Goal: Task Accomplishment & Management: Manage account settings

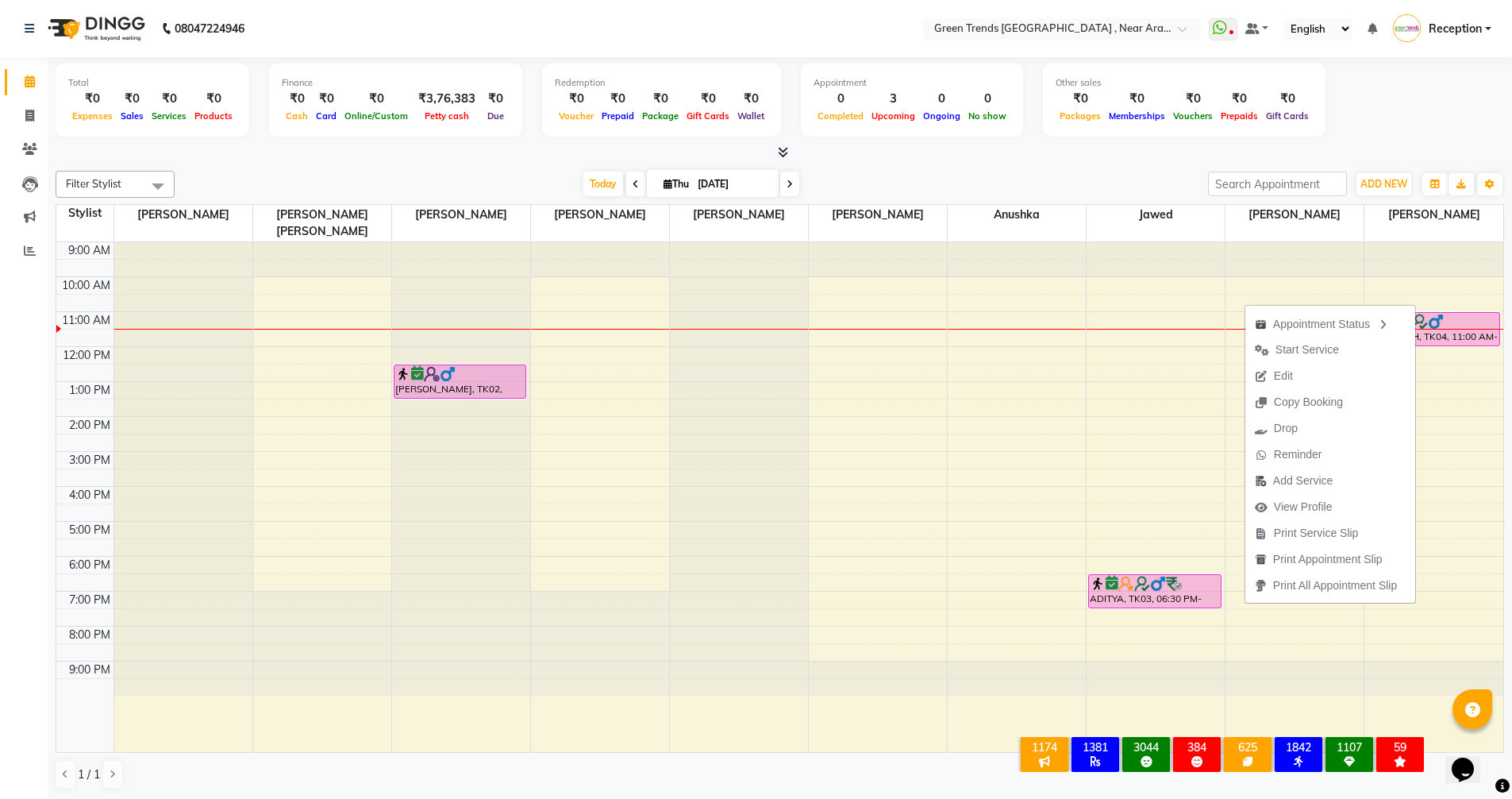
click at [1153, 309] on div "9:00 AM 10:00 AM 11:00 AM 12:00 PM 1:00 PM 2:00 PM 3:00 PM 4:00 PM 5:00 PM 6:00…" at bounding box center [779, 497] width 1447 height 510
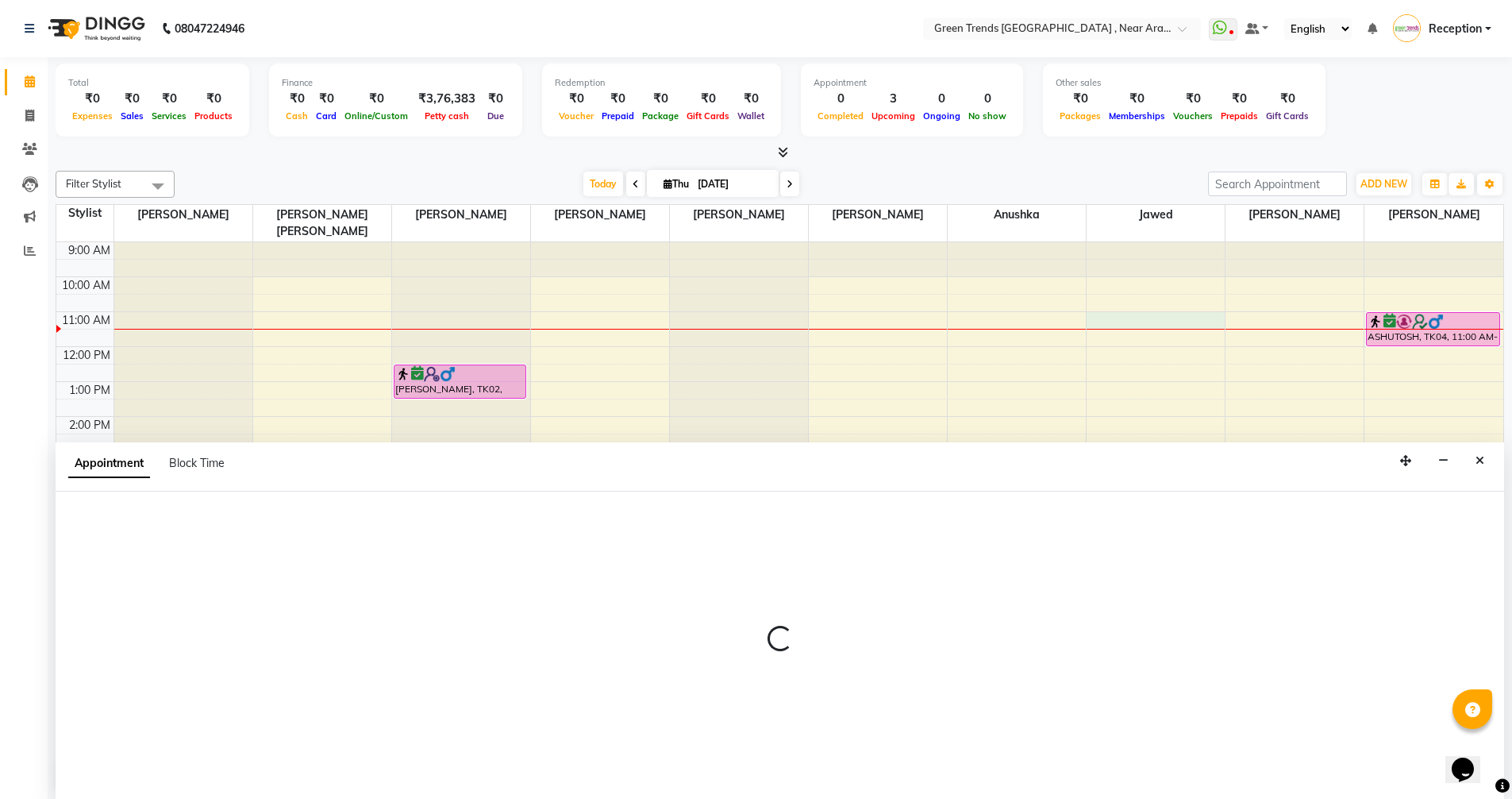
scroll to position [1, 0]
select select "82690"
select select "tentative"
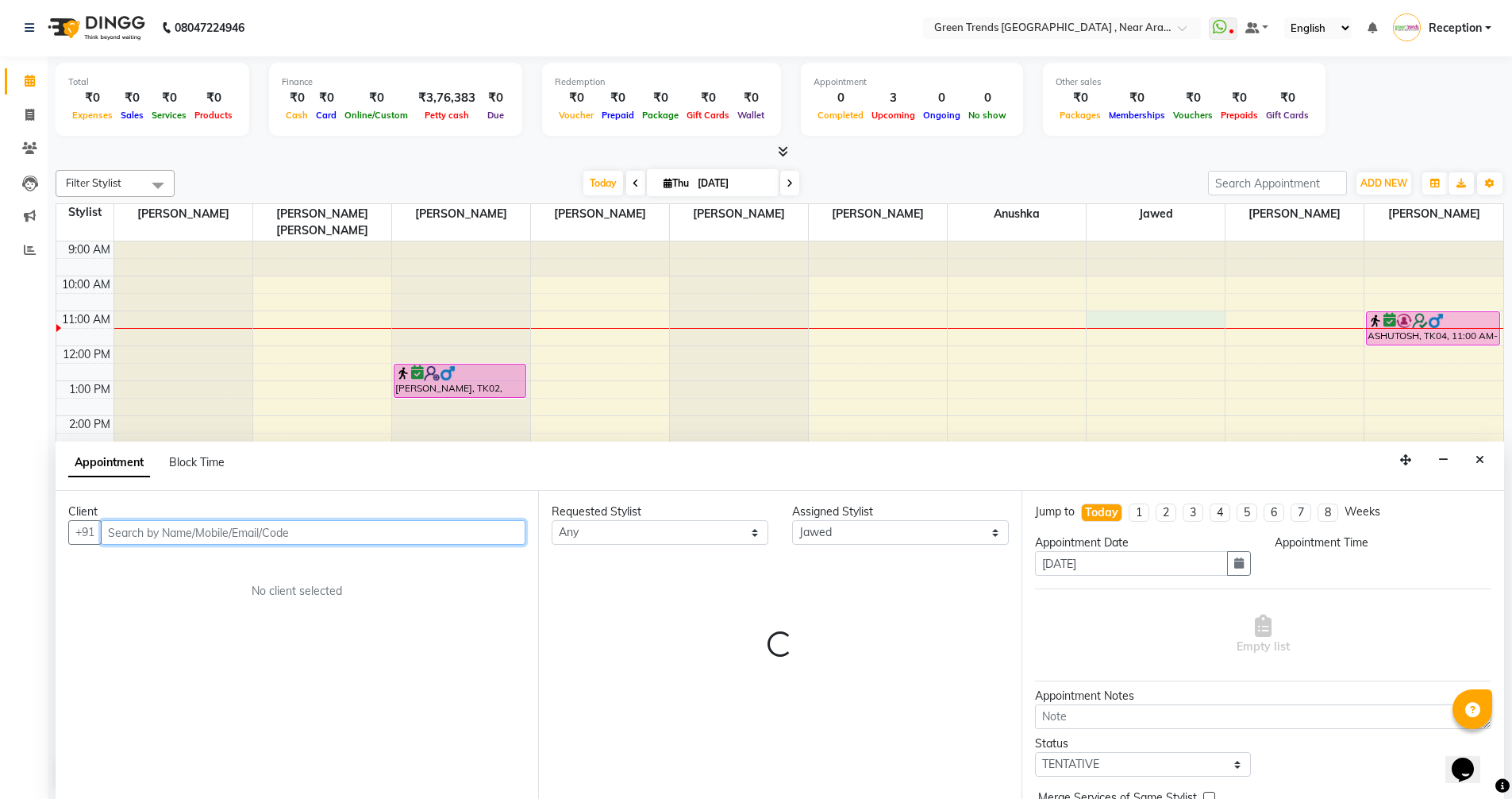
select select "660"
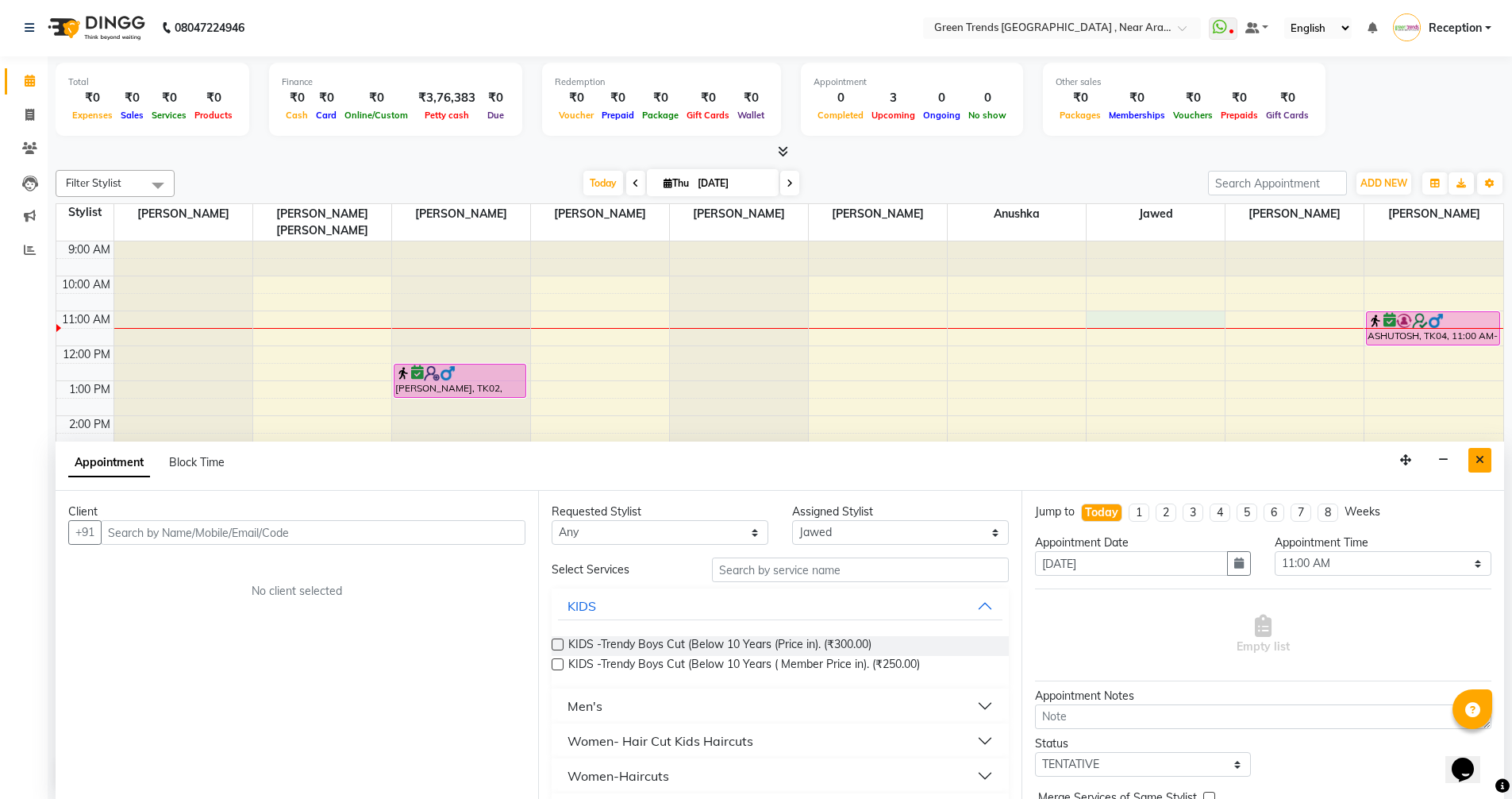
click at [1475, 457] on button "Close" at bounding box center [1480, 460] width 23 height 24
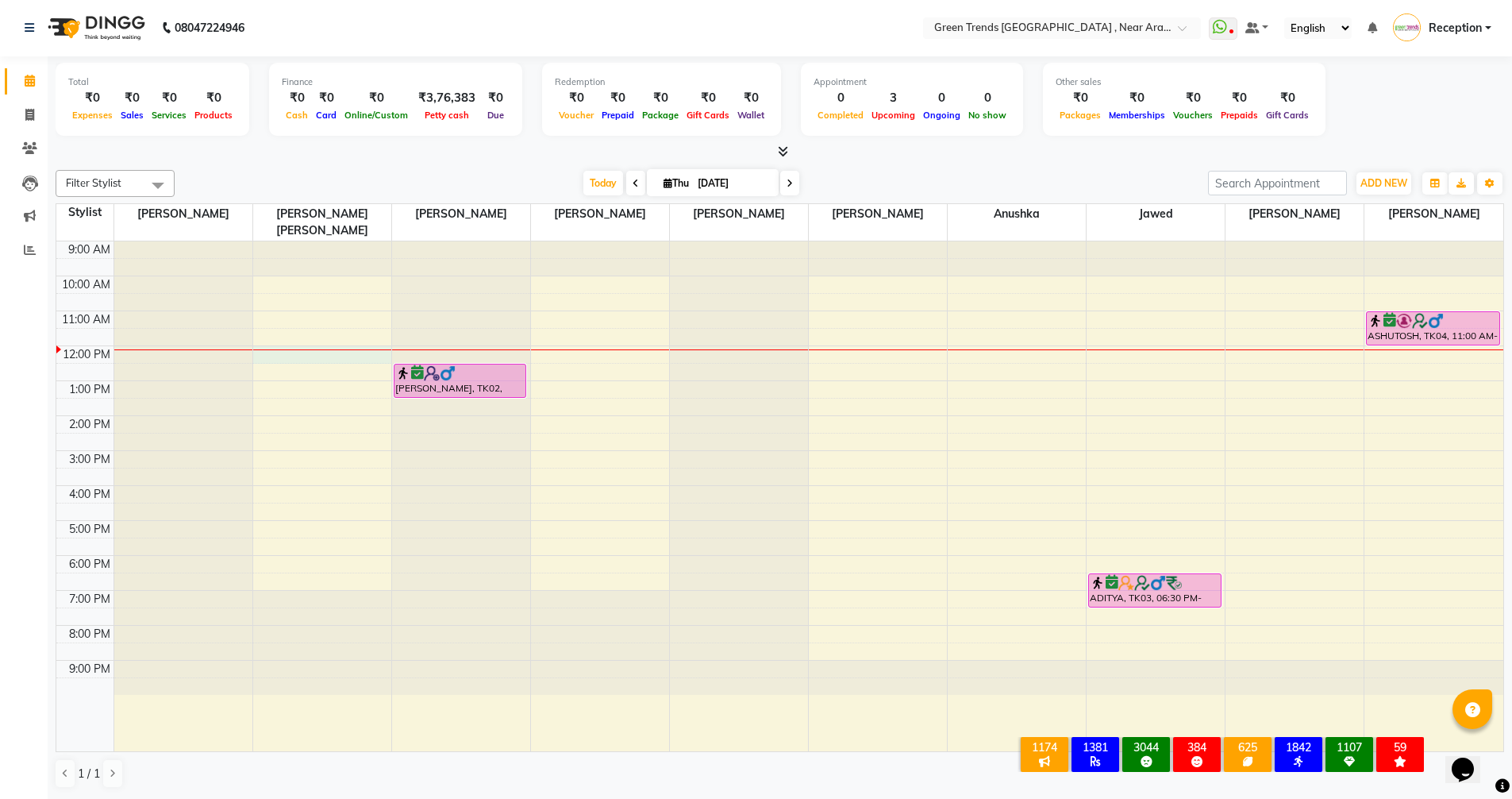
click at [299, 336] on div "9:00 AM 10:00 AM 11:00 AM 12:00 PM 1:00 PM 2:00 PM 3:00 PM 4:00 PM 5:00 PM 6:00…" at bounding box center [779, 496] width 1447 height 510
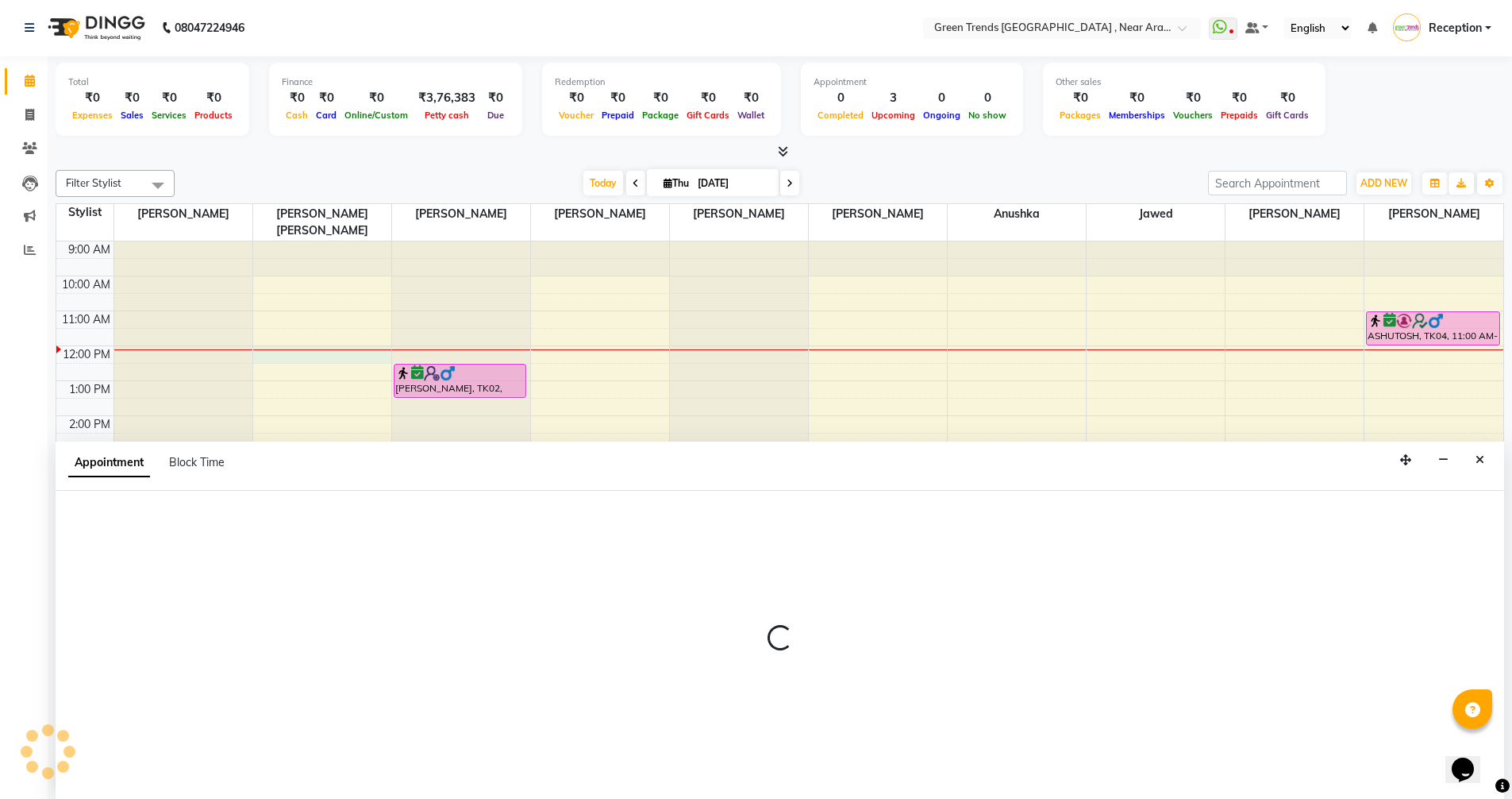
select select "57698"
select select "720"
select select "tentative"
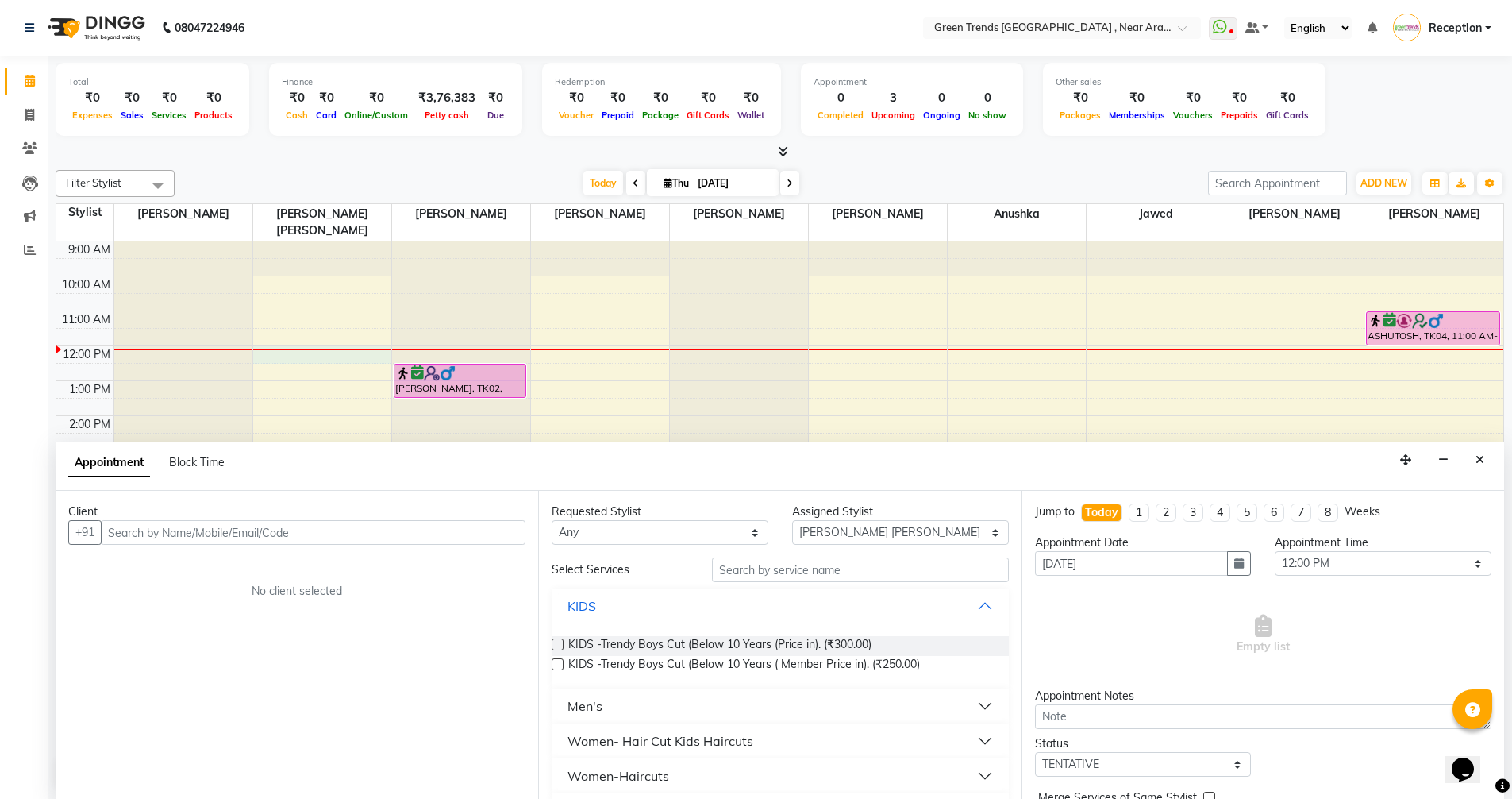
click at [237, 532] on input "text" at bounding box center [312, 532] width 424 height 24
type input "9916442060"
click at [482, 535] on span "Add Client" at bounding box center [492, 532] width 53 height 14
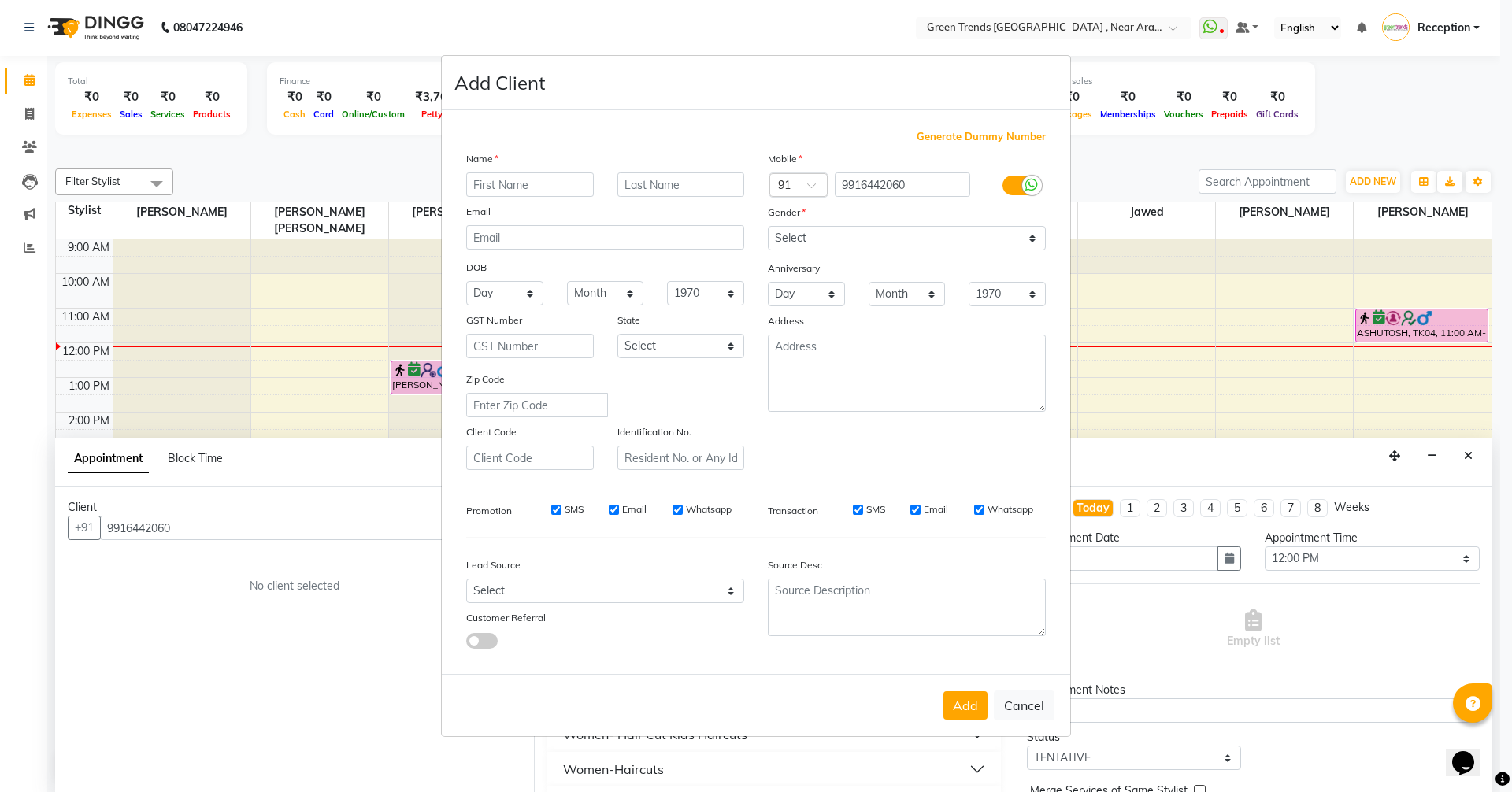
click at [534, 188] on input "text" at bounding box center [530, 184] width 127 height 24
type input "[PERSON_NAME]"
click at [1026, 238] on select "Select [DEMOGRAPHIC_DATA] [DEMOGRAPHIC_DATA] Other Prefer Not To Say" at bounding box center [907, 238] width 278 height 24
select select "[DEMOGRAPHIC_DATA]"
click at [768, 226] on select "Select [DEMOGRAPHIC_DATA] [DEMOGRAPHIC_DATA] Other Prefer Not To Say" at bounding box center [907, 238] width 278 height 24
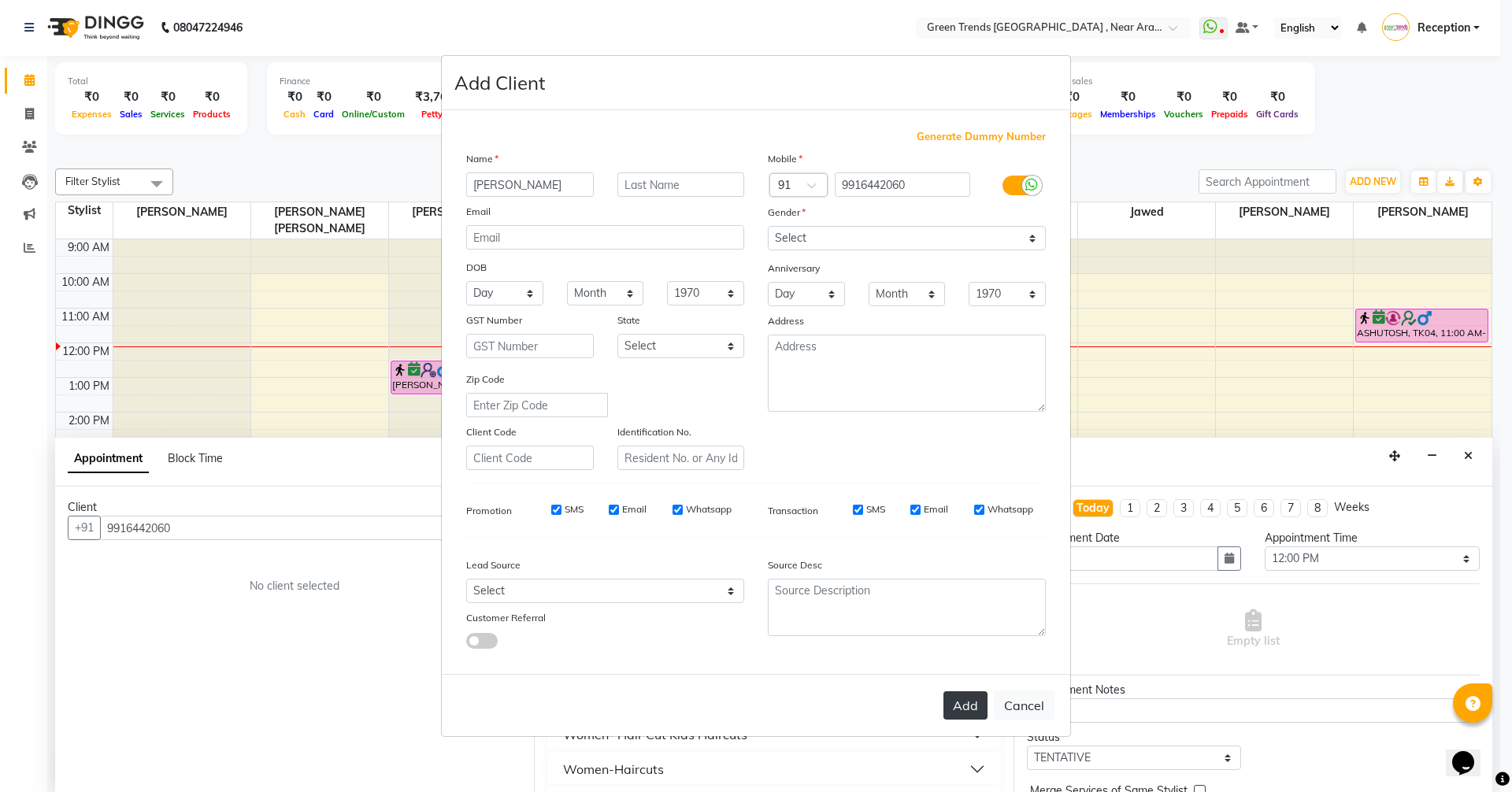
click at [967, 706] on button "Add" at bounding box center [965, 705] width 44 height 28
select select
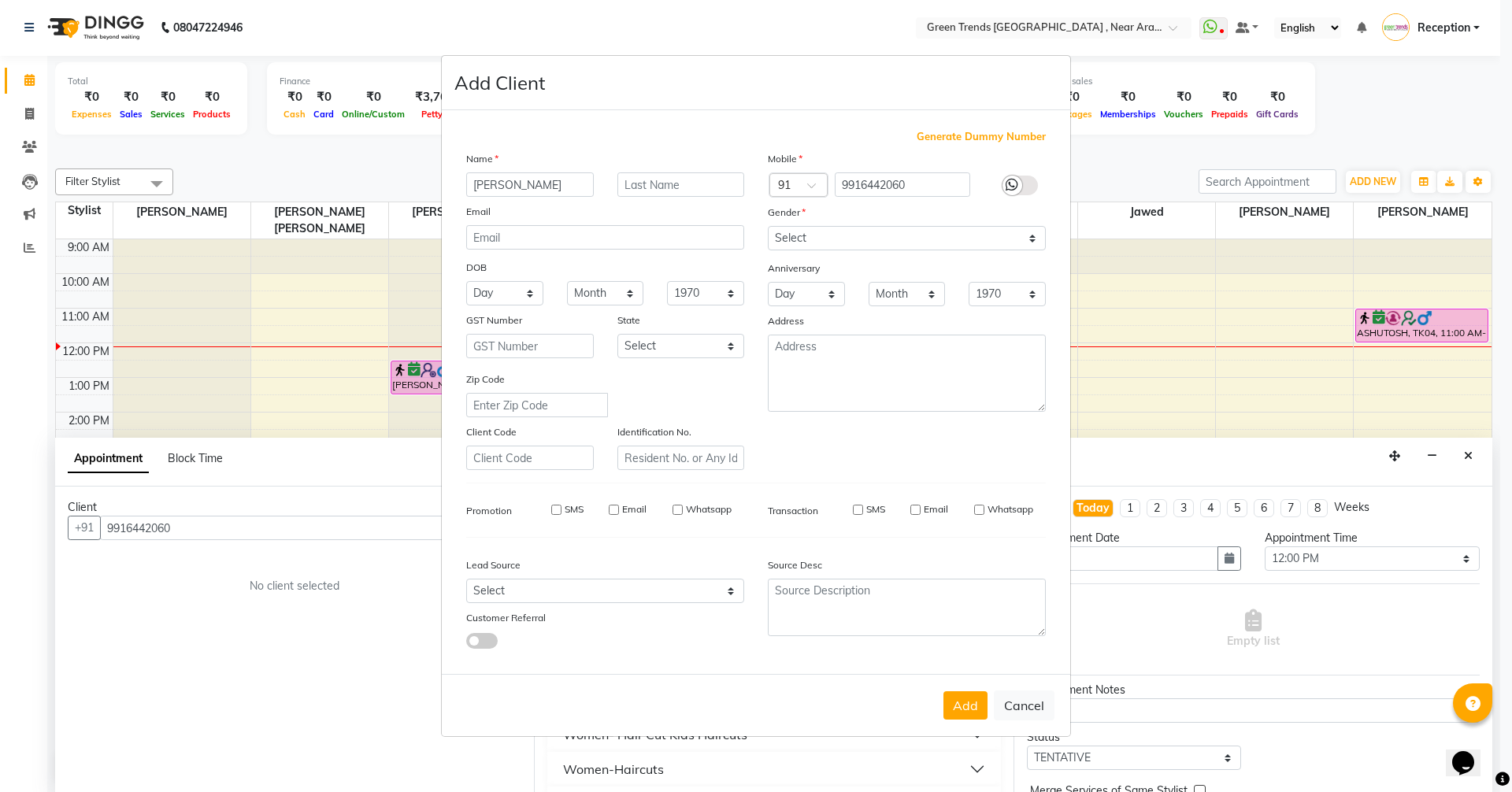
select select
checkbox input "false"
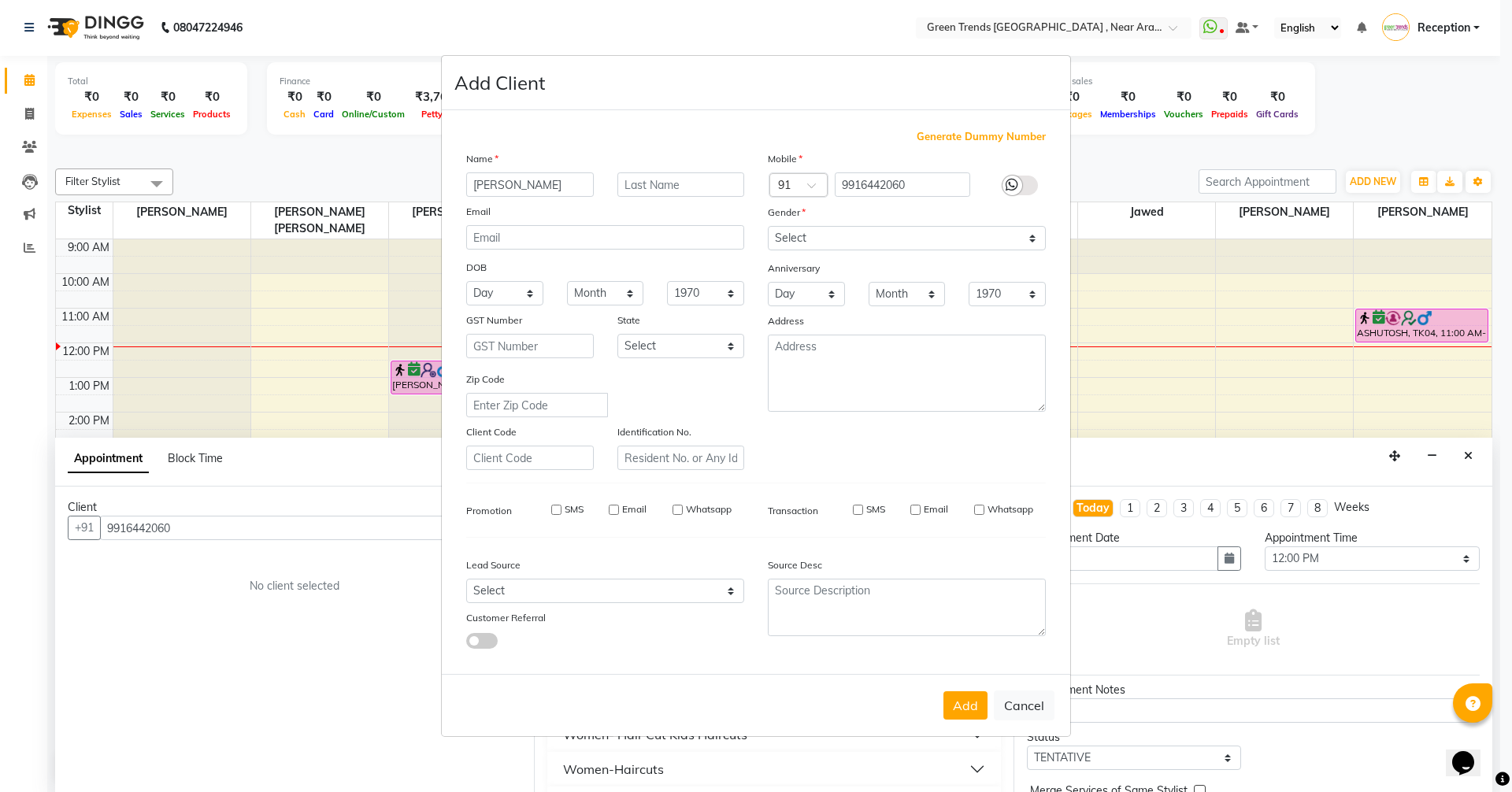
checkbox input "false"
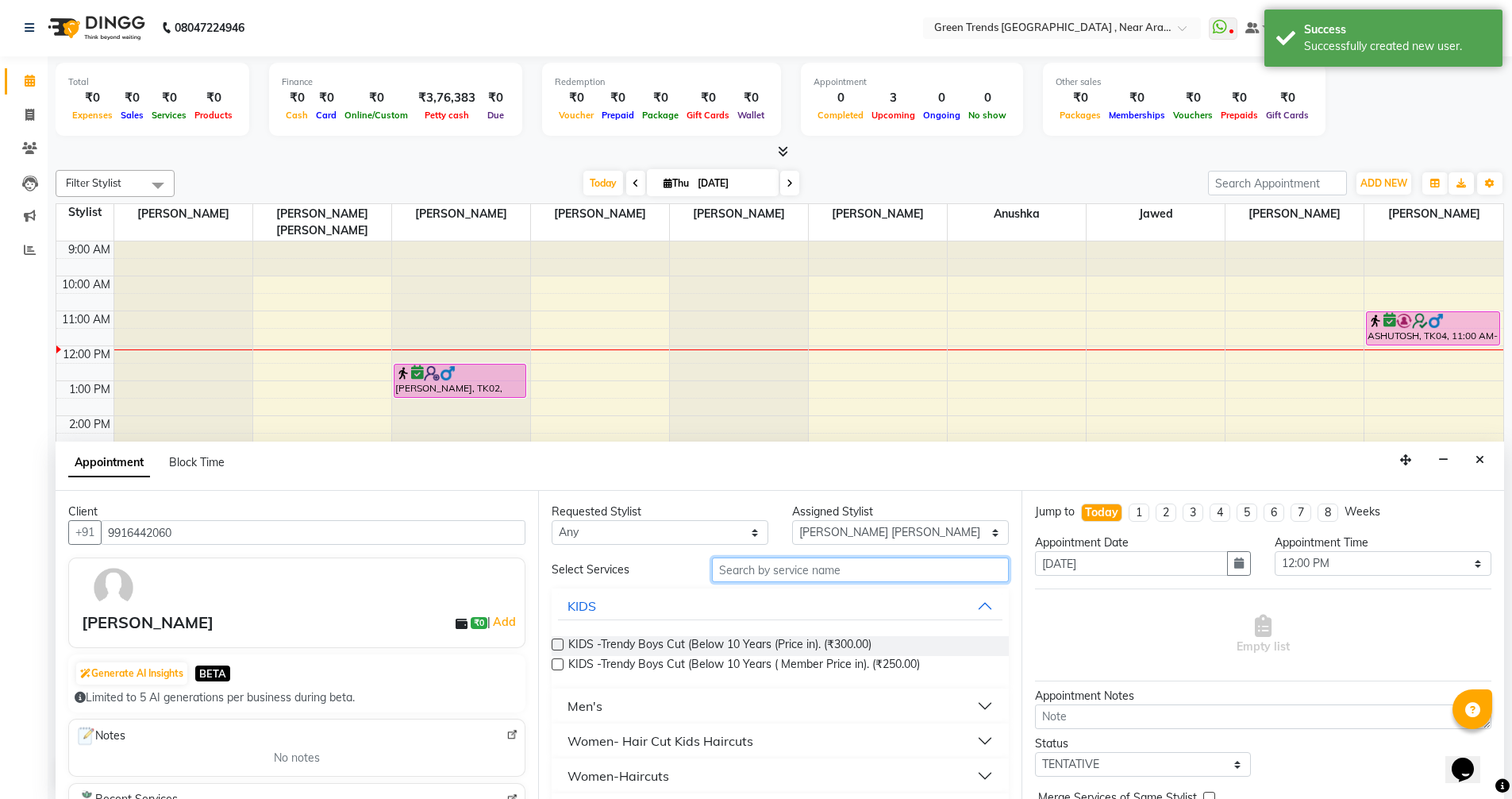
click at [845, 575] on input "text" at bounding box center [860, 570] width 297 height 24
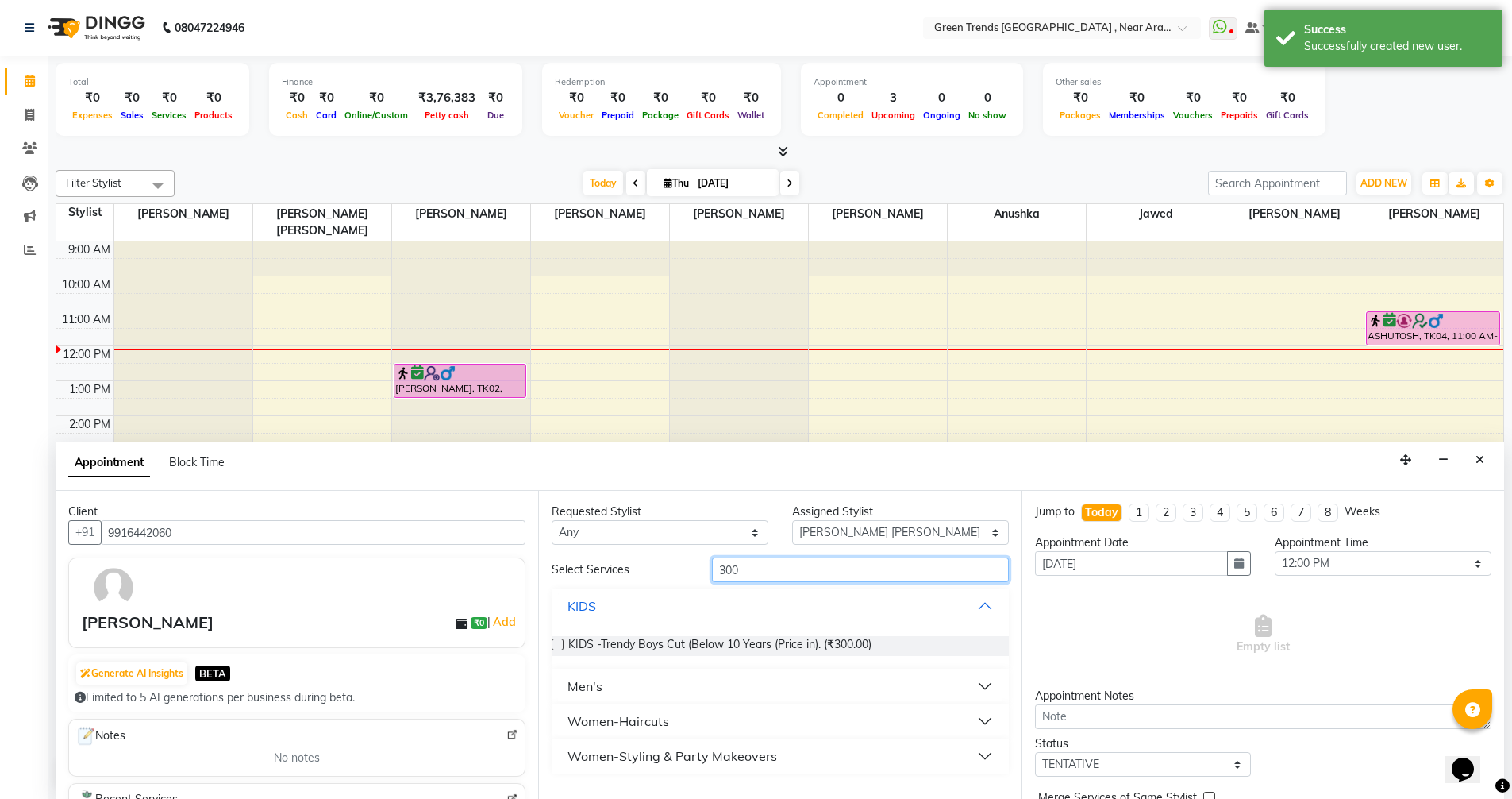
type input "300"
click at [649, 692] on button "Men's" at bounding box center [779, 686] width 444 height 29
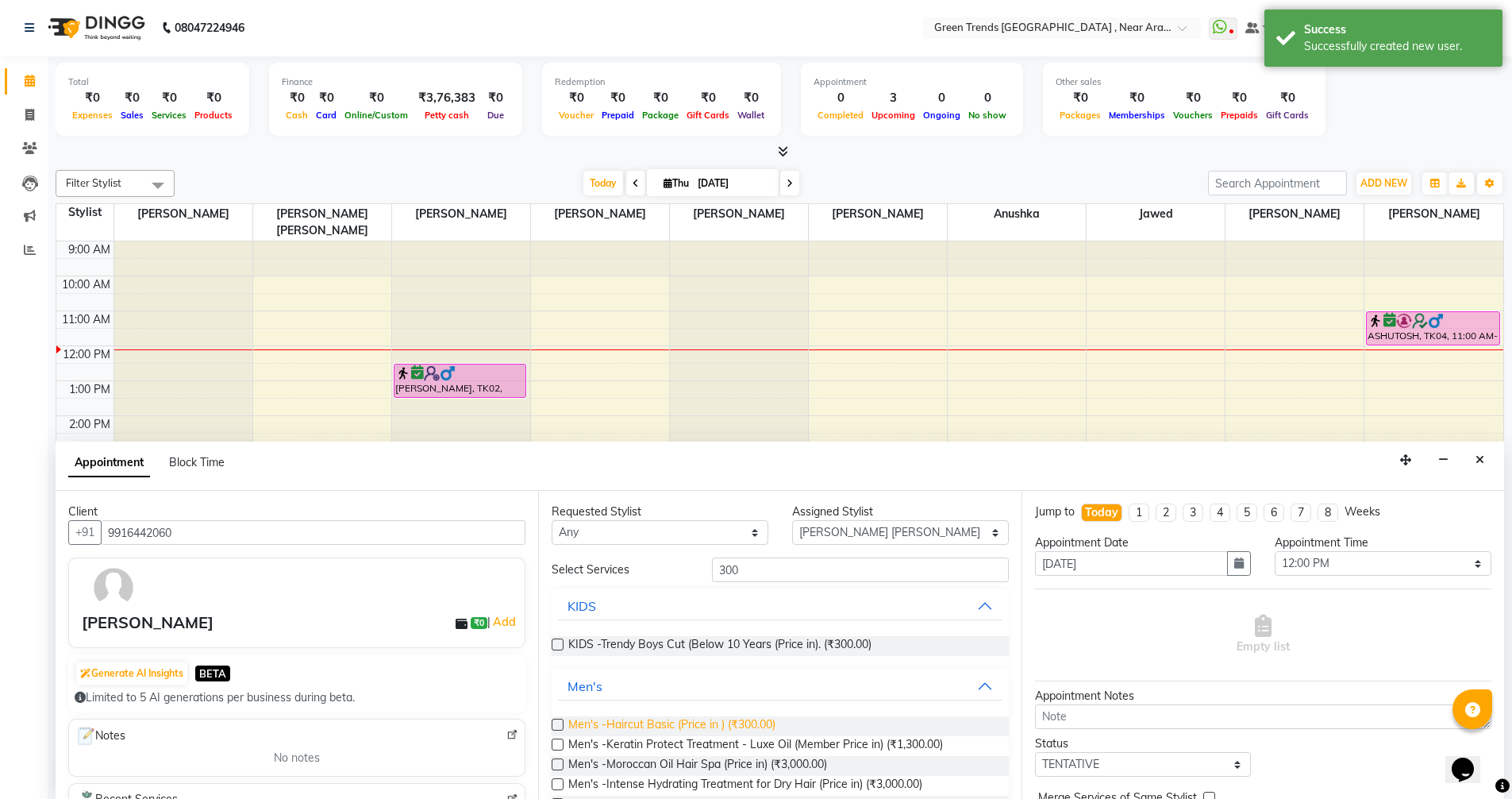
click at [756, 725] on span "Men's -Haircut Basic (Price in ) (₹300.00)" at bounding box center [672, 726] width 207 height 20
checkbox input "false"
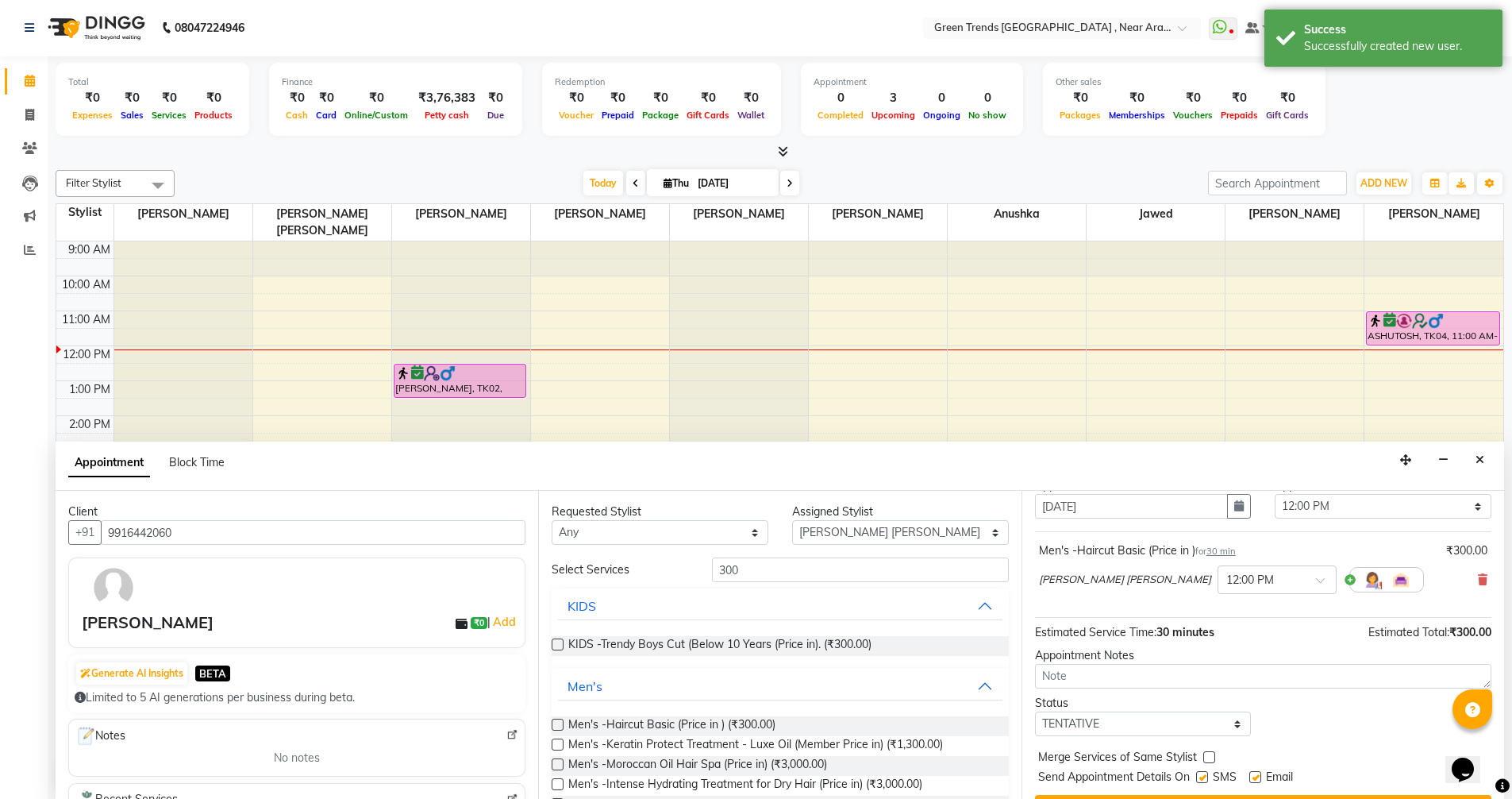
scroll to position [95, 0]
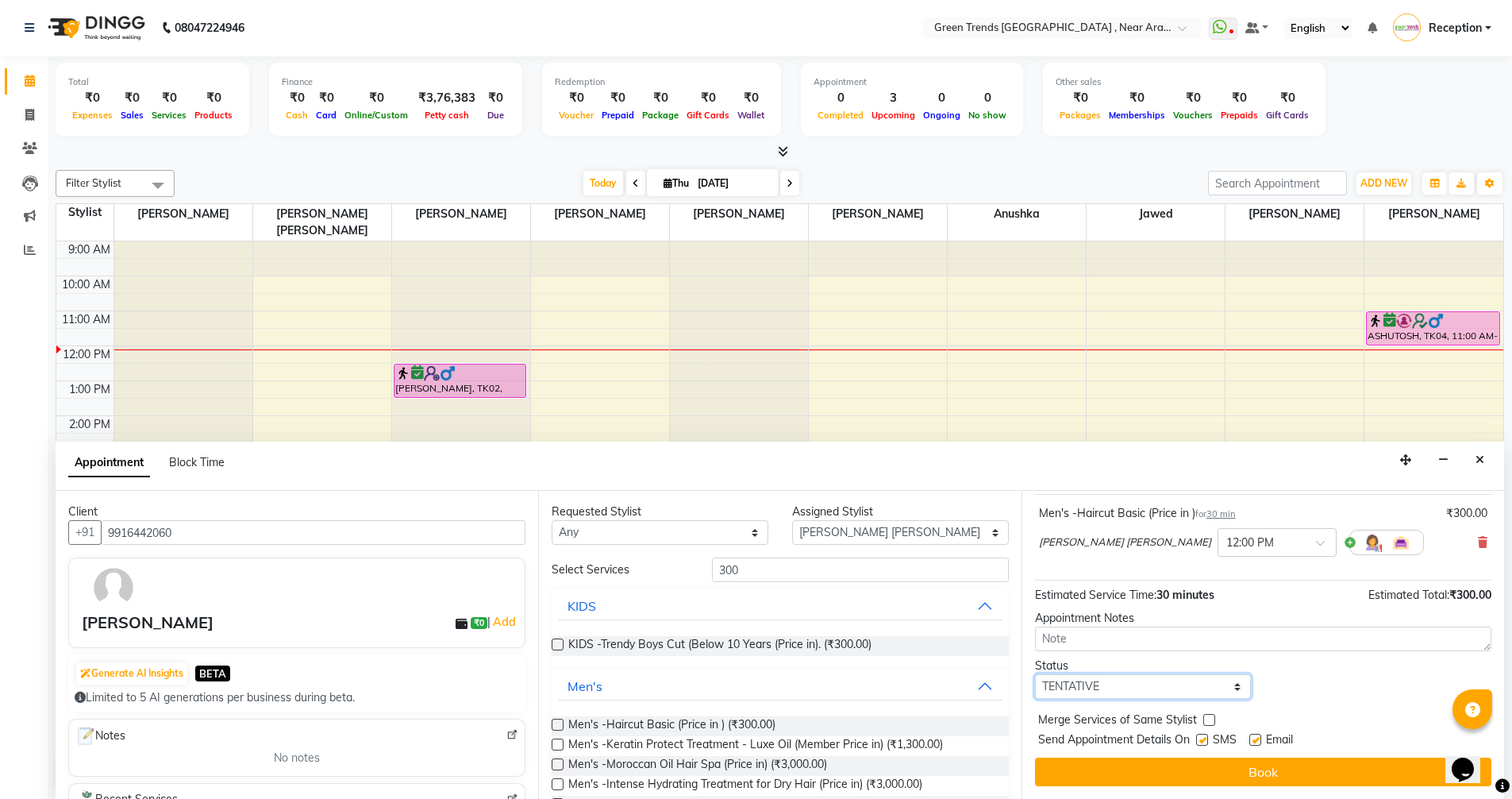
click at [1227, 686] on select "Select TENTATIVE CONFIRM CHECK-IN UPCOMING" at bounding box center [1144, 687] width 217 height 24
select select "confirm booking"
click at [1035, 675] on select "Select TENTATIVE CONFIRM CHECK-IN UPCOMING" at bounding box center [1144, 687] width 217 height 24
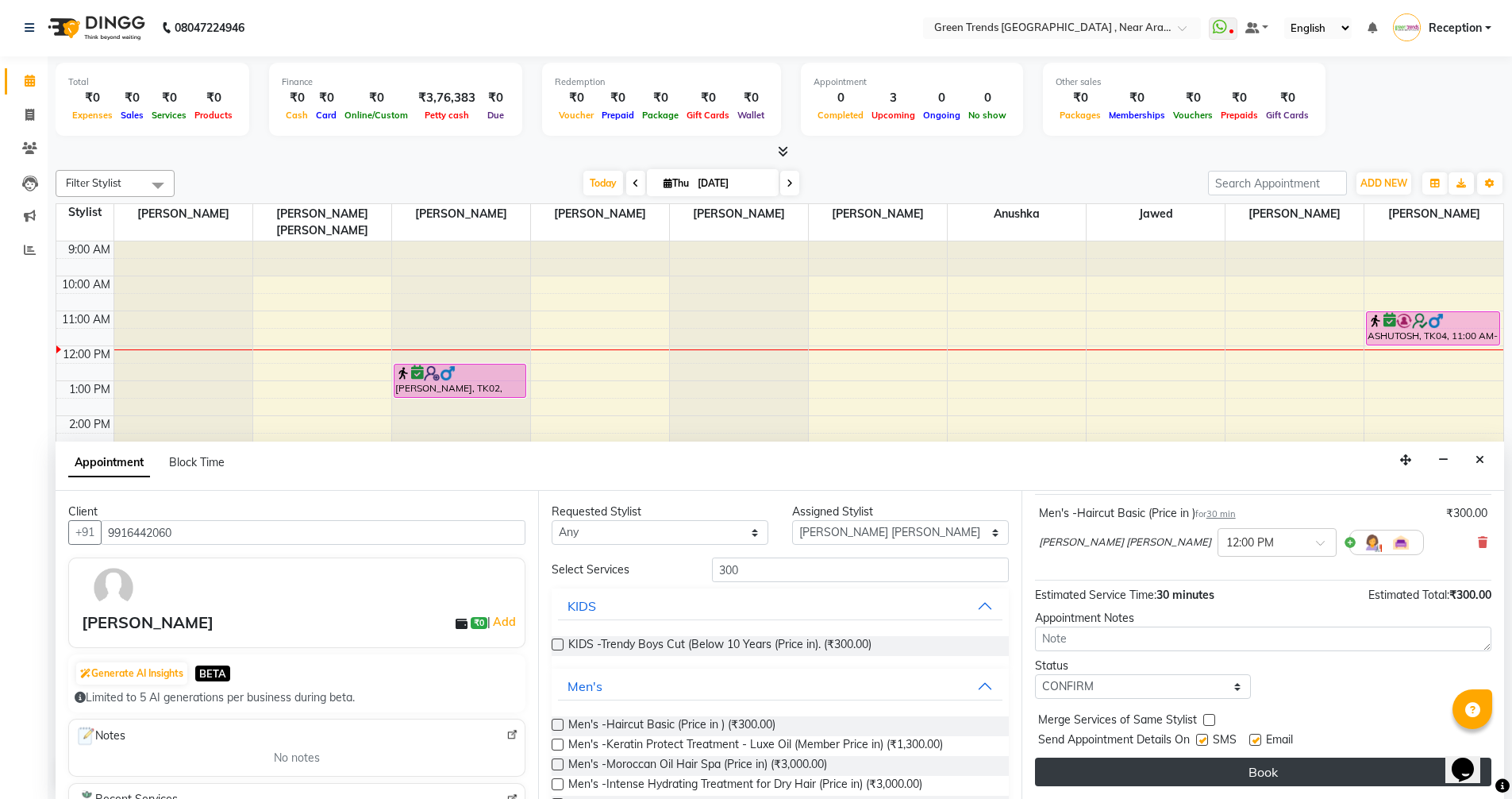
click at [1253, 778] on button "Book" at bounding box center [1264, 772] width 457 height 29
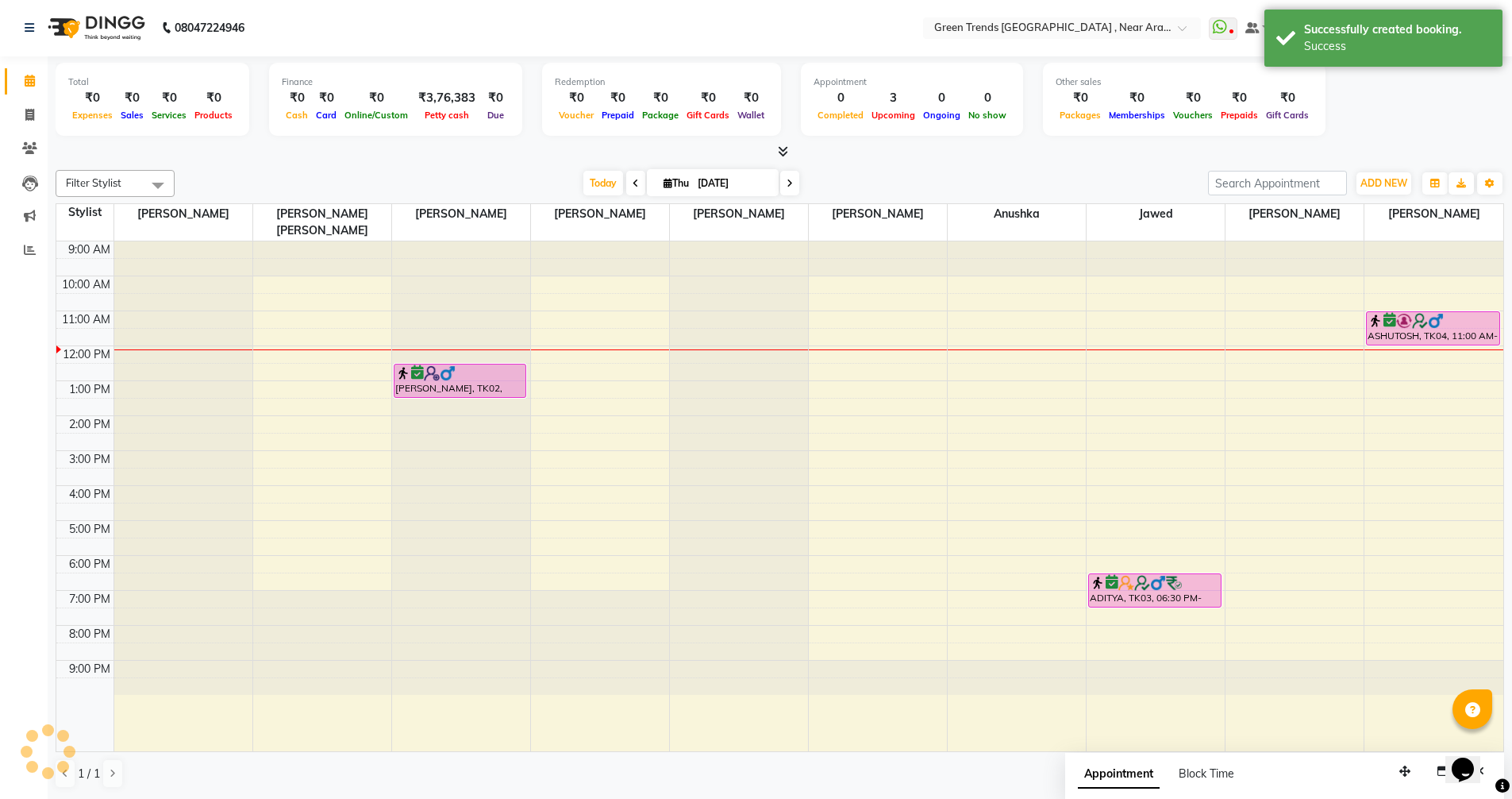
scroll to position [0, 0]
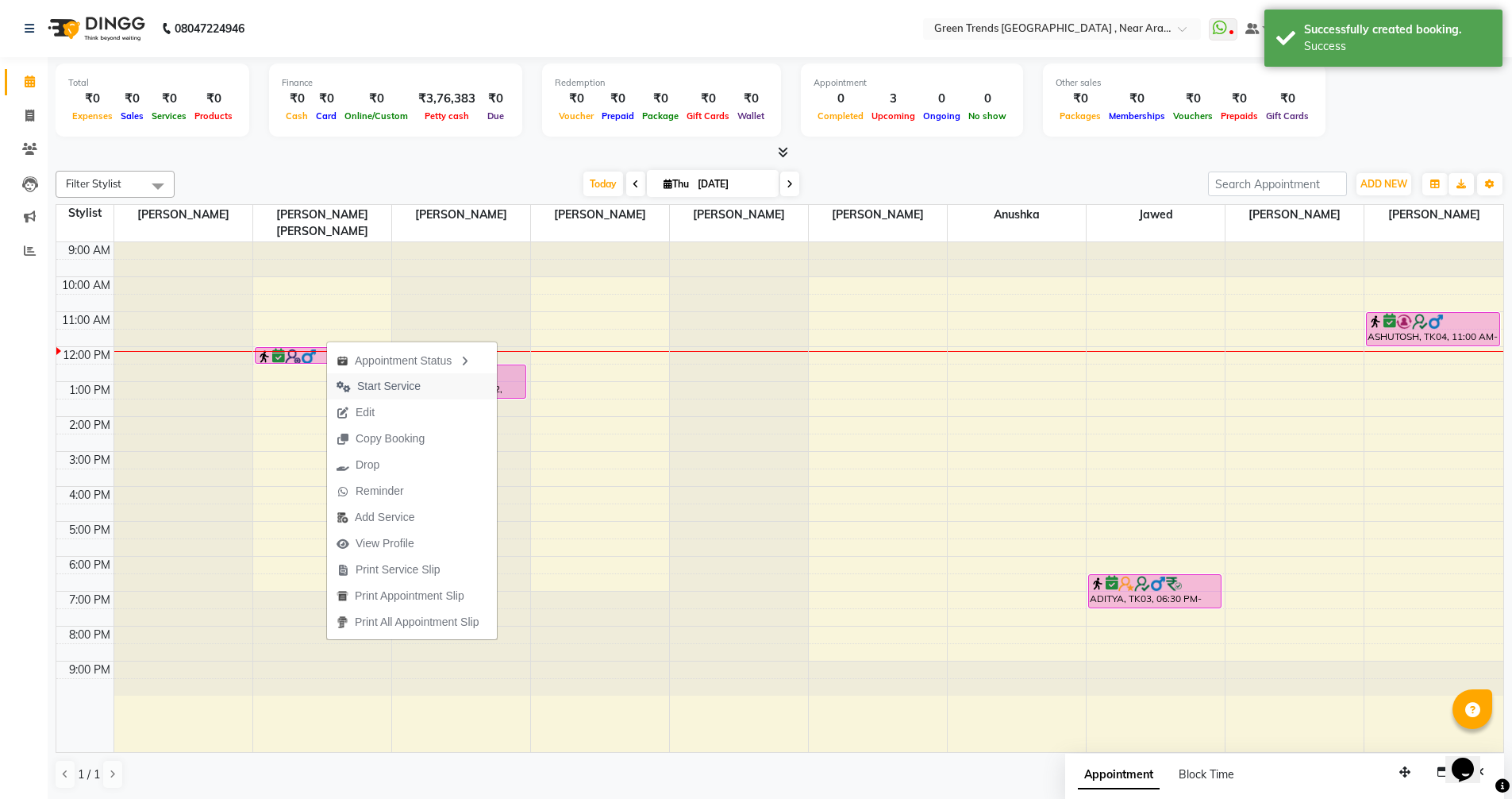
click at [360, 379] on span "Start Service" at bounding box center [389, 386] width 63 height 17
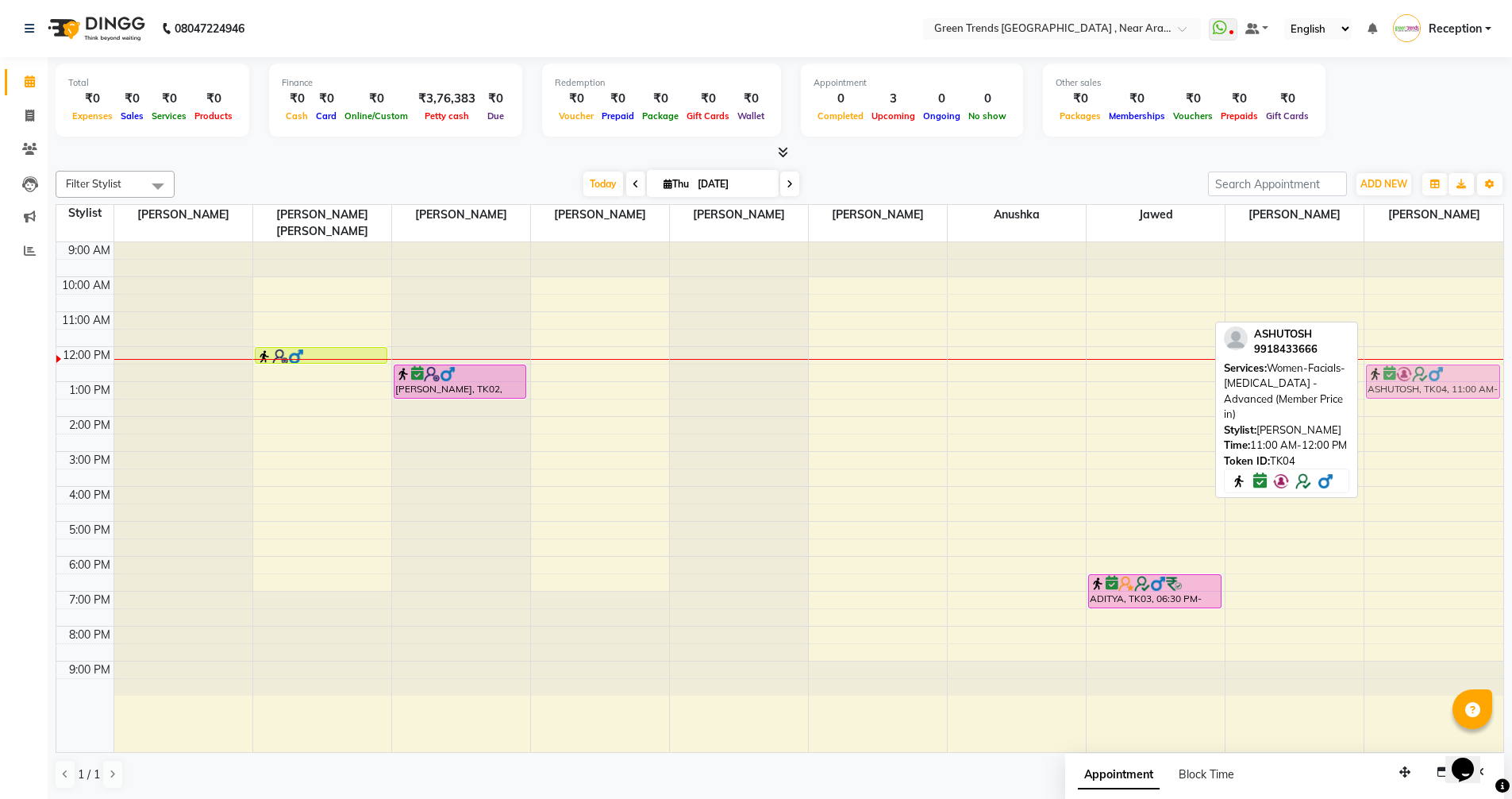
drag, startPoint x: 1427, startPoint y: 321, endPoint x: 1430, endPoint y: 367, distance: 46.1
click at [1430, 367] on div "ASHUTOSH, TK04, 11:00 AM-12:00 PM, Women-Facials-[MEDICAL_DATA] - Advanced (Mem…" at bounding box center [1434, 497] width 139 height 510
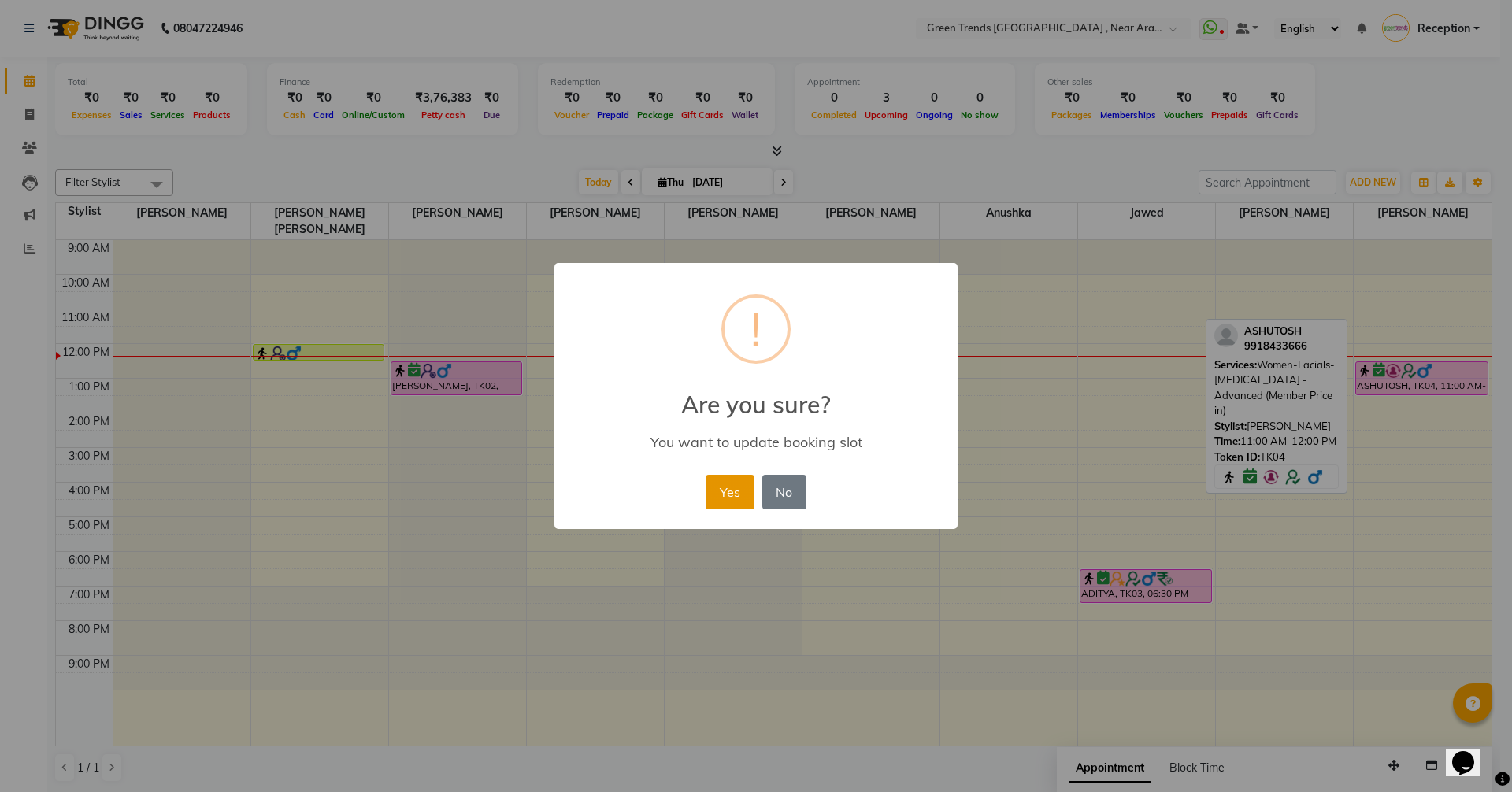
click at [734, 496] on button "Yes" at bounding box center [730, 492] width 48 height 34
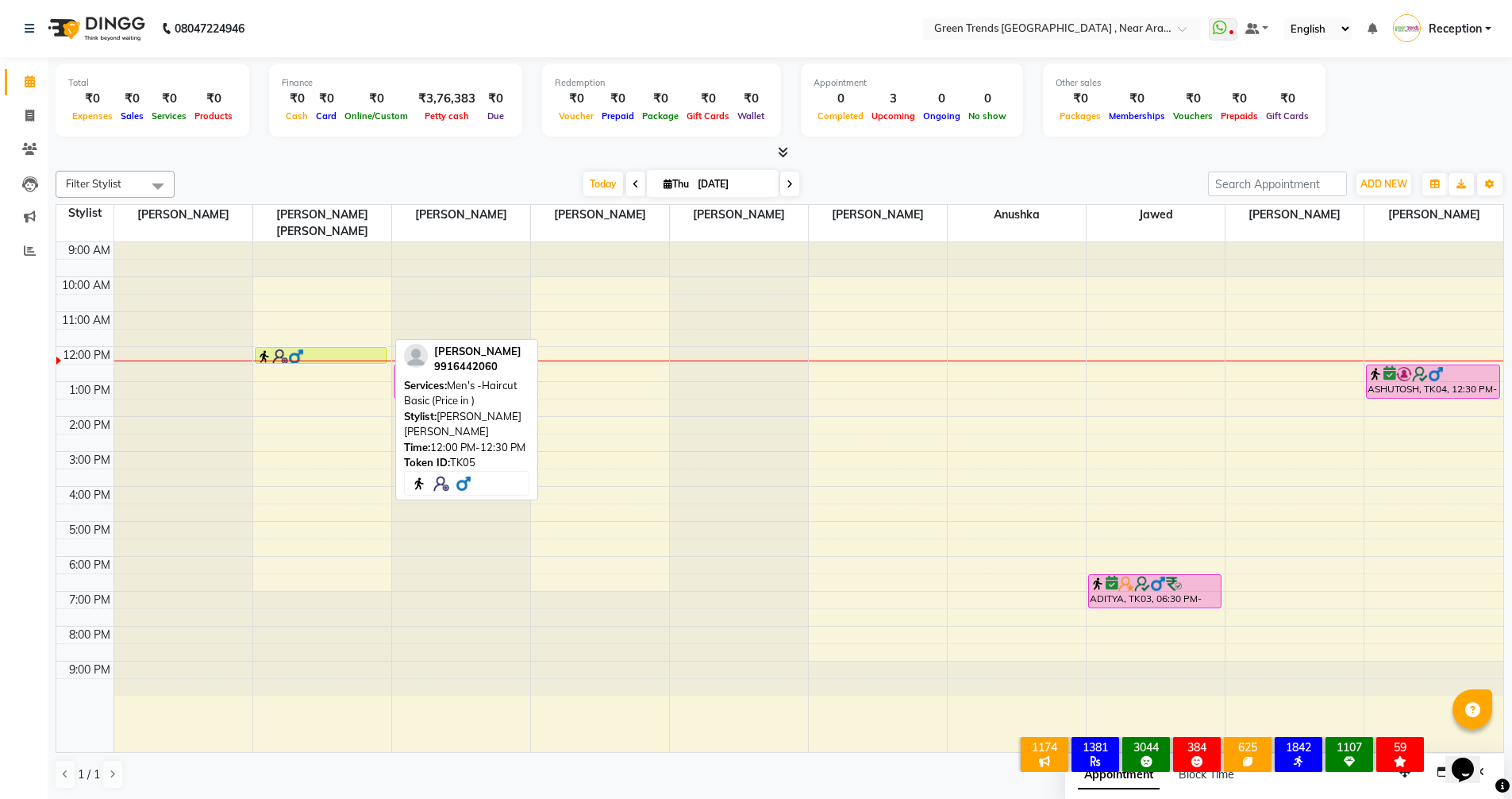
click at [358, 349] on div at bounding box center [321, 357] width 130 height 16
click at [346, 348] on div "[PERSON_NAME], TK05, 12:00 PM-12:30 PM, Men's -Haircut Basic (Price in )" at bounding box center [322, 355] width 132 height 15
select select "1"
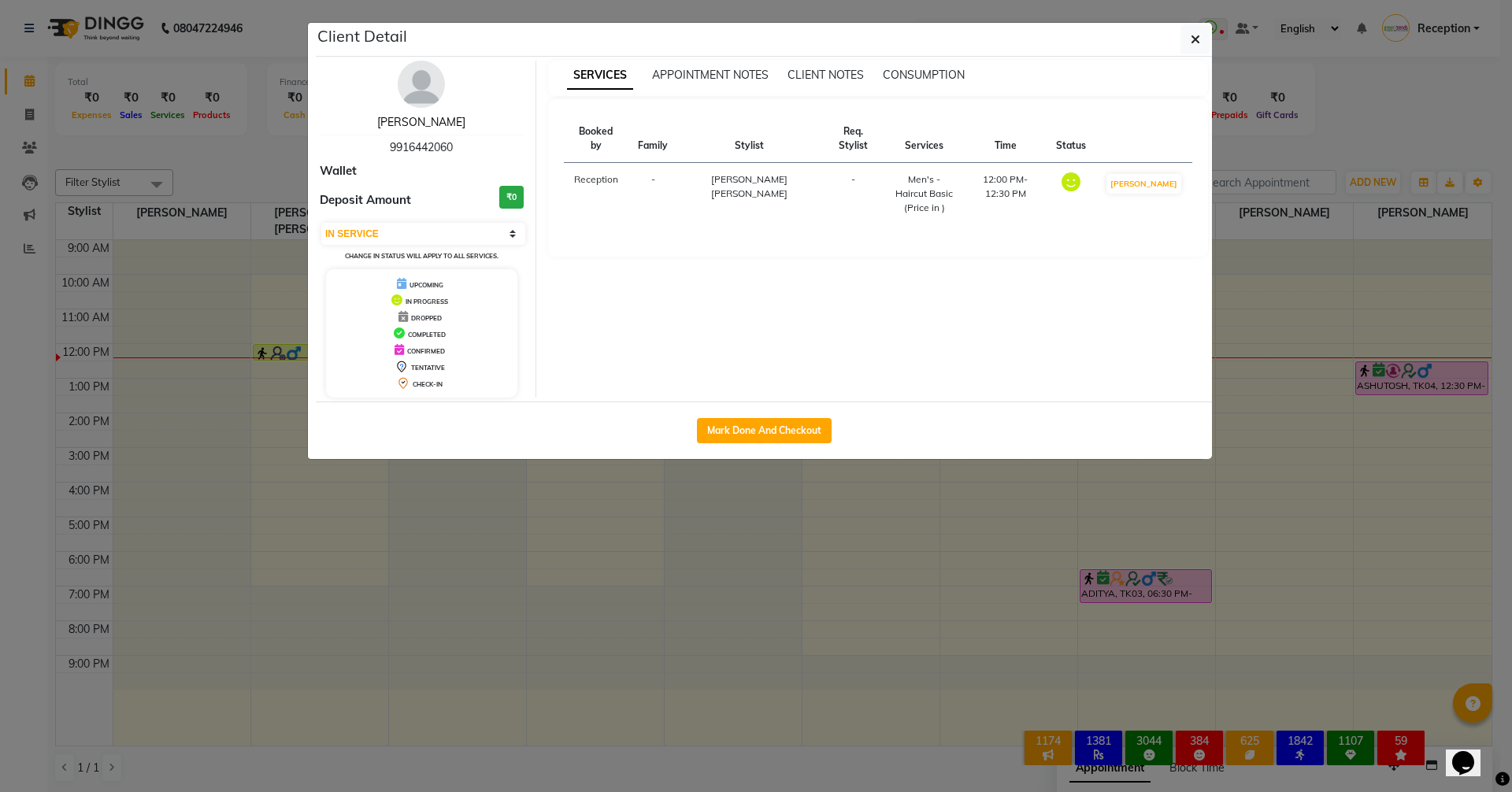
click at [422, 123] on link "[PERSON_NAME]" at bounding box center [421, 122] width 88 height 14
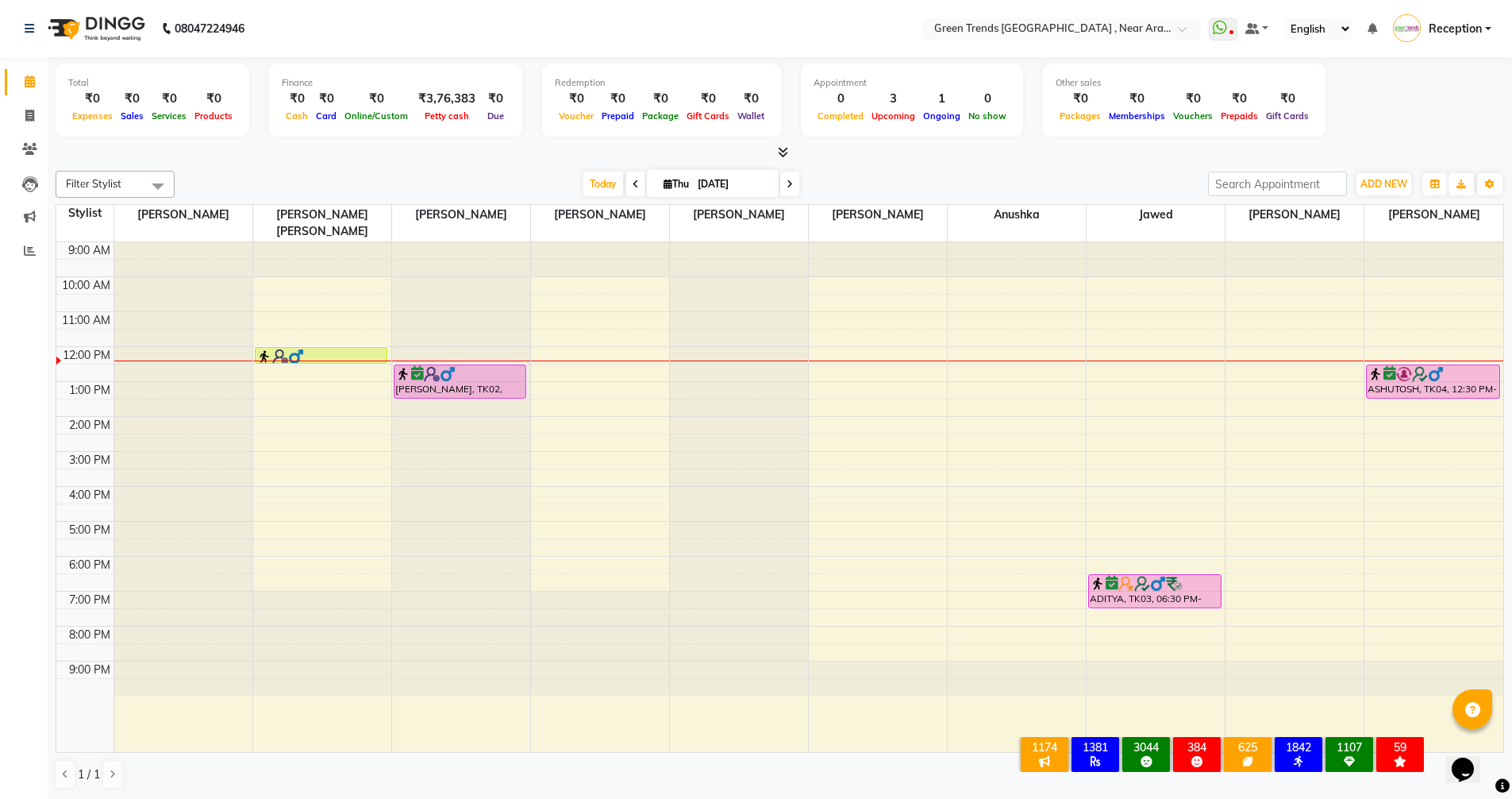
click at [346, 360] on div at bounding box center [322, 360] width 138 height 1
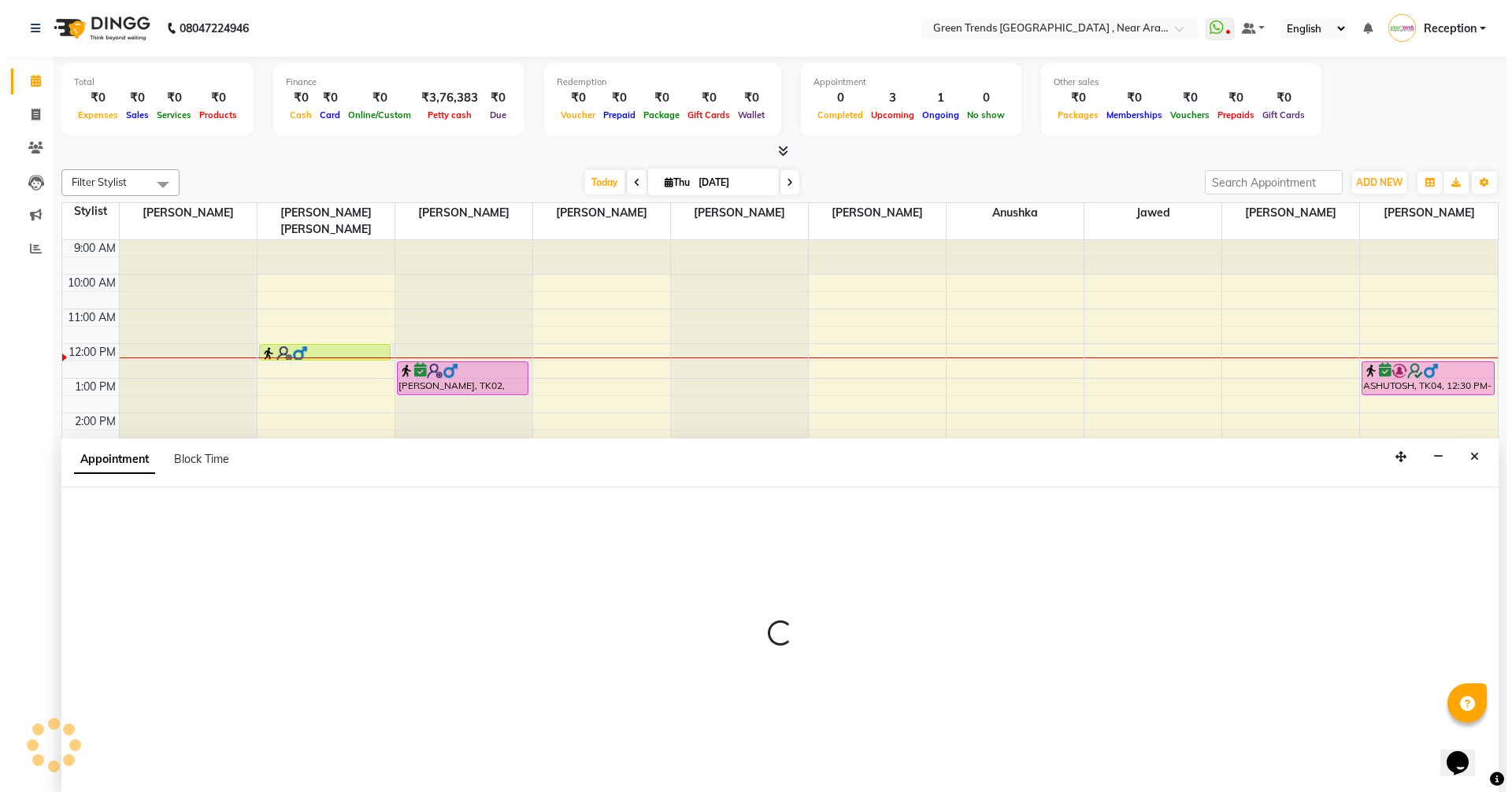
scroll to position [1, 0]
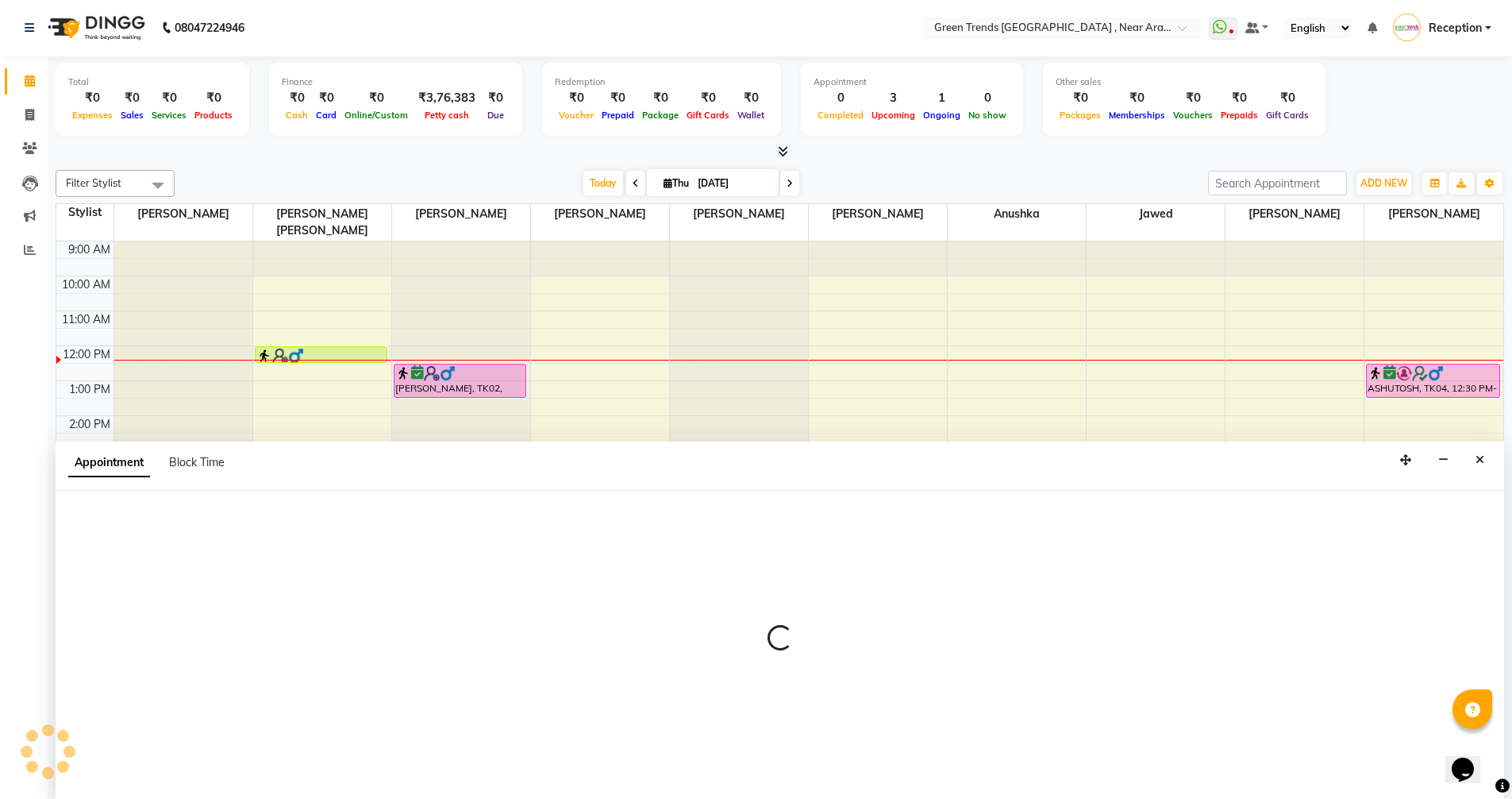
select select "57698"
select select "720"
select select "tentative"
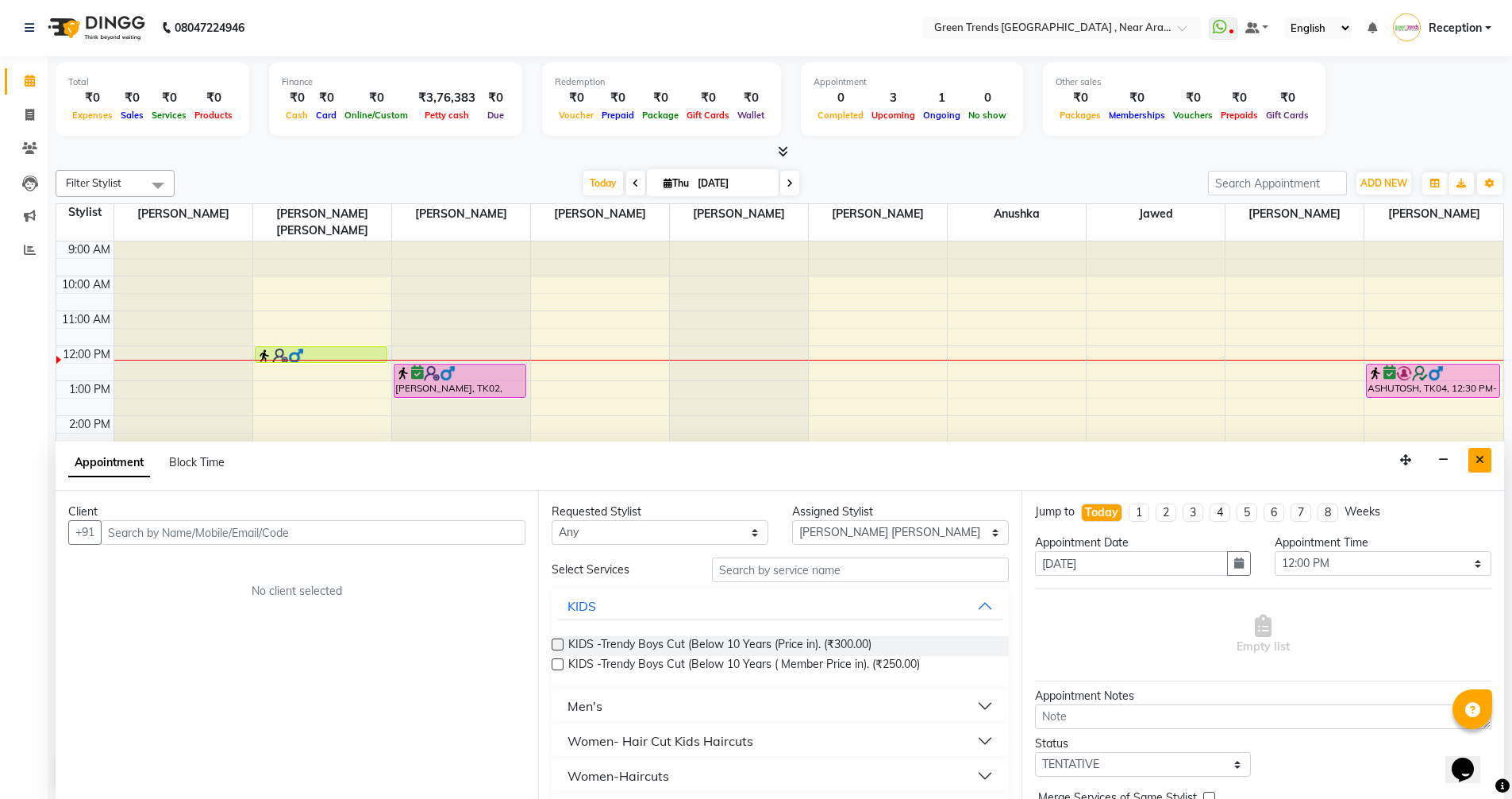
click at [1481, 457] on icon "Close" at bounding box center [1480, 459] width 9 height 11
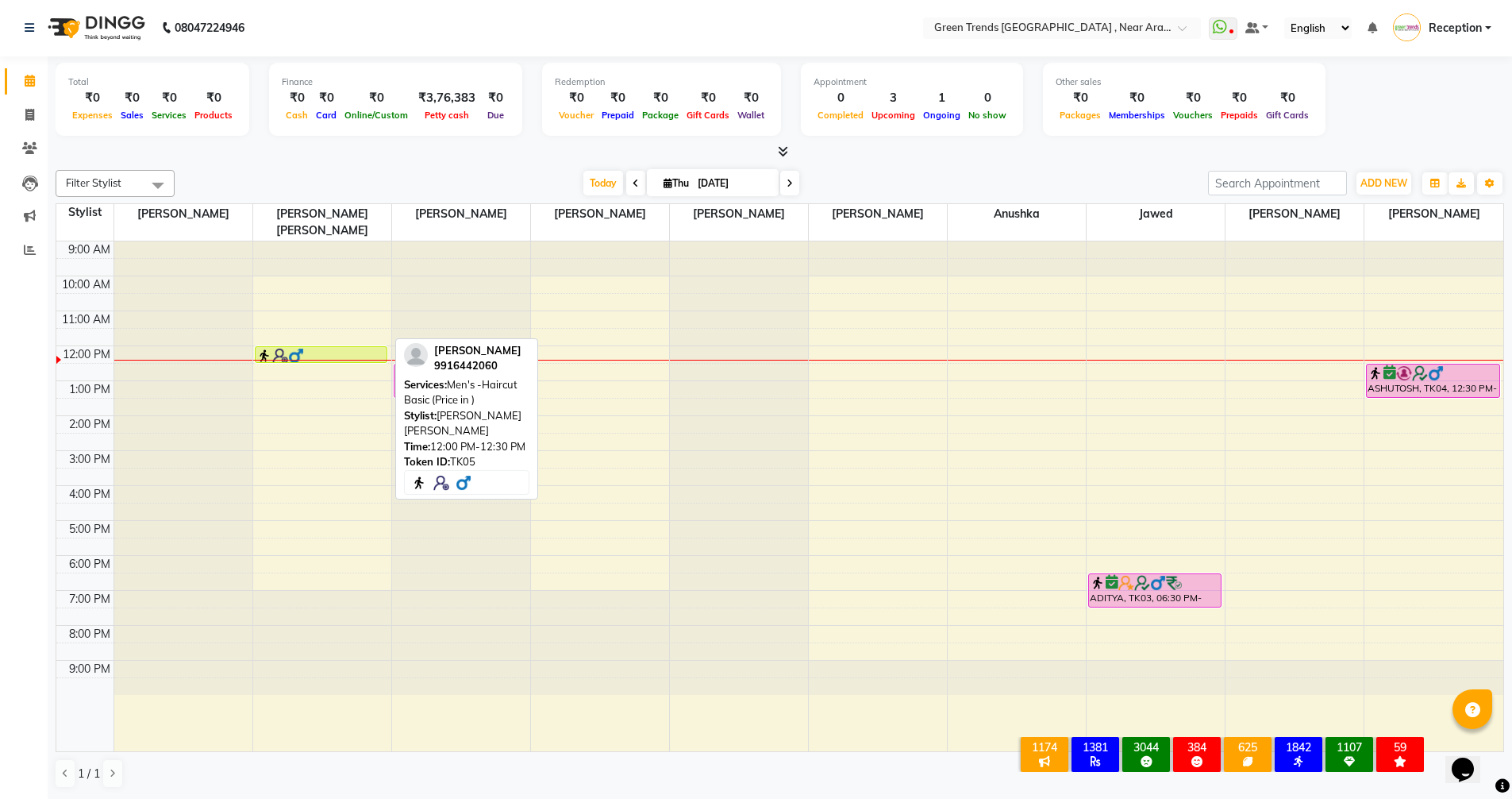
click at [335, 348] on div at bounding box center [321, 356] width 130 height 16
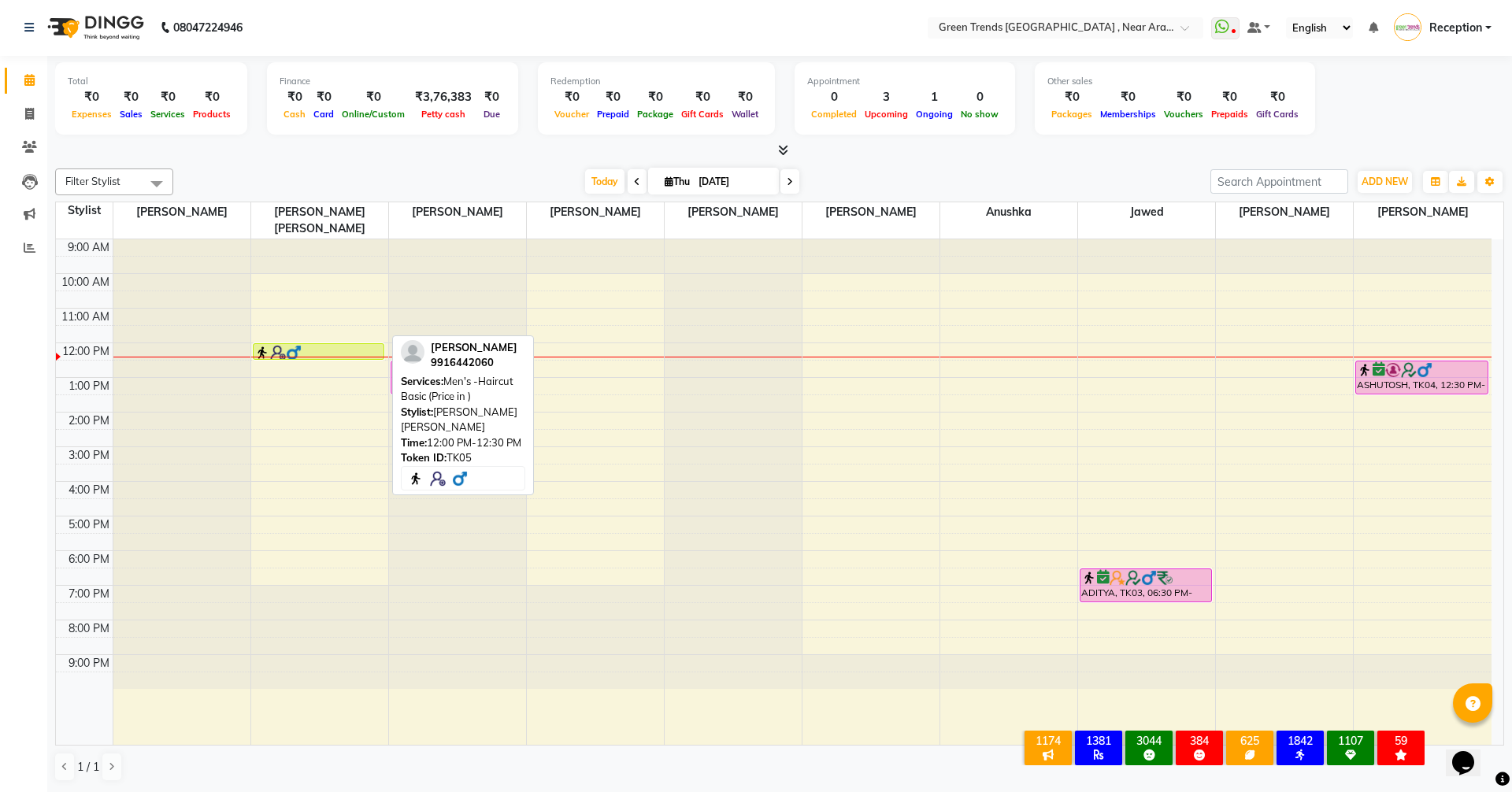
select select "1"
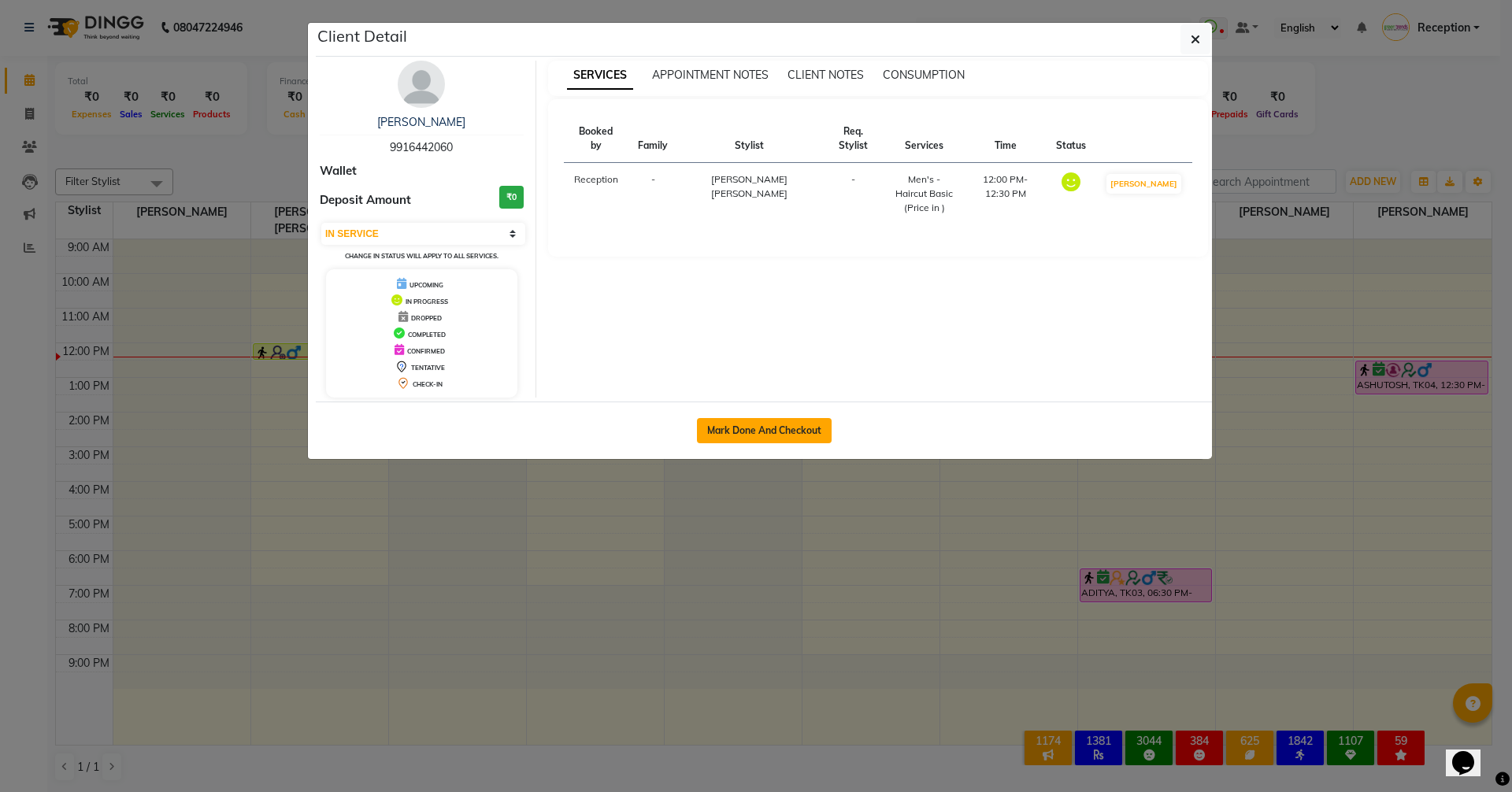
click at [765, 442] on button "Mark Done And Checkout" at bounding box center [764, 430] width 134 height 25
select select "service"
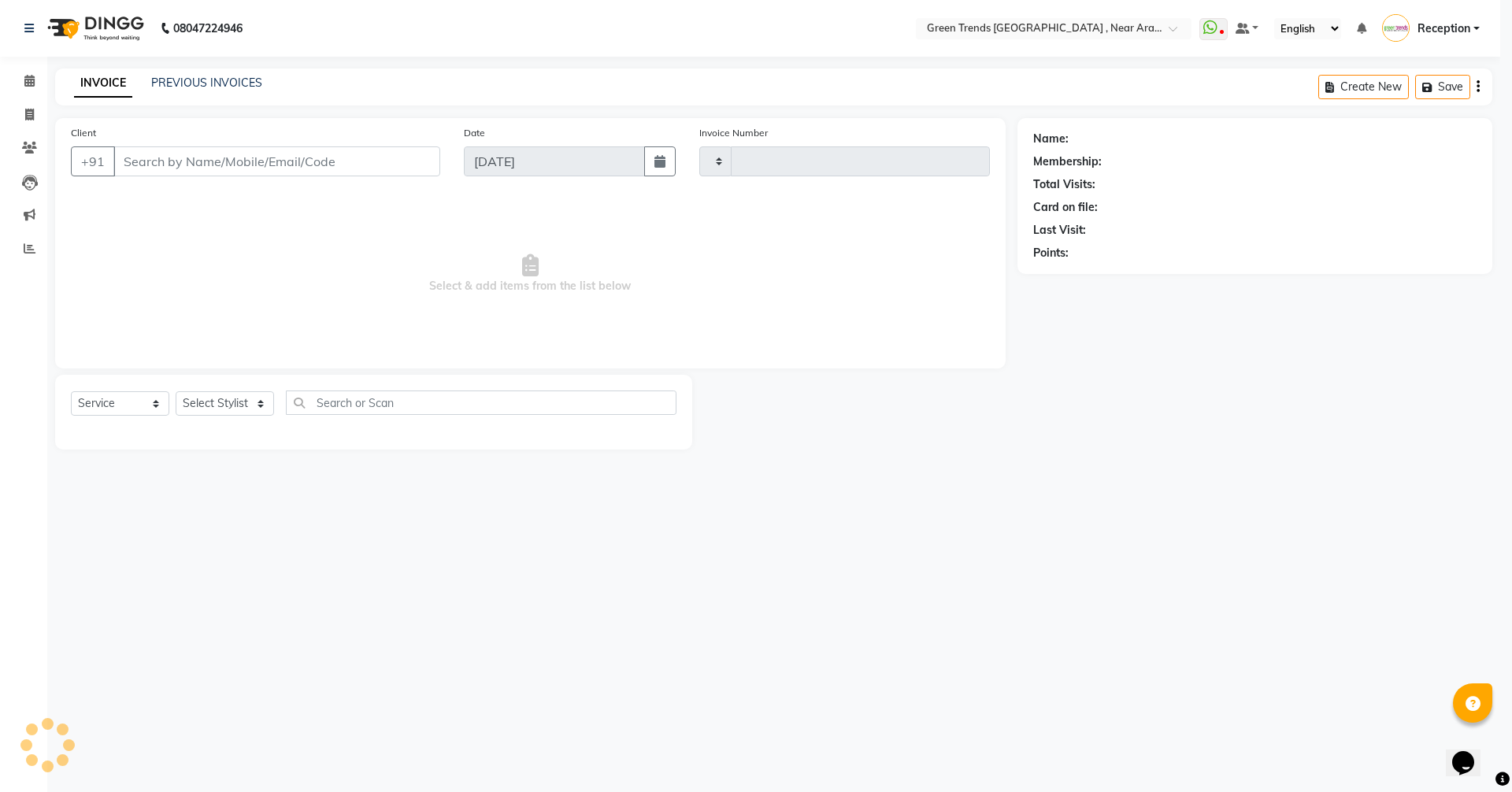
type input "2729"
select select "7005"
type input "9916442060"
select select "57698"
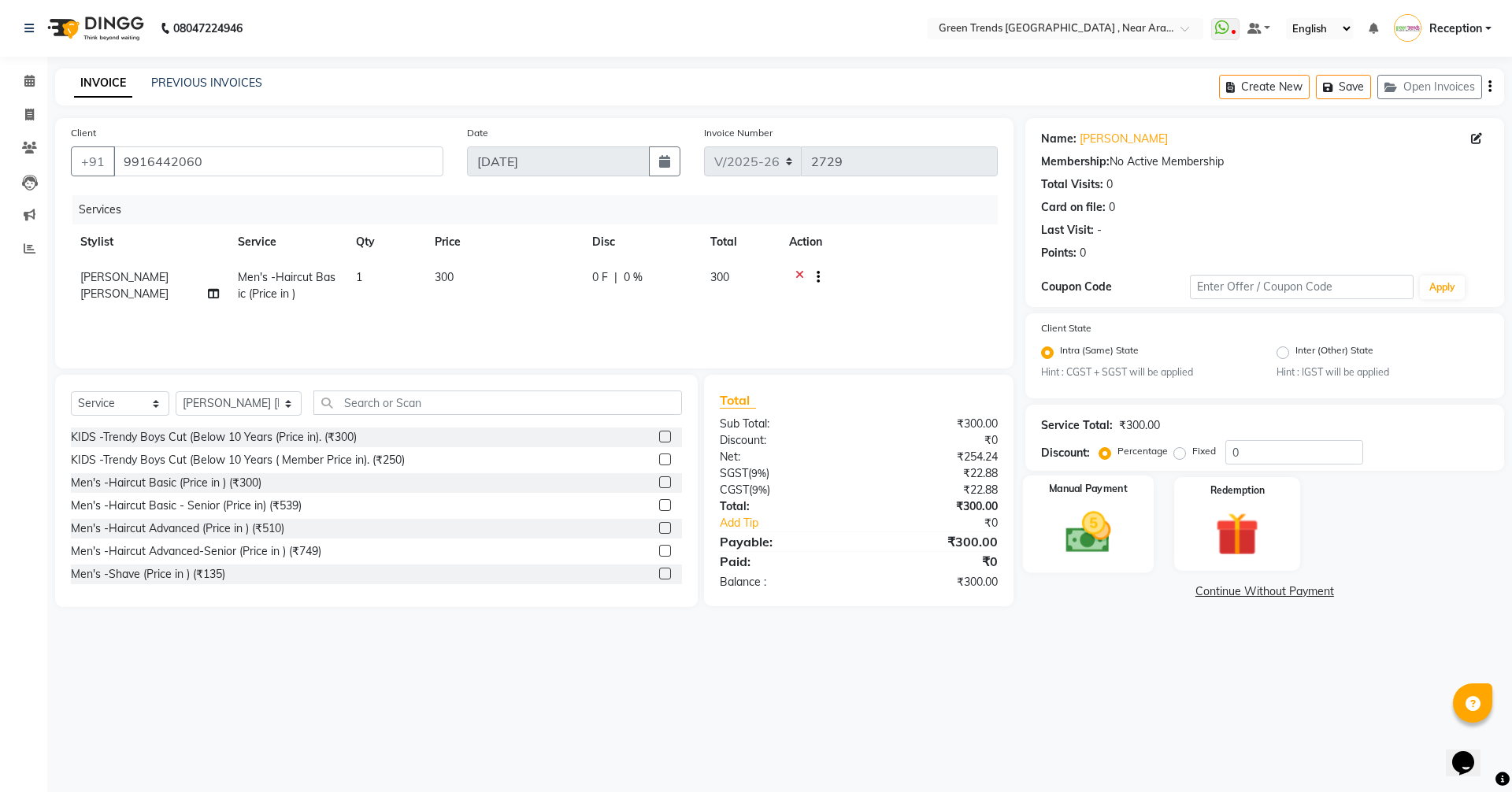
click at [1070, 524] on img at bounding box center [1088, 533] width 73 height 52
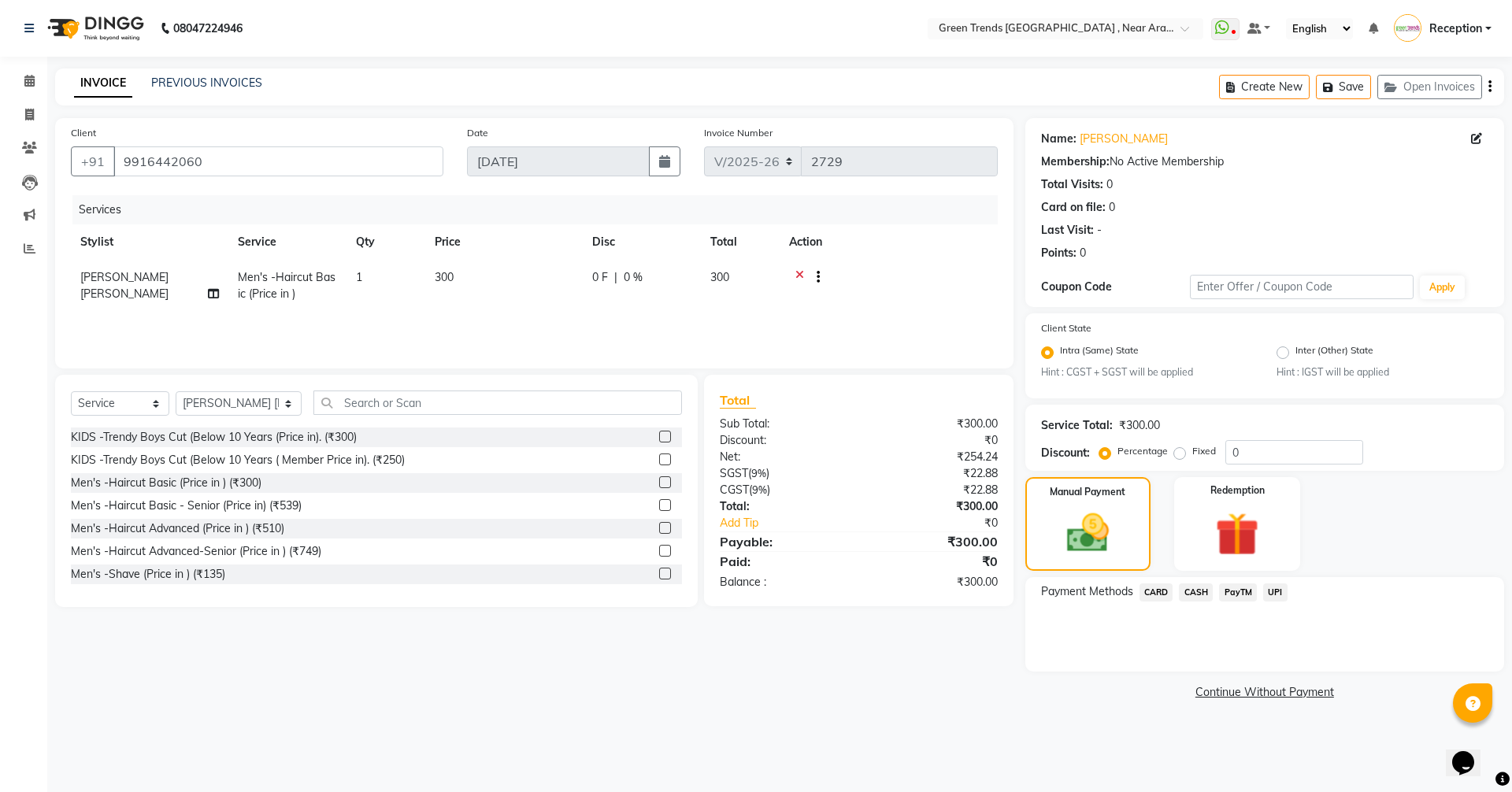
click at [1186, 597] on span "CASH" at bounding box center [1195, 592] width 34 height 18
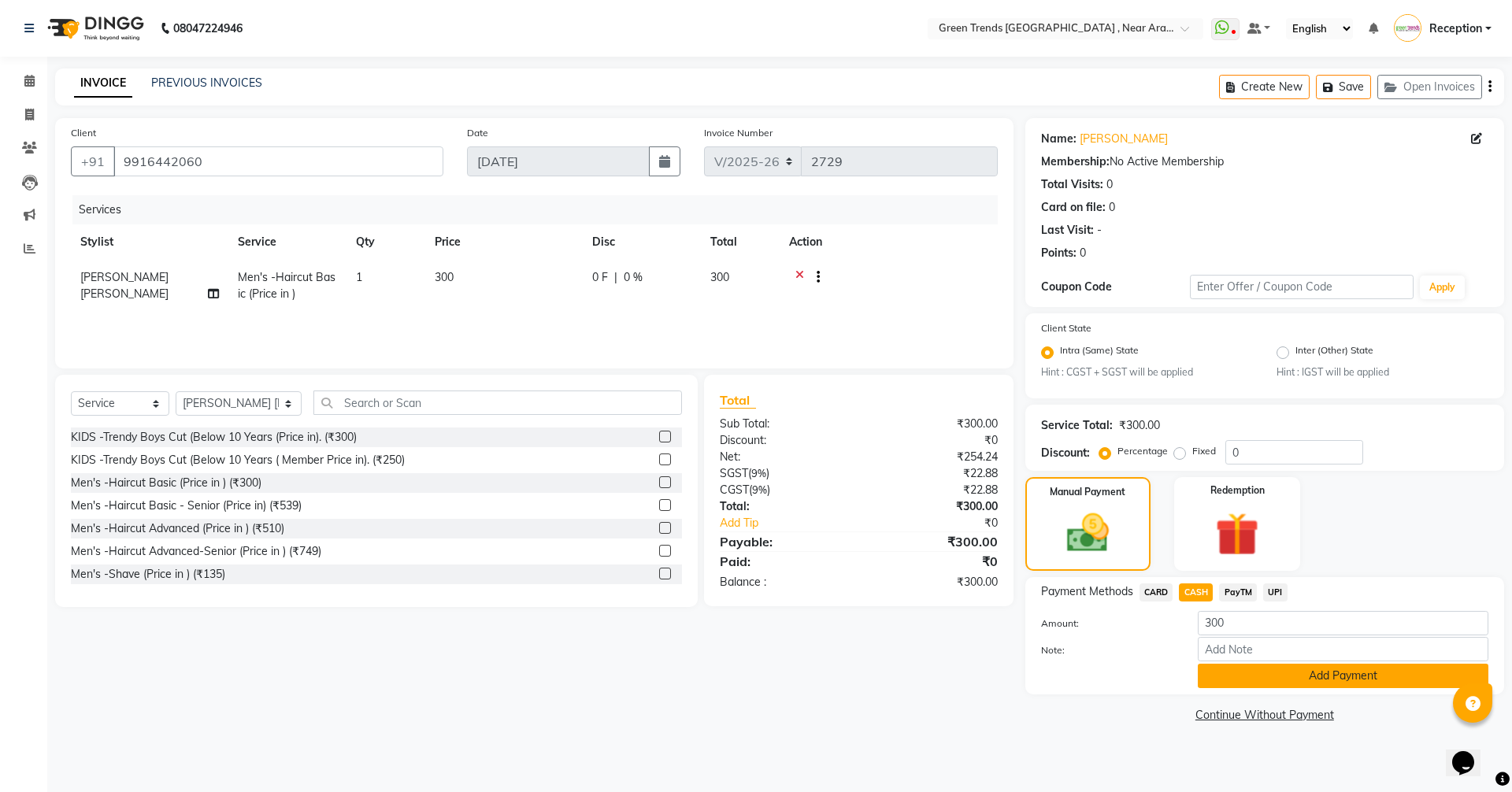
click at [1297, 685] on button "Add Payment" at bounding box center [1343, 676] width 291 height 24
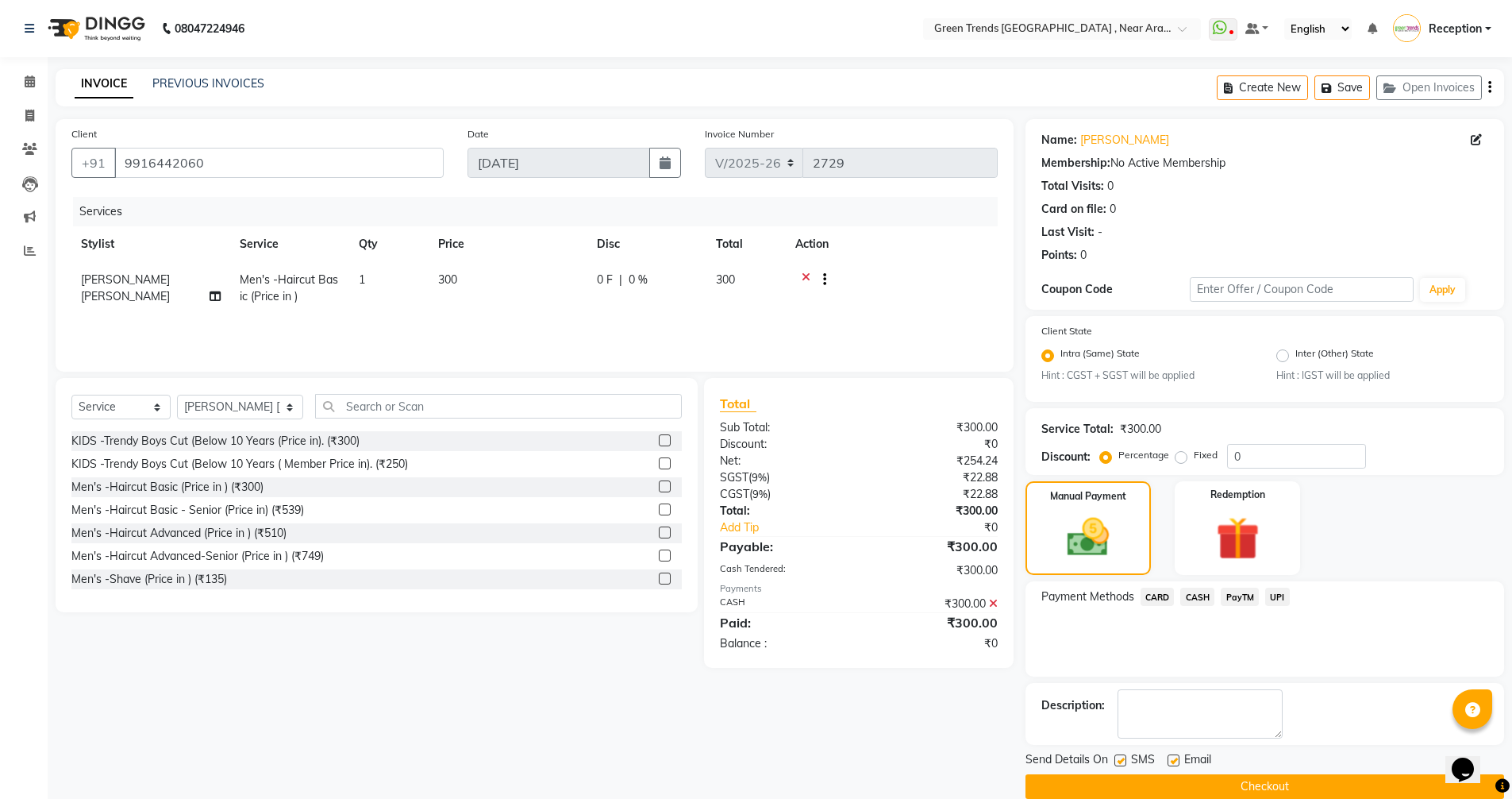
click at [1264, 791] on button "Checkout" at bounding box center [1265, 787] width 479 height 24
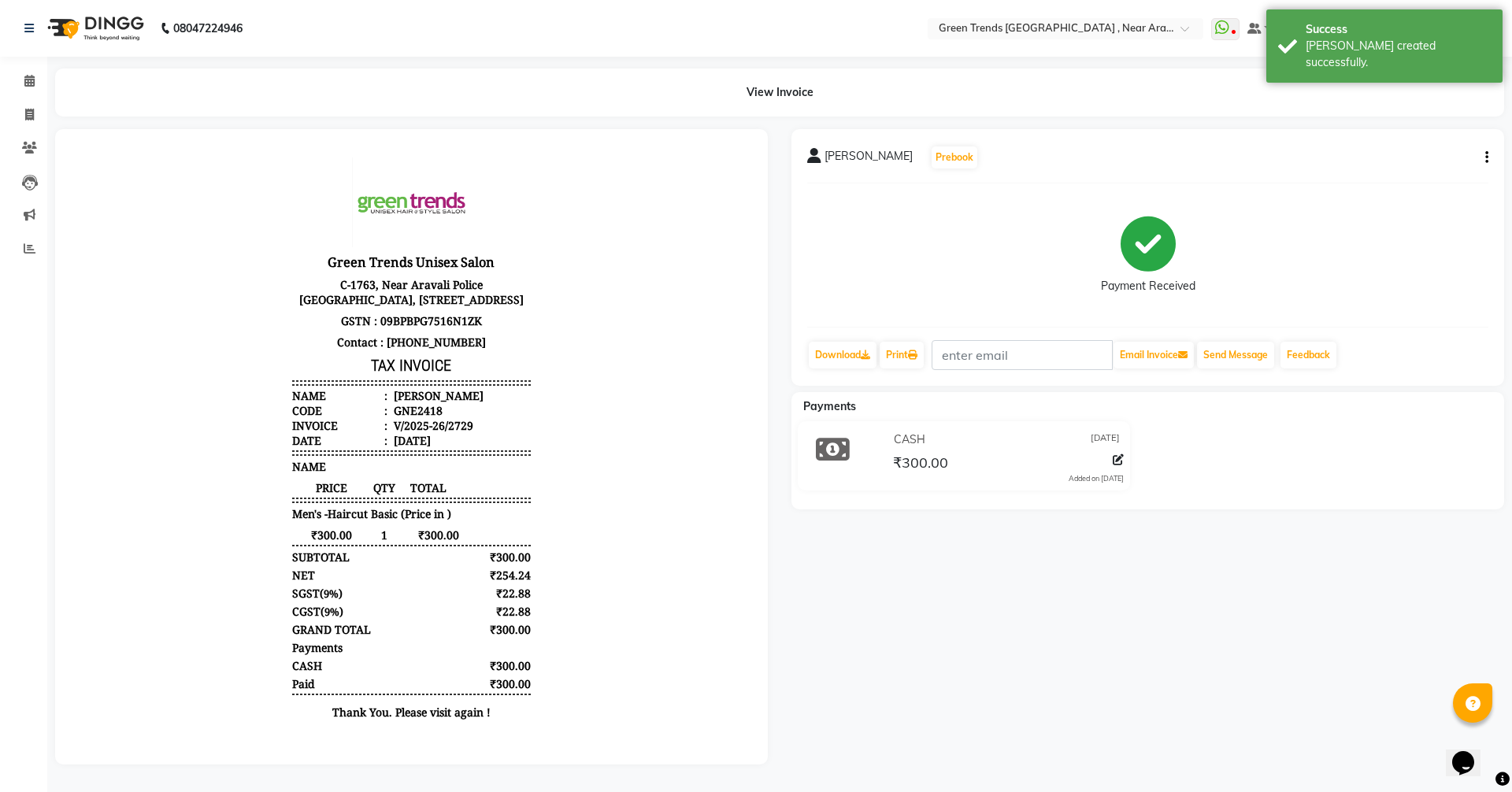
select select "service"
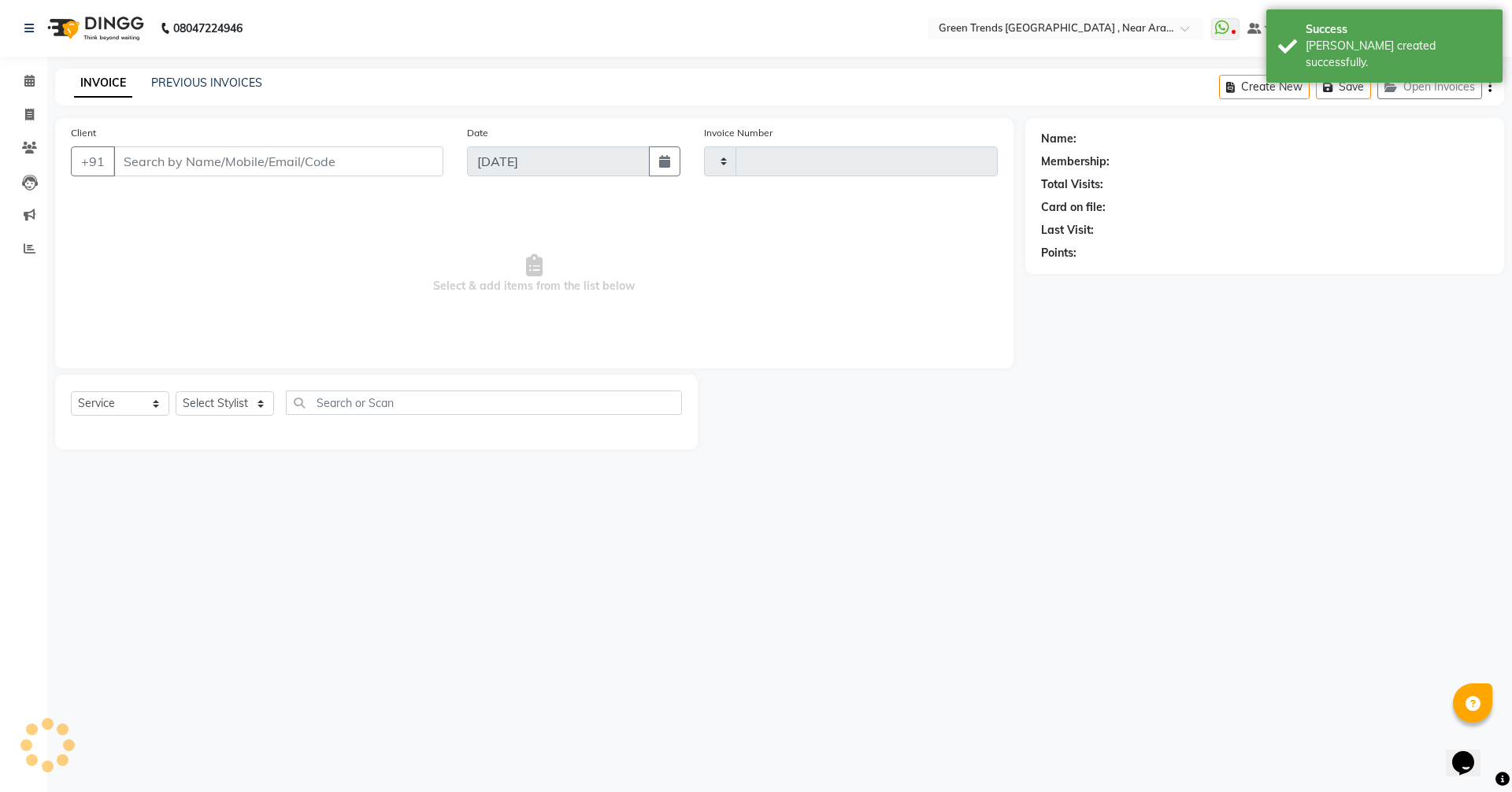
type input "2730"
select select "7005"
type input "9916442060"
select select "57698"
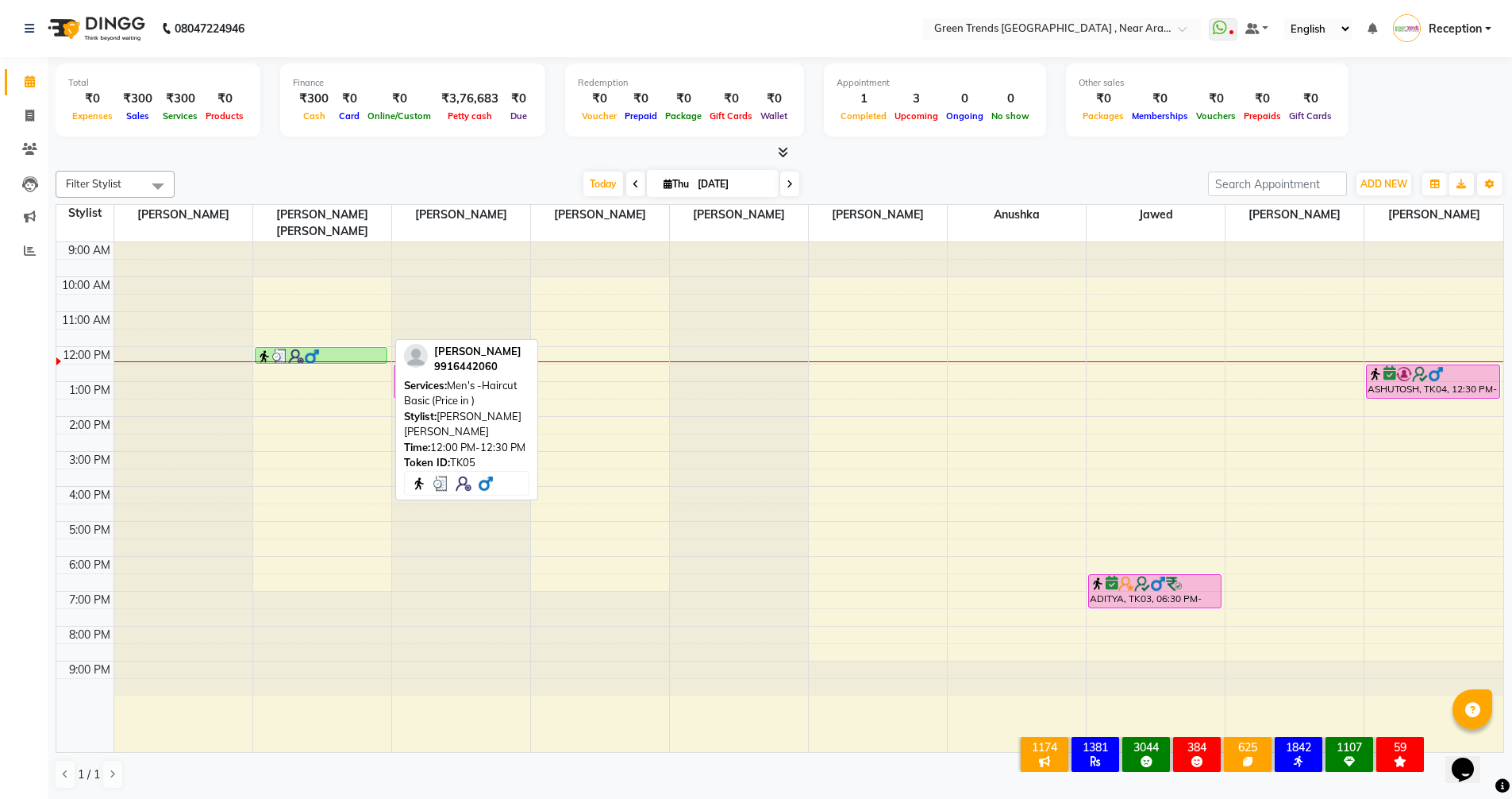
click at [350, 349] on div at bounding box center [321, 357] width 130 height 16
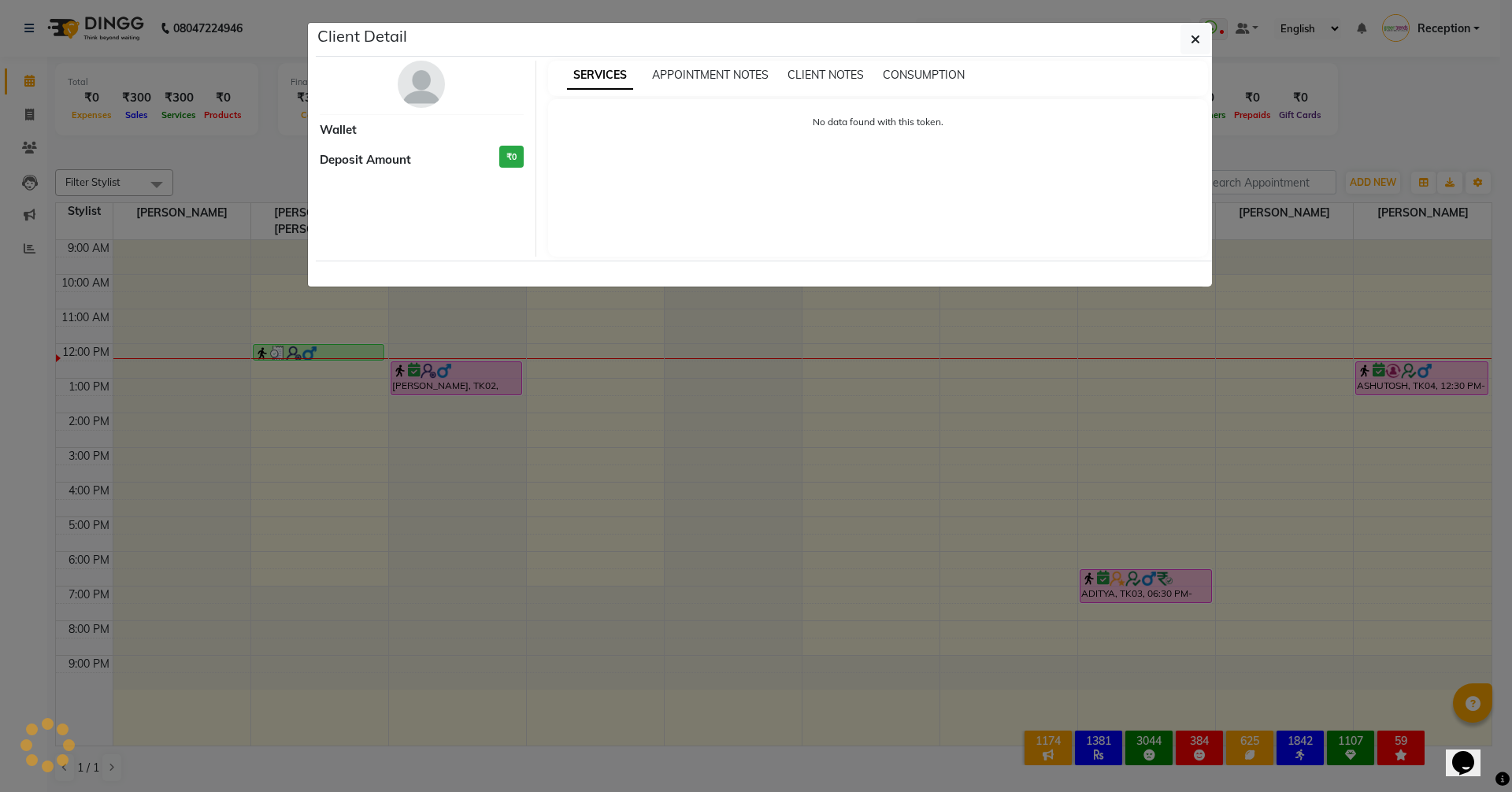
select select "3"
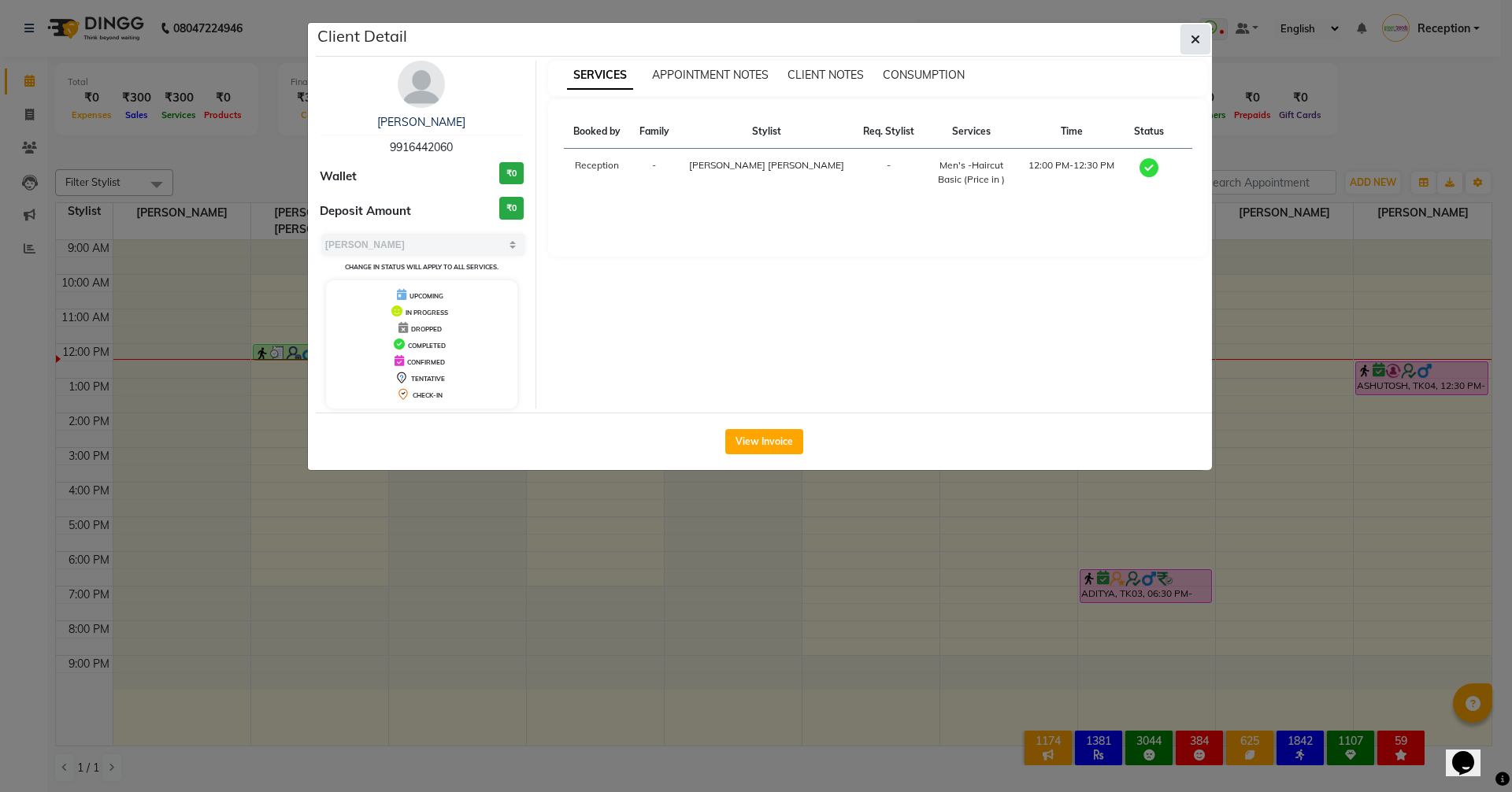
click at [1191, 42] on icon "button" at bounding box center [1195, 39] width 9 height 13
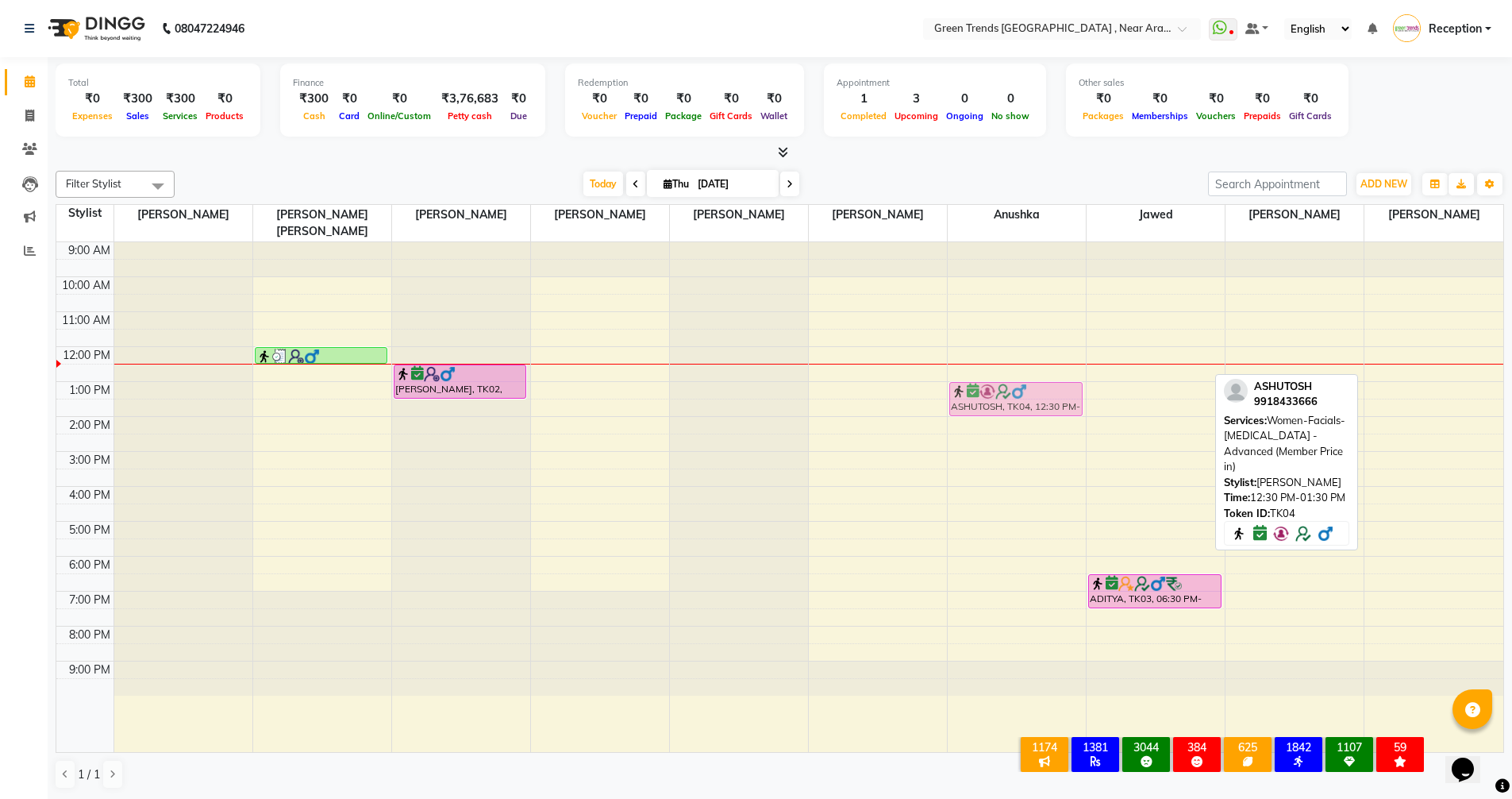
drag, startPoint x: 1416, startPoint y: 375, endPoint x: 1037, endPoint y: 386, distance: 379.2
click at [1037, 386] on tr "[PERSON_NAME], TK05, 12:00 PM-12:30 PM, Men's -Haircut Basic (Price in ) [PERSO…" at bounding box center [779, 497] width 1447 height 510
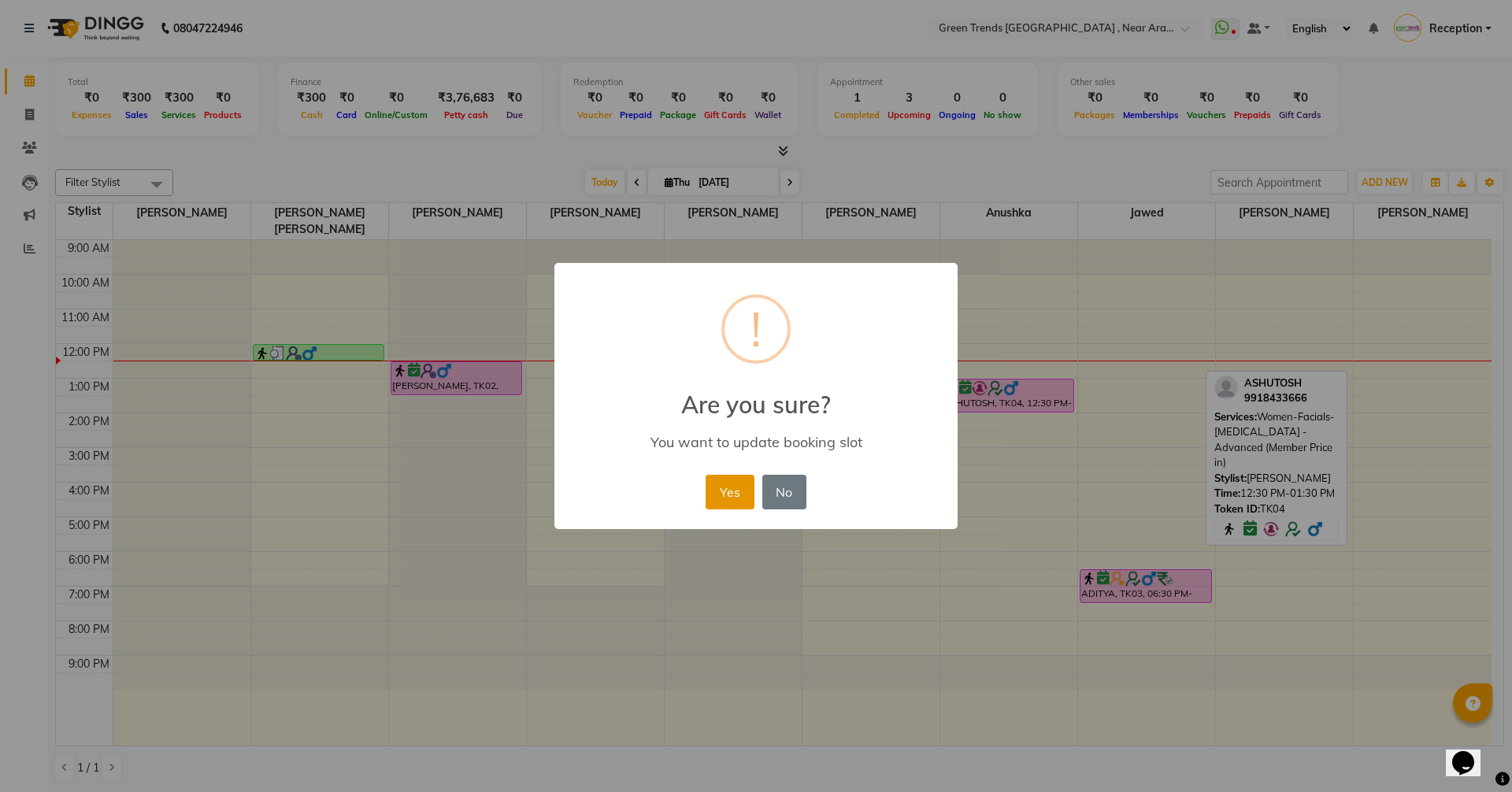
click at [723, 484] on button "Yes" at bounding box center [730, 492] width 48 height 34
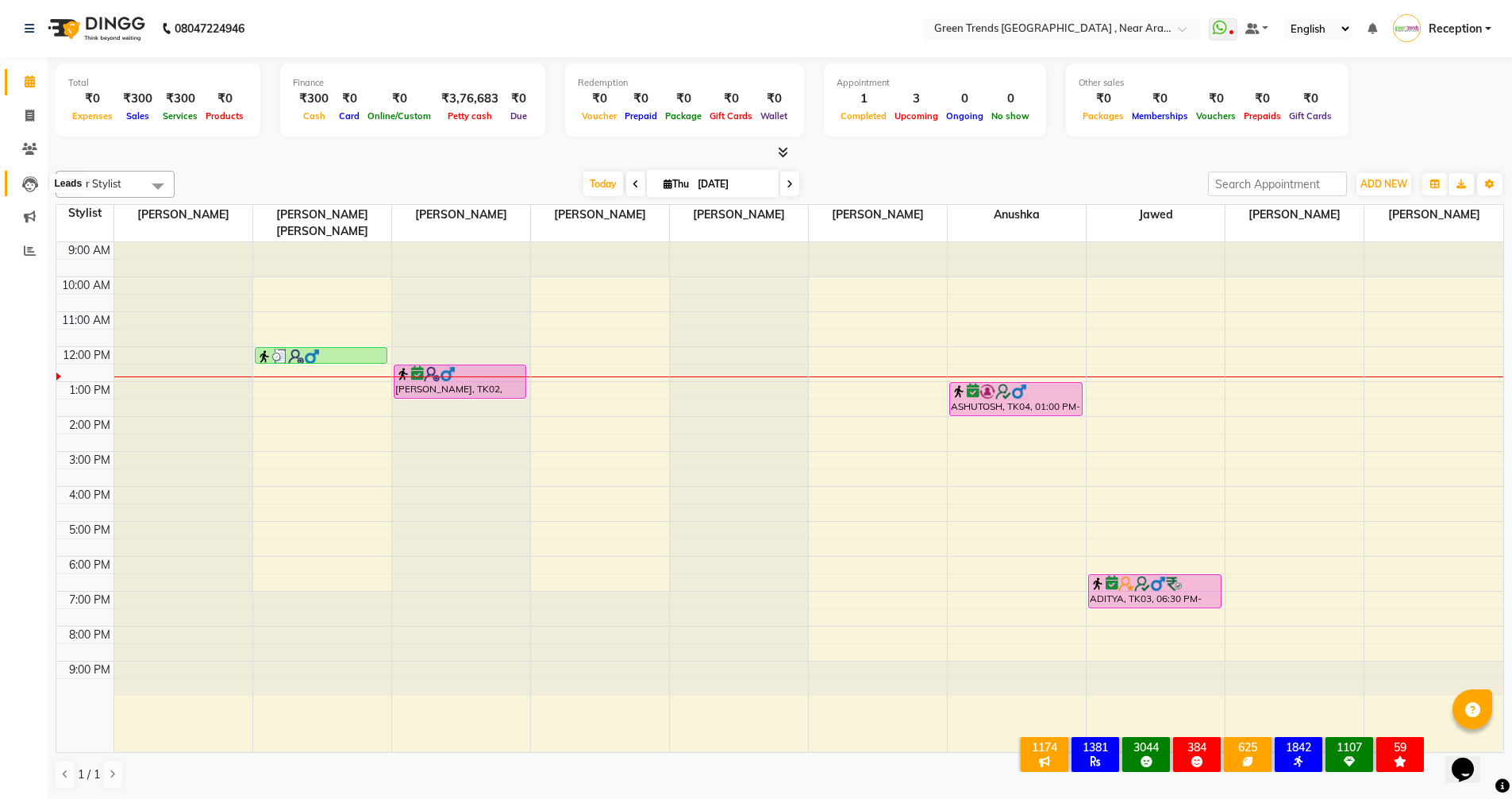
click at [30, 183] on icon at bounding box center [30, 184] width 16 height 16
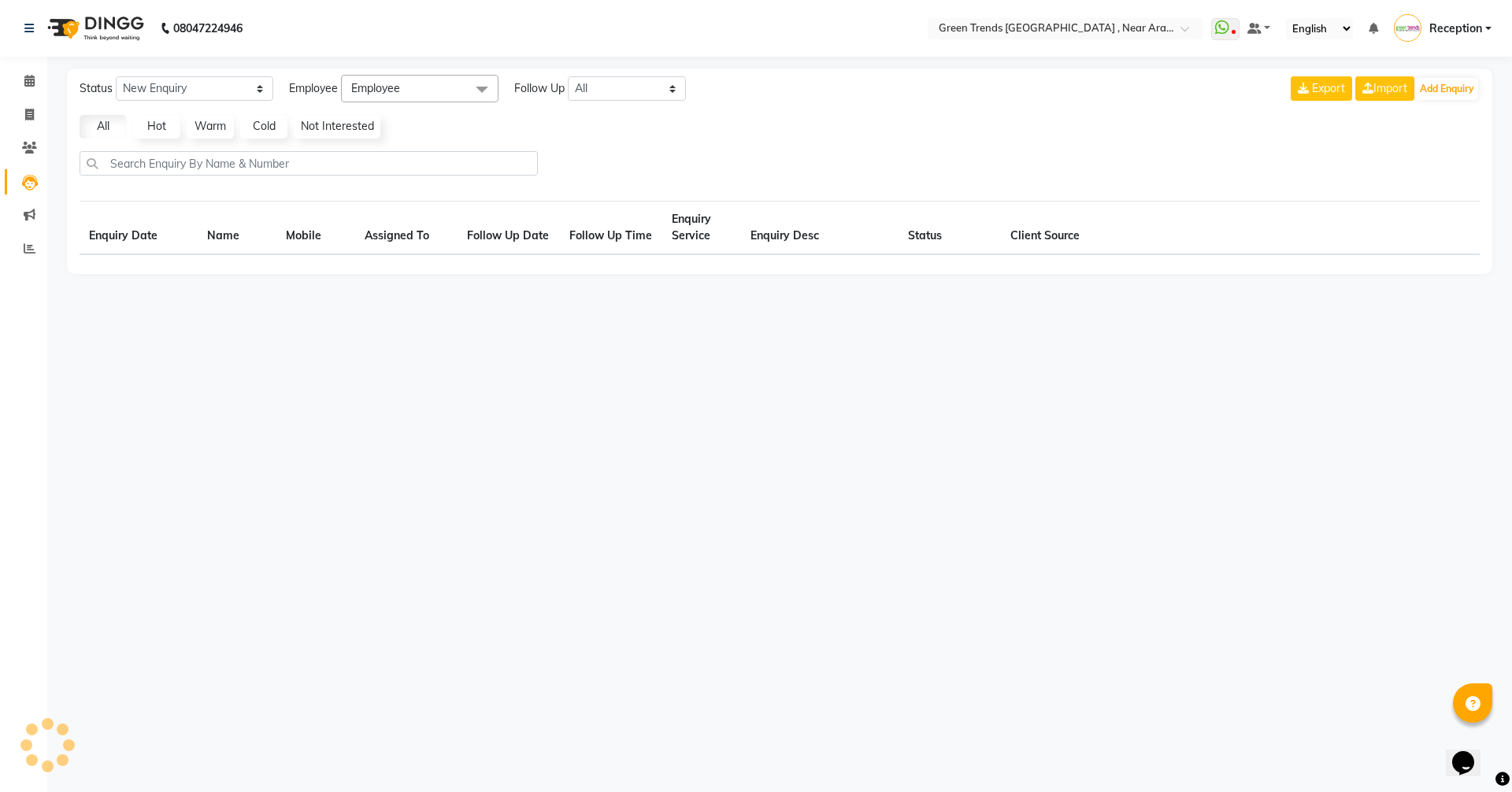
select select "10"
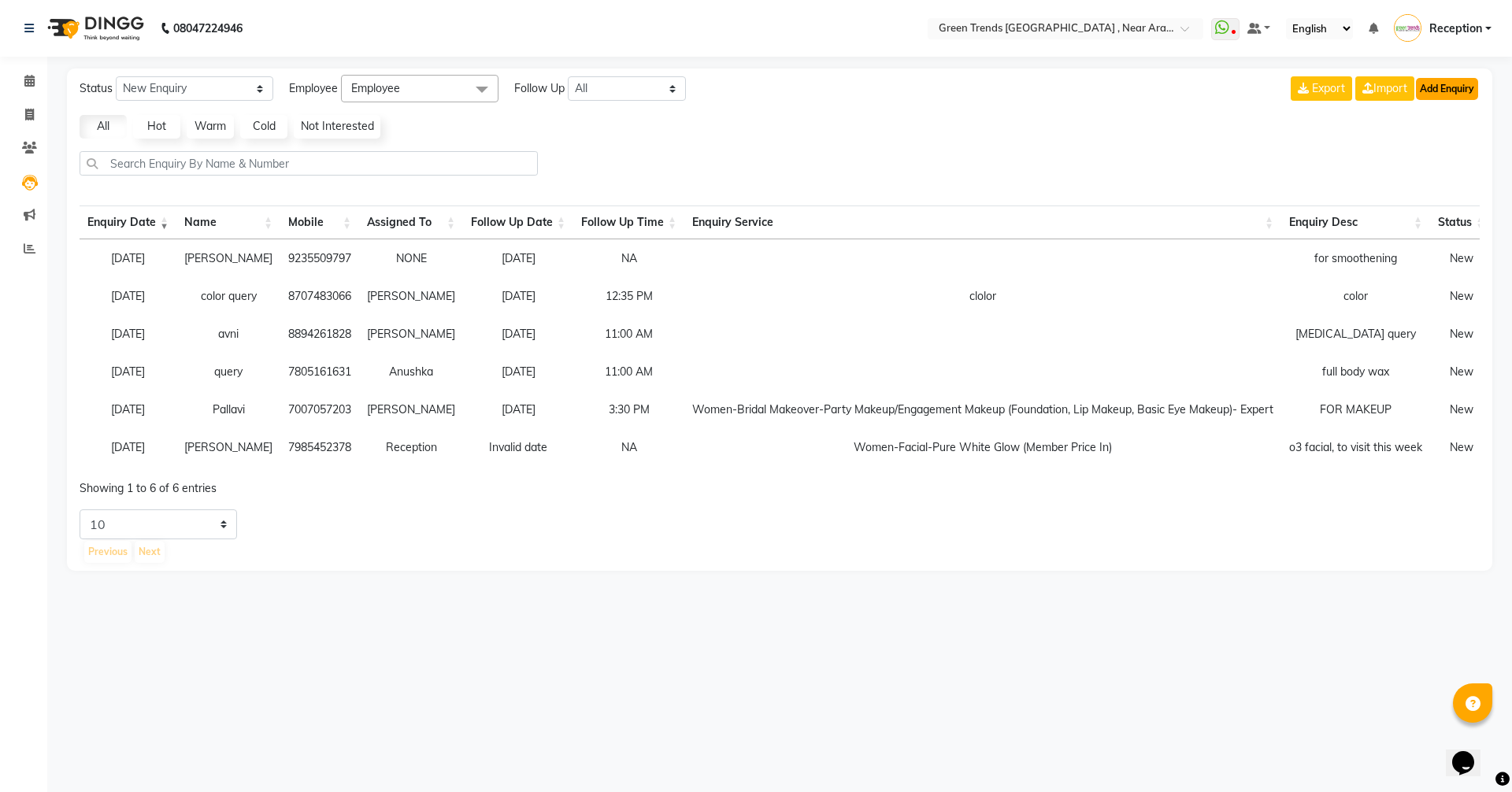
click at [1436, 86] on button "Add Enquiry" at bounding box center [1447, 90] width 62 height 22
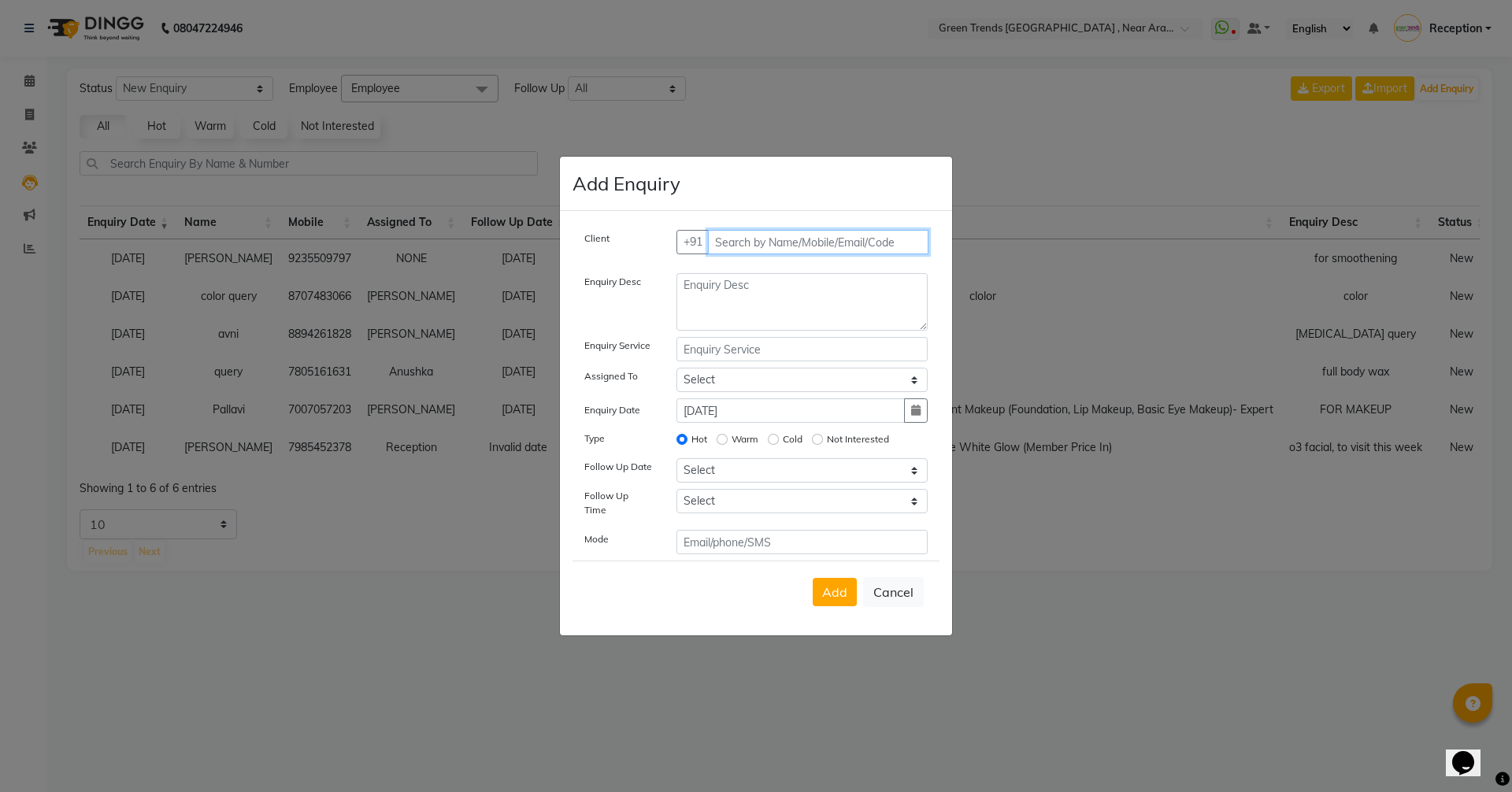
click at [739, 246] on input "text" at bounding box center [818, 242] width 221 height 24
type input "6393867598"
click at [715, 308] on textarea at bounding box center [802, 301] width 252 height 58
type textarea "normal honey wax"
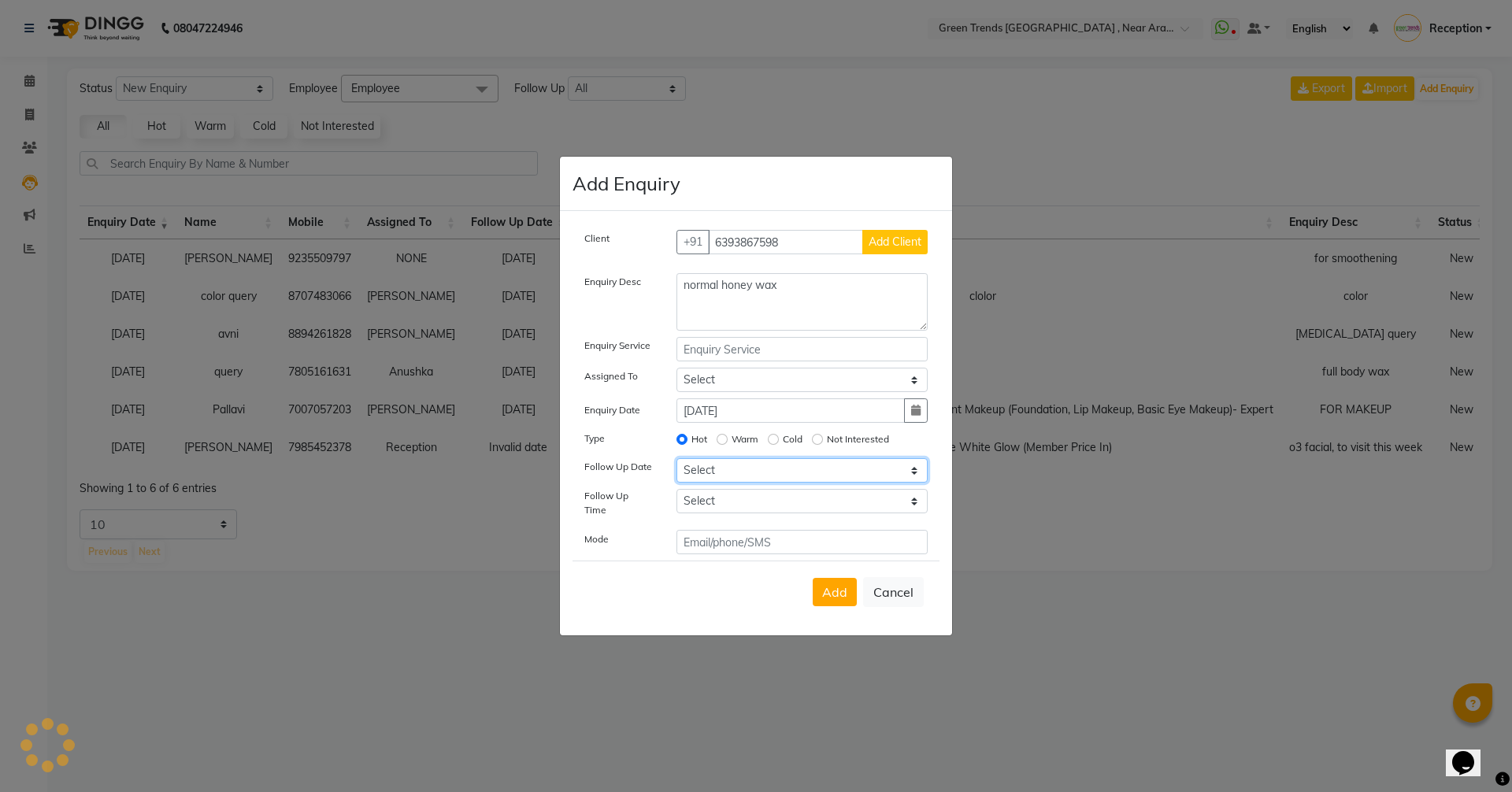
click at [913, 474] on select "Select [DATE] [DATE] [DATE] ([DATE]) [DATE] ([DATE]) [DATE] ([DATE]) [DATE] ([D…" at bounding box center [802, 470] width 252 height 24
select select "[DATE]"
click at [677, 463] on select "Select [DATE] [DATE] [DATE] ([DATE]) [DATE] ([DATE]) [DATE] ([DATE]) [DATE] ([D…" at bounding box center [802, 470] width 252 height 24
click at [838, 588] on span "Add" at bounding box center [834, 592] width 25 height 15
click at [843, 593] on span "Add" at bounding box center [834, 592] width 25 height 15
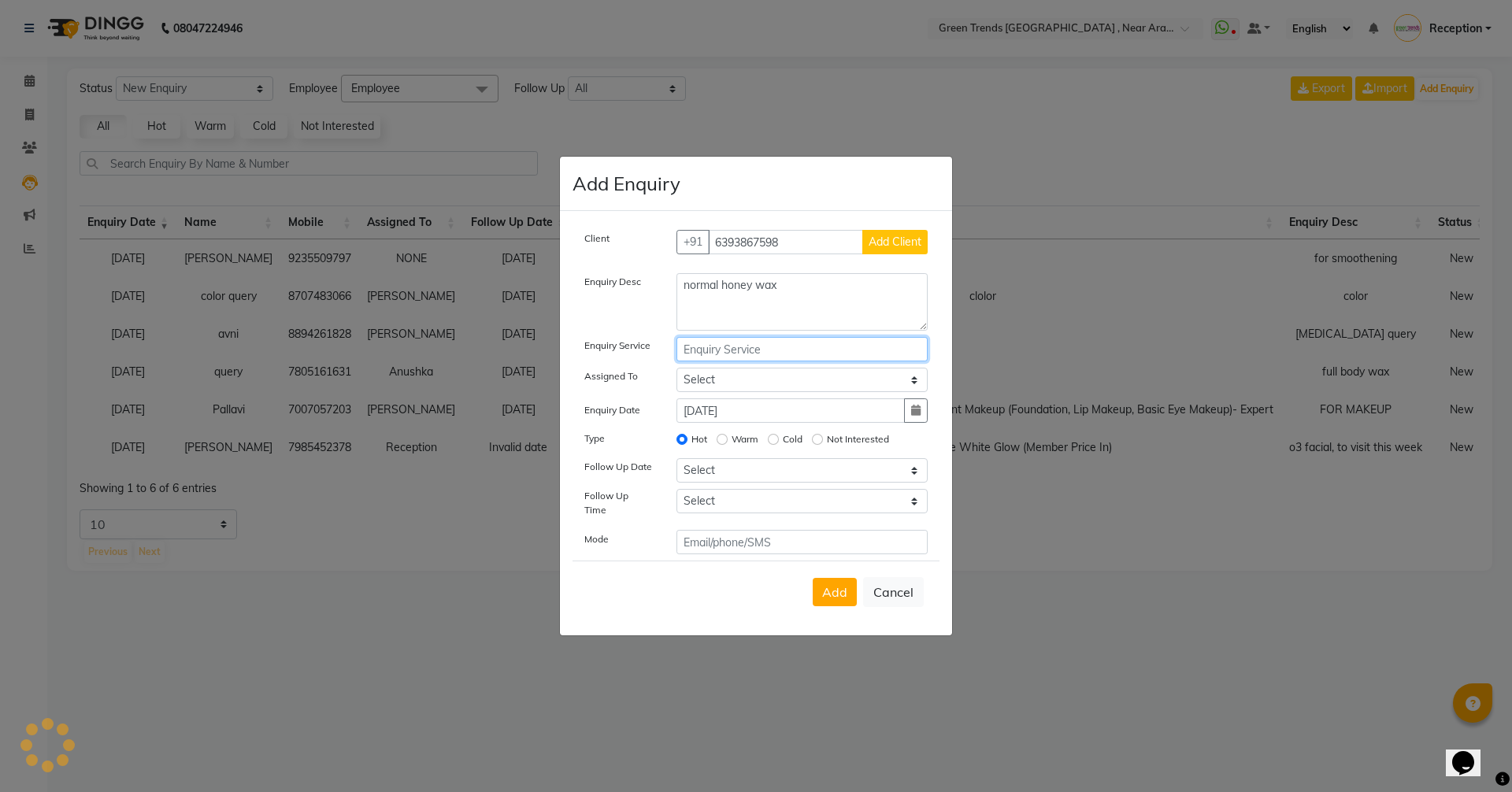
click at [767, 356] on input "text" at bounding box center [802, 349] width 252 height 24
type input "h"
type input "normal wax"
click at [885, 249] on span "Add Client" at bounding box center [895, 242] width 53 height 14
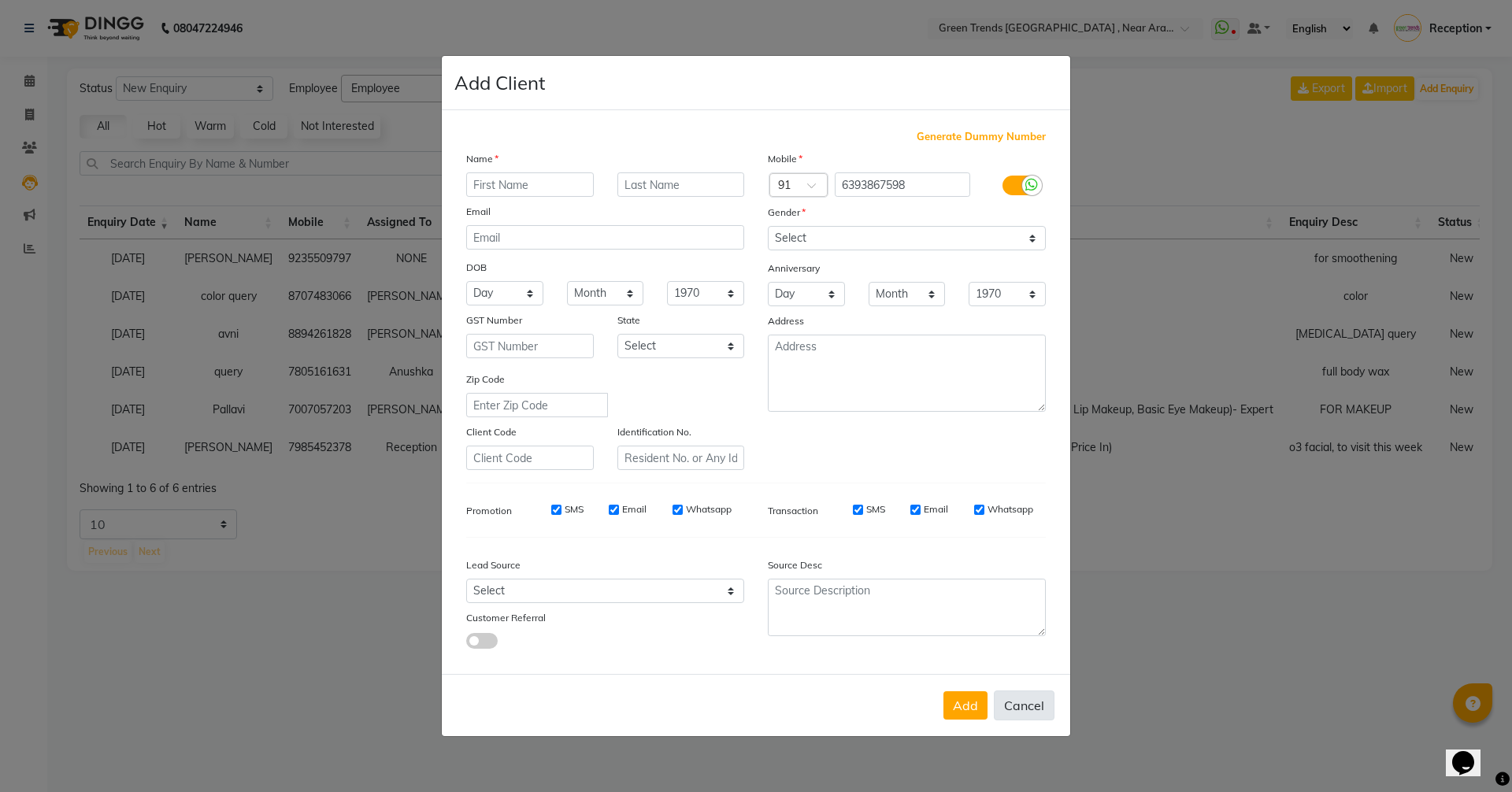
click at [1029, 706] on button "Cancel" at bounding box center [1024, 705] width 60 height 30
select select
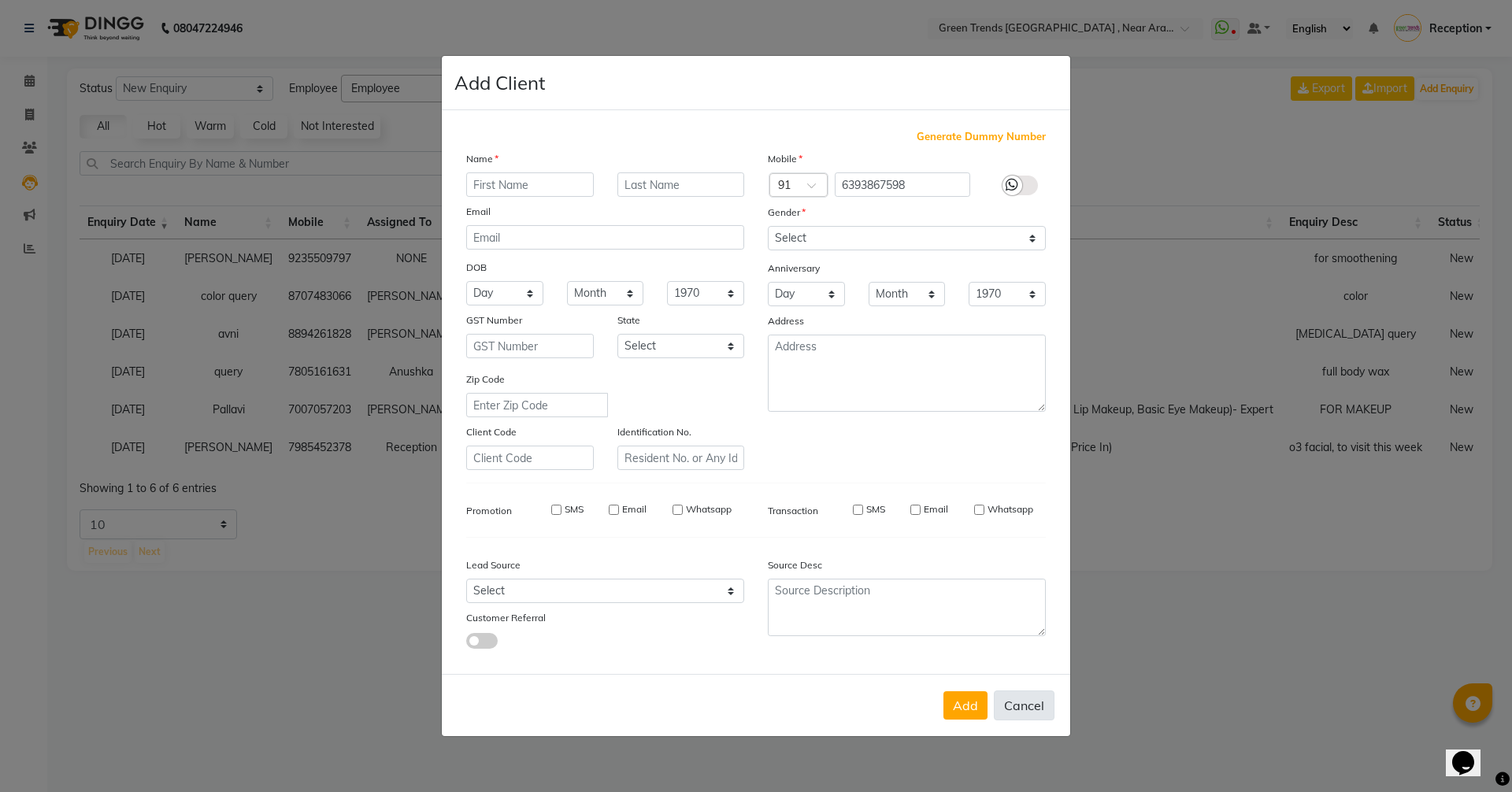
select select
checkbox input "false"
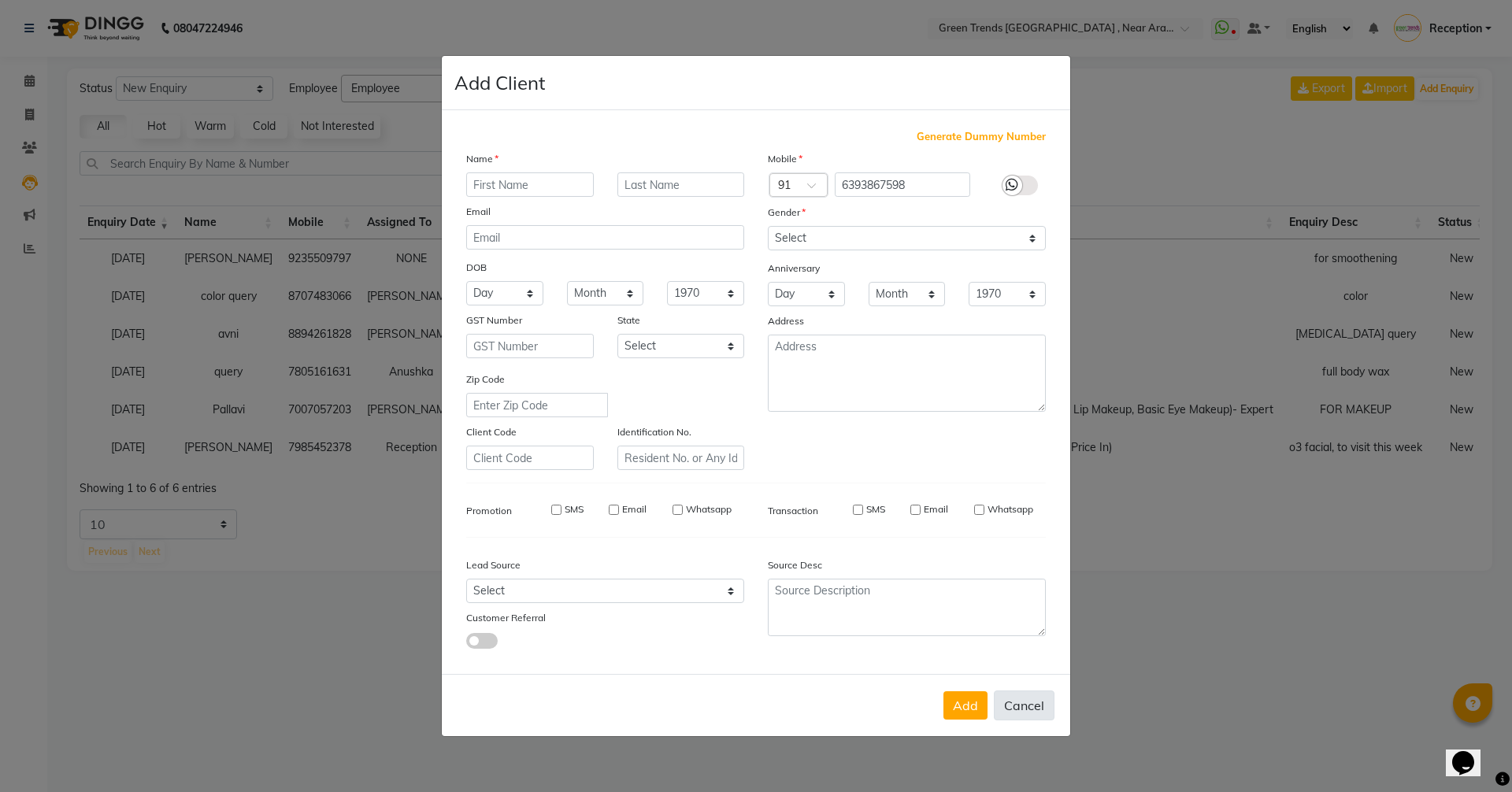
checkbox input "false"
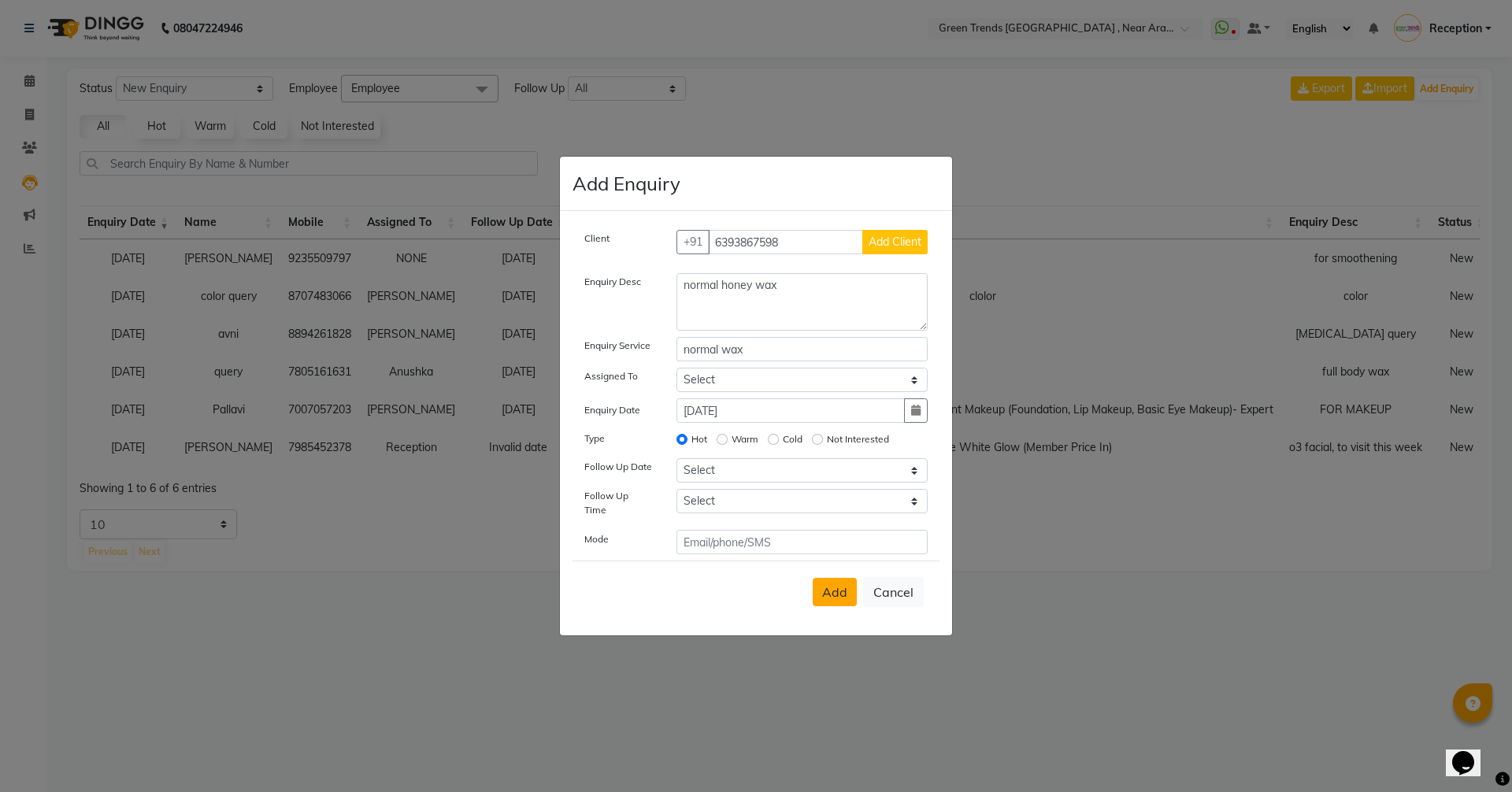
click at [831, 588] on span "Add" at bounding box center [834, 592] width 25 height 15
click at [889, 244] on span "Add Client" at bounding box center [895, 242] width 53 height 14
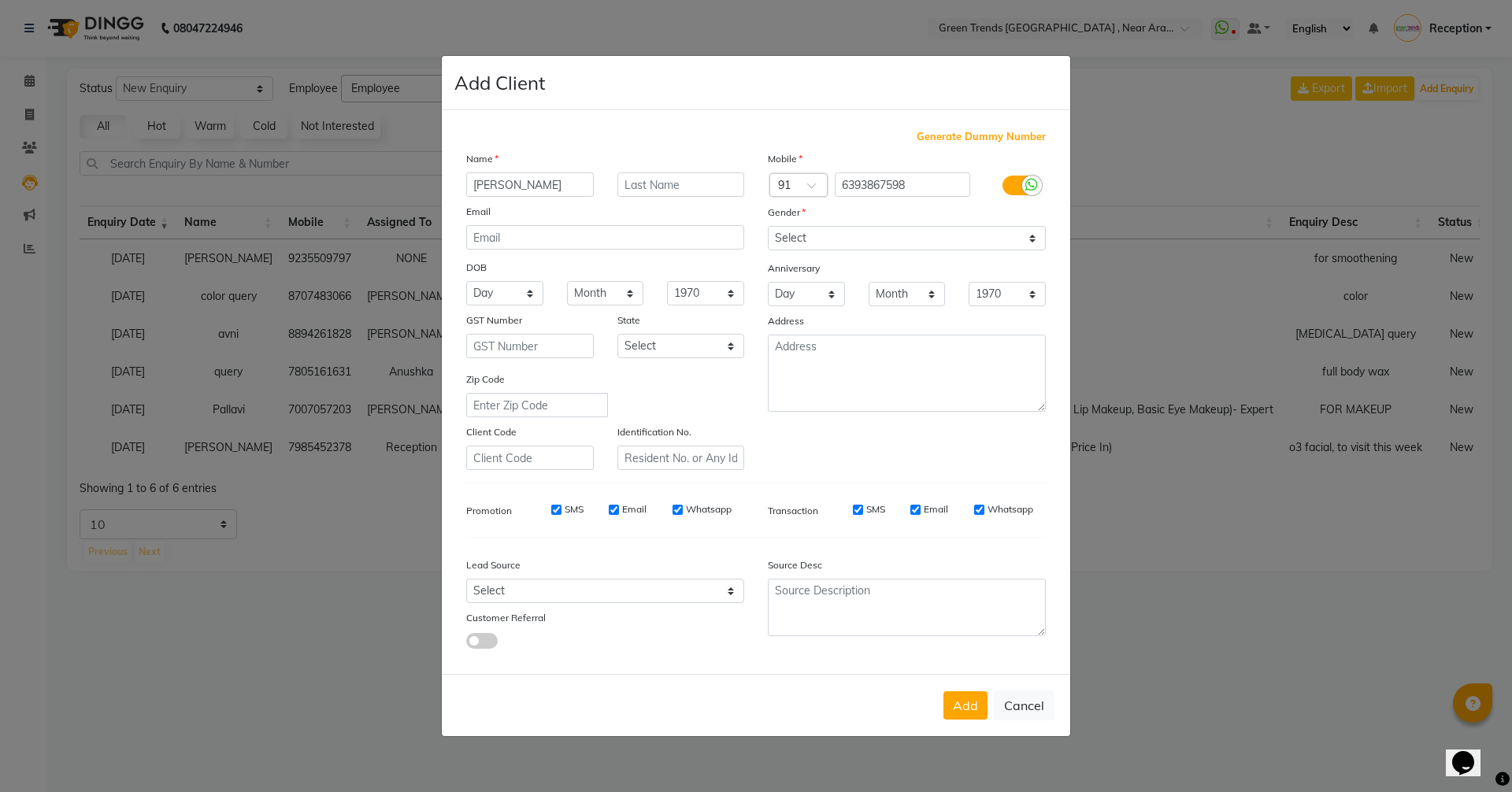
type input "[PERSON_NAME]"
click at [1029, 238] on select "Select [DEMOGRAPHIC_DATA] [DEMOGRAPHIC_DATA] Other Prefer Not To Say" at bounding box center [907, 238] width 278 height 24
select select "[DEMOGRAPHIC_DATA]"
click at [768, 226] on select "Select [DEMOGRAPHIC_DATA] [DEMOGRAPHIC_DATA] Other Prefer Not To Say" at bounding box center [907, 238] width 278 height 24
click at [964, 704] on button "Add" at bounding box center [965, 705] width 44 height 28
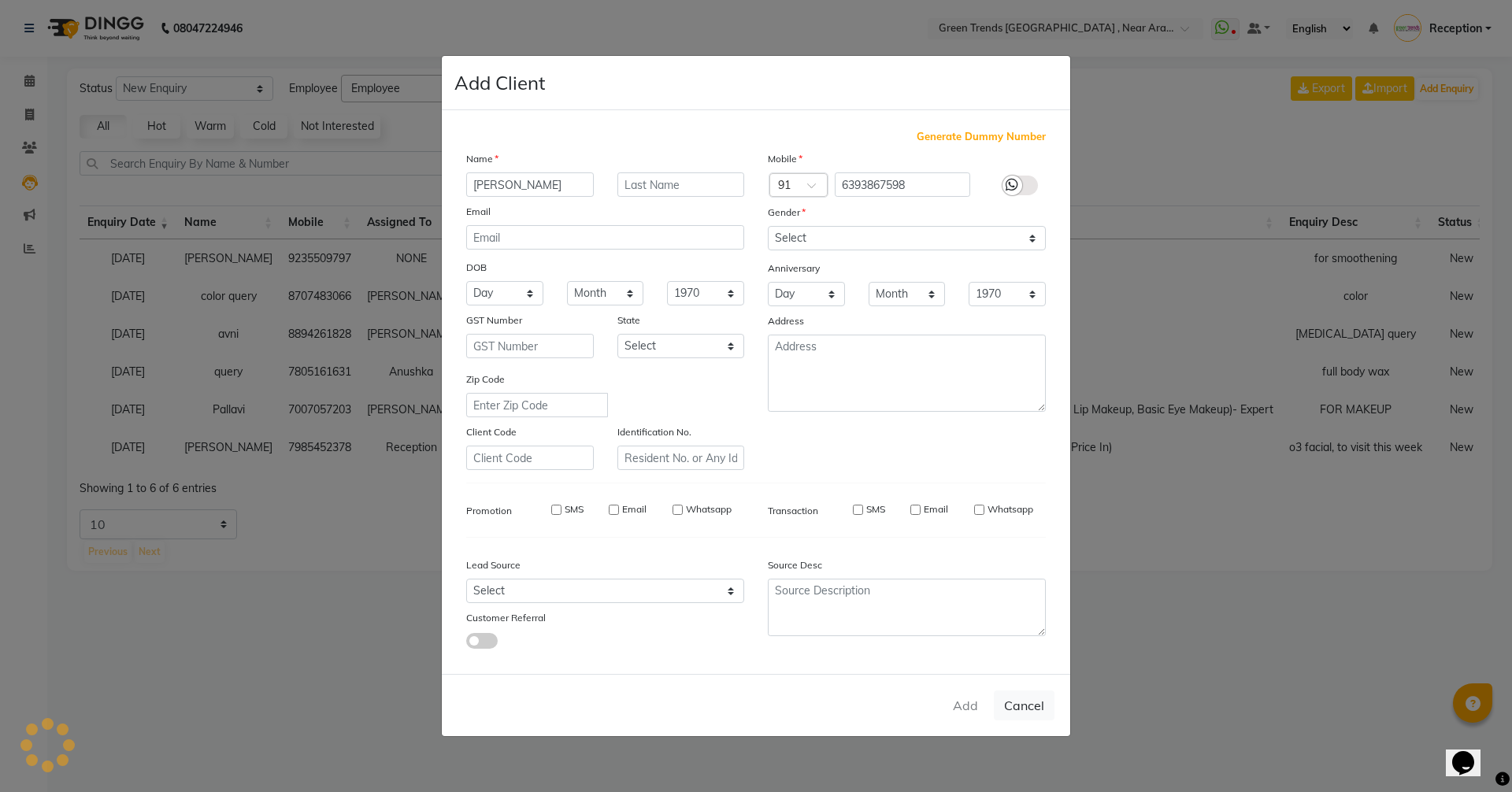
select select
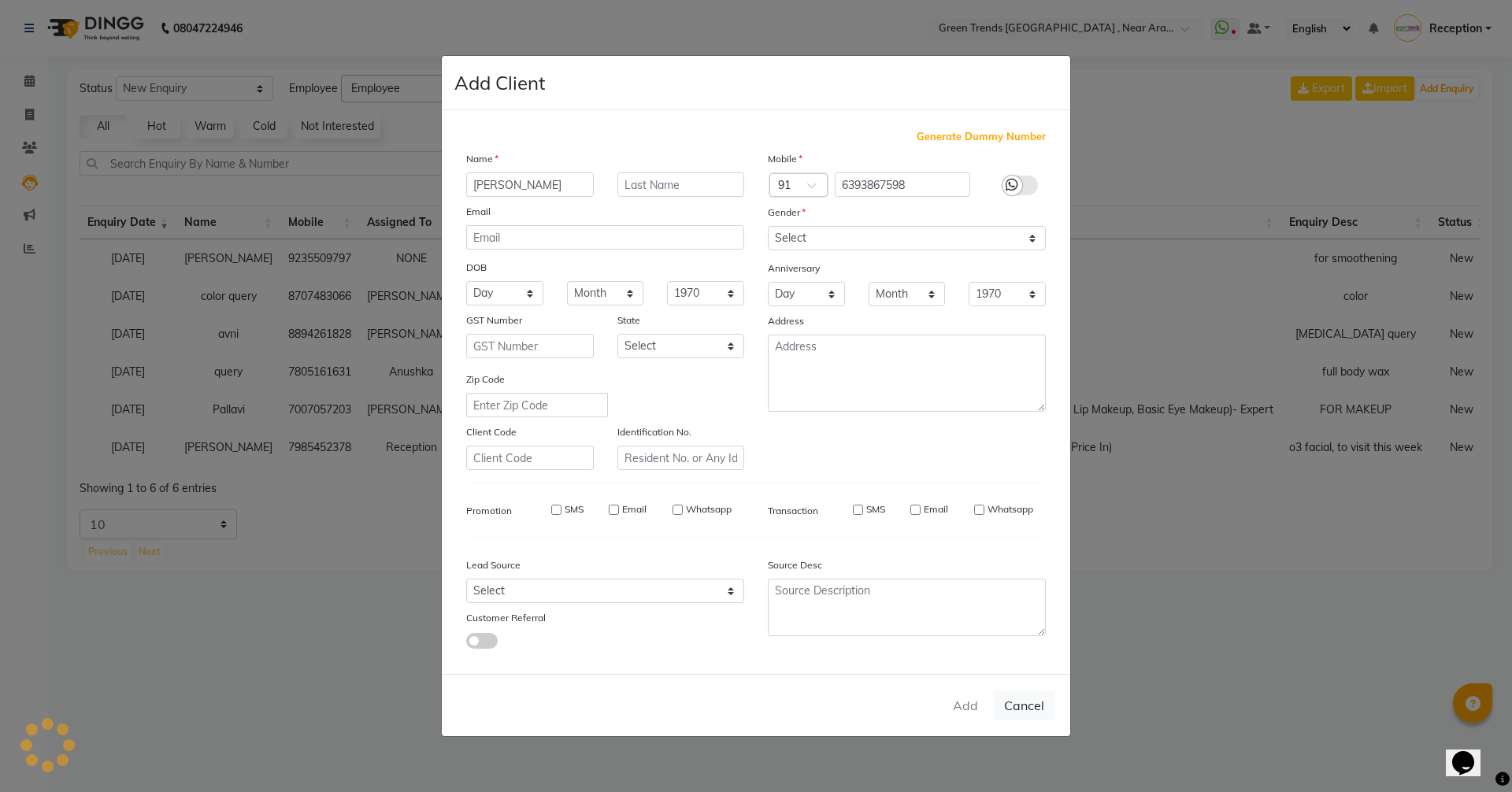
select select
checkbox input "false"
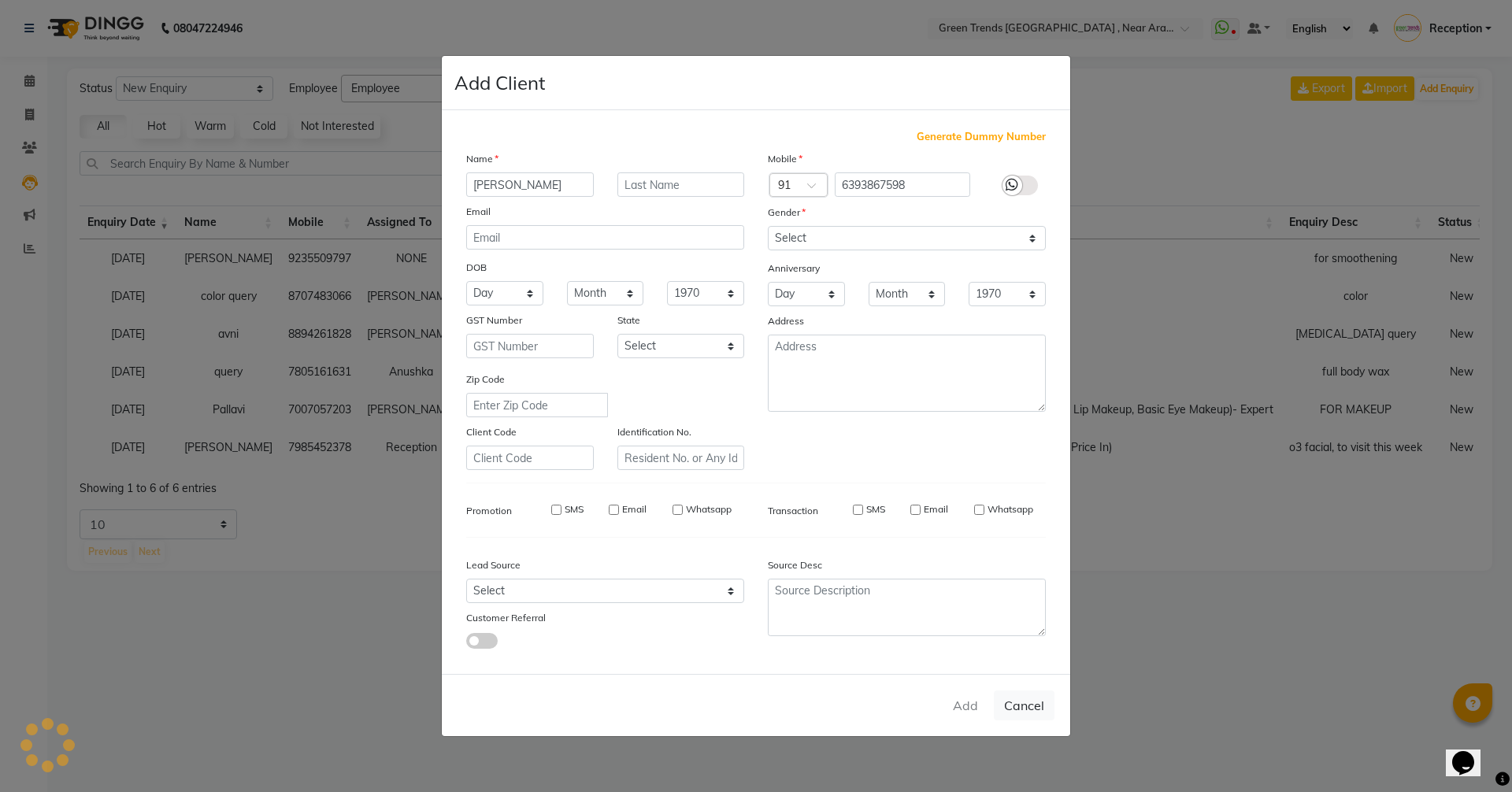
checkbox input "false"
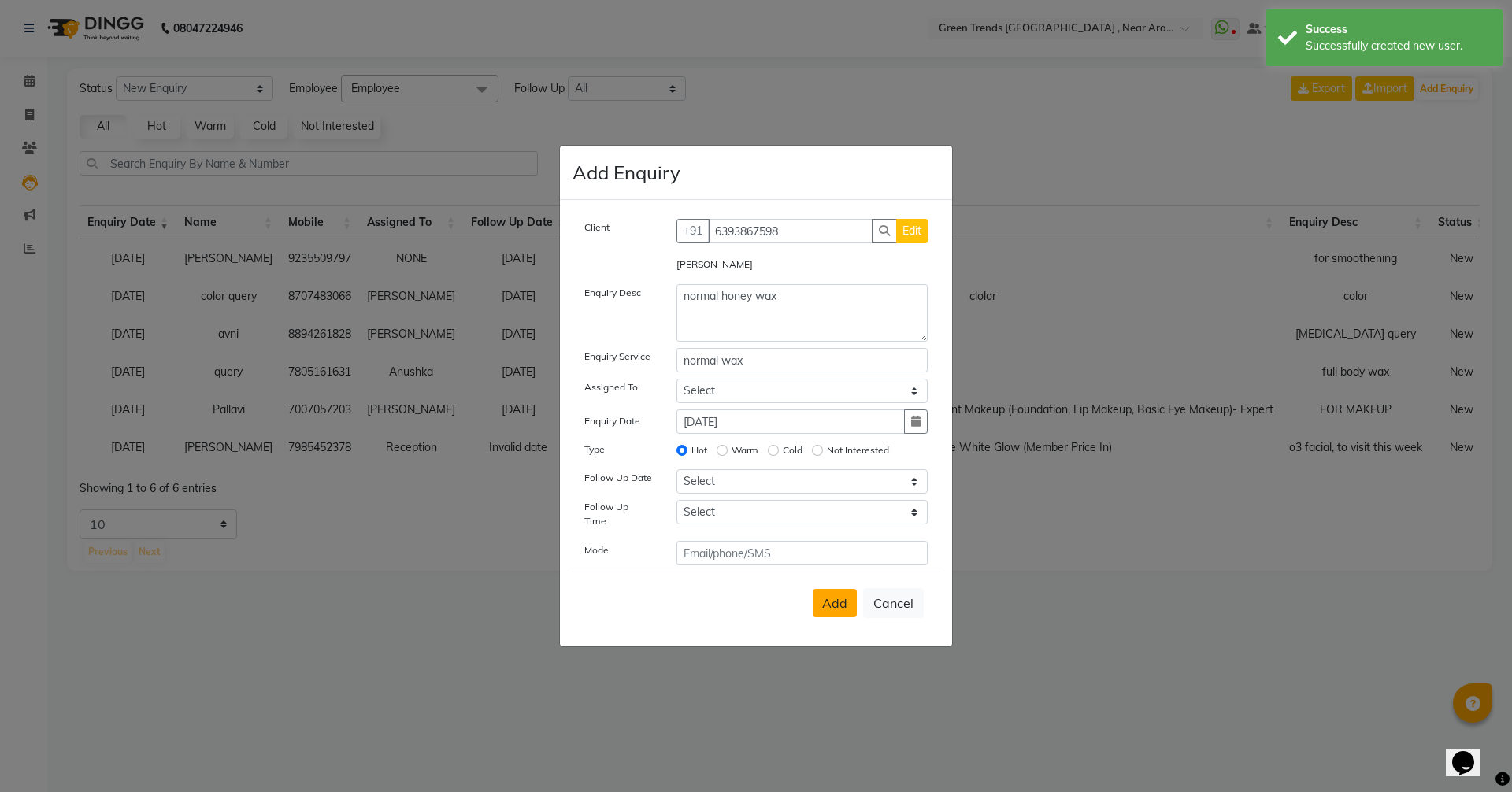
click at [838, 603] on span "Add" at bounding box center [834, 603] width 25 height 15
select select
radio input "false"
select select
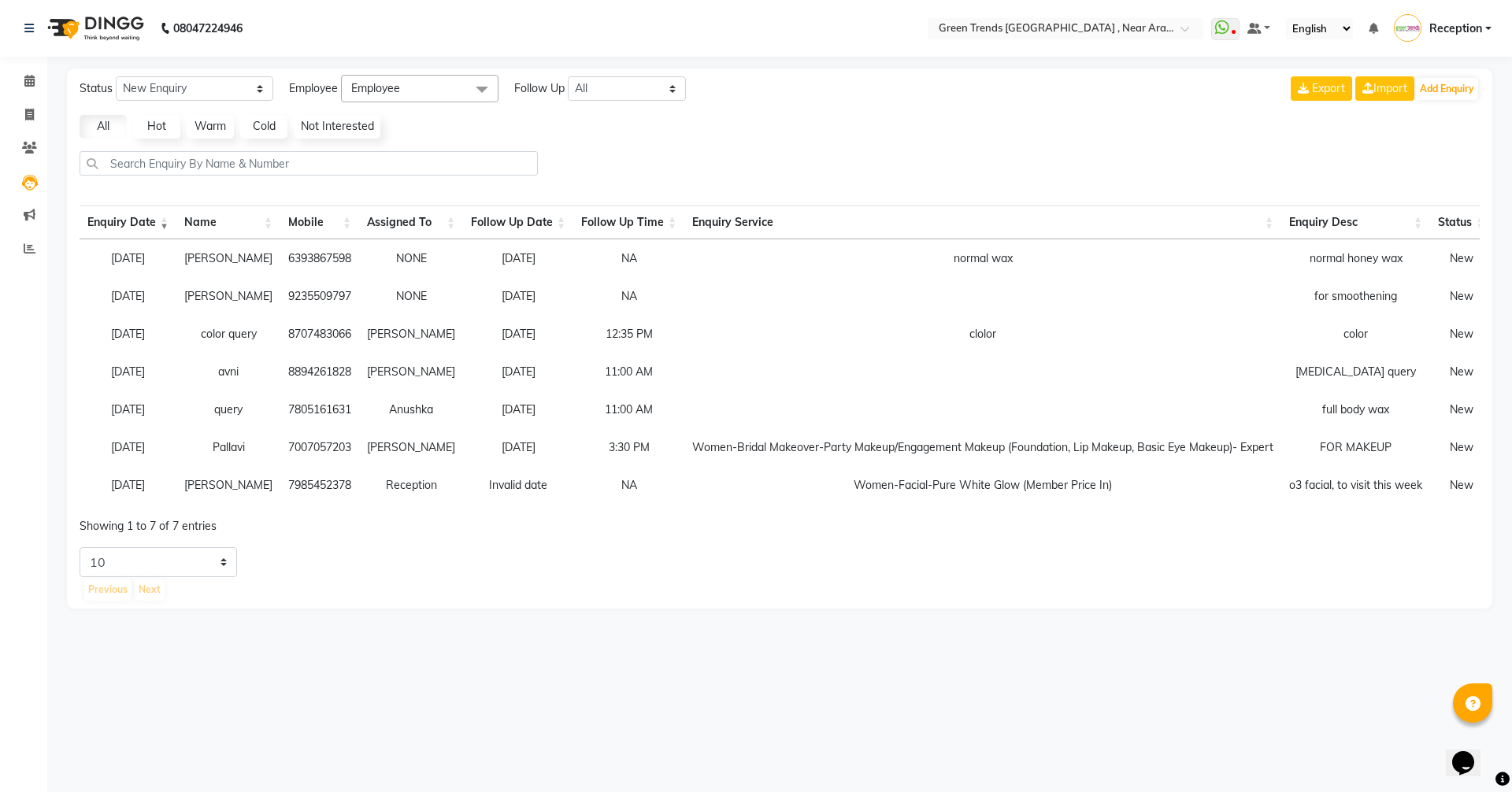
click at [223, 337] on td "color query" at bounding box center [228, 334] width 104 height 38
click at [916, 348] on td "clolor" at bounding box center [982, 334] width 597 height 38
click at [1314, 335] on div "color" at bounding box center [1355, 334] width 133 height 16
click at [1315, 336] on div "color" at bounding box center [1355, 334] width 133 height 16
click at [28, 81] on icon at bounding box center [29, 81] width 10 height 12
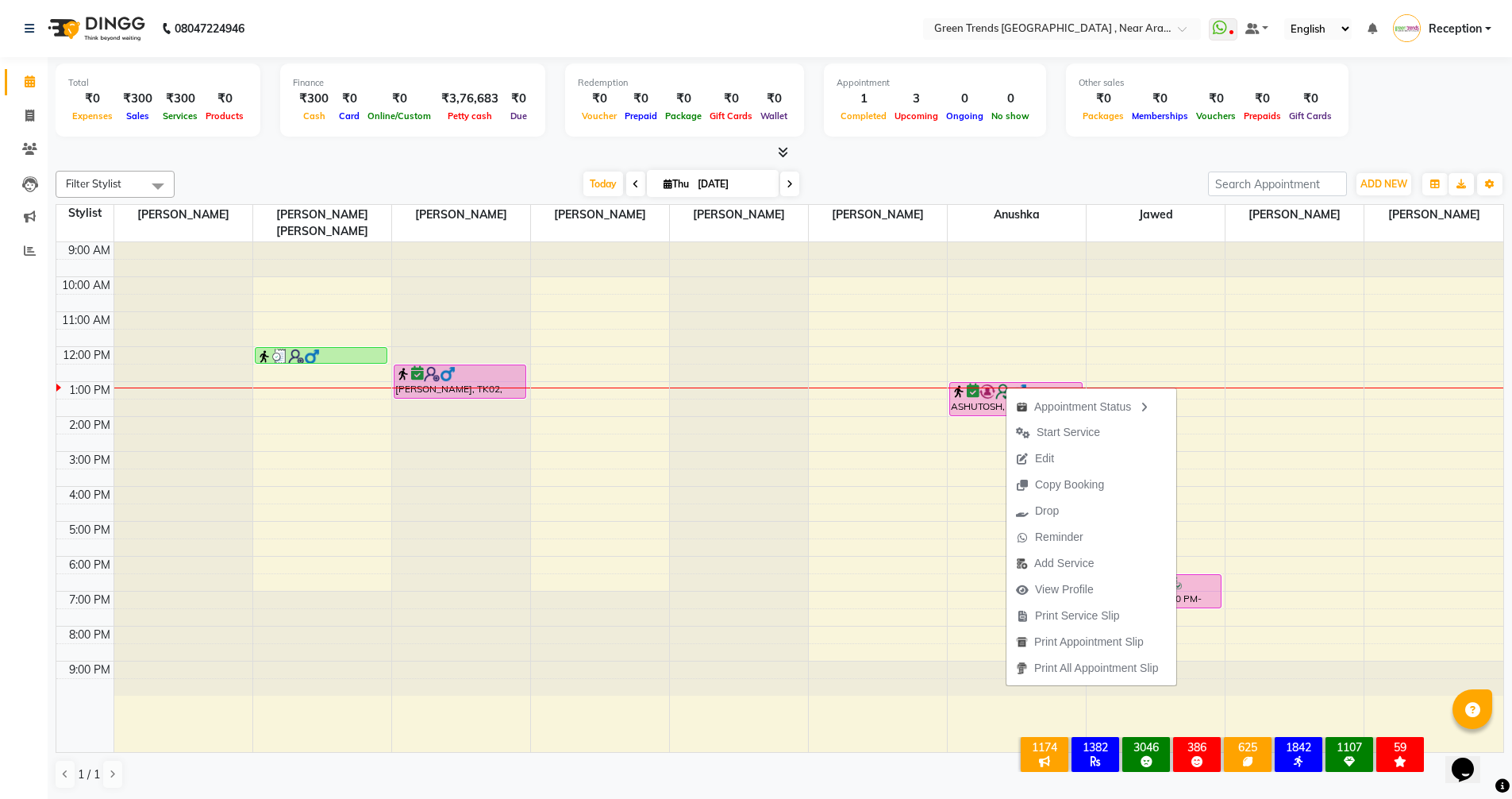
click at [937, 782] on div "1 / 1" at bounding box center [779, 774] width 1449 height 30
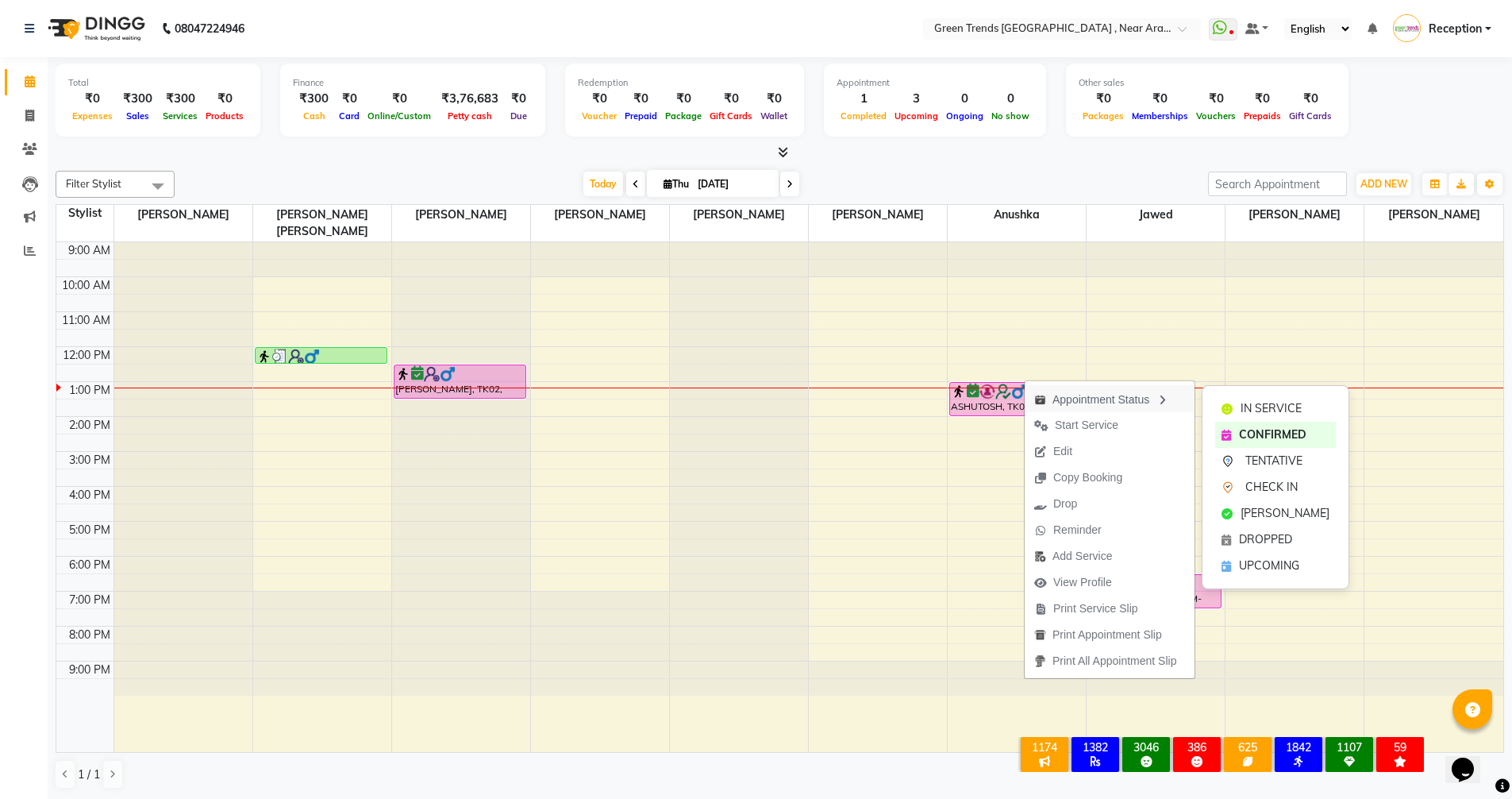
click at [1083, 392] on div "Appointment Status" at bounding box center [1110, 399] width 170 height 27
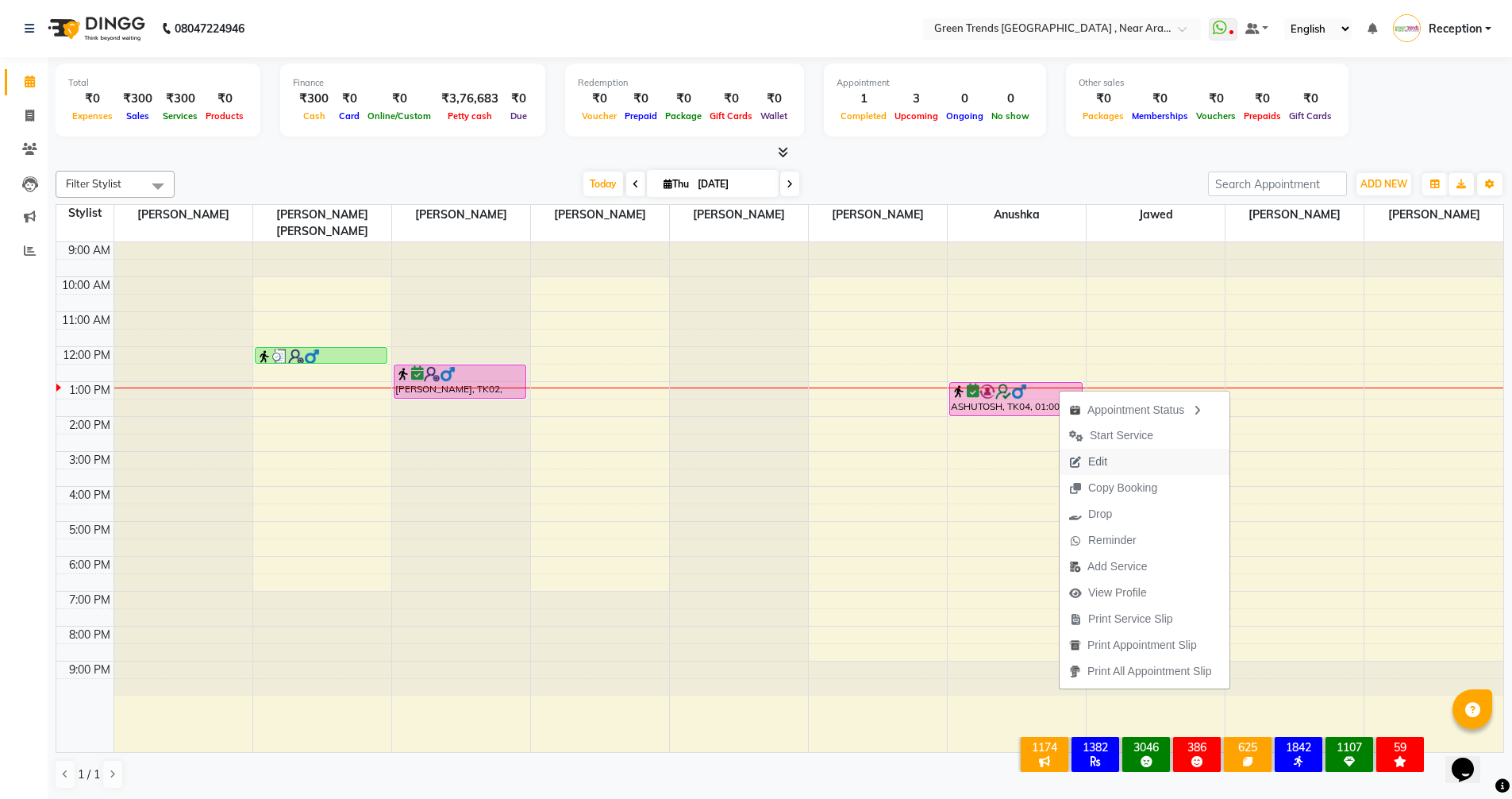
click at [1104, 459] on span "Edit" at bounding box center [1098, 461] width 19 height 17
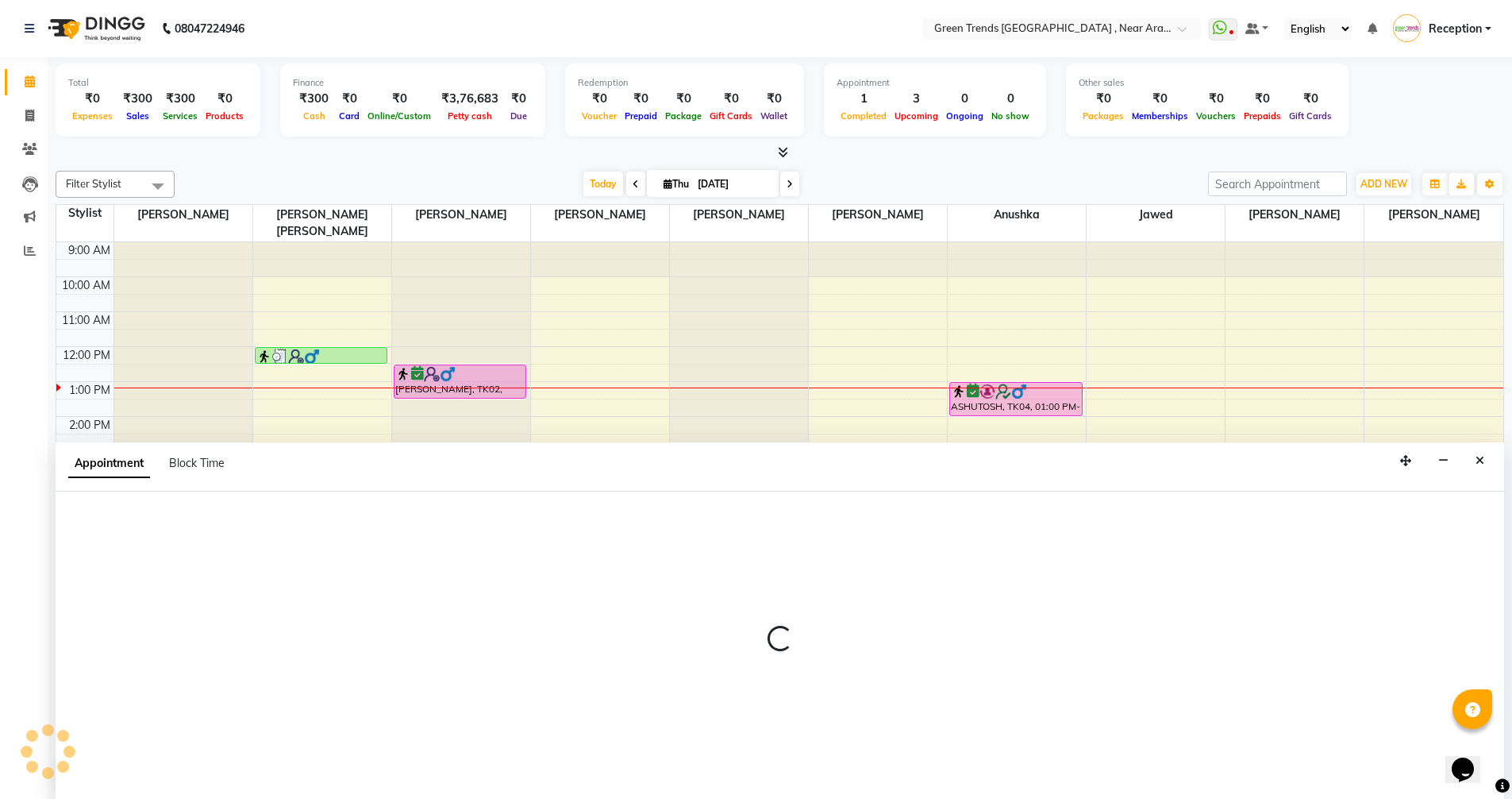
scroll to position [1, 0]
select select "tentative"
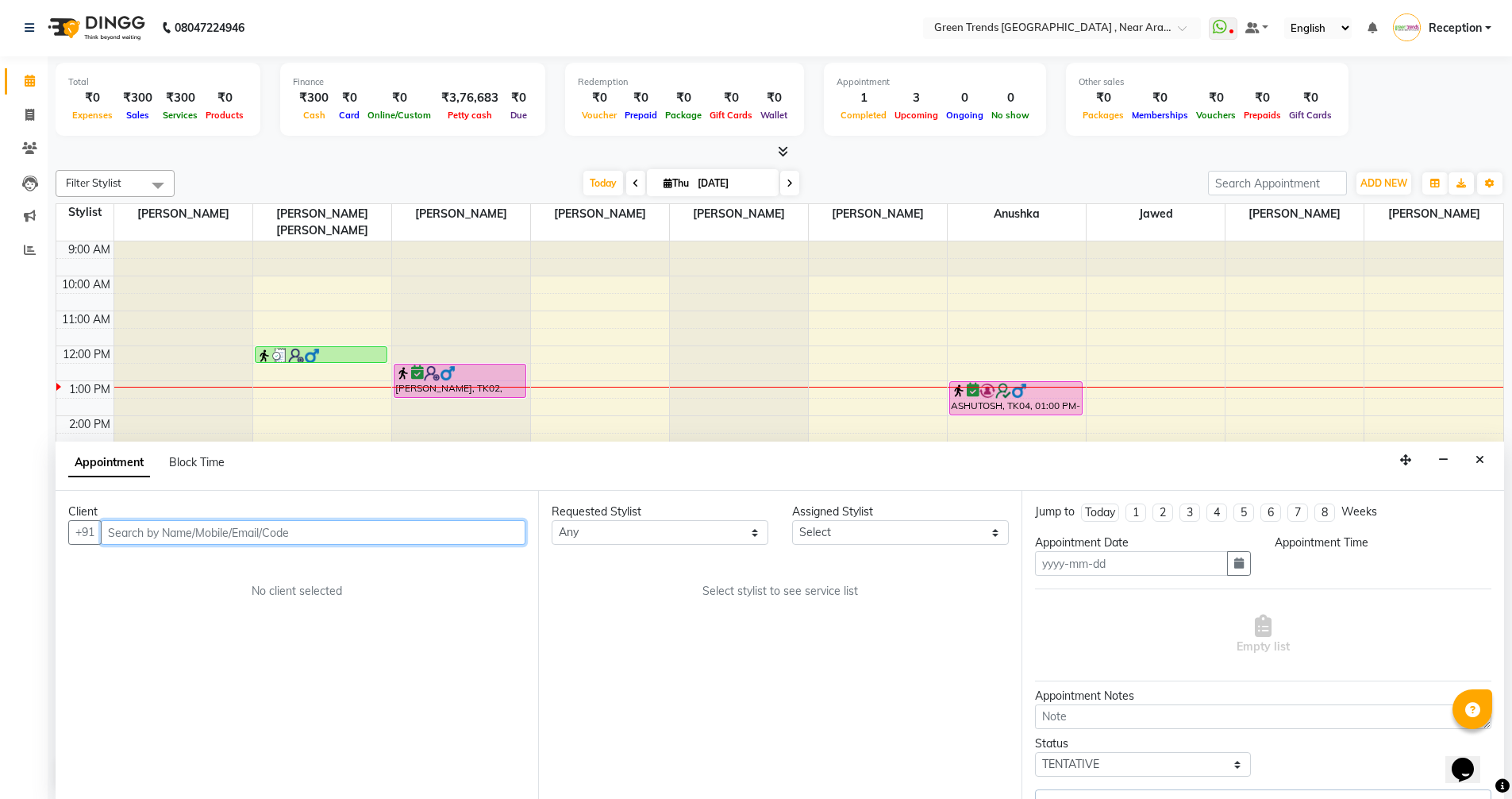
type input "[DATE]"
select select "88960"
select select "confirm booking"
select select "780"
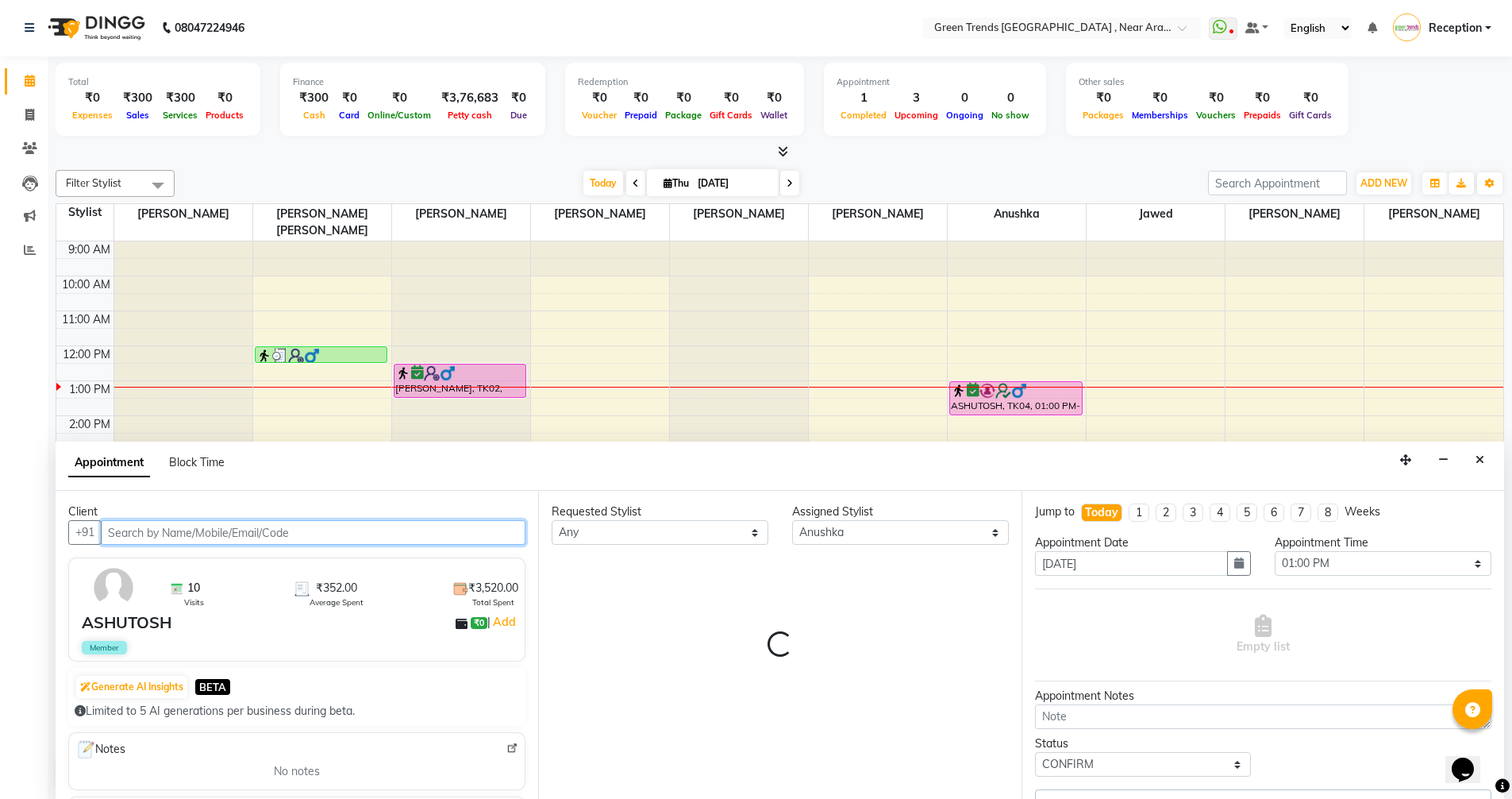
select select "4237"
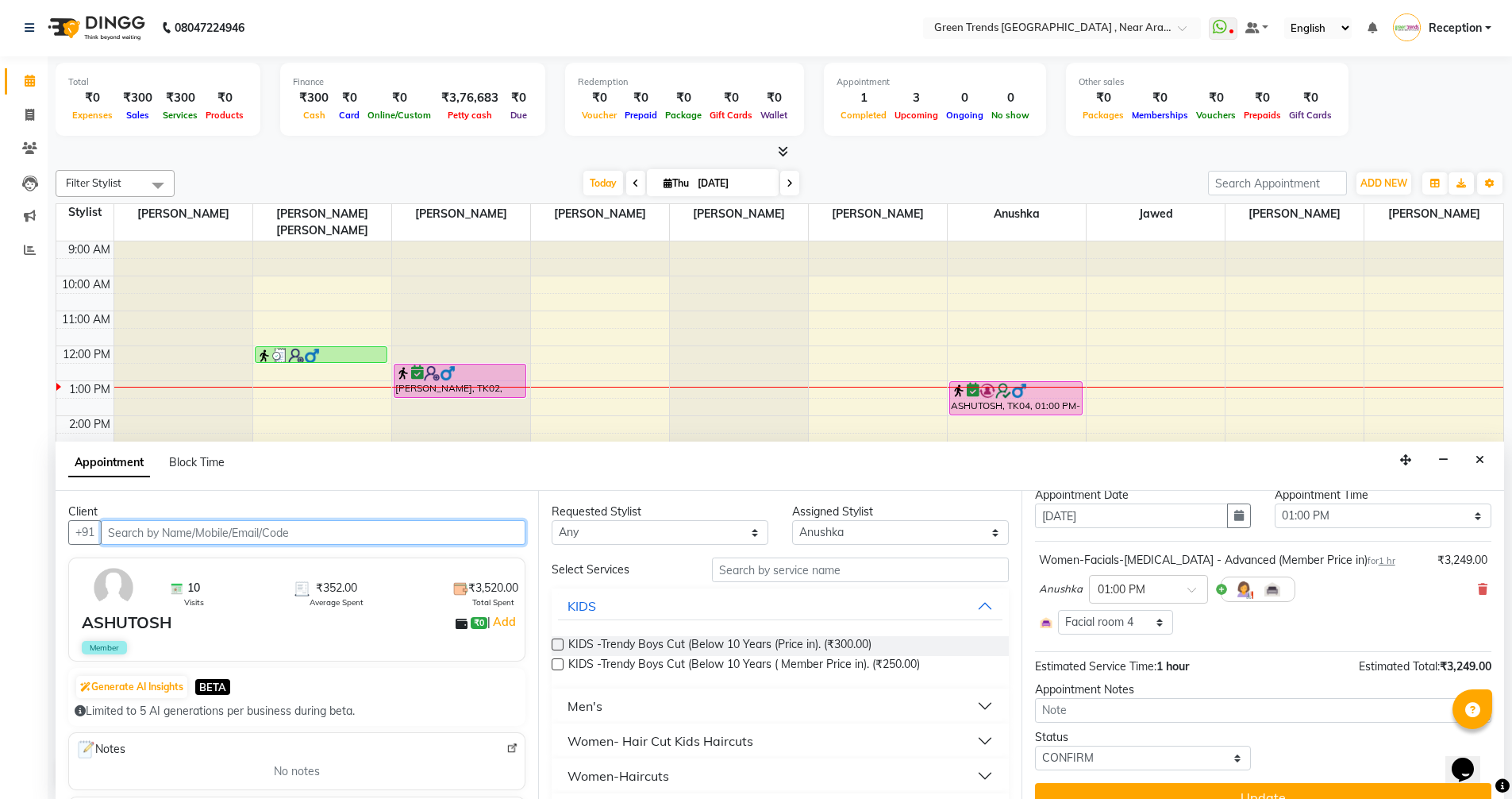
scroll to position [73, 0]
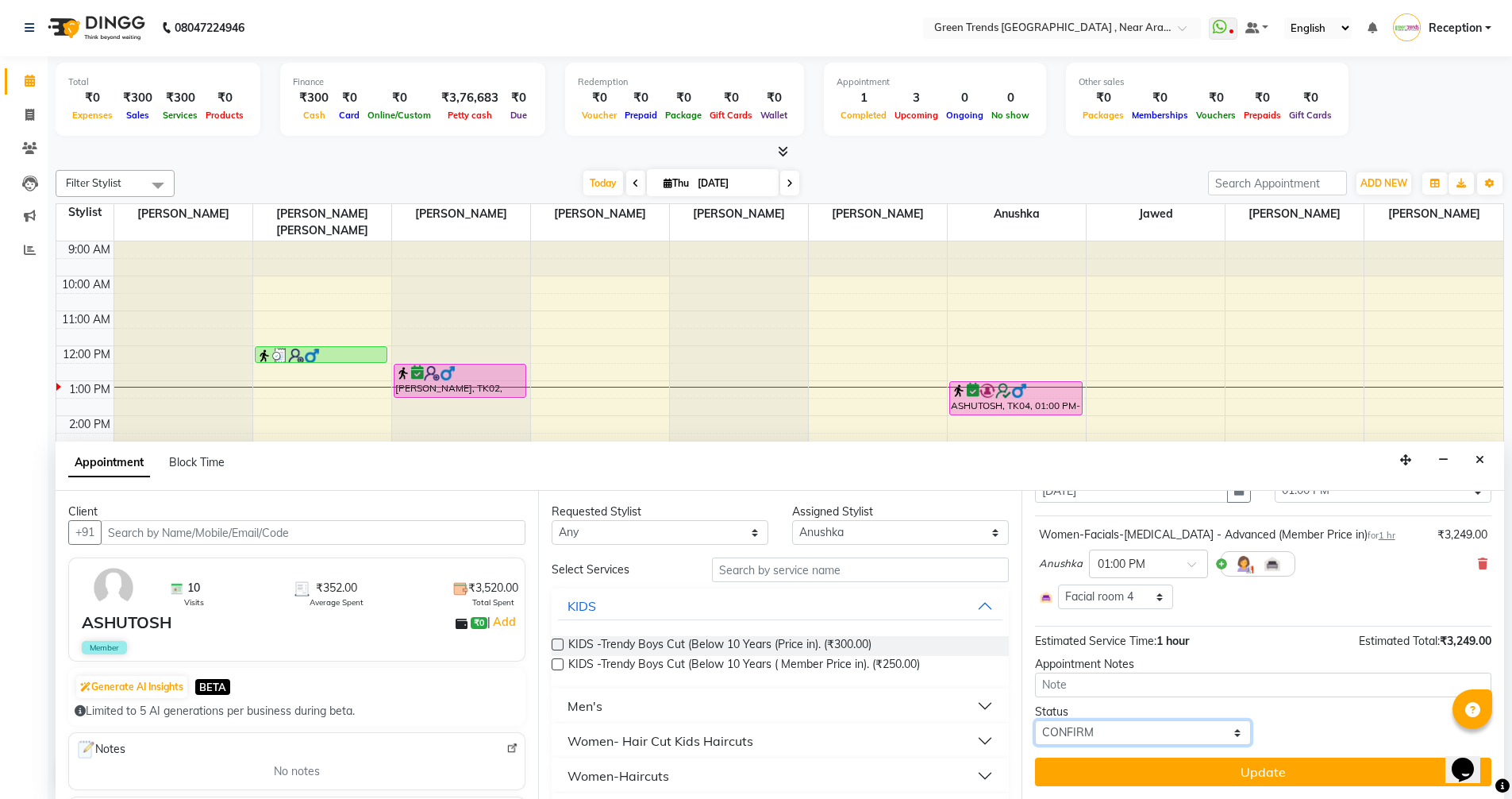
click at [1235, 738] on select "Select TENTATIVE CONFIRM CHECK-IN UPCOMING" at bounding box center [1144, 733] width 217 height 24
select select "tentative"
click at [1035, 721] on select "Select TENTATIVE CONFIRM CHECK-IN UPCOMING" at bounding box center [1144, 733] width 217 height 24
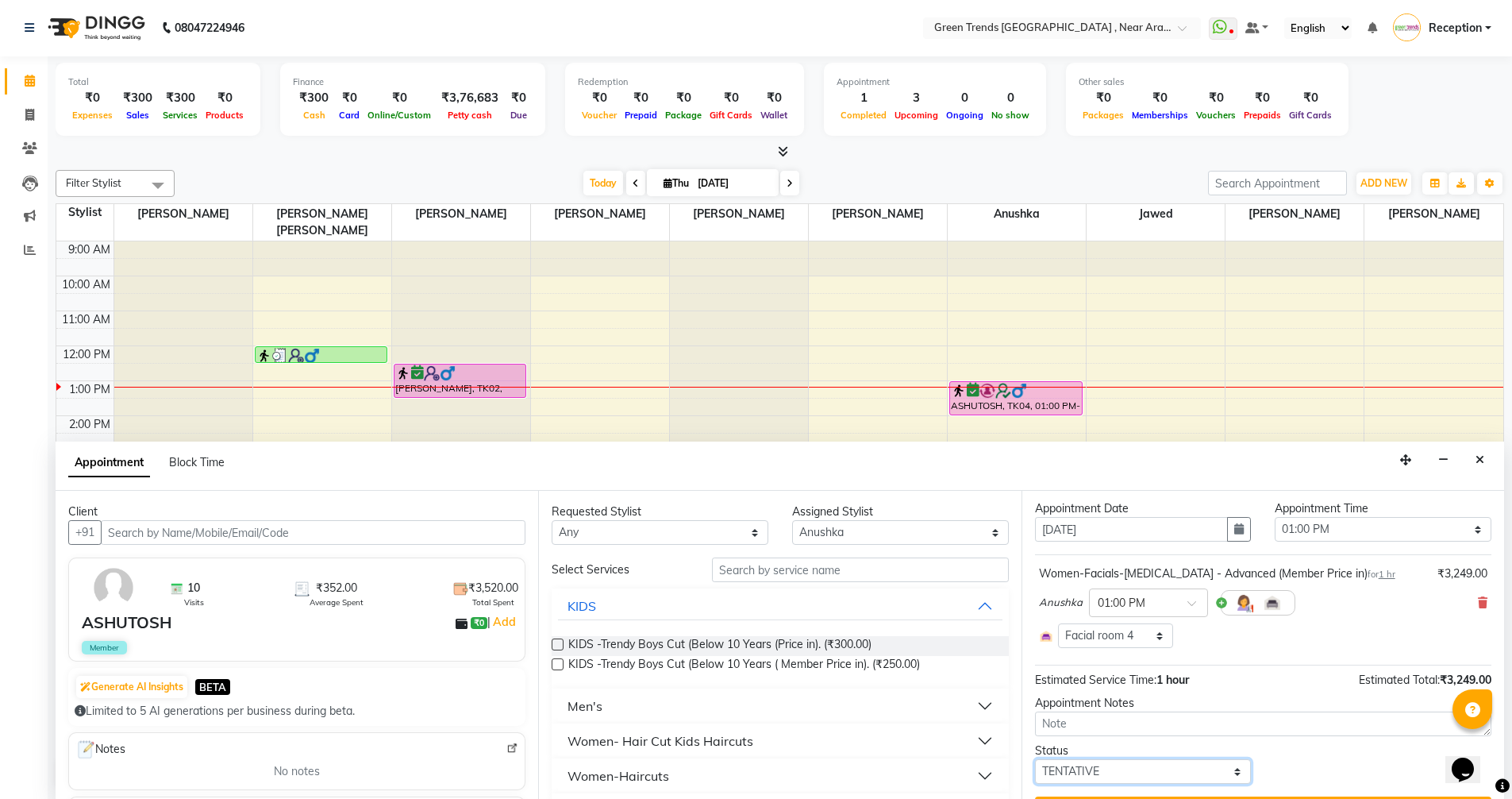
scroll to position [0, 0]
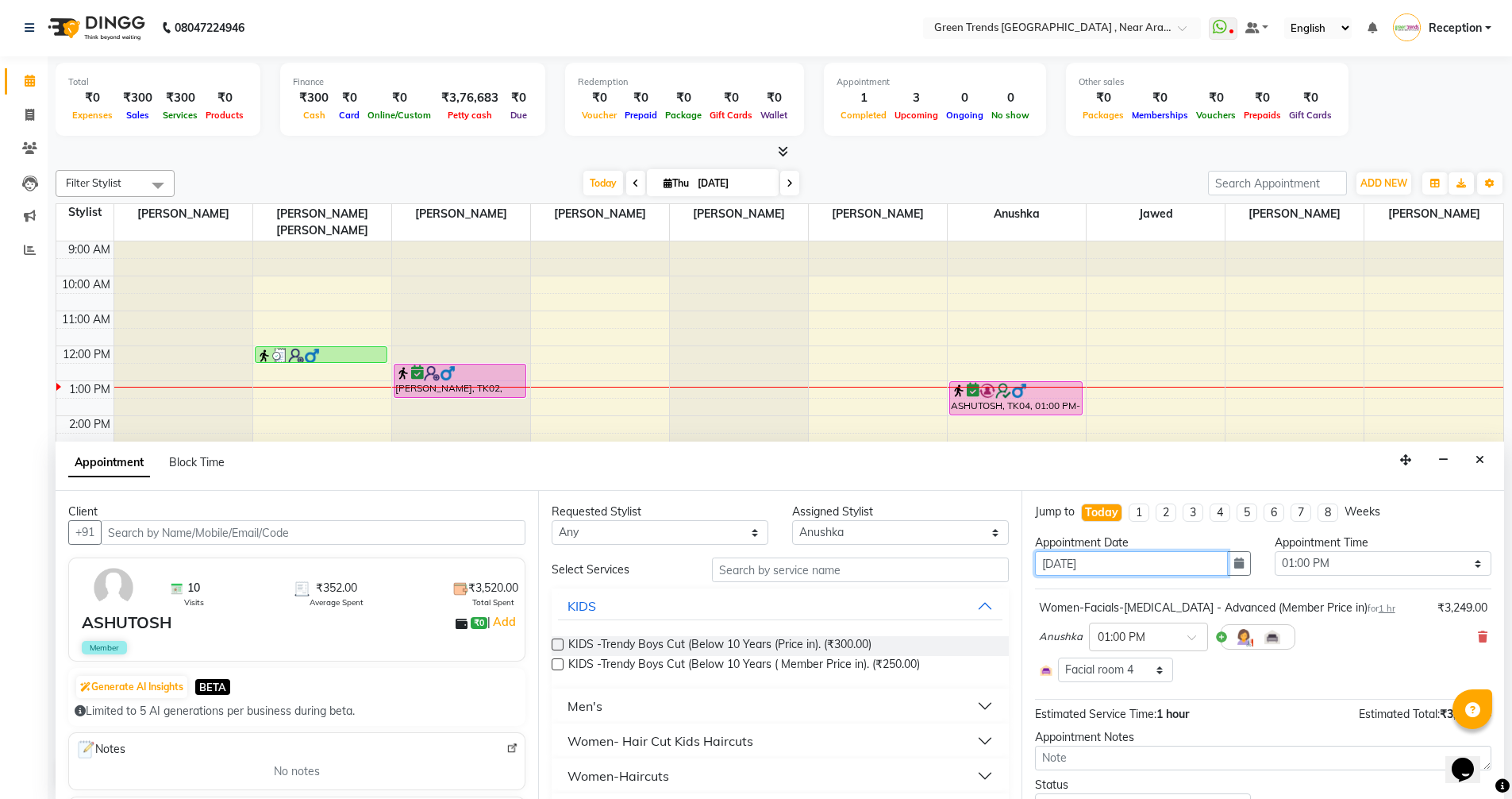
click at [1053, 561] on input "[DATE]" at bounding box center [1132, 564] width 194 height 24
click at [1241, 563] on button "button" at bounding box center [1239, 564] width 23 height 24
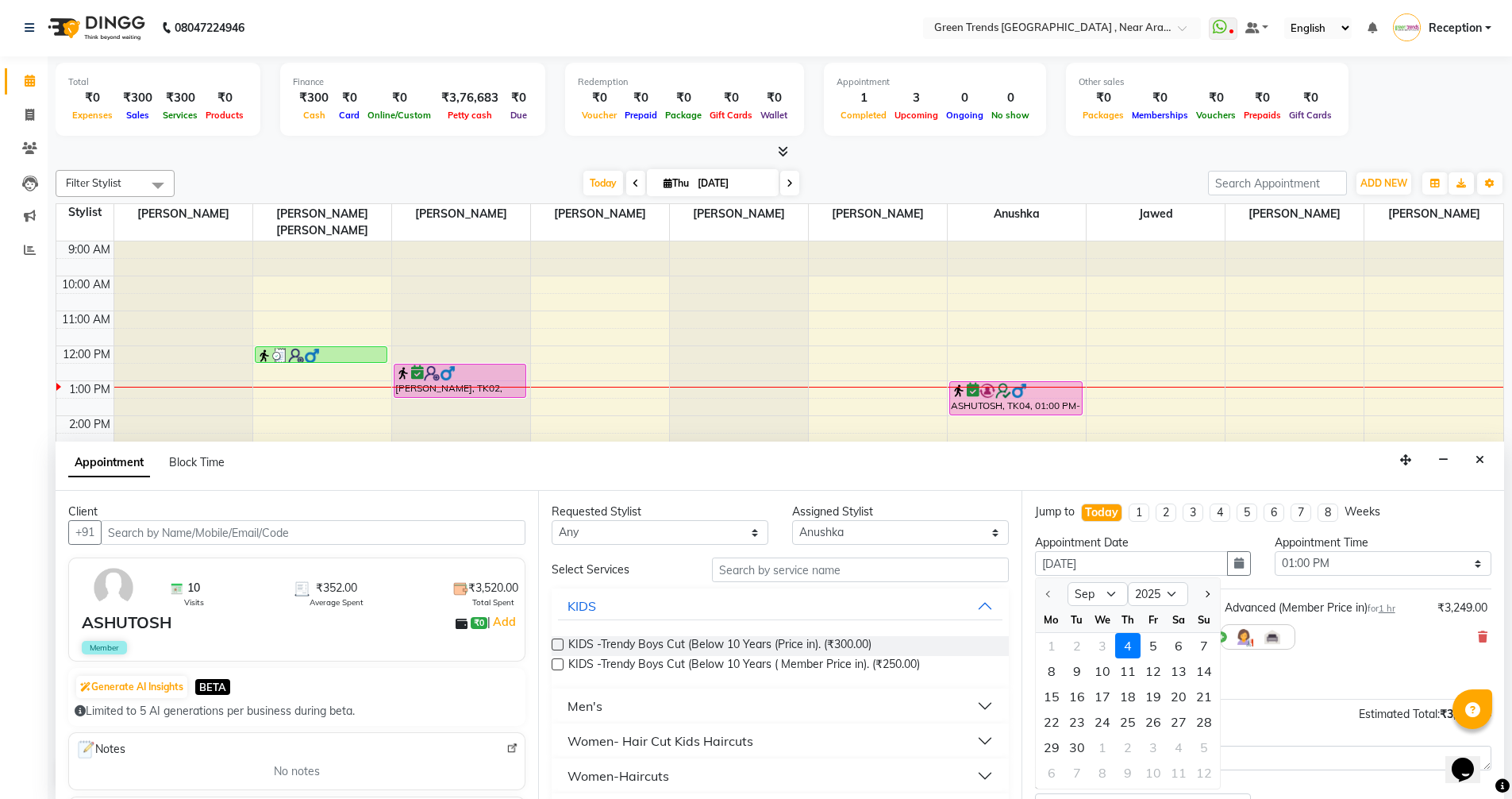
click at [1175, 643] on div "6" at bounding box center [1179, 645] width 25 height 25
type input "[DATE]"
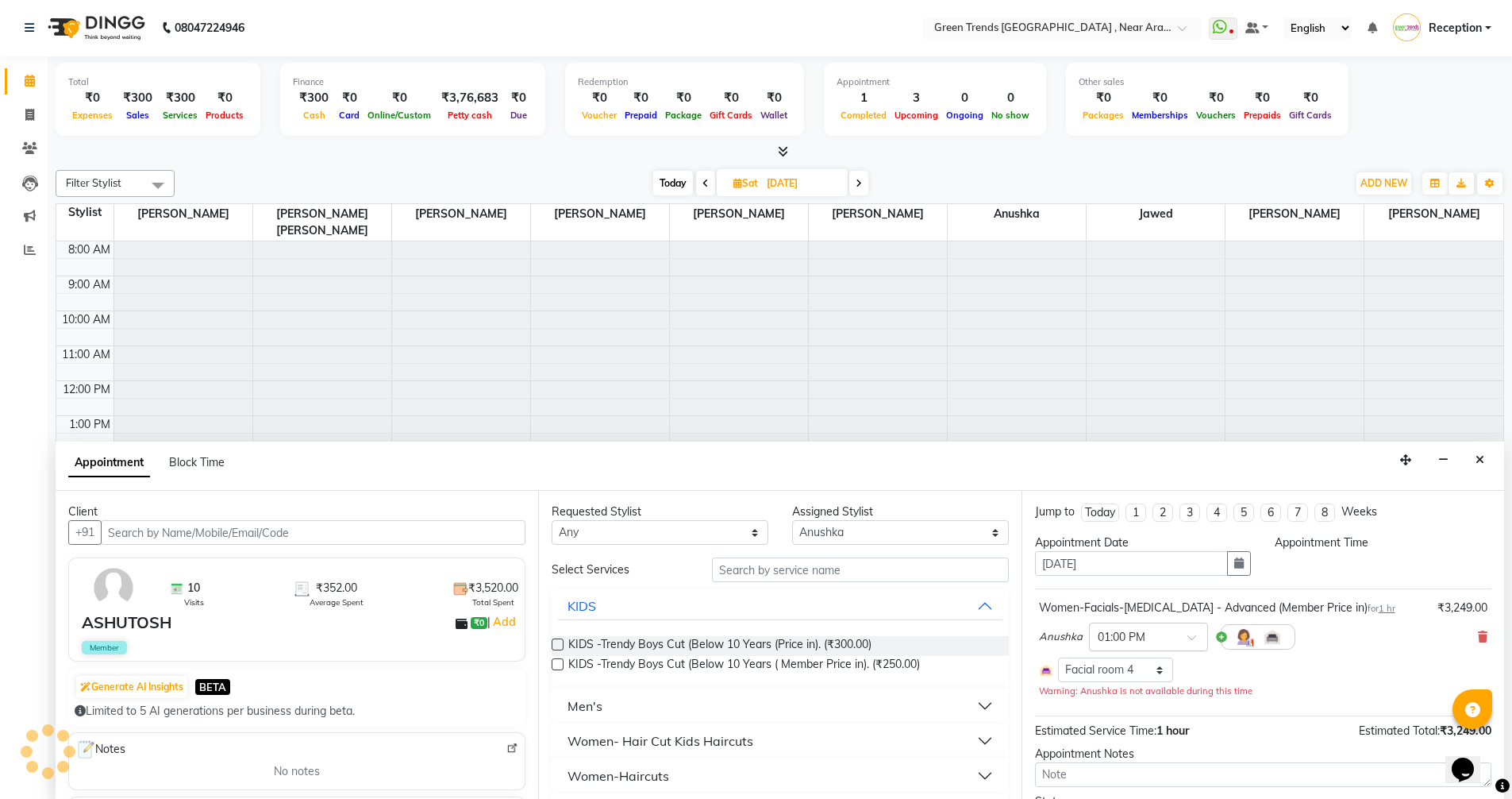
select select "780"
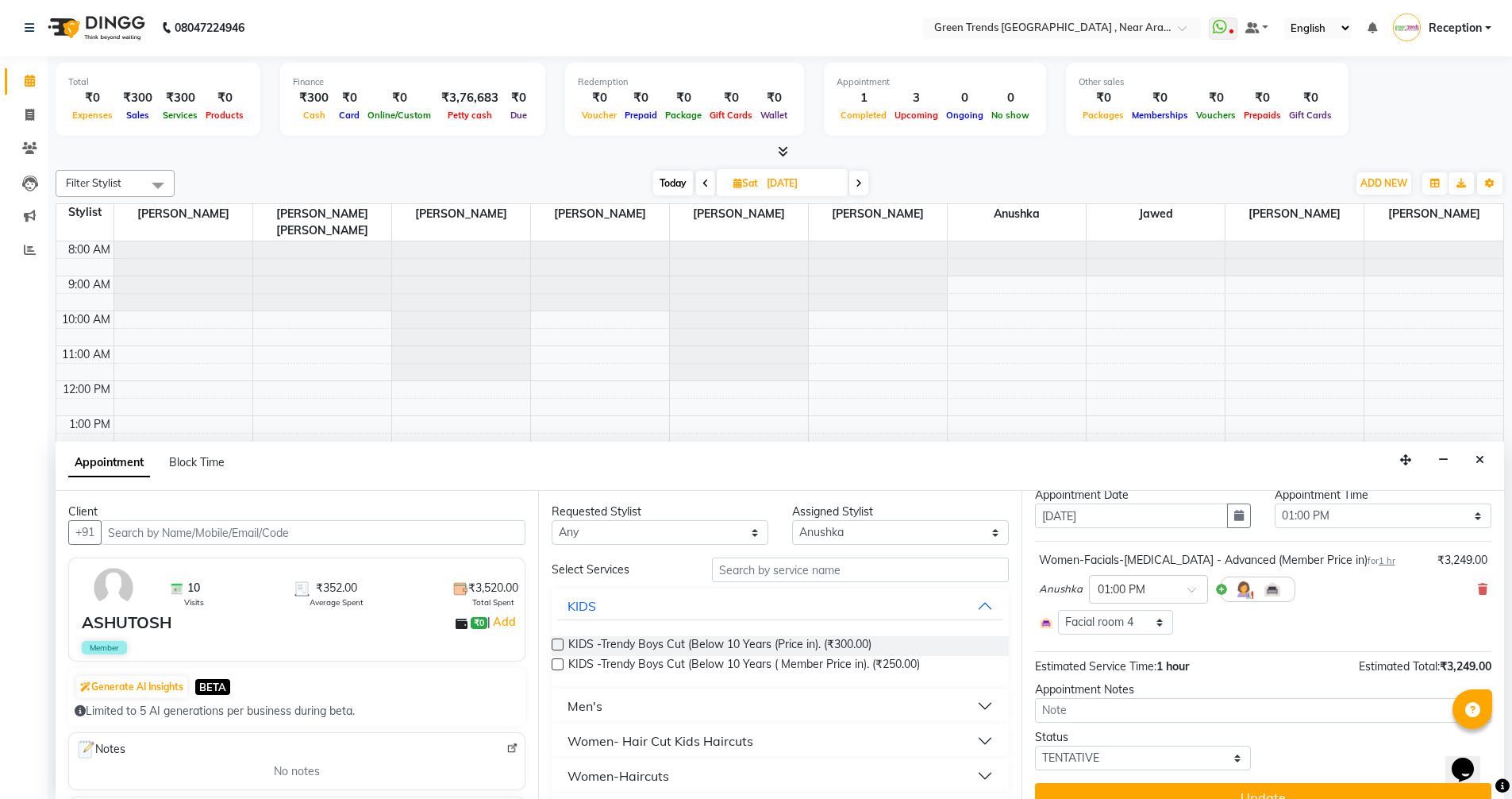
scroll to position [73, 0]
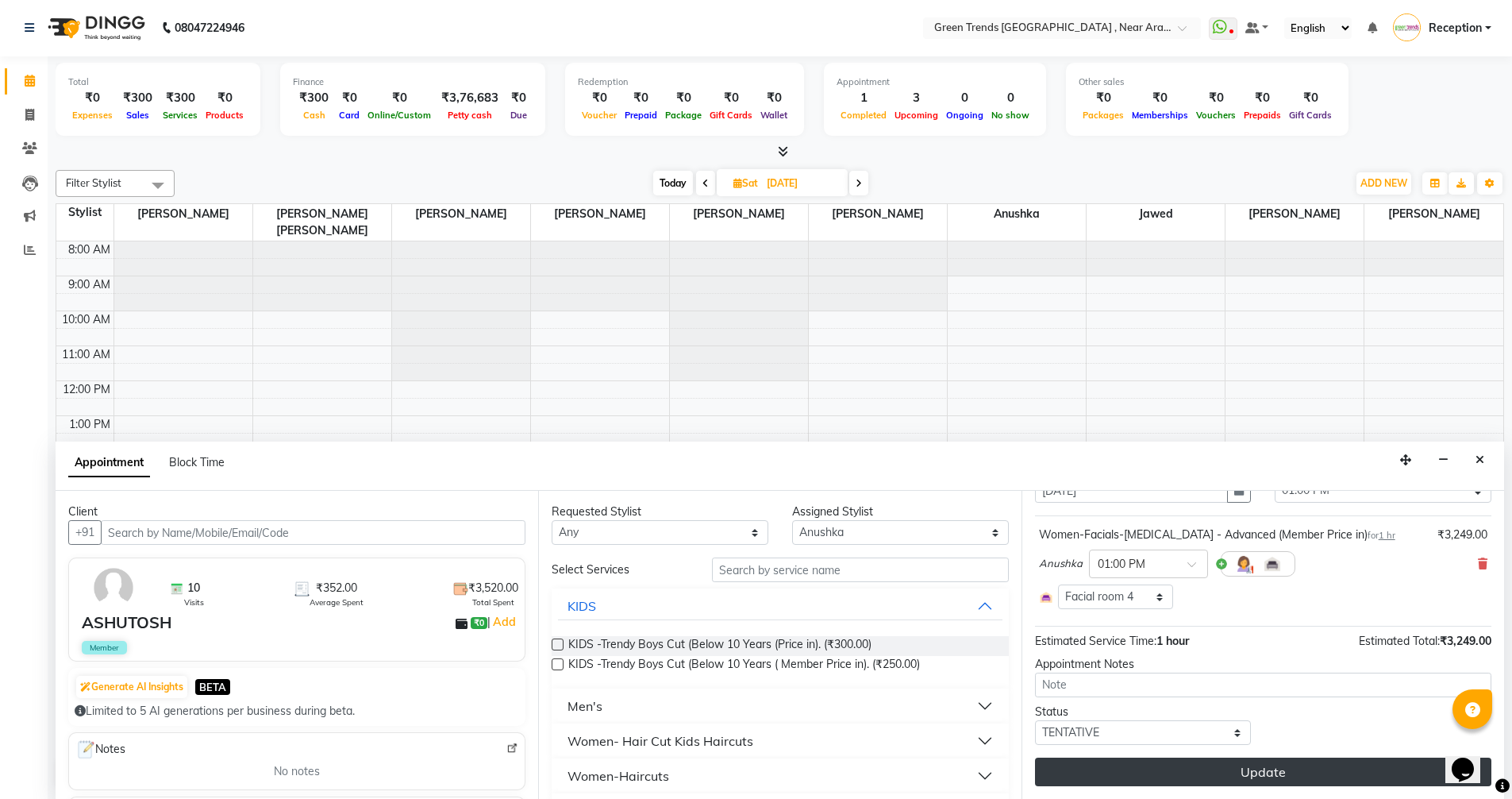
click at [1252, 769] on button "Update" at bounding box center [1264, 772] width 457 height 29
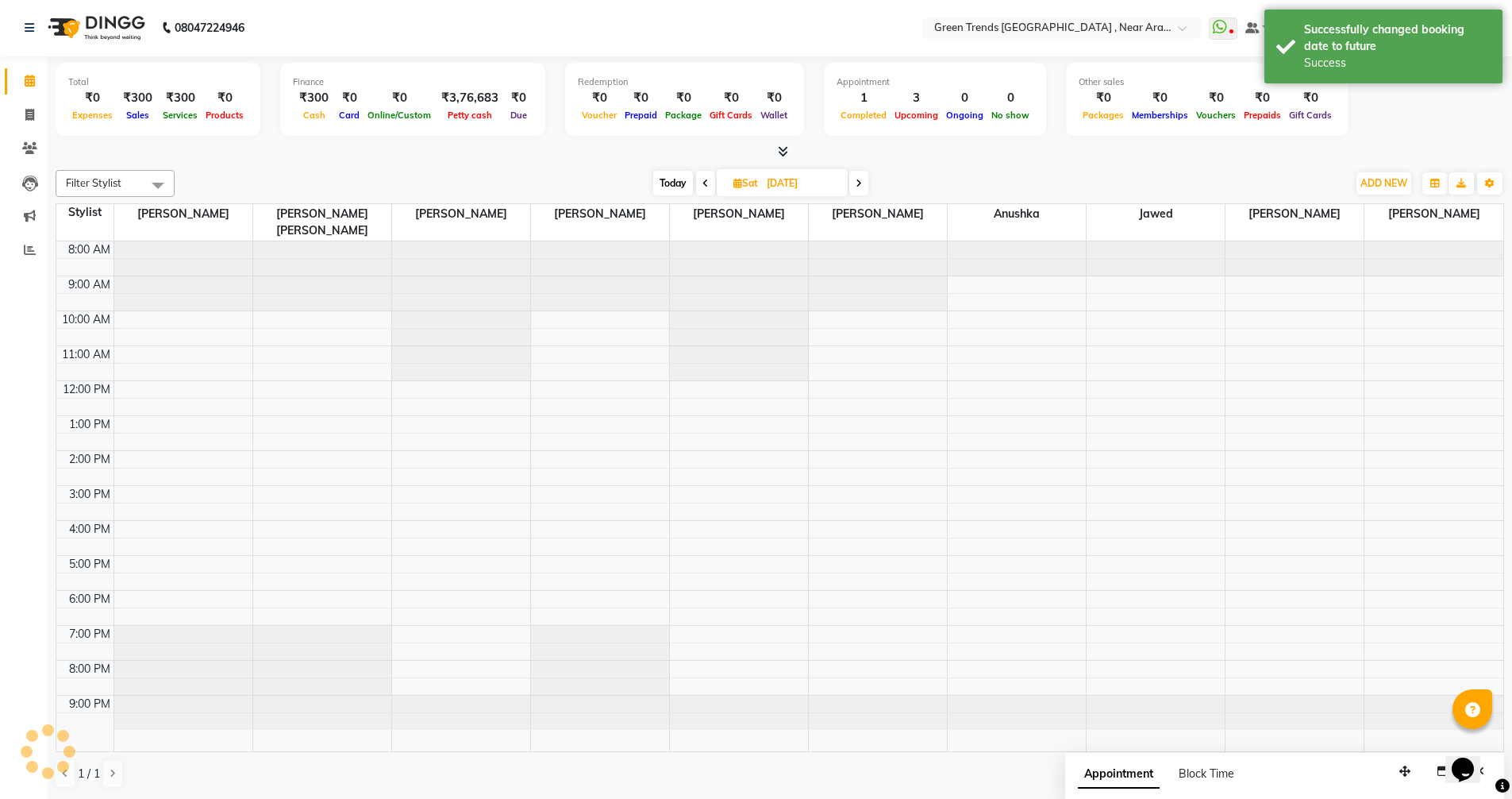
scroll to position [0, 0]
click at [702, 182] on icon at bounding box center [705, 184] width 6 height 10
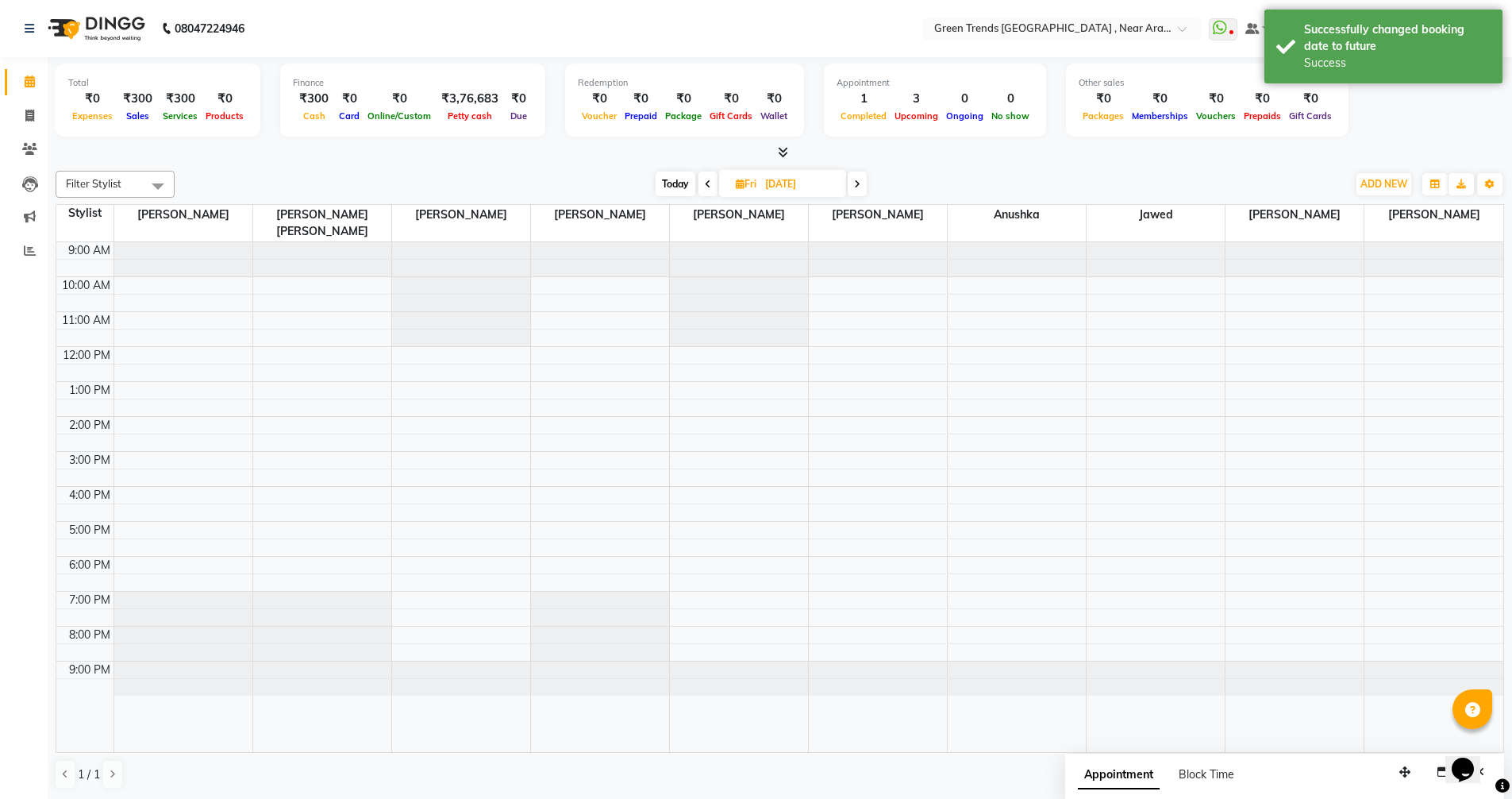
click at [702, 182] on span at bounding box center [708, 184] width 19 height 24
type input "[DATE]"
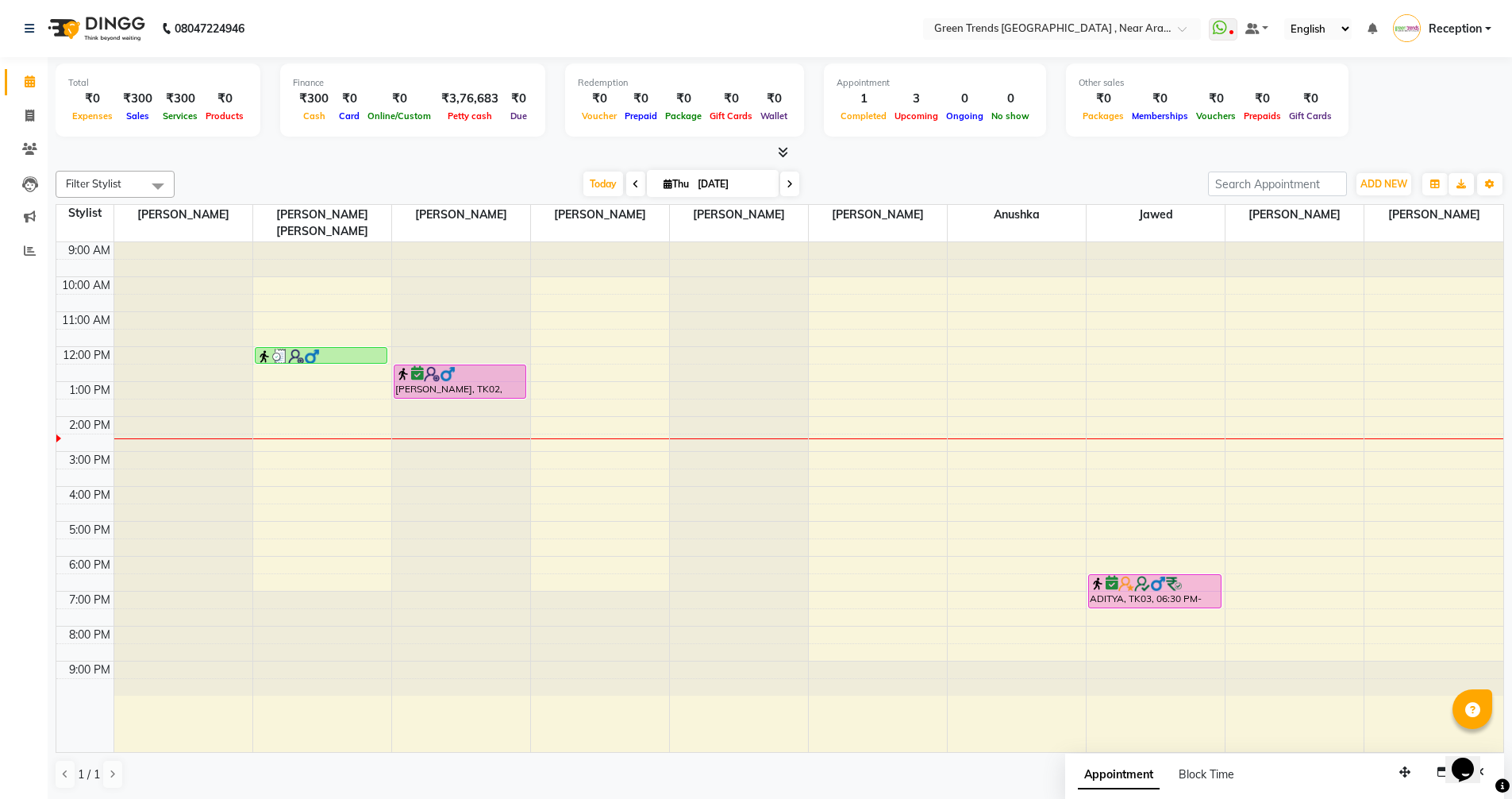
click at [272, 440] on div "9:00 AM 10:00 AM 11:00 AM 12:00 PM 1:00 PM 2:00 PM 3:00 PM 4:00 PM 5:00 PM 6:00…" at bounding box center [779, 497] width 1447 height 510
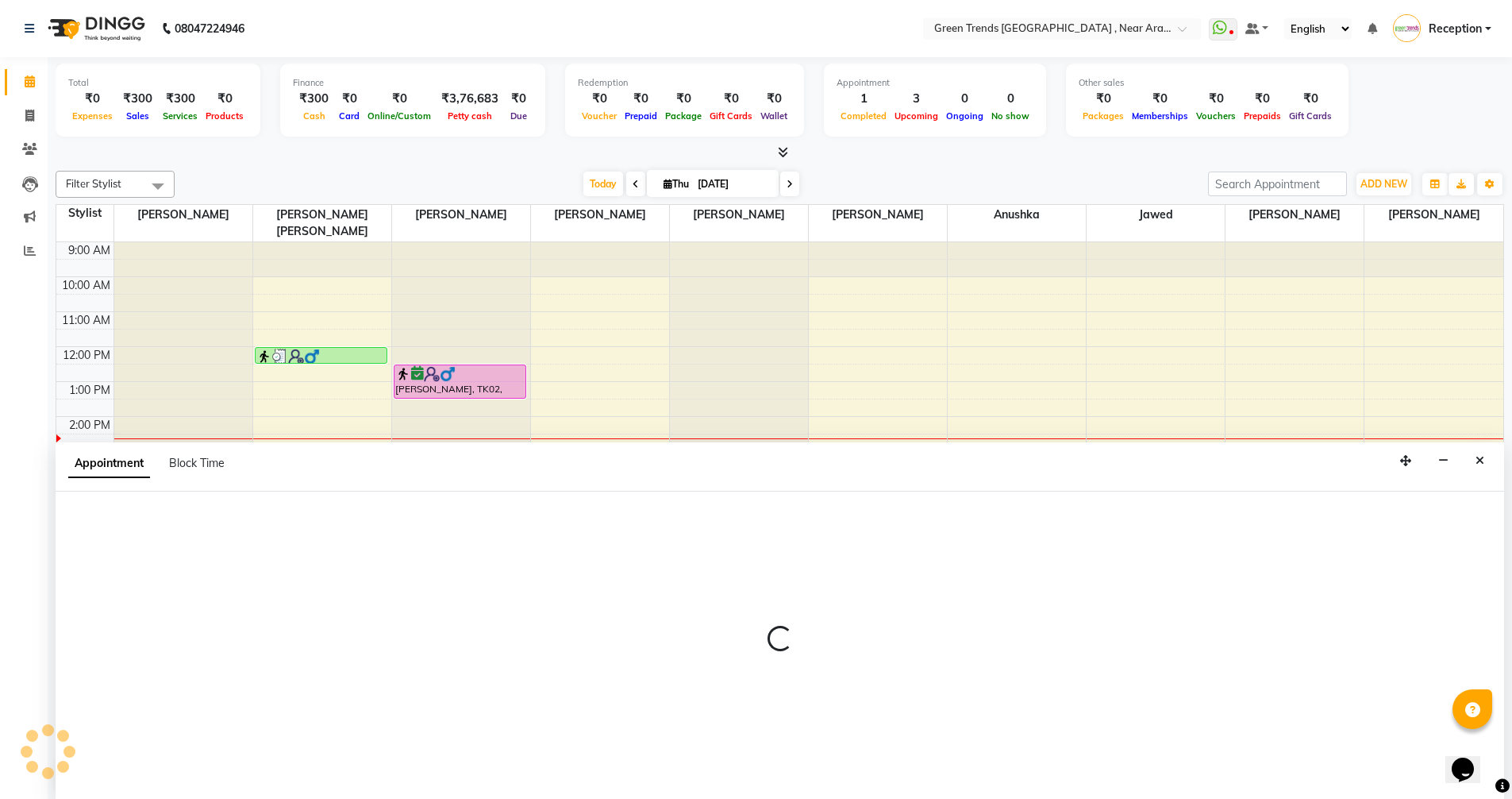
scroll to position [1, 0]
select select "57698"
select select "900"
select select "tentative"
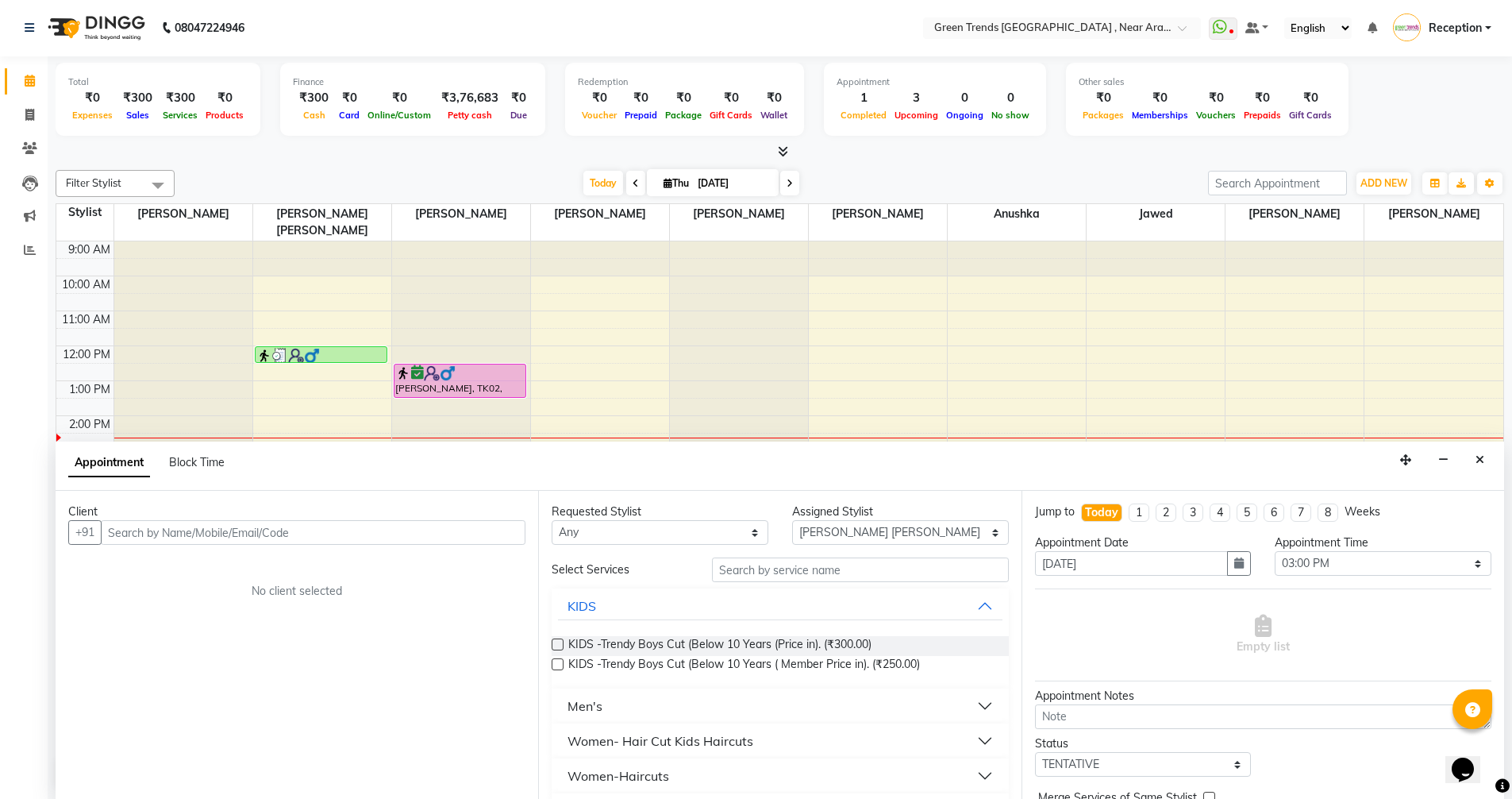
click at [255, 538] on input "text" at bounding box center [312, 532] width 424 height 24
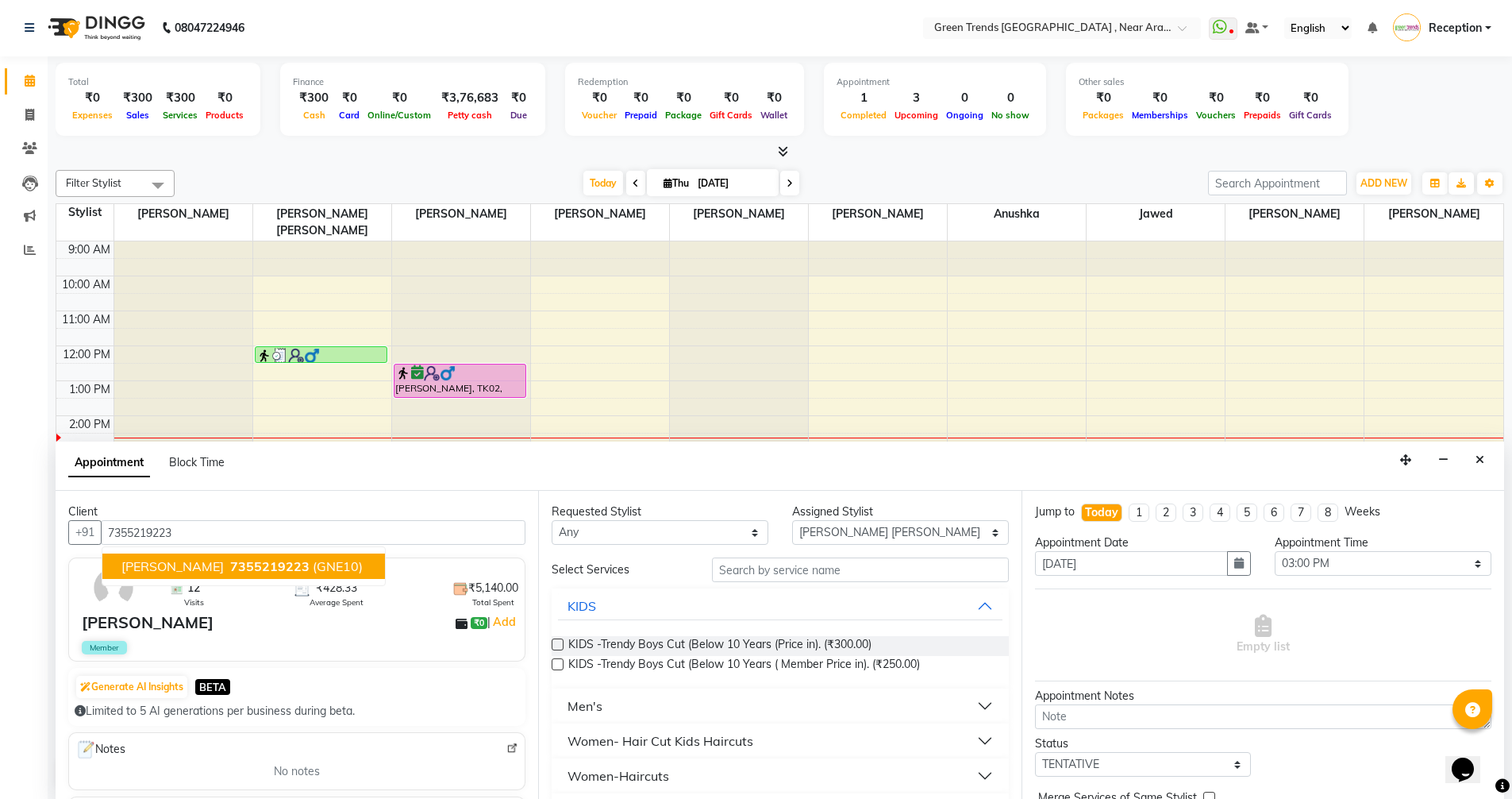
click at [262, 563] on span "7355219223" at bounding box center [269, 566] width 79 height 16
type input "7355219223"
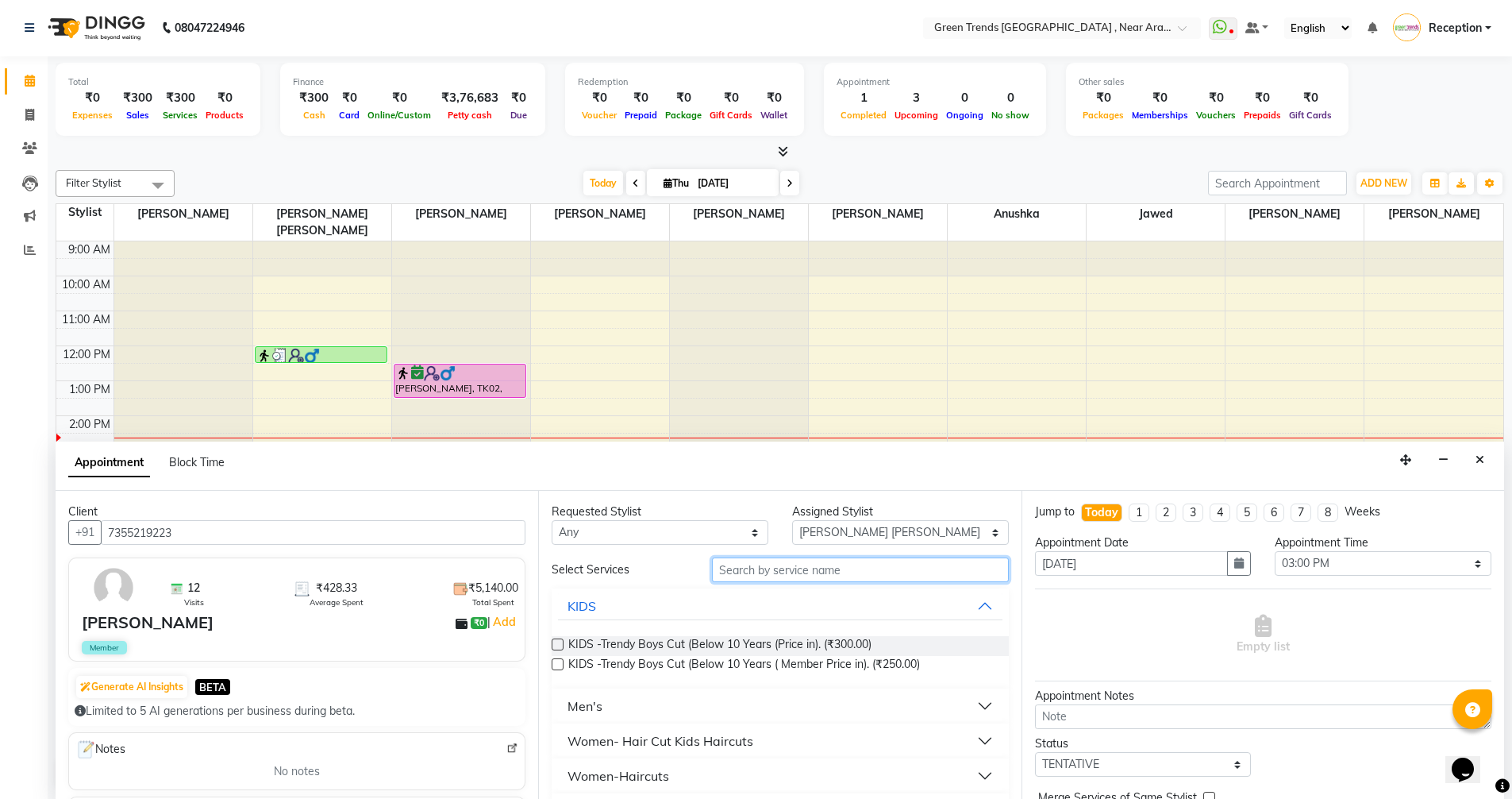
click at [817, 574] on input "text" at bounding box center [860, 570] width 297 height 24
click at [631, 703] on button "Men's" at bounding box center [779, 706] width 444 height 29
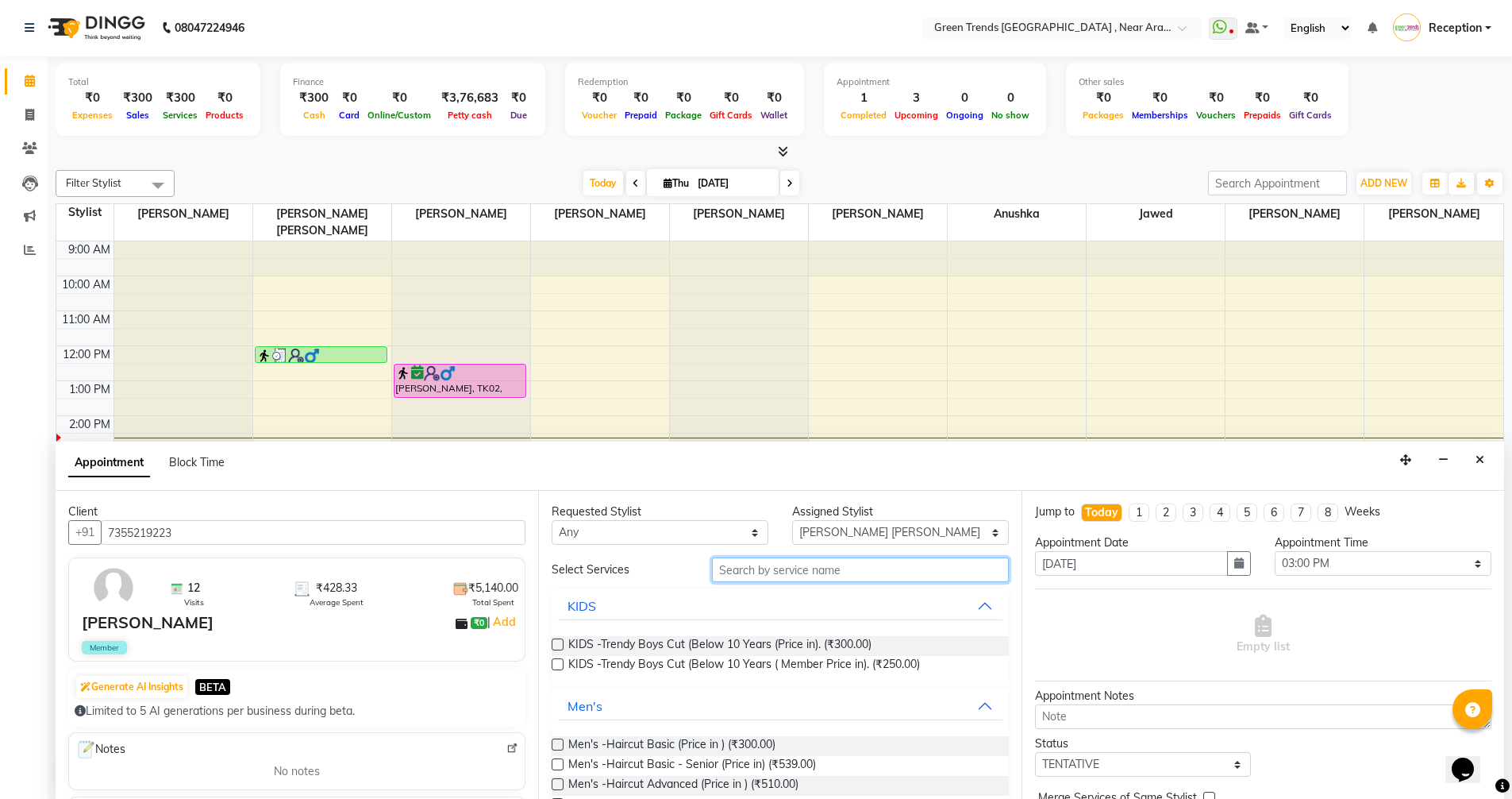
click at [812, 564] on input "text" at bounding box center [860, 570] width 297 height 24
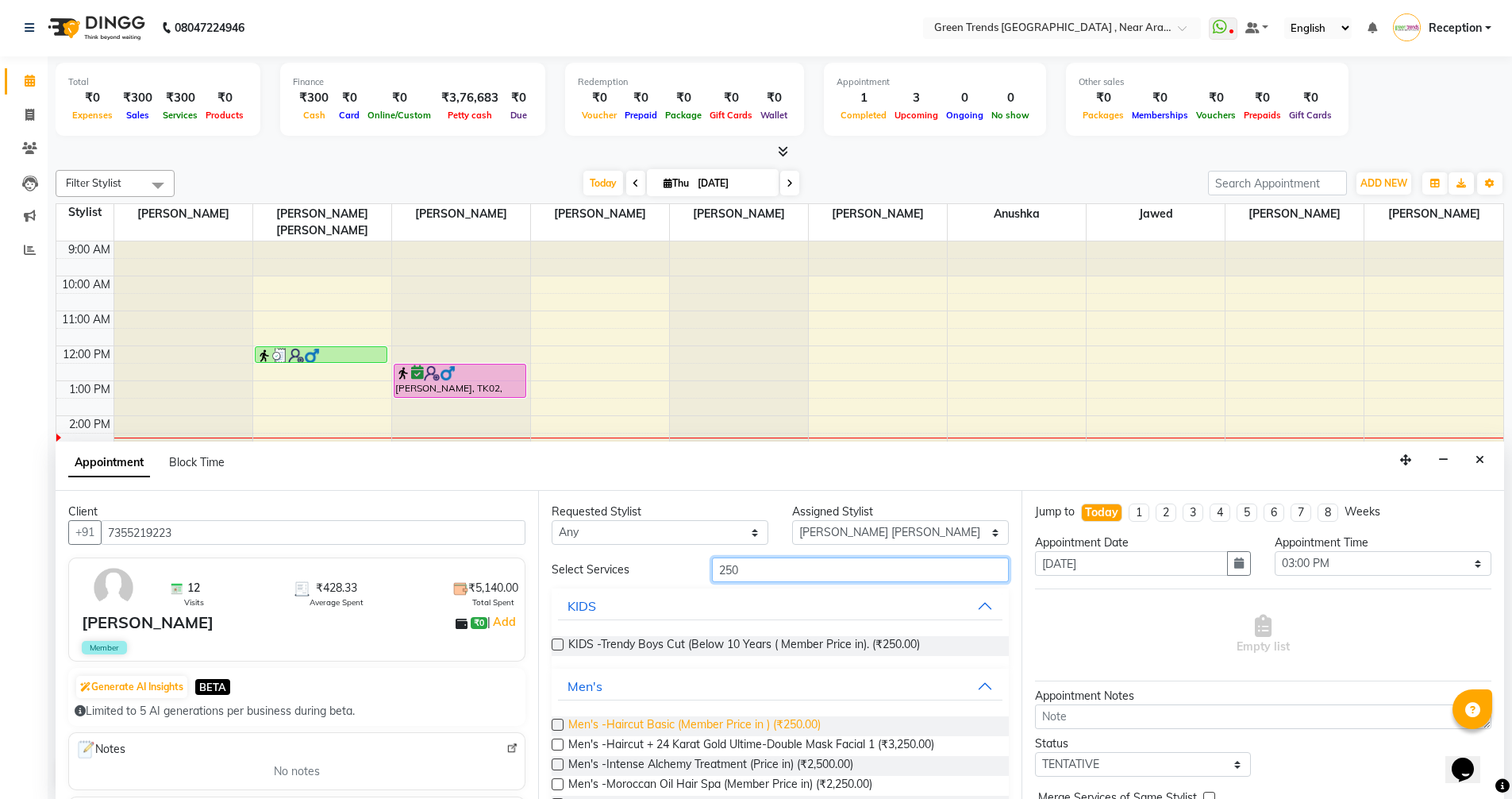
type input "250"
click at [747, 721] on span "Men's -Haircut Basic (Member Price in ) (₹250.00)" at bounding box center [694, 726] width 253 height 20
checkbox input "false"
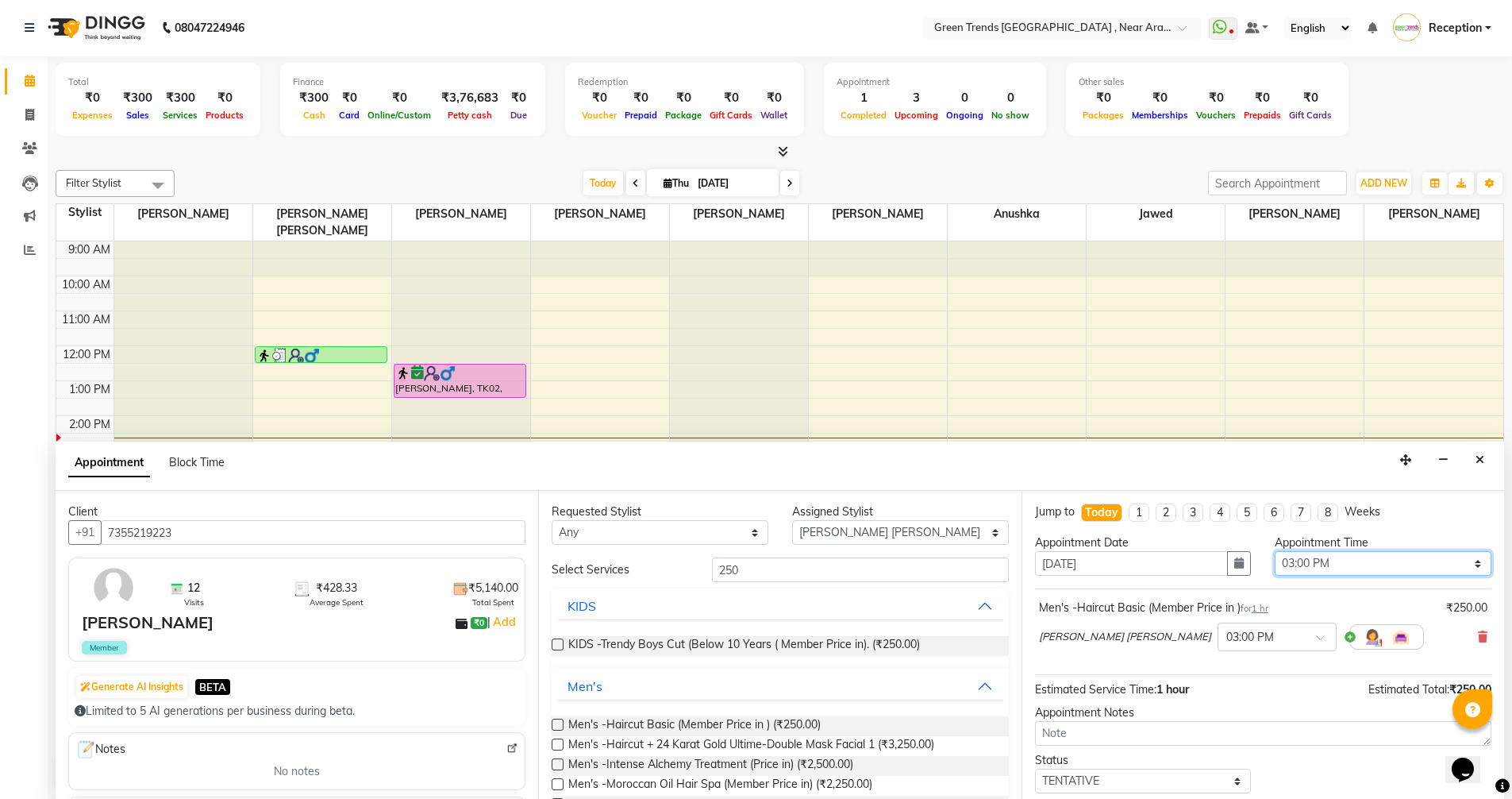
click at [1465, 560] on select "Select 10:00 AM 10:05 AM 10:10 AM 10:15 AM 10:20 AM 10:25 AM 10:30 AM 10:35 AM …" at bounding box center [1384, 564] width 217 height 24
select select "930"
click at [1275, 551] on select "Select 10:00 AM 10:05 AM 10:10 AM 10:15 AM 10:20 AM 10:25 AM 10:30 AM 10:35 AM …" at bounding box center [1384, 564] width 217 height 24
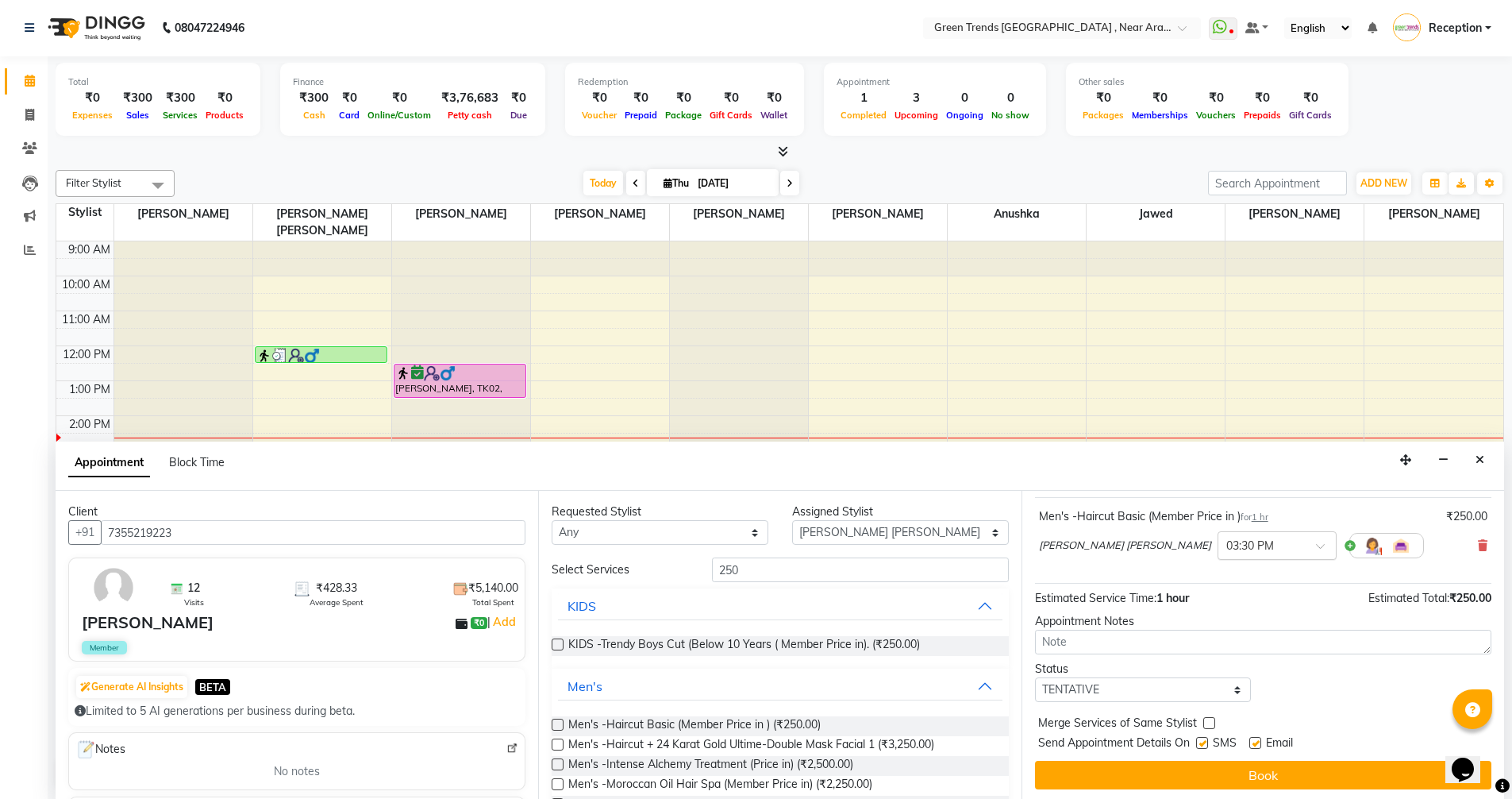
scroll to position [95, 0]
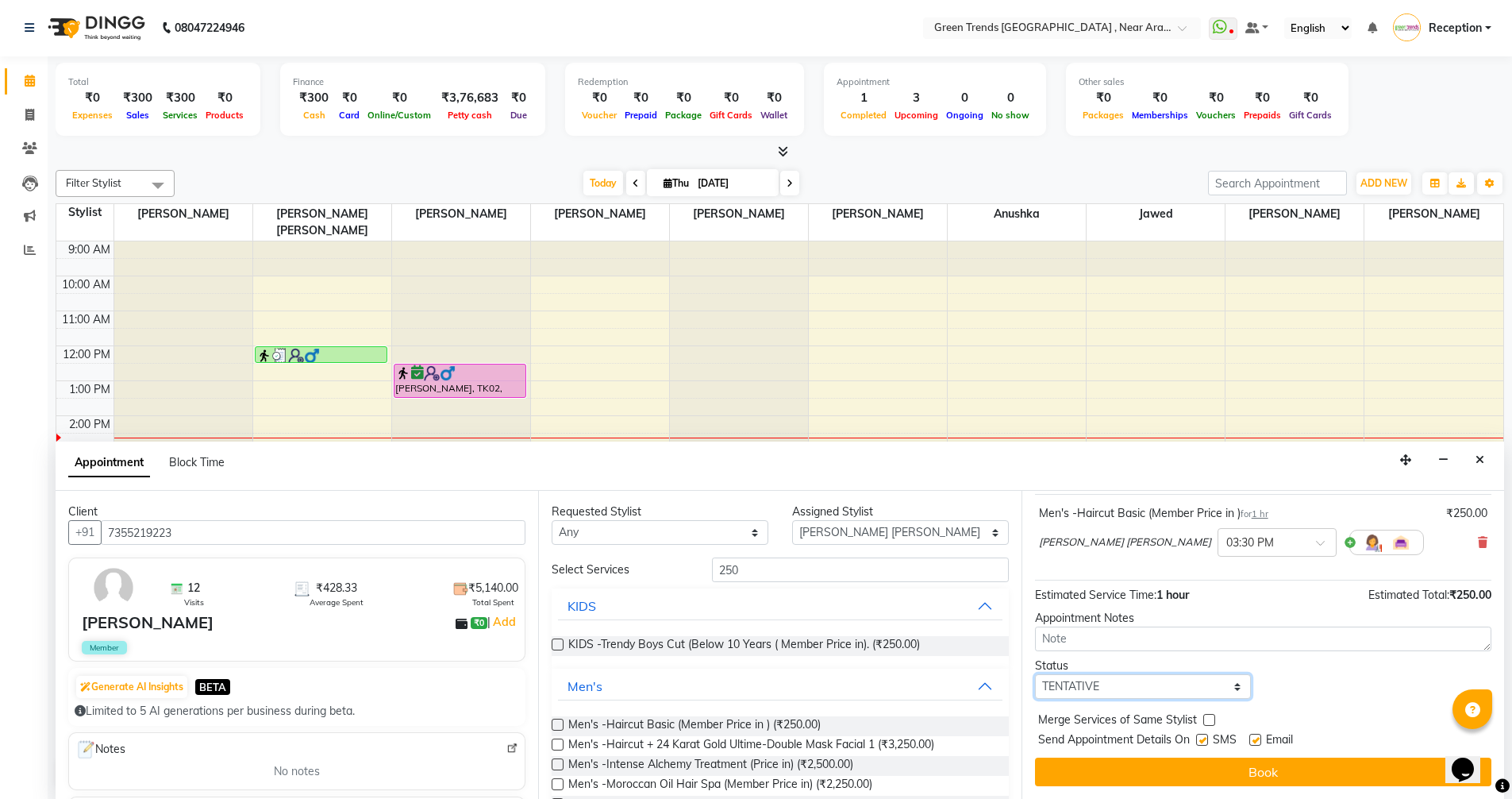
click at [1233, 687] on select "Select TENTATIVE CONFIRM CHECK-IN UPCOMING" at bounding box center [1144, 687] width 217 height 24
select select "confirm booking"
click at [1035, 675] on select "Select TENTATIVE CONFIRM CHECK-IN UPCOMING" at bounding box center [1144, 687] width 217 height 24
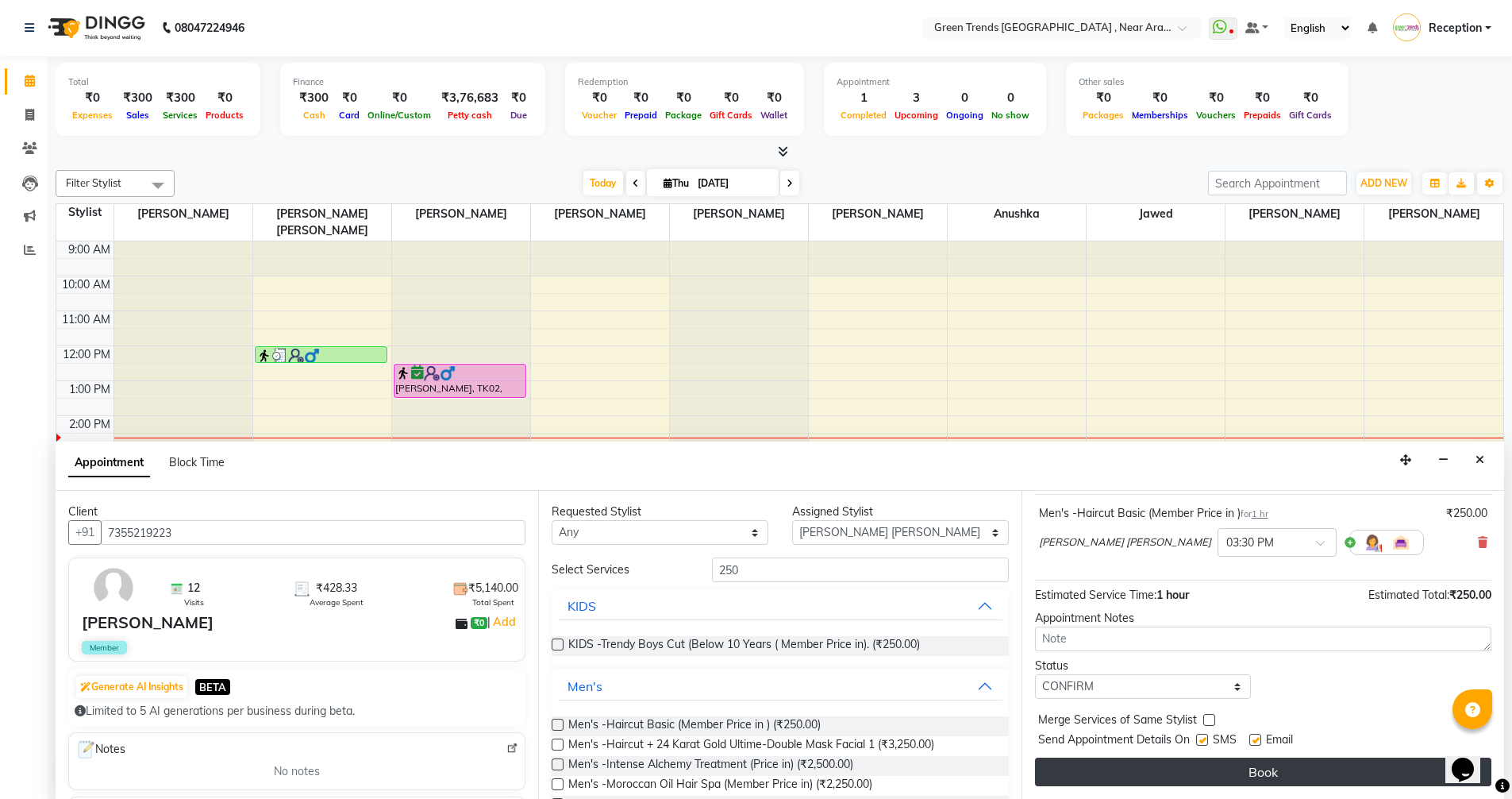
click at [1260, 768] on button "Book" at bounding box center [1264, 772] width 457 height 29
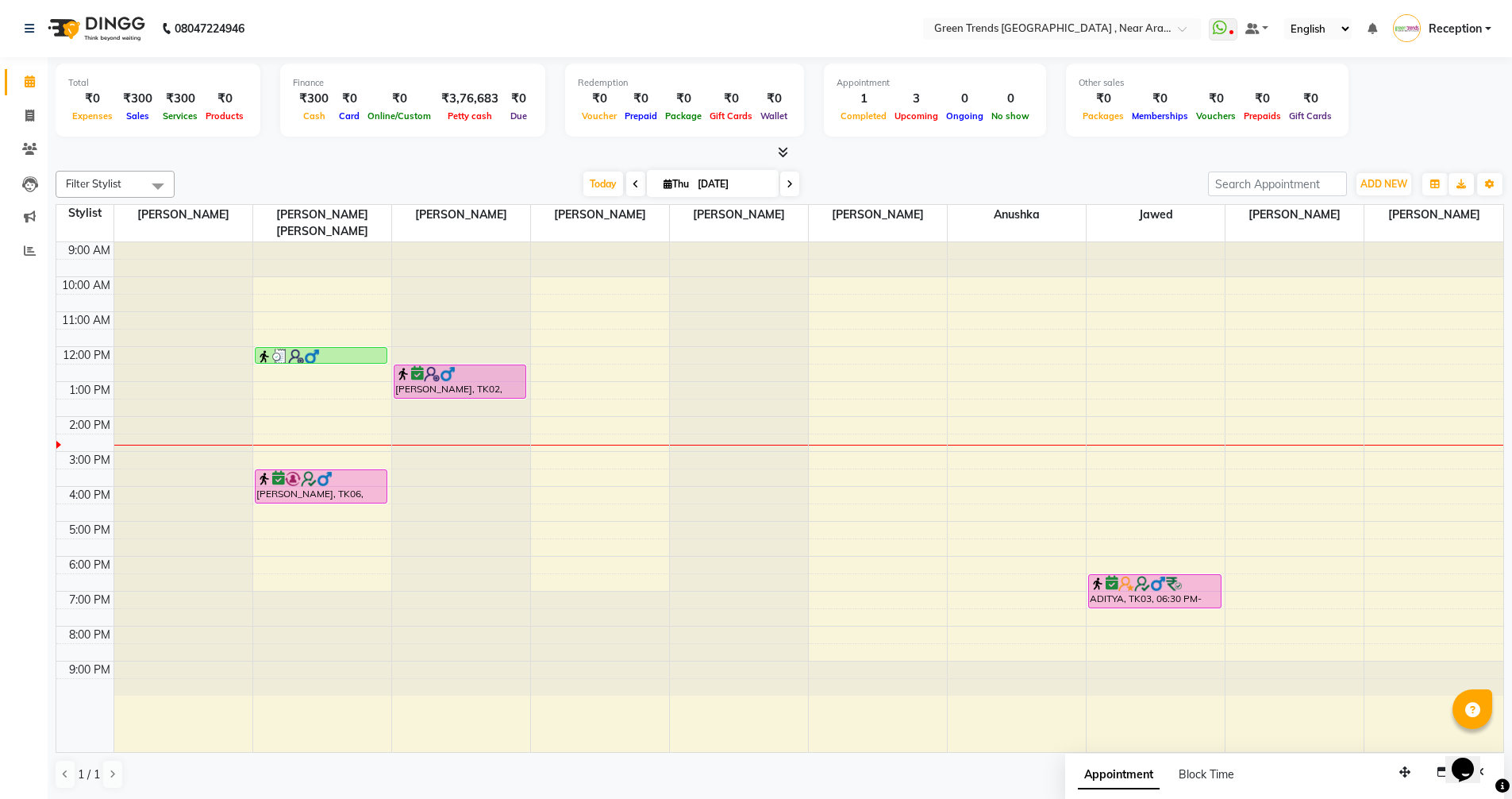
scroll to position [1, 0]
click at [294, 443] on div "9:00 AM 10:00 AM 11:00 AM 12:00 PM 1:00 PM 2:00 PM 3:00 PM 4:00 PM 5:00 PM 6:00…" at bounding box center [779, 496] width 1447 height 510
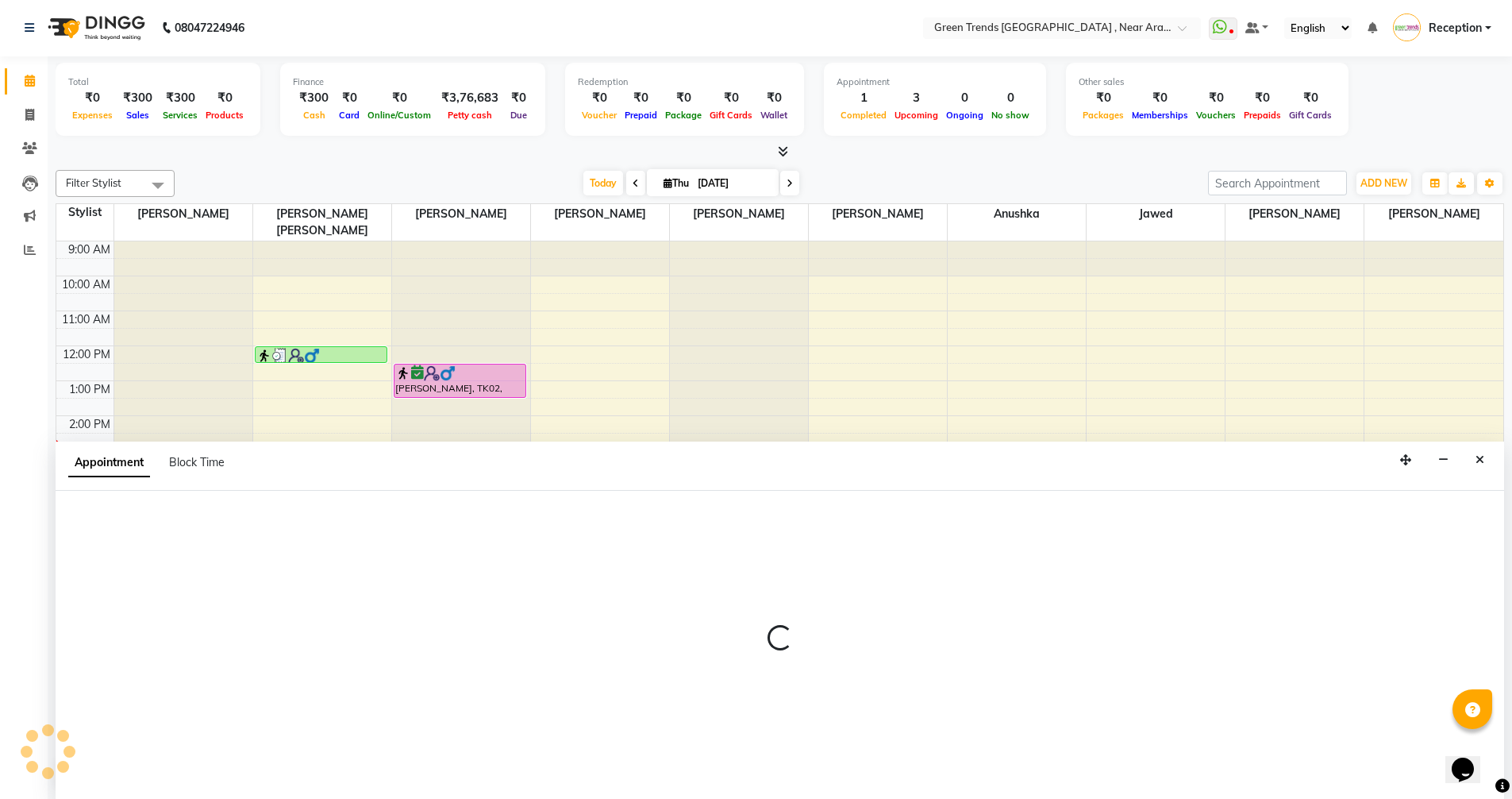
select select "57698"
select select "900"
select select "tentative"
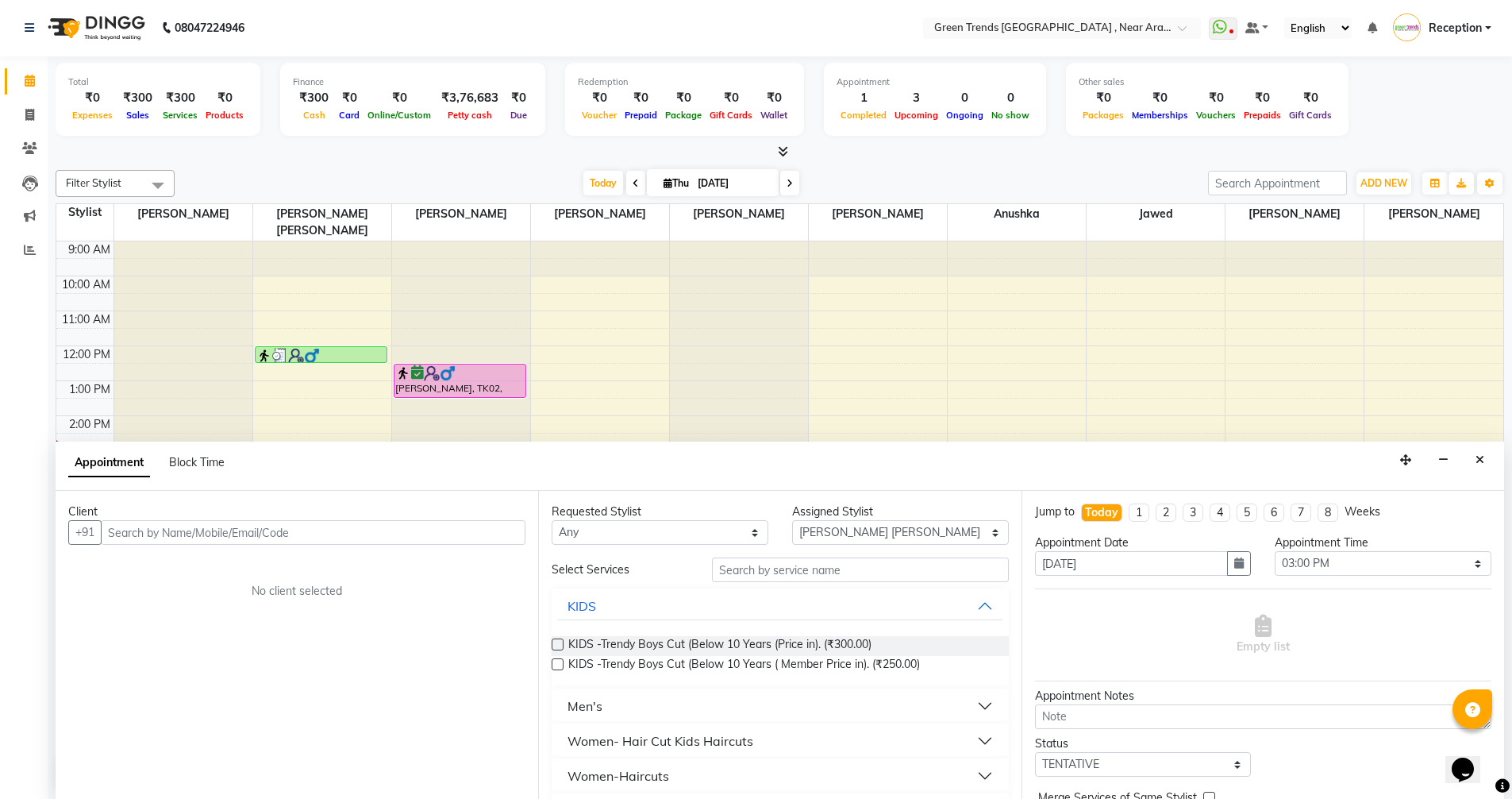
click at [233, 531] on input "text" at bounding box center [312, 532] width 424 height 24
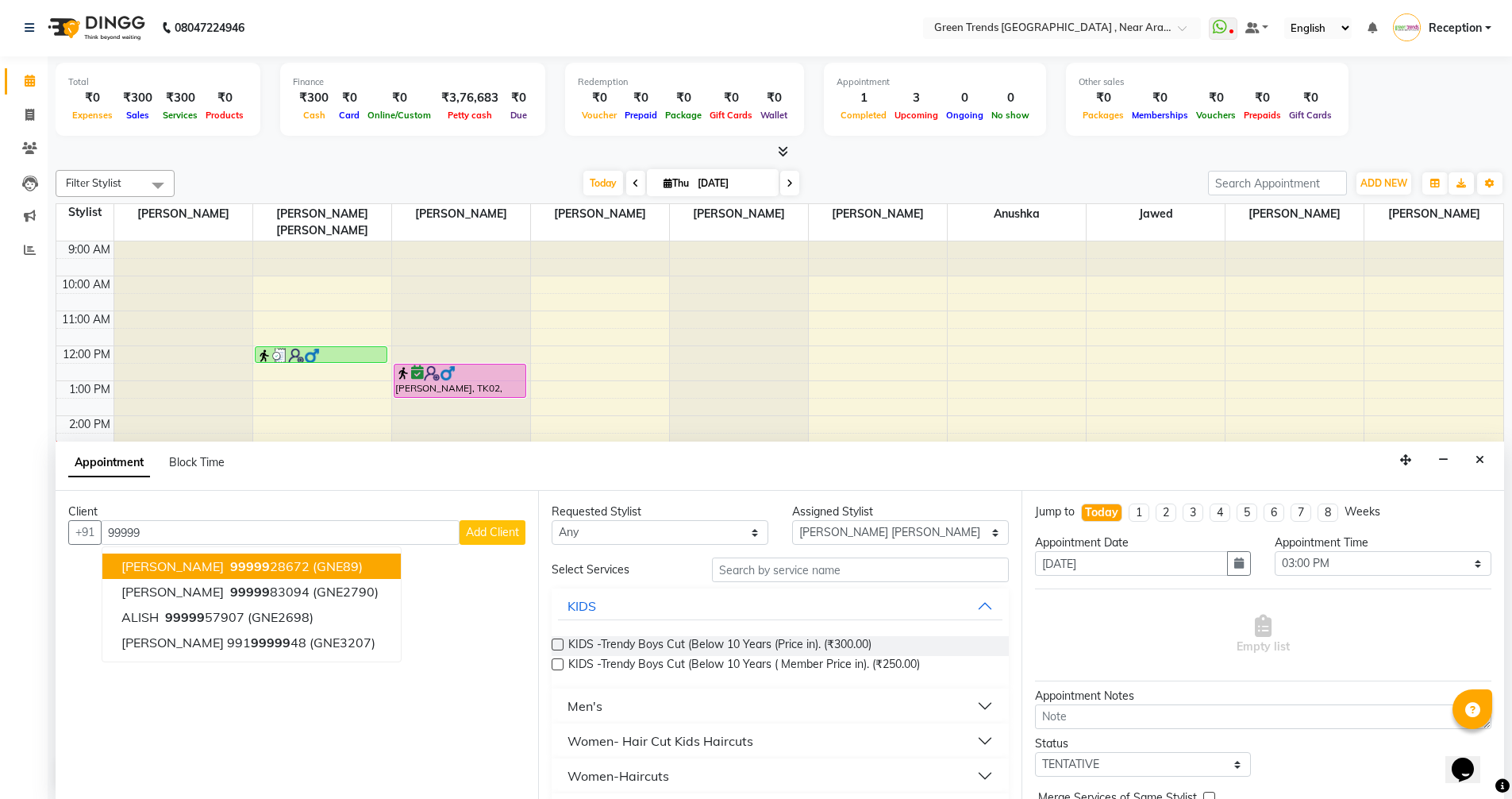
click at [196, 565] on span "[PERSON_NAME]" at bounding box center [173, 566] width 102 height 16
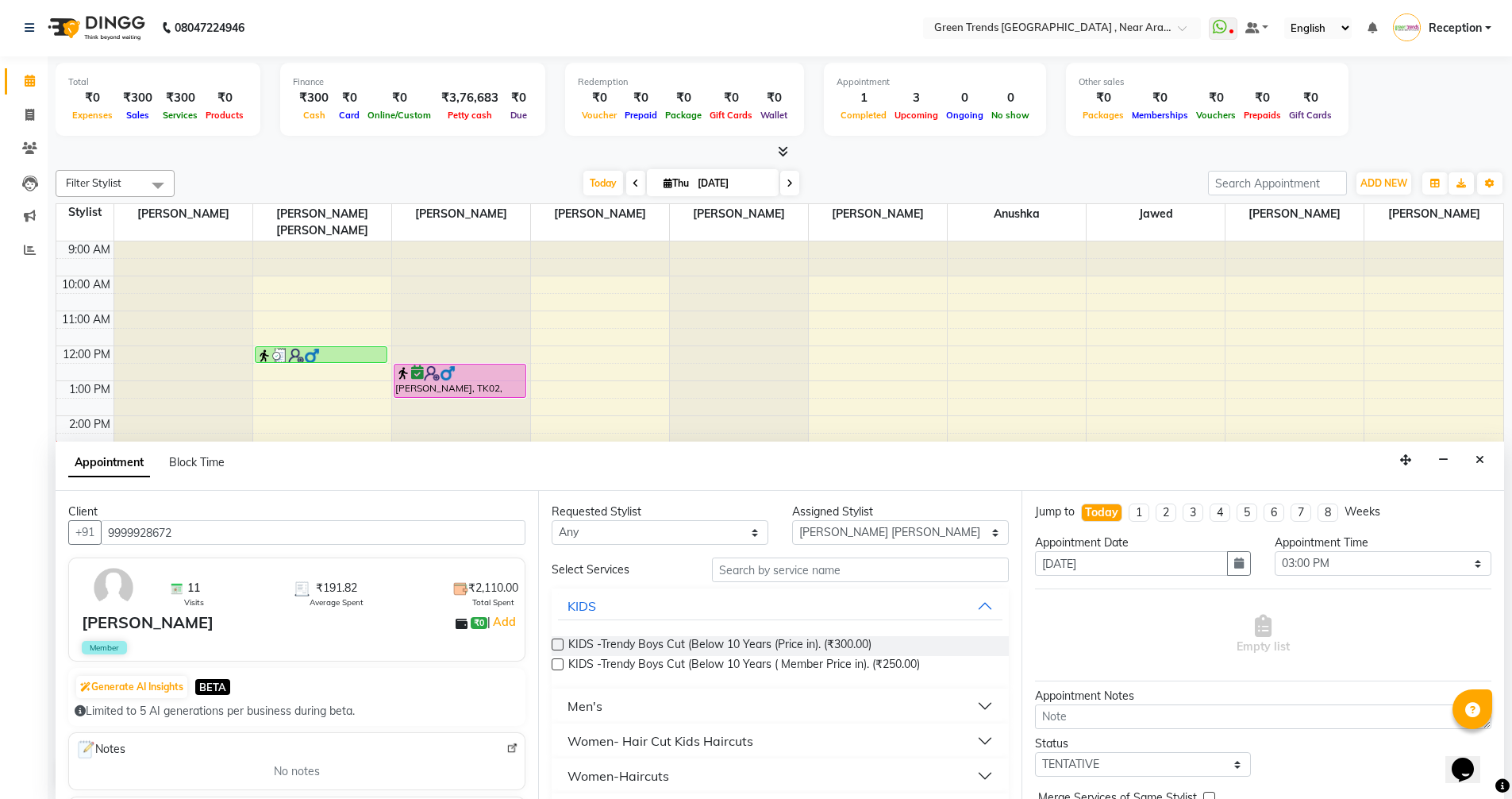
type input "9999928672"
click at [874, 573] on input "text" at bounding box center [860, 570] width 297 height 24
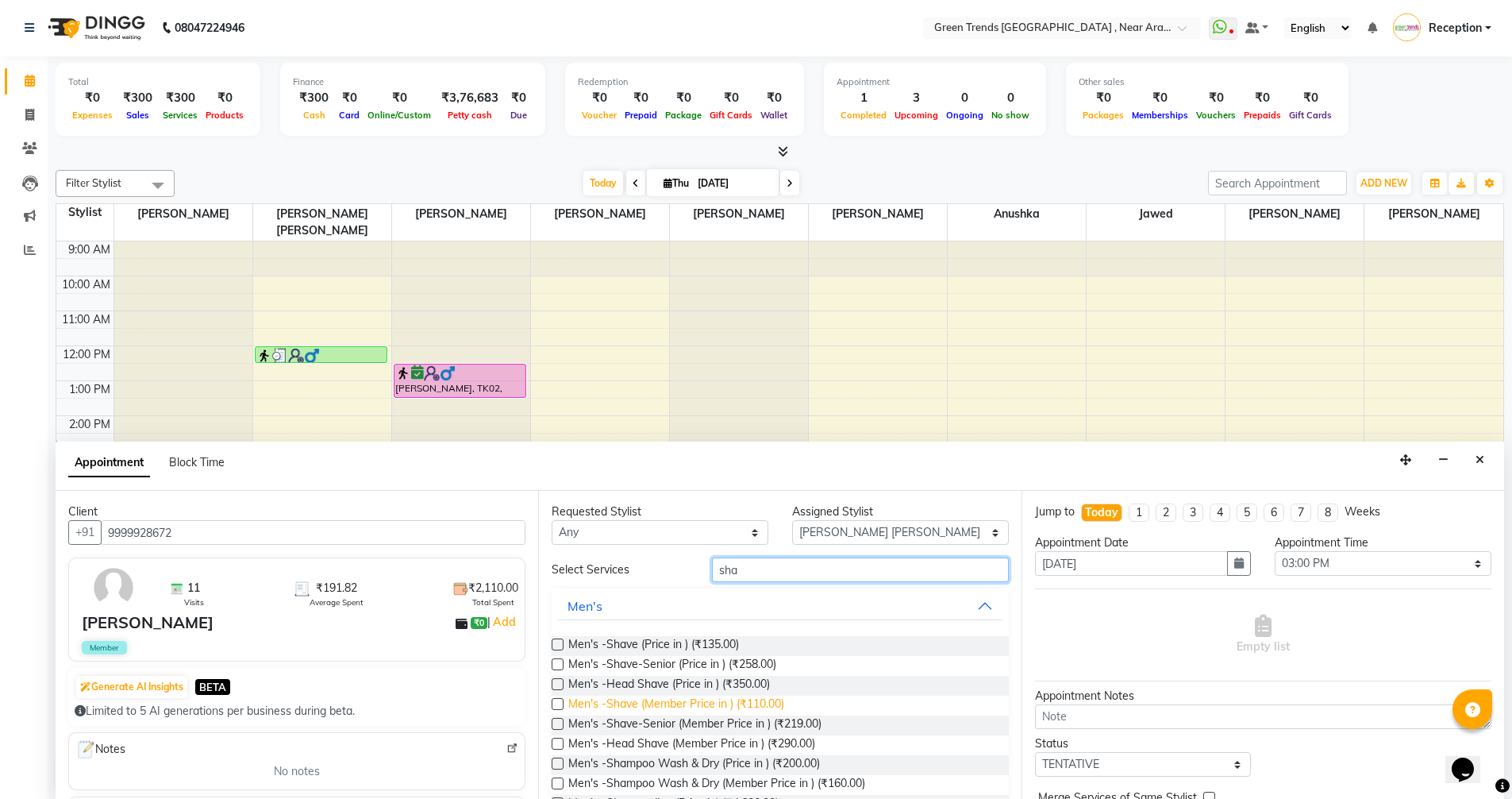
type input "sha"
click at [740, 703] on span "Men's -Shave (Member Price in ) (₹110.00)" at bounding box center [676, 705] width 216 height 20
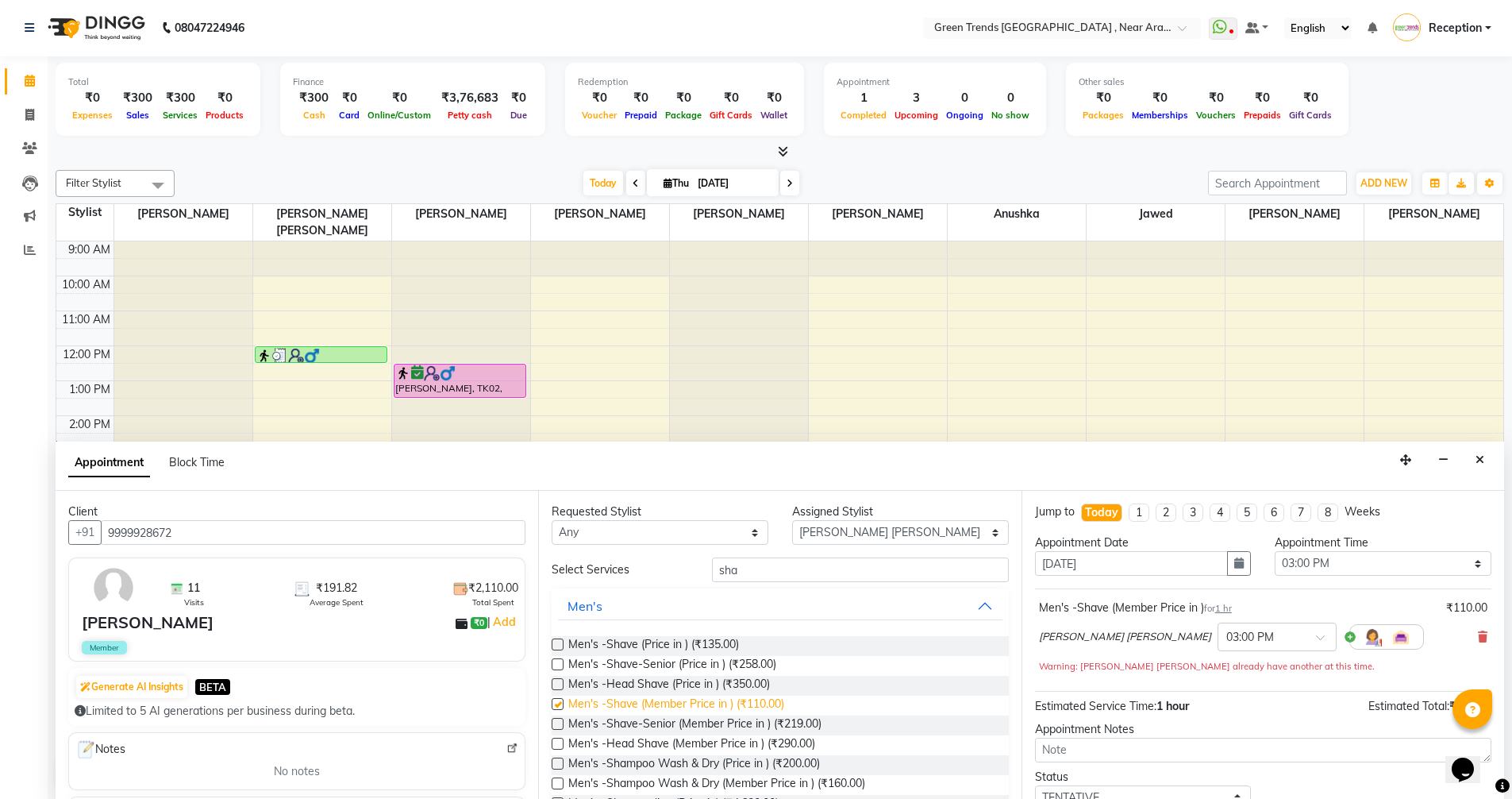
checkbox input "false"
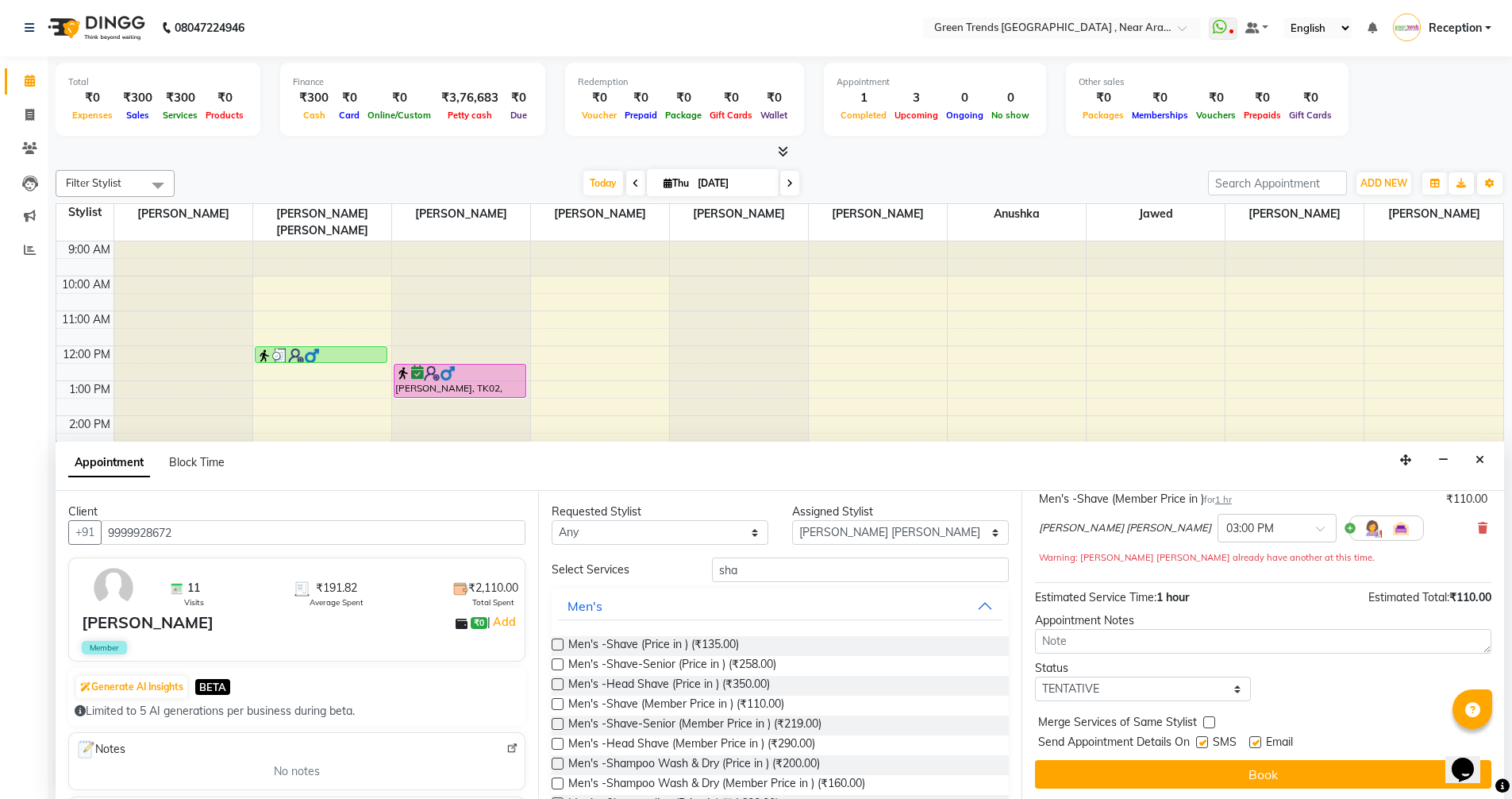
scroll to position [111, 0]
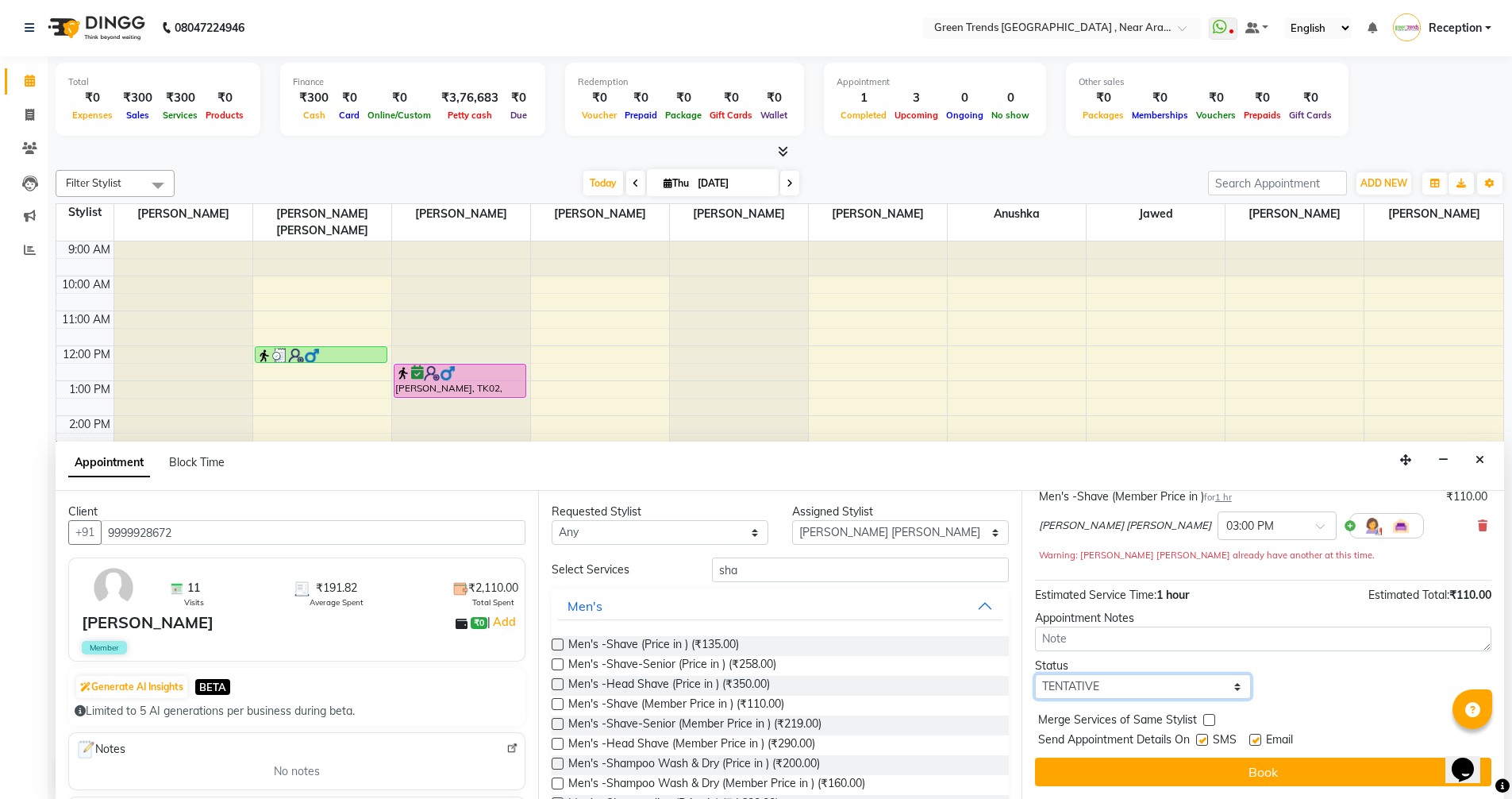
click at [1232, 687] on select "Select TENTATIVE CONFIRM CHECK-IN UPCOMING" at bounding box center [1144, 687] width 217 height 24
select select "confirm booking"
click at [1035, 675] on select "Select TENTATIVE CONFIRM CHECK-IN UPCOMING" at bounding box center [1144, 687] width 217 height 24
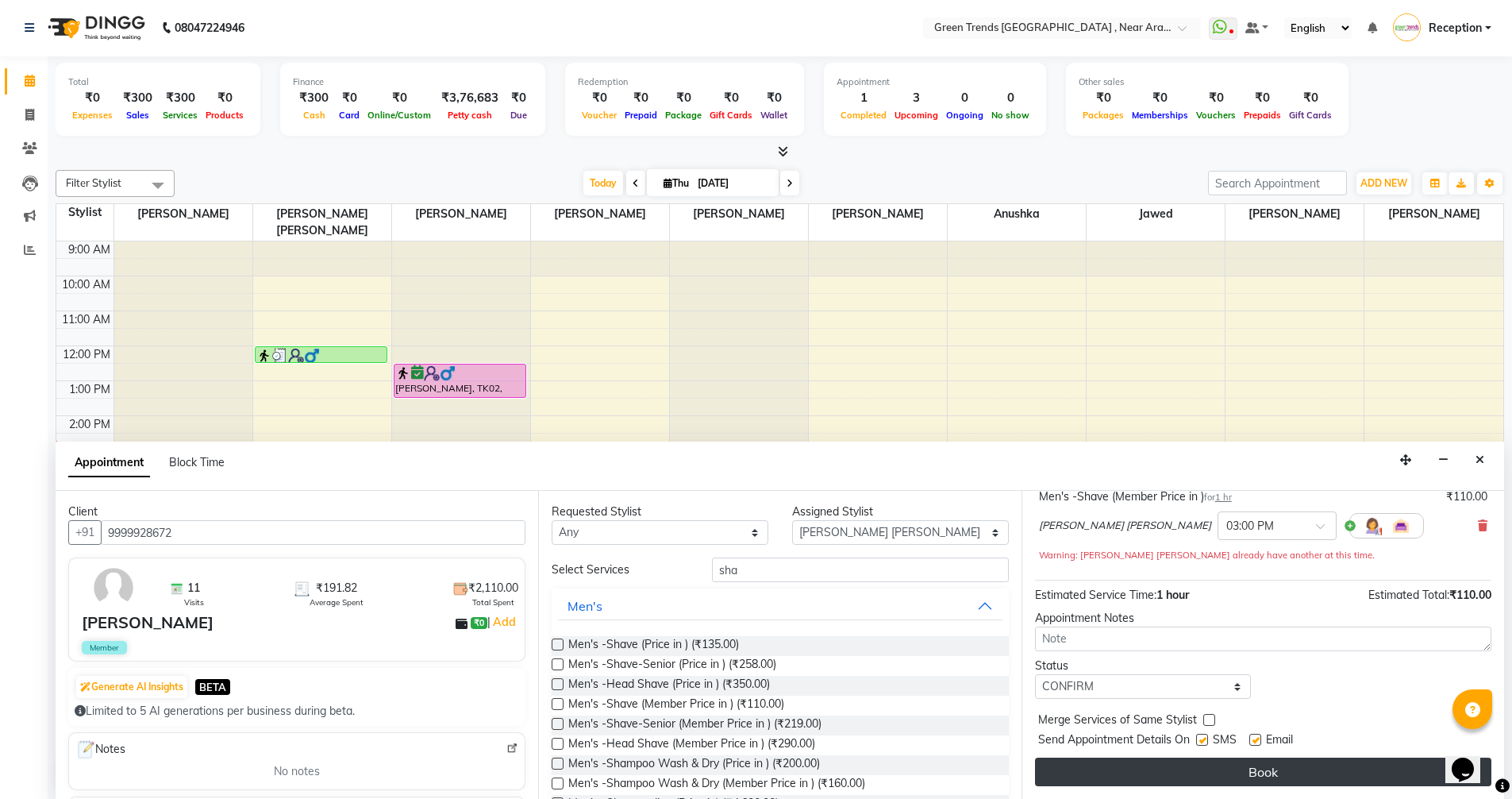
click at [1254, 771] on button "Book" at bounding box center [1264, 772] width 457 height 29
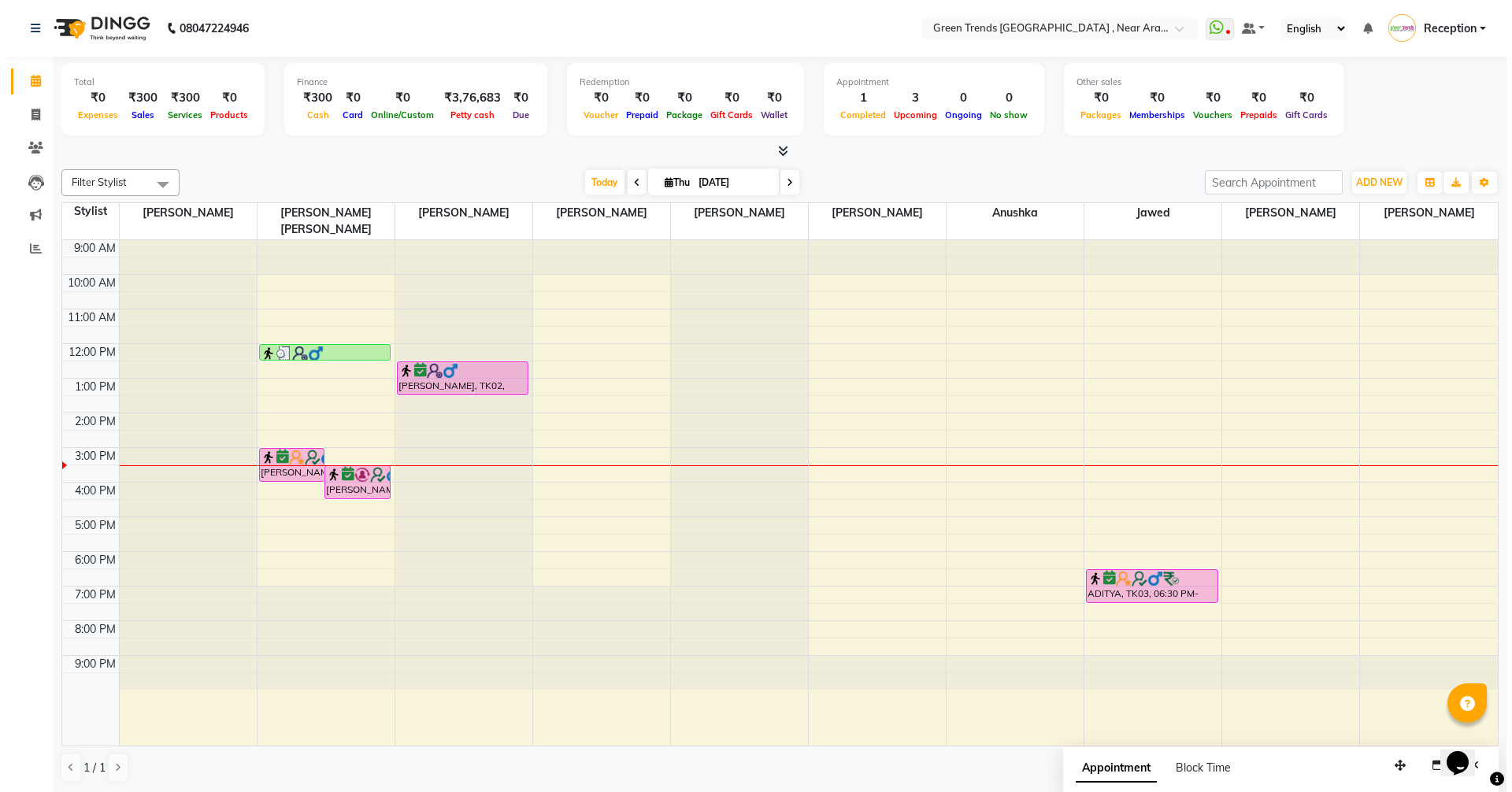
scroll to position [1, 0]
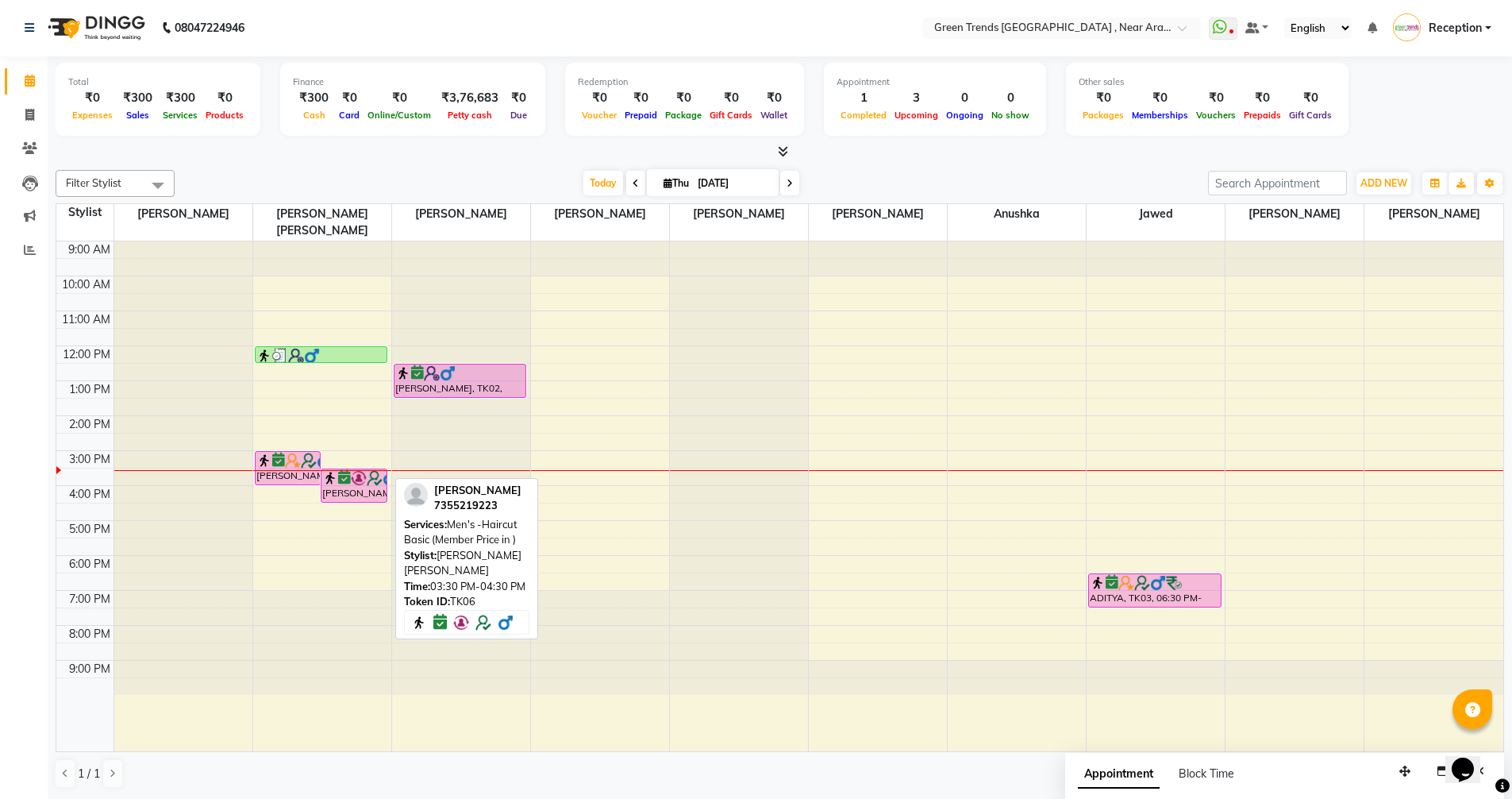
click at [363, 470] on img at bounding box center [358, 478] width 16 height 16
select select "6"
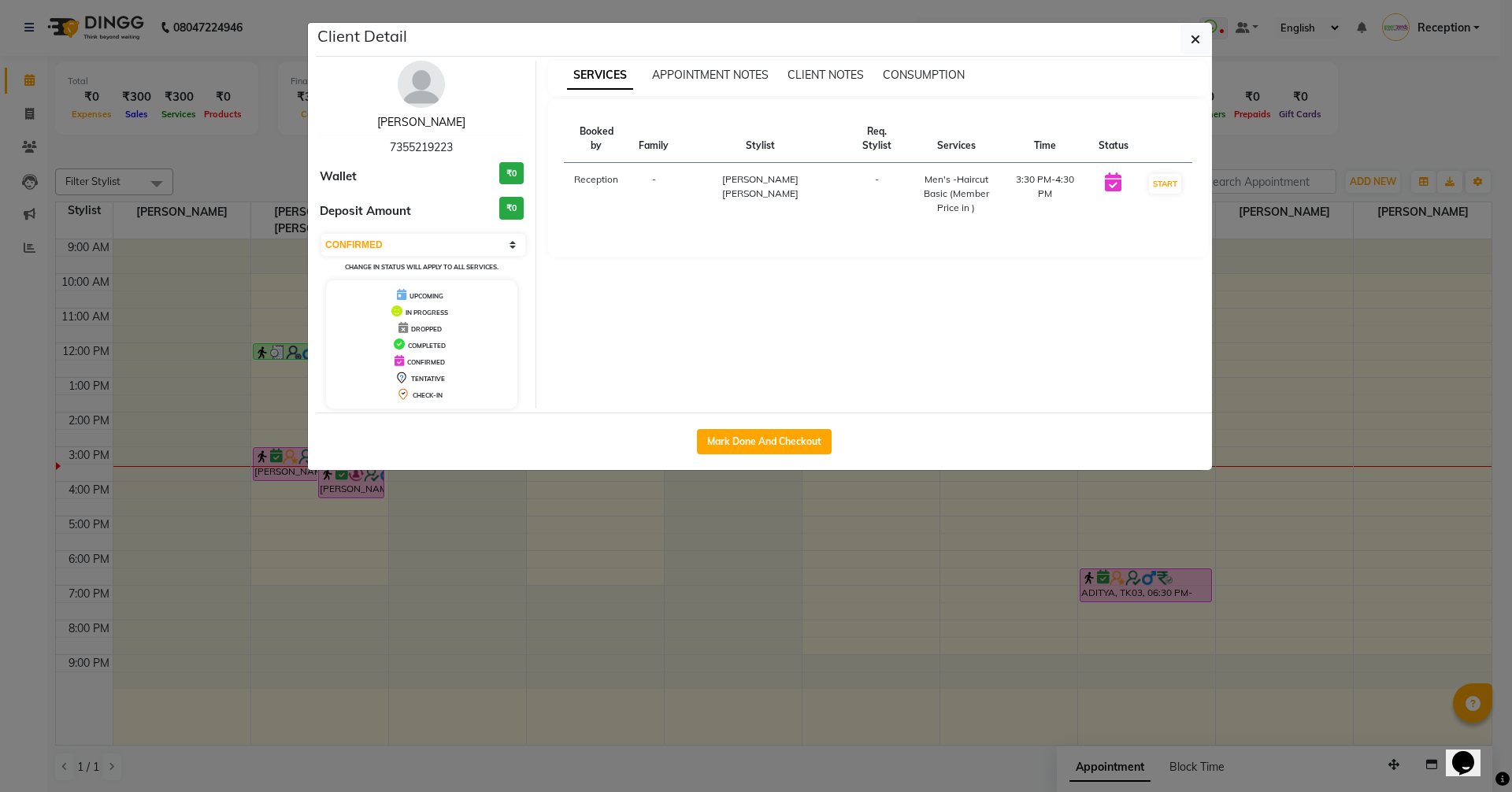
click at [395, 115] on link "[PERSON_NAME]" at bounding box center [421, 122] width 88 height 14
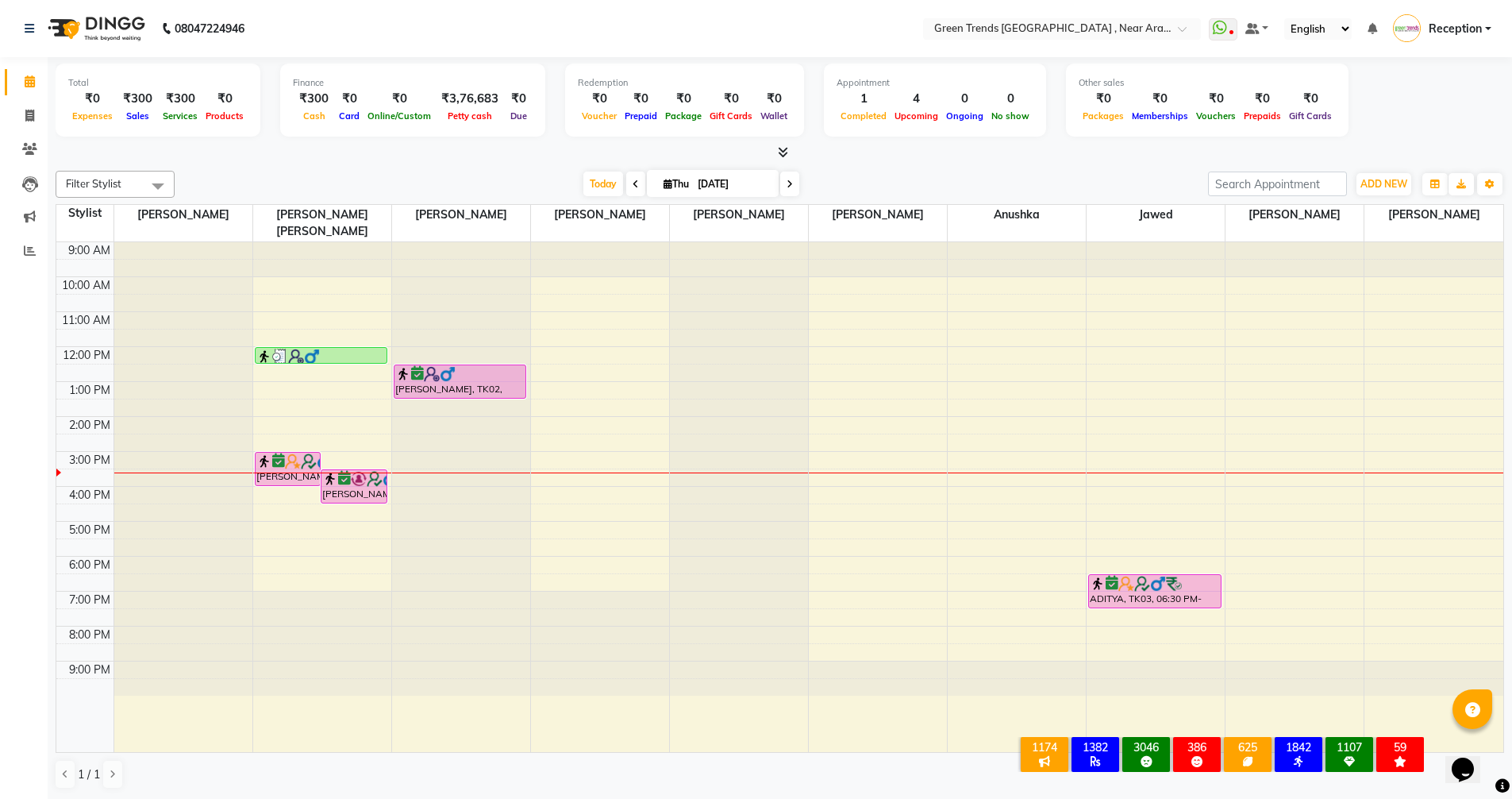
scroll to position [1, 0]
click at [33, 254] on icon at bounding box center [30, 250] width 12 height 12
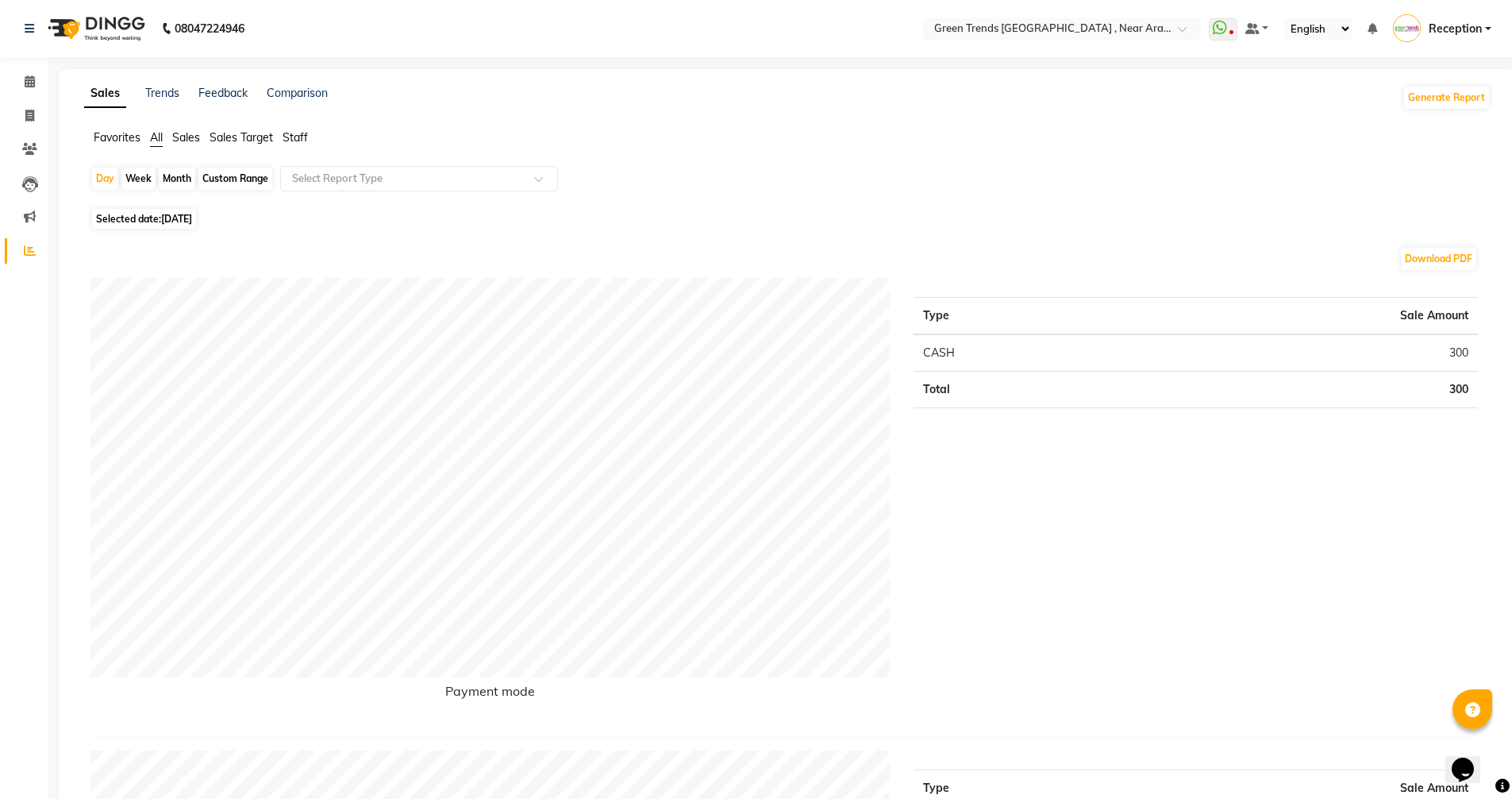
click at [263, 139] on span "Sales Target" at bounding box center [240, 137] width 63 height 14
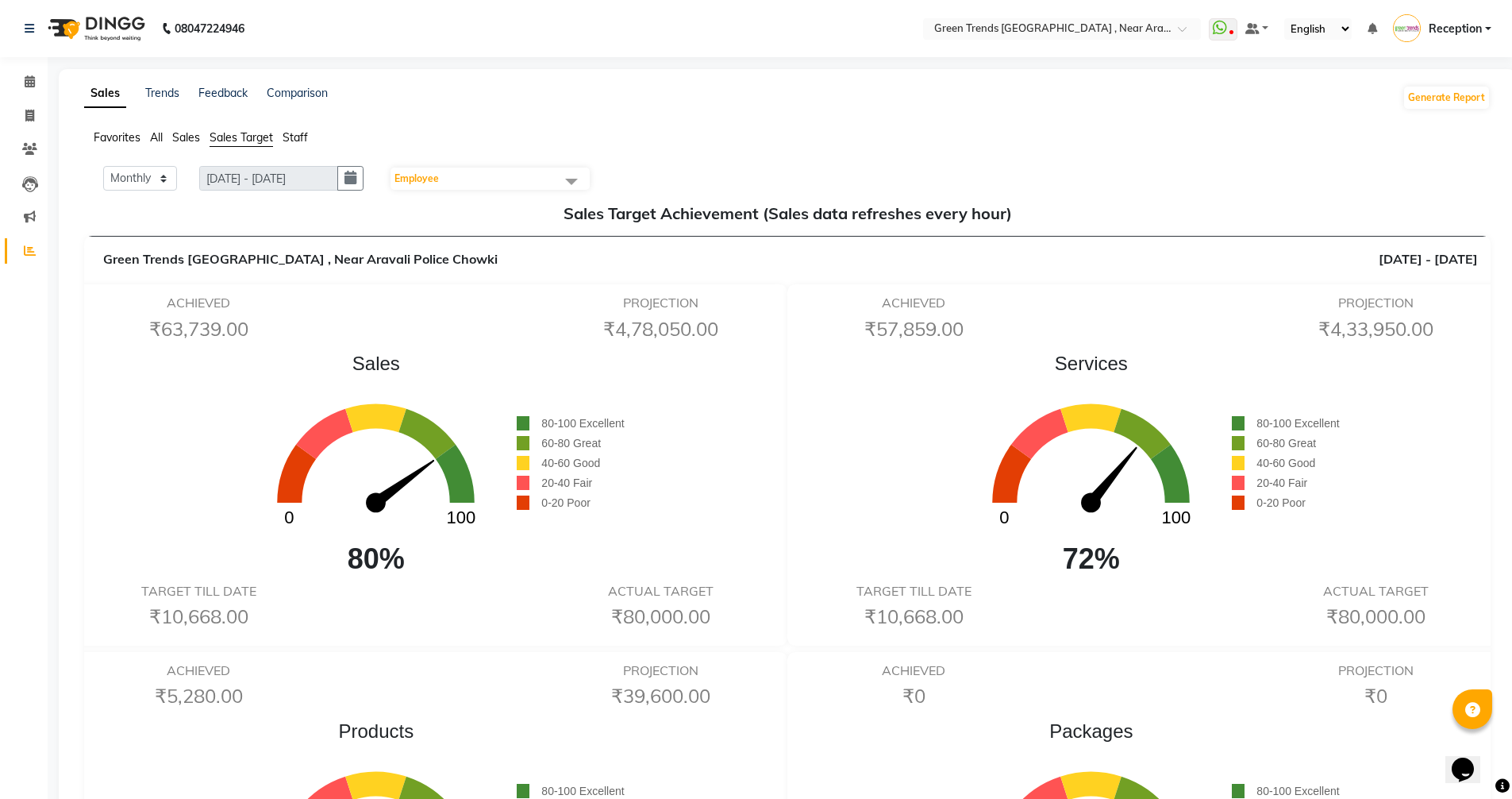
click at [584, 182] on span at bounding box center [571, 181] width 32 height 30
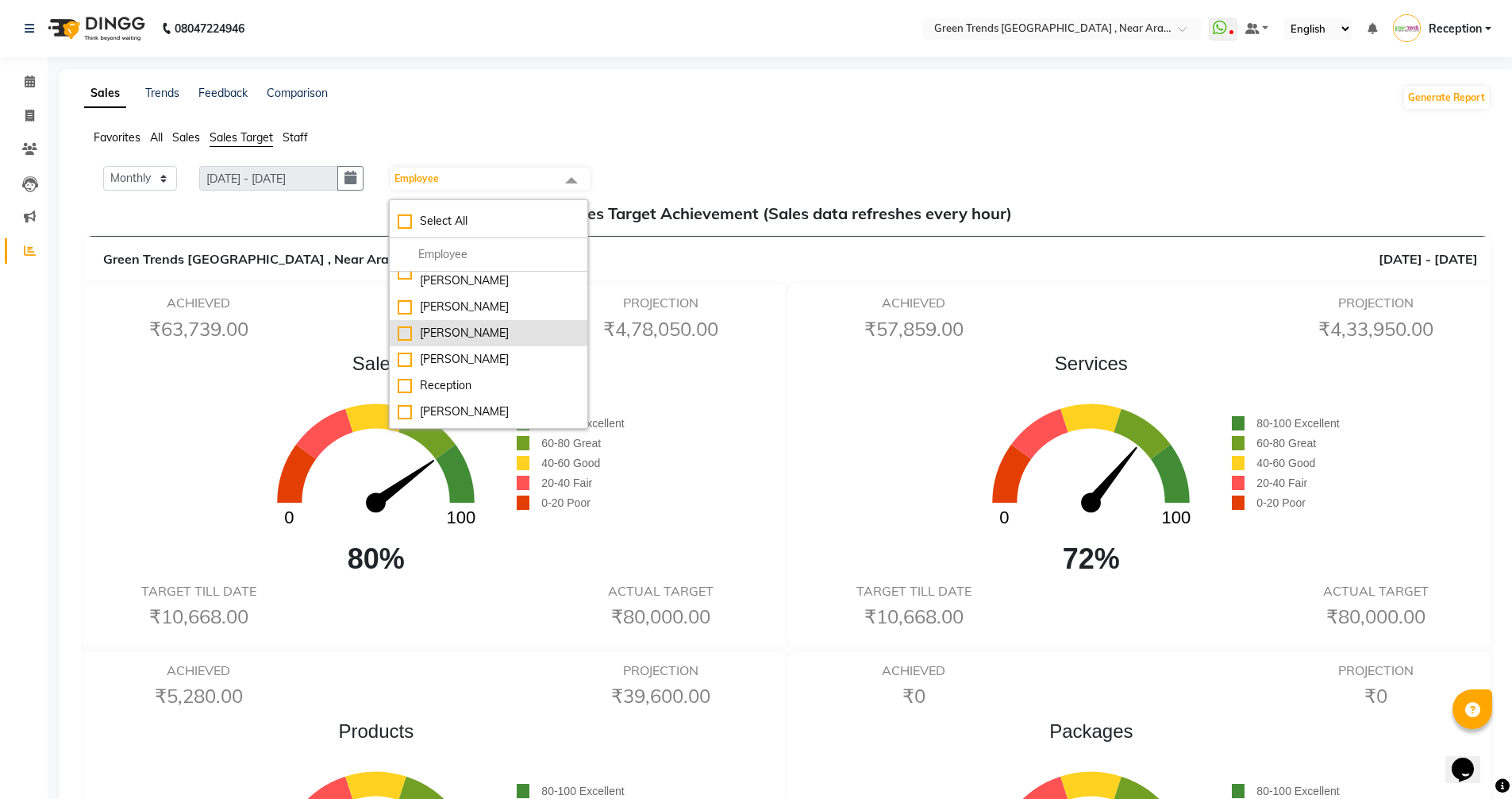
scroll to position [159, 0]
click at [412, 396] on div "[PERSON_NAME]" at bounding box center [488, 404] width 181 height 17
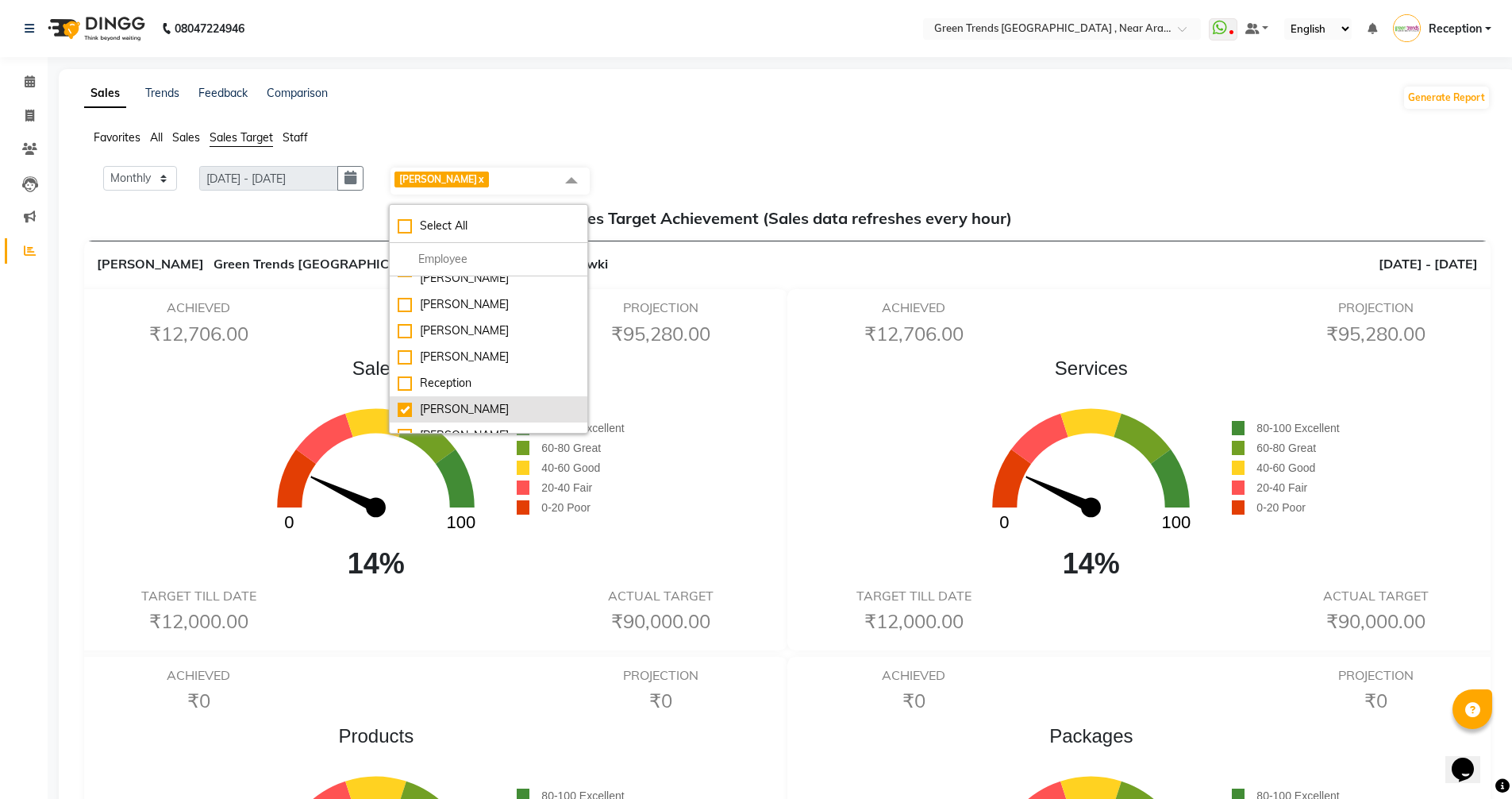
click at [406, 401] on div "[PERSON_NAME]" at bounding box center [488, 409] width 181 height 17
checkbox input "false"
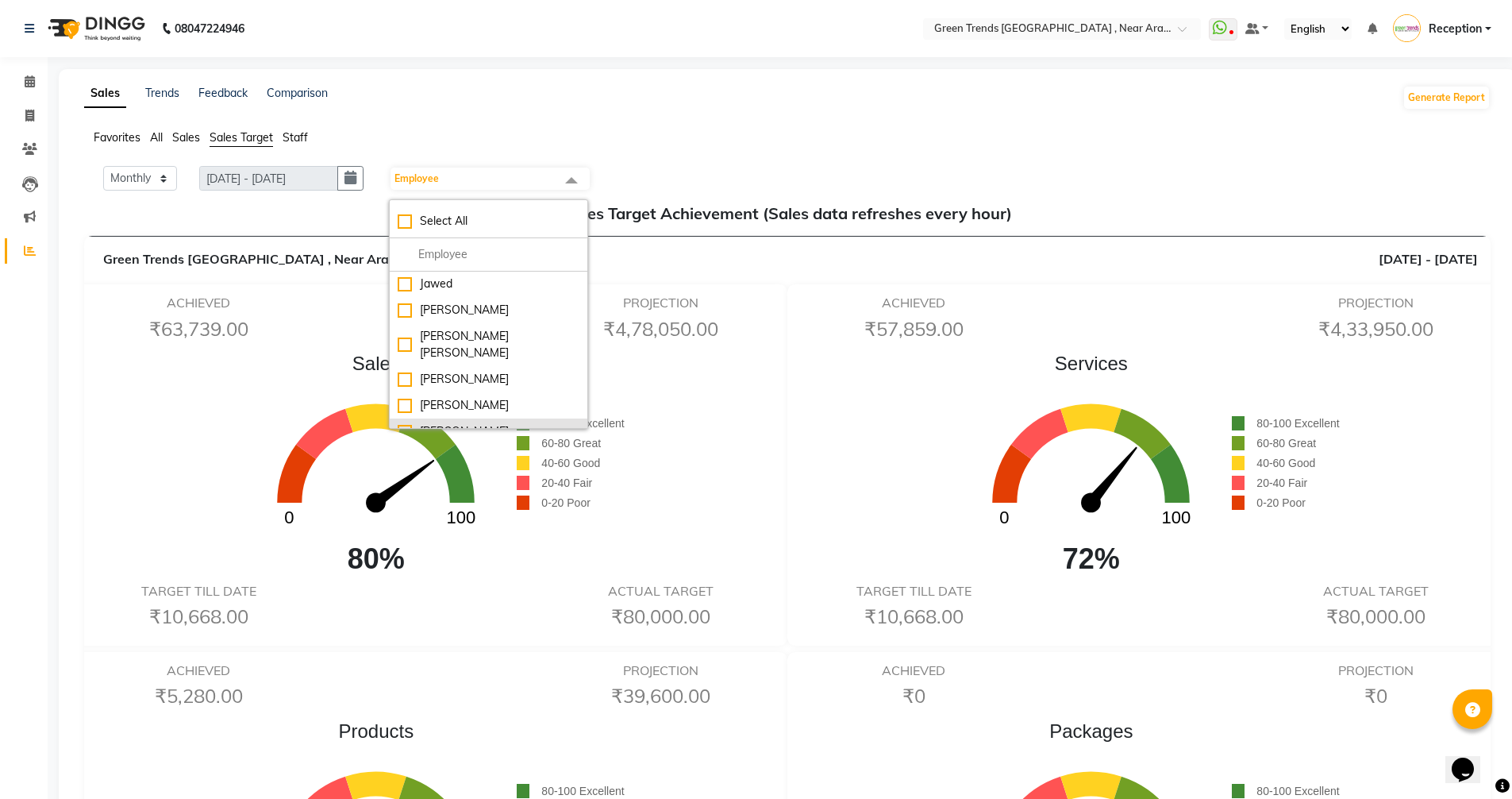
scroll to position [51, 0]
click at [409, 322] on li "Jawed" at bounding box center [489, 312] width 198 height 26
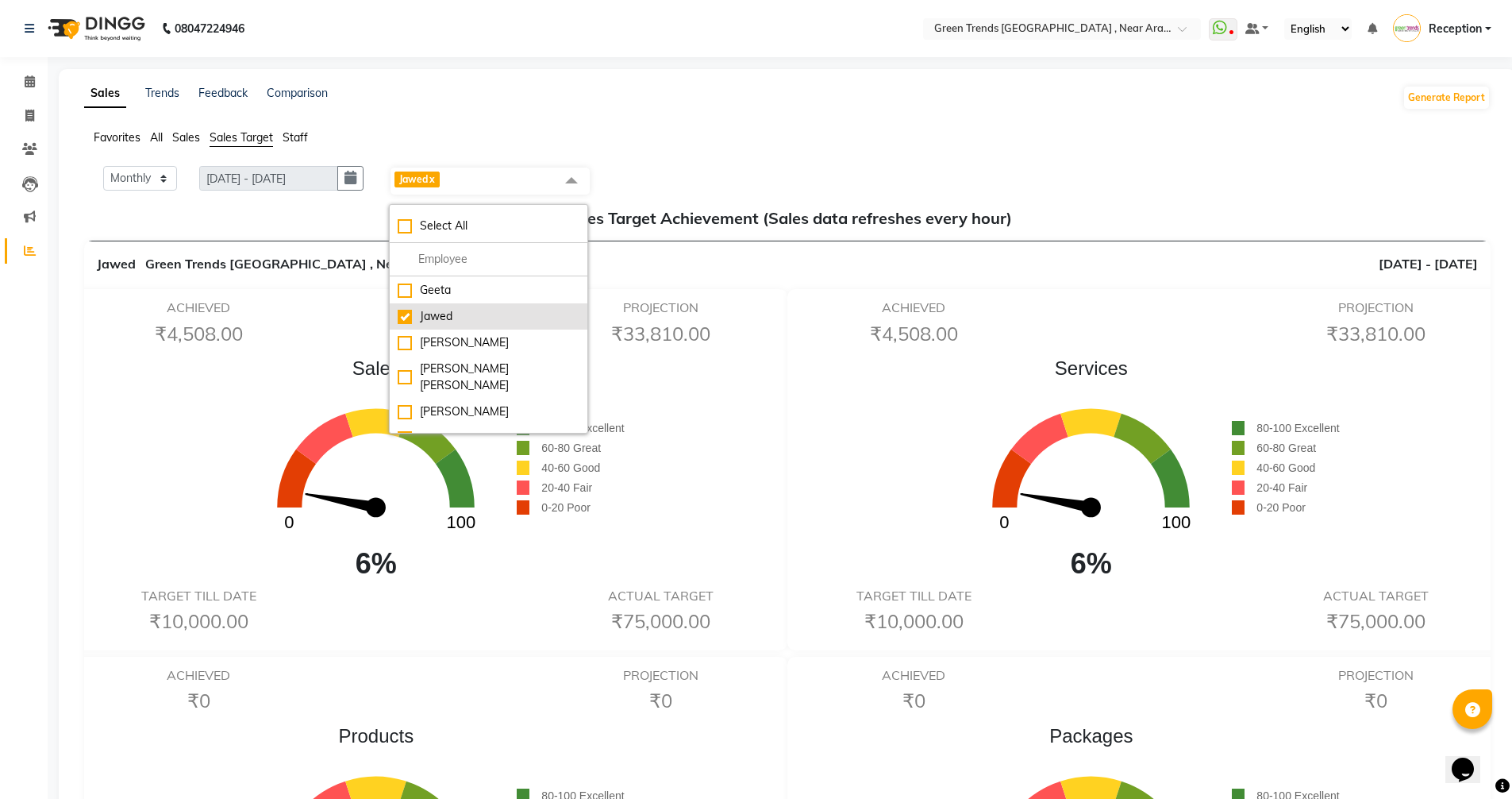
click at [409, 319] on div "Jawed" at bounding box center [488, 316] width 181 height 17
checkbox input "false"
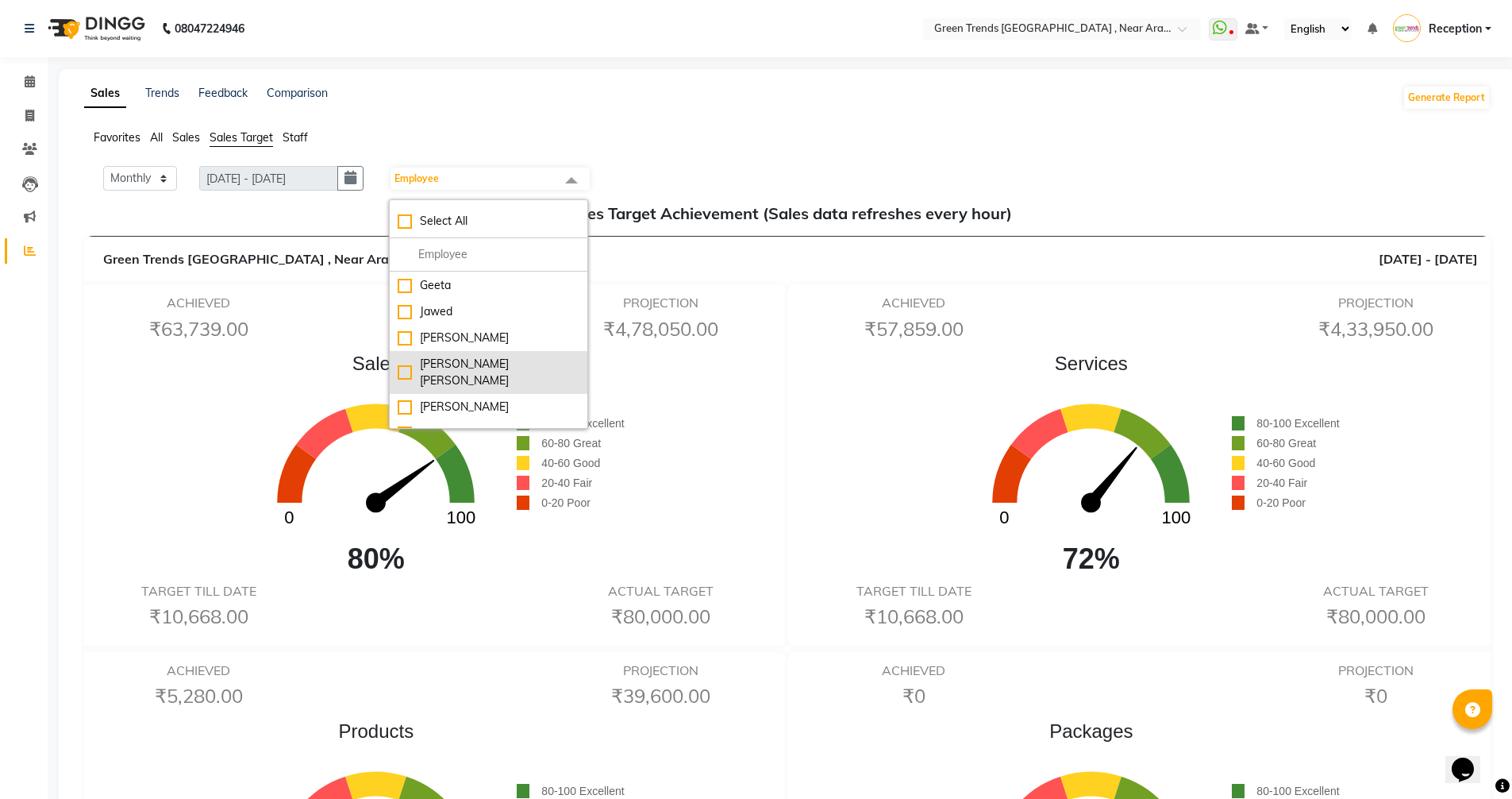
click at [416, 366] on div "[PERSON_NAME] [PERSON_NAME]" at bounding box center [488, 373] width 181 height 33
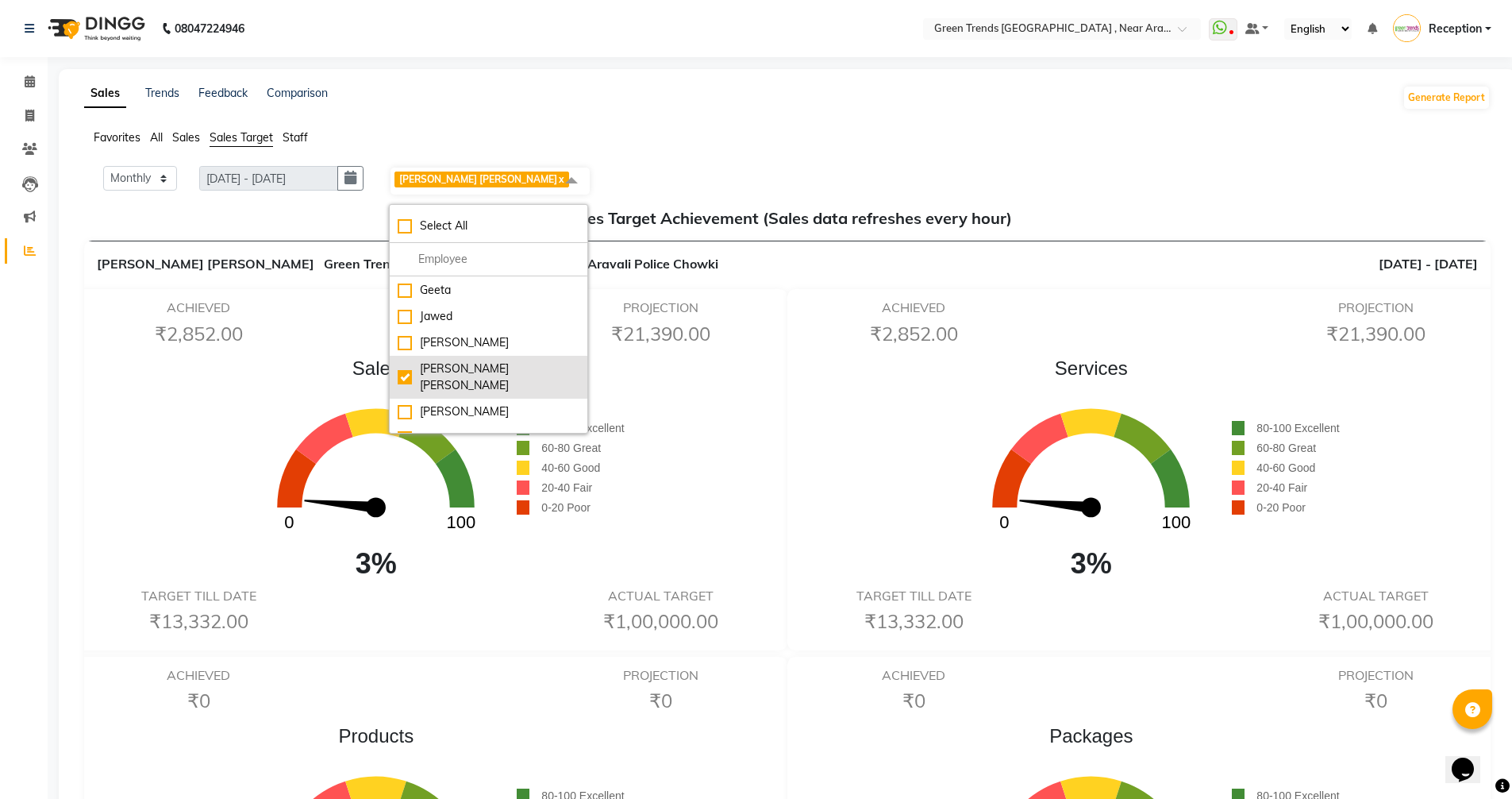
click at [416, 366] on div "[PERSON_NAME] [PERSON_NAME]" at bounding box center [488, 377] width 181 height 33
checkbox input "false"
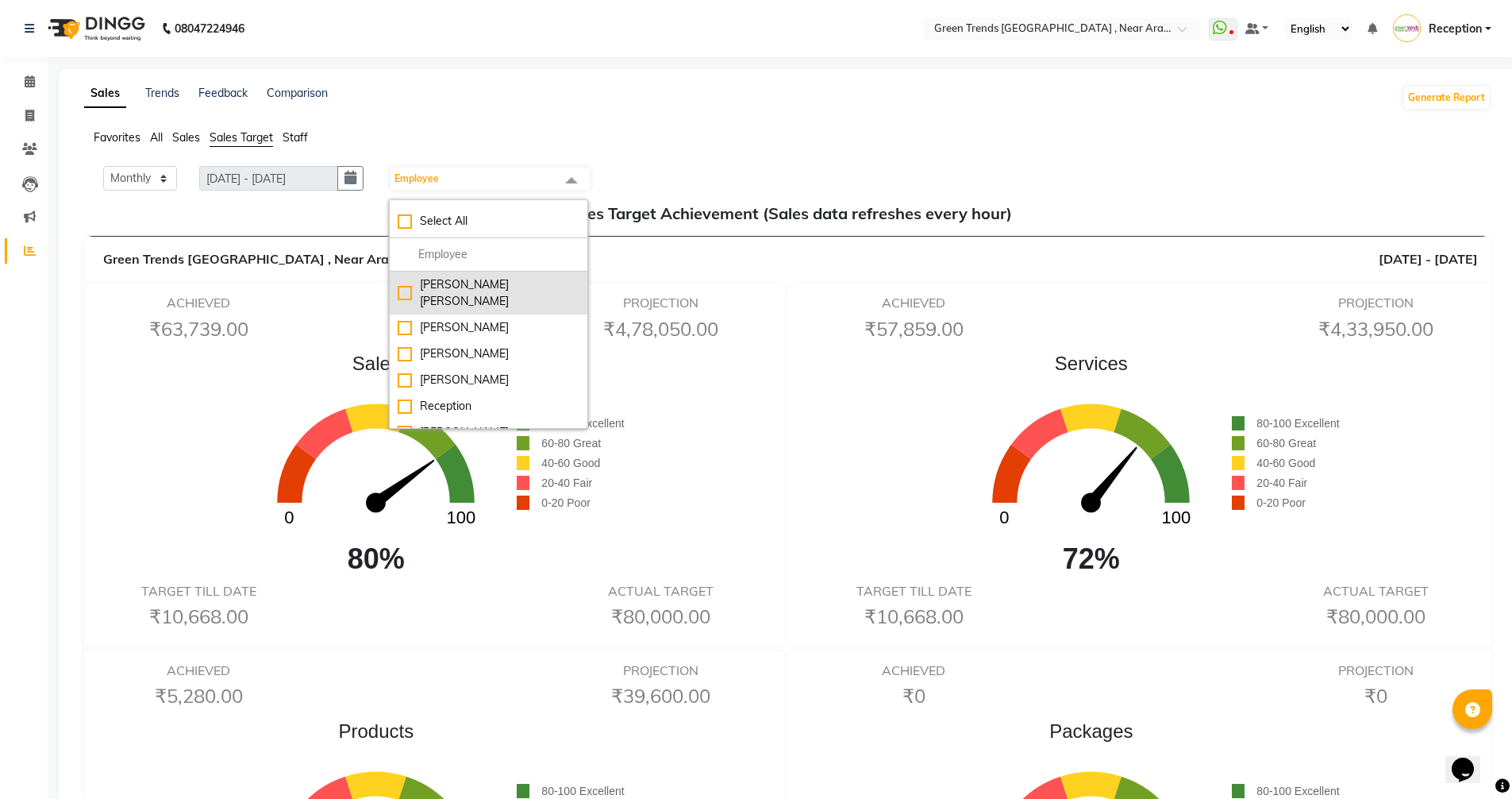
scroll to position [210, 0]
click at [411, 293] on div "[PERSON_NAME]" at bounding box center [488, 300] width 181 height 17
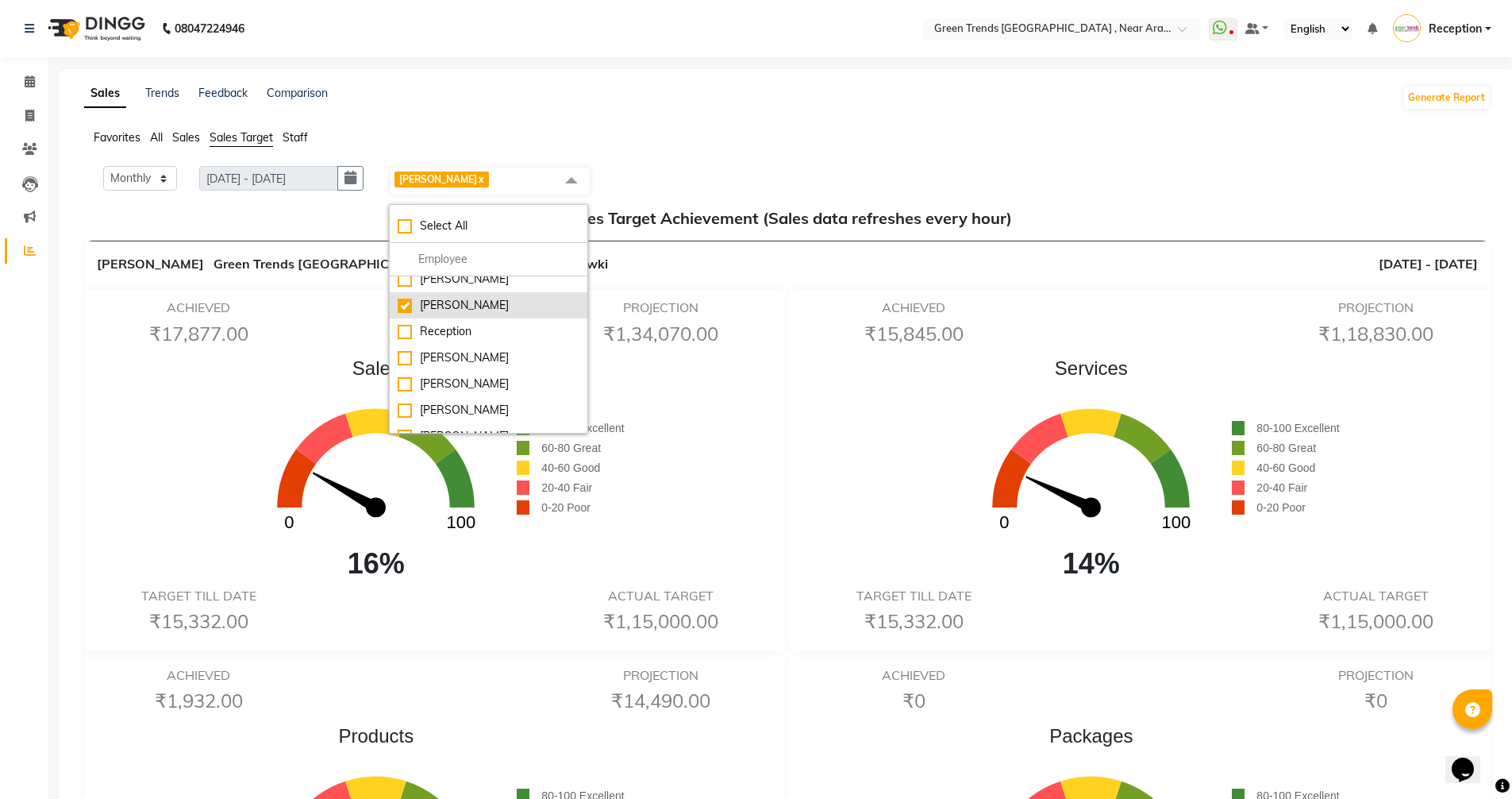
click at [404, 297] on div "[PERSON_NAME]" at bounding box center [488, 305] width 181 height 17
checkbox input "false"
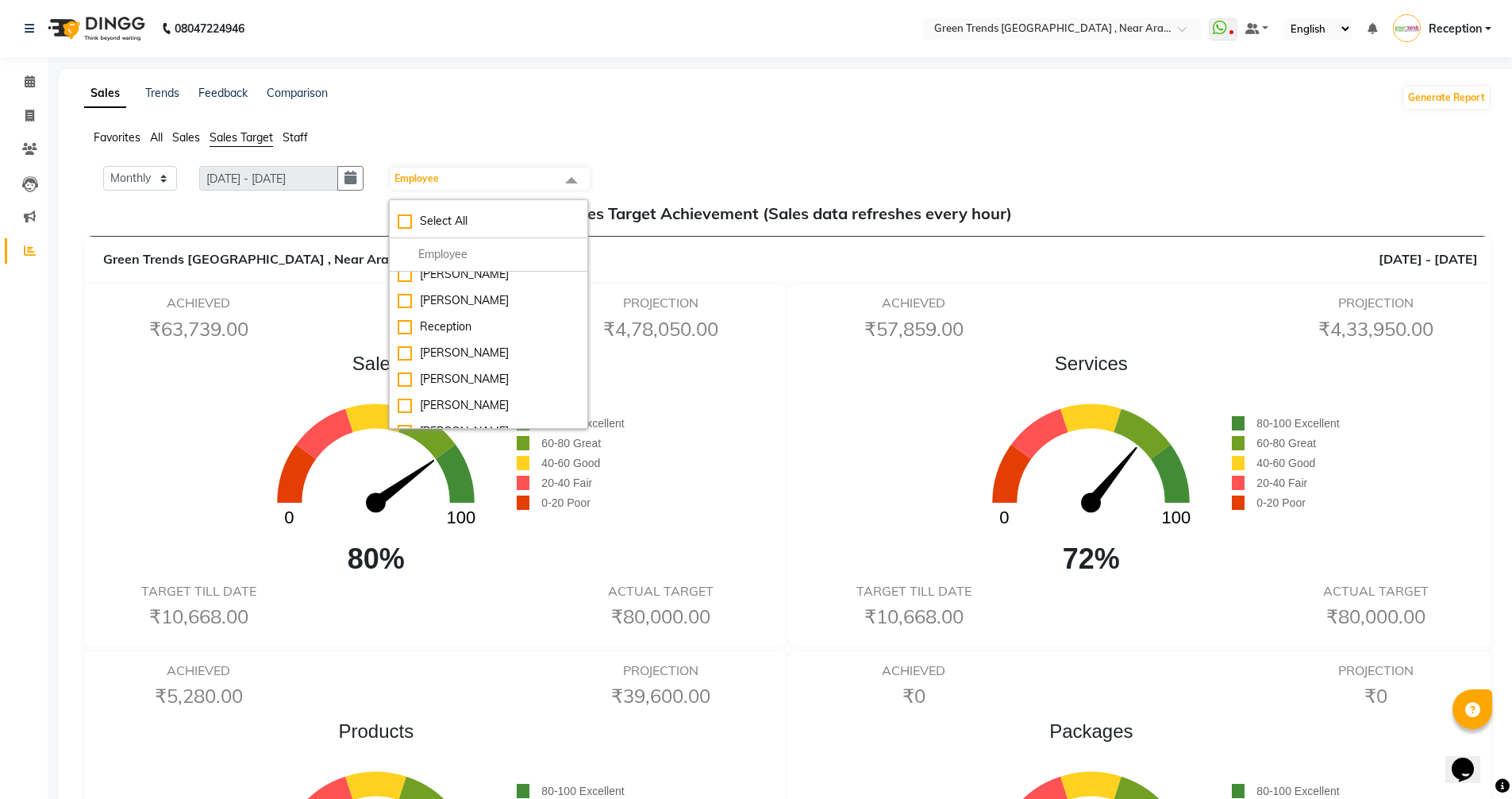
click at [575, 184] on span at bounding box center [571, 181] width 32 height 30
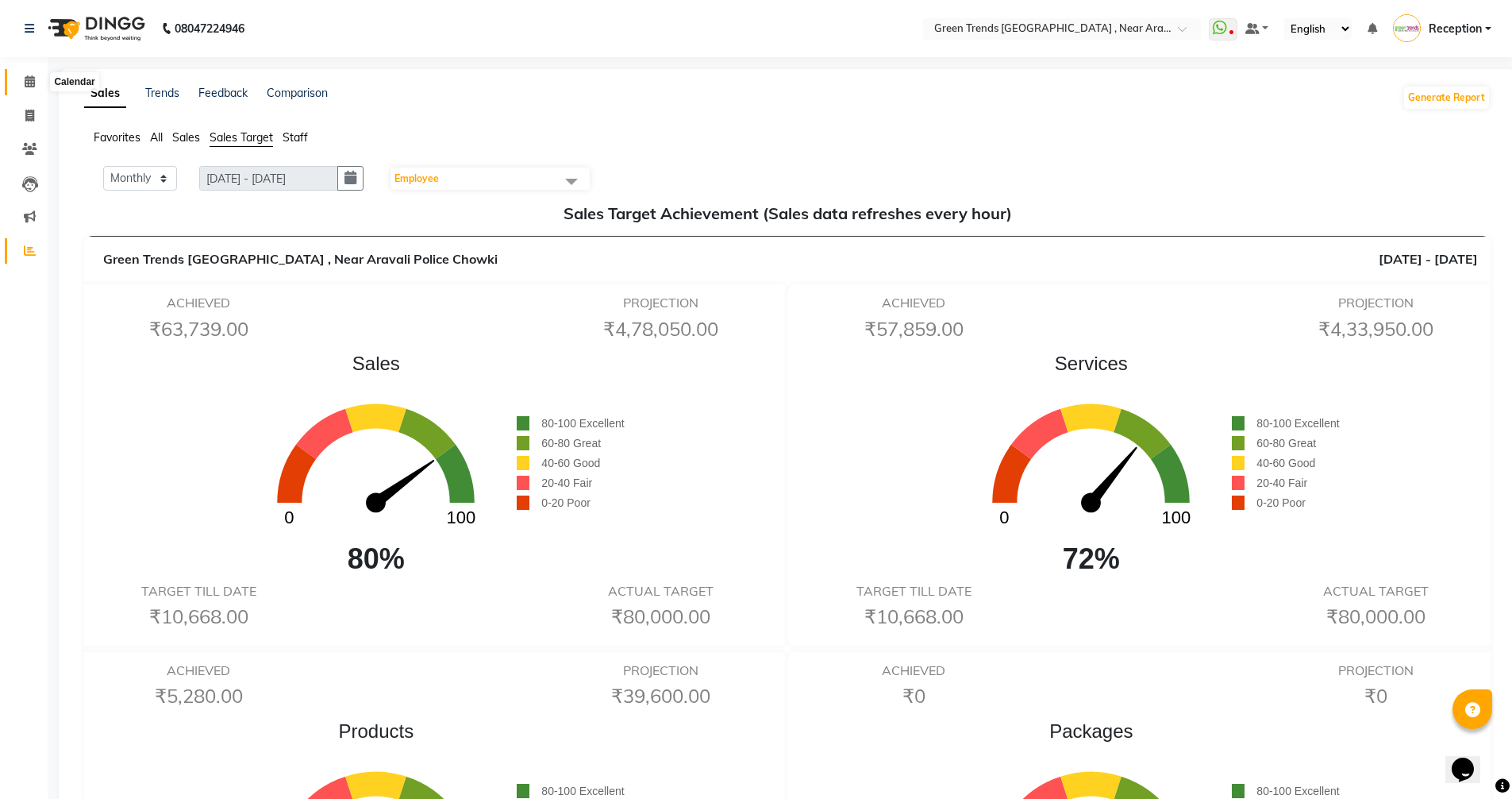
click at [19, 83] on span at bounding box center [30, 82] width 28 height 18
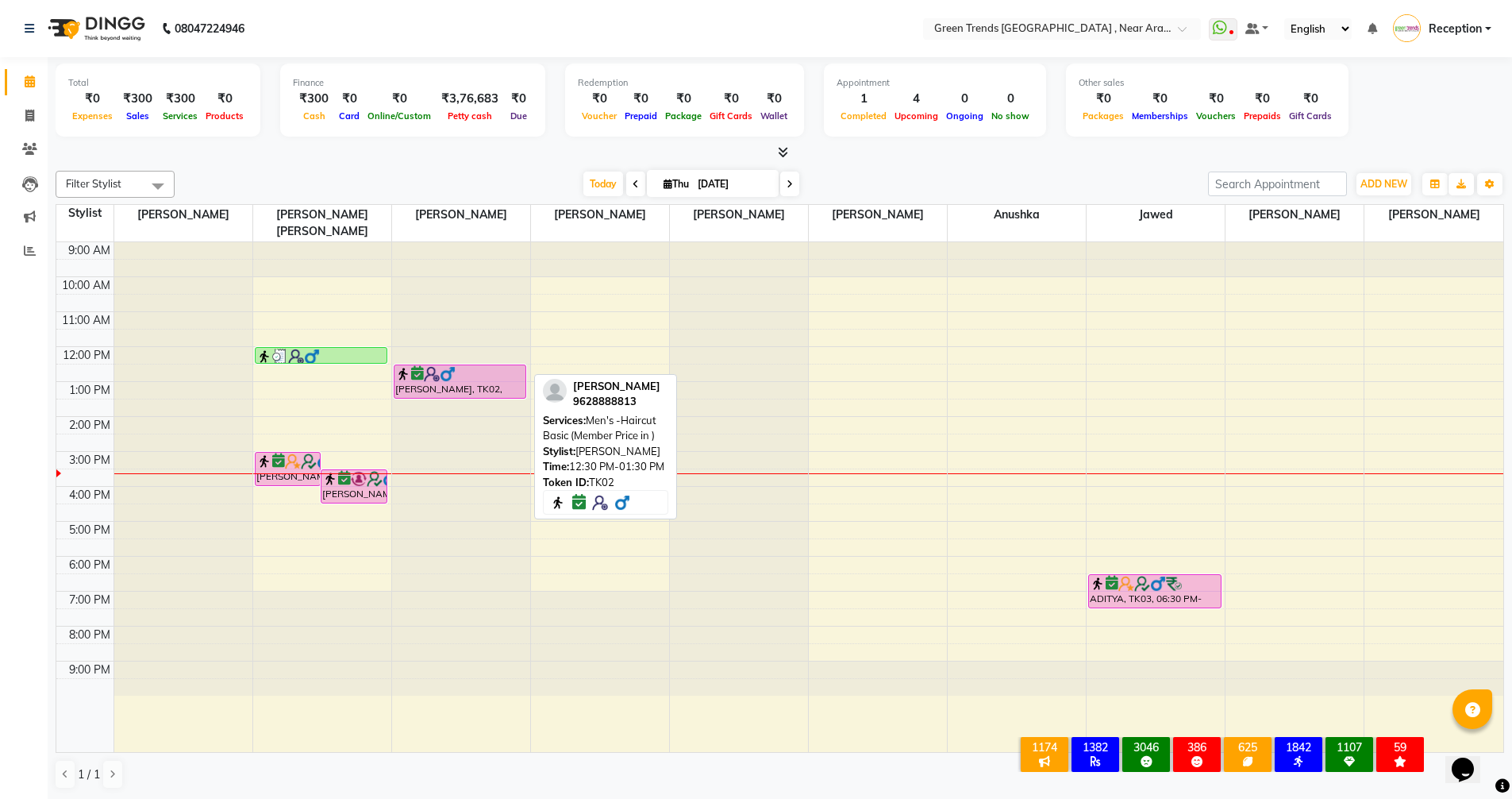
click at [467, 377] on div "[PERSON_NAME], TK02, 12:30 PM-01:30 PM, Men's -Haircut Basic (Member Price in )" at bounding box center [461, 497] width 138 height 510
click at [457, 366] on div "[PERSON_NAME], TK02, 12:30 PM-01:30 PM, Men's -Haircut Basic (Member Price in )" at bounding box center [461, 382] width 132 height 33
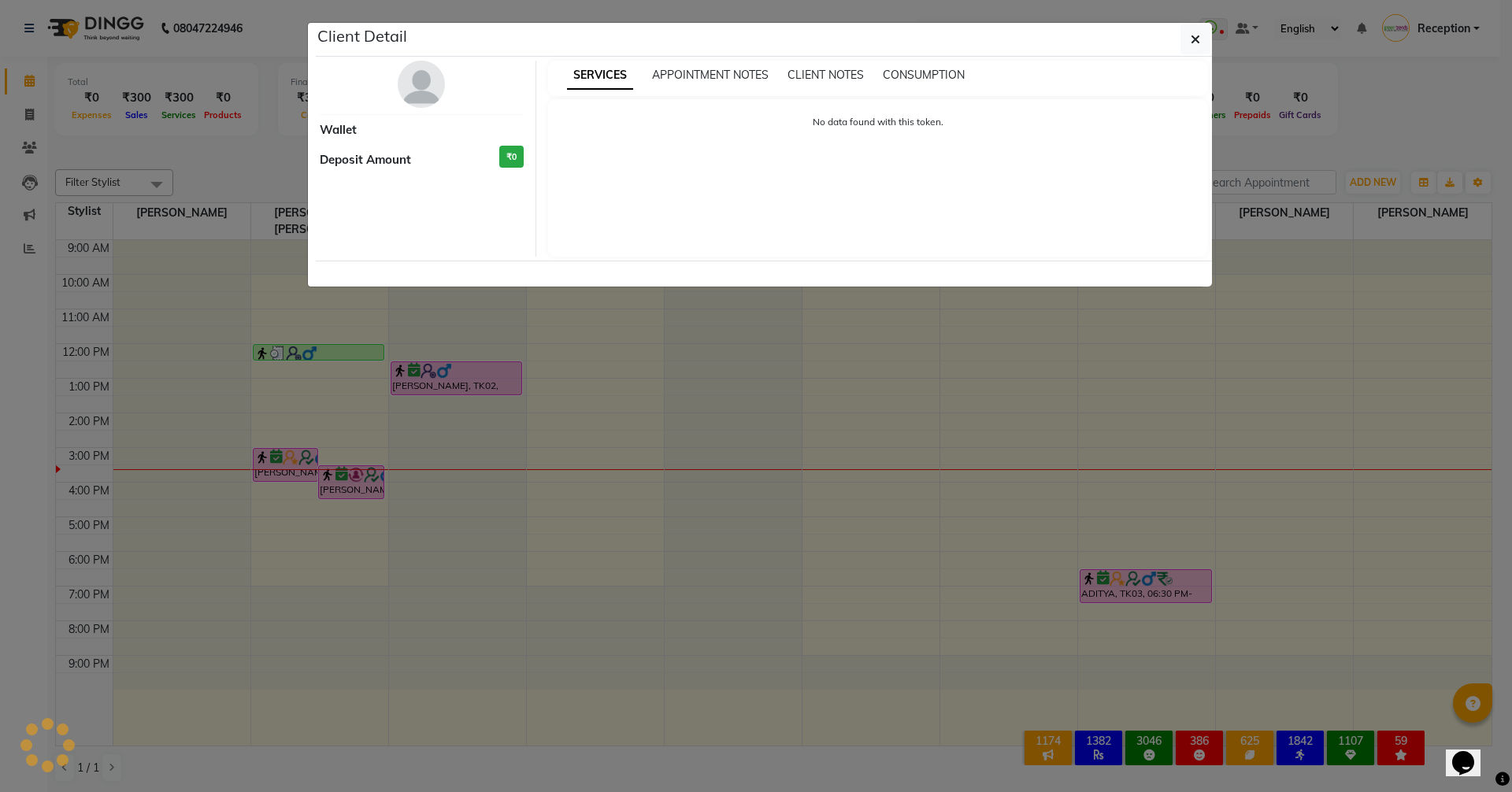
click at [454, 362] on ngb-modal-window "Client Detail Wallet Deposit Amount ₹0 SERVICES APPOINTMENT NOTES CLIENT NOTES …" at bounding box center [756, 396] width 1512 height 792
select select "6"
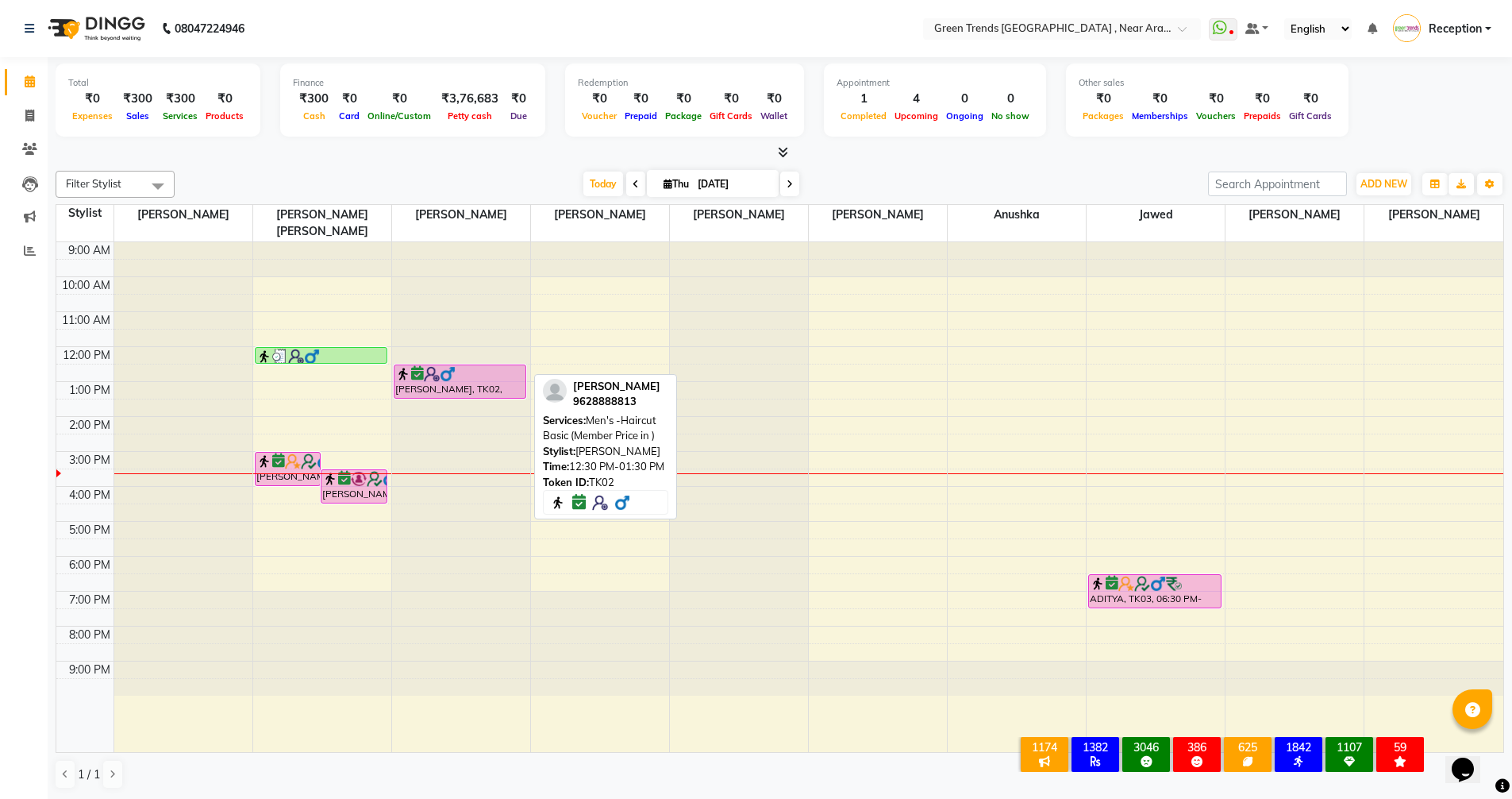
click at [462, 366] on div "[PERSON_NAME], TK02, 12:30 PM-01:30 PM, Men's -Haircut Basic (Member Price in )" at bounding box center [461, 382] width 132 height 33
select select "6"
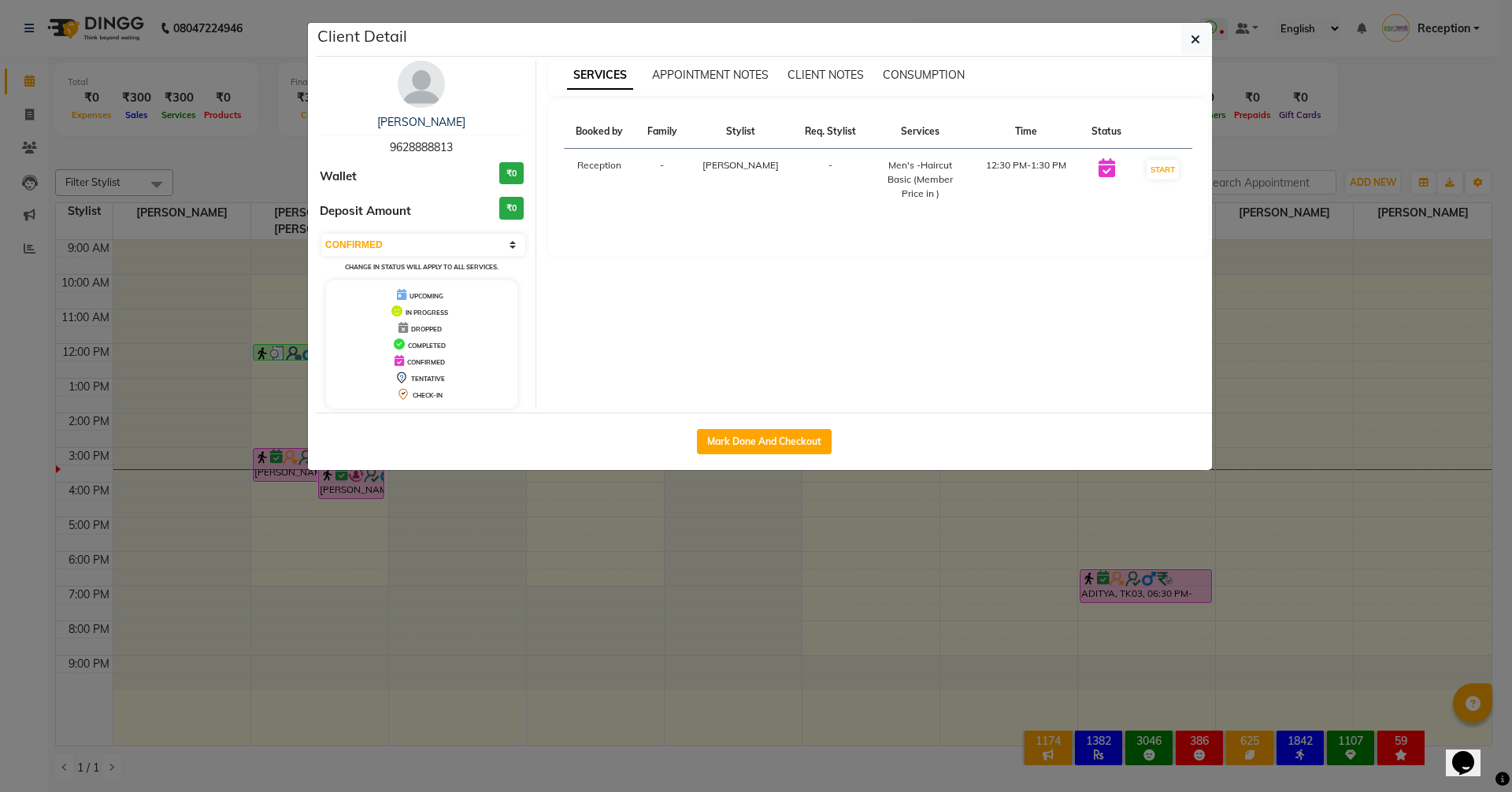
click at [428, 90] on img at bounding box center [421, 84] width 47 height 47
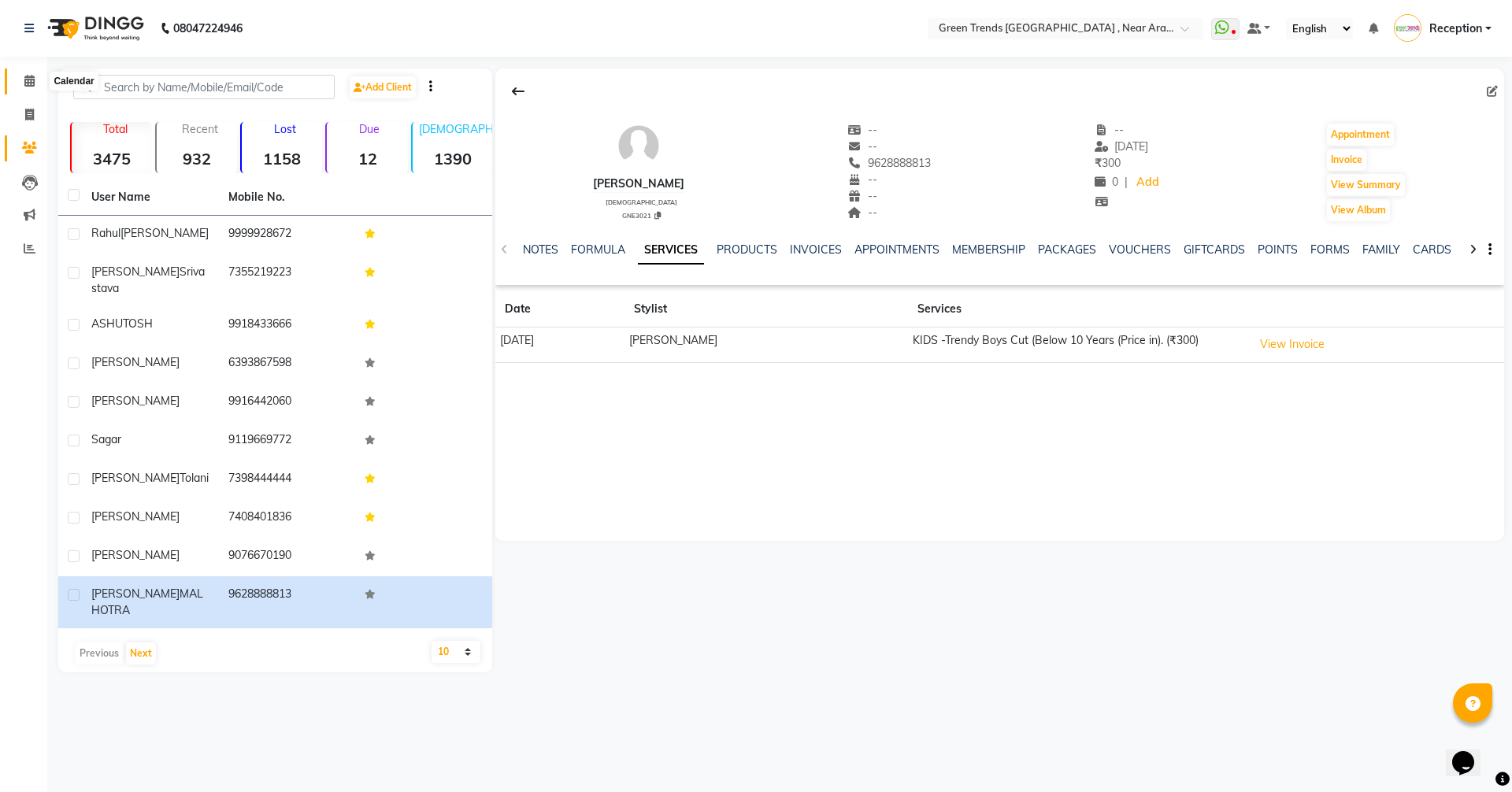
click at [26, 80] on icon at bounding box center [29, 81] width 10 height 12
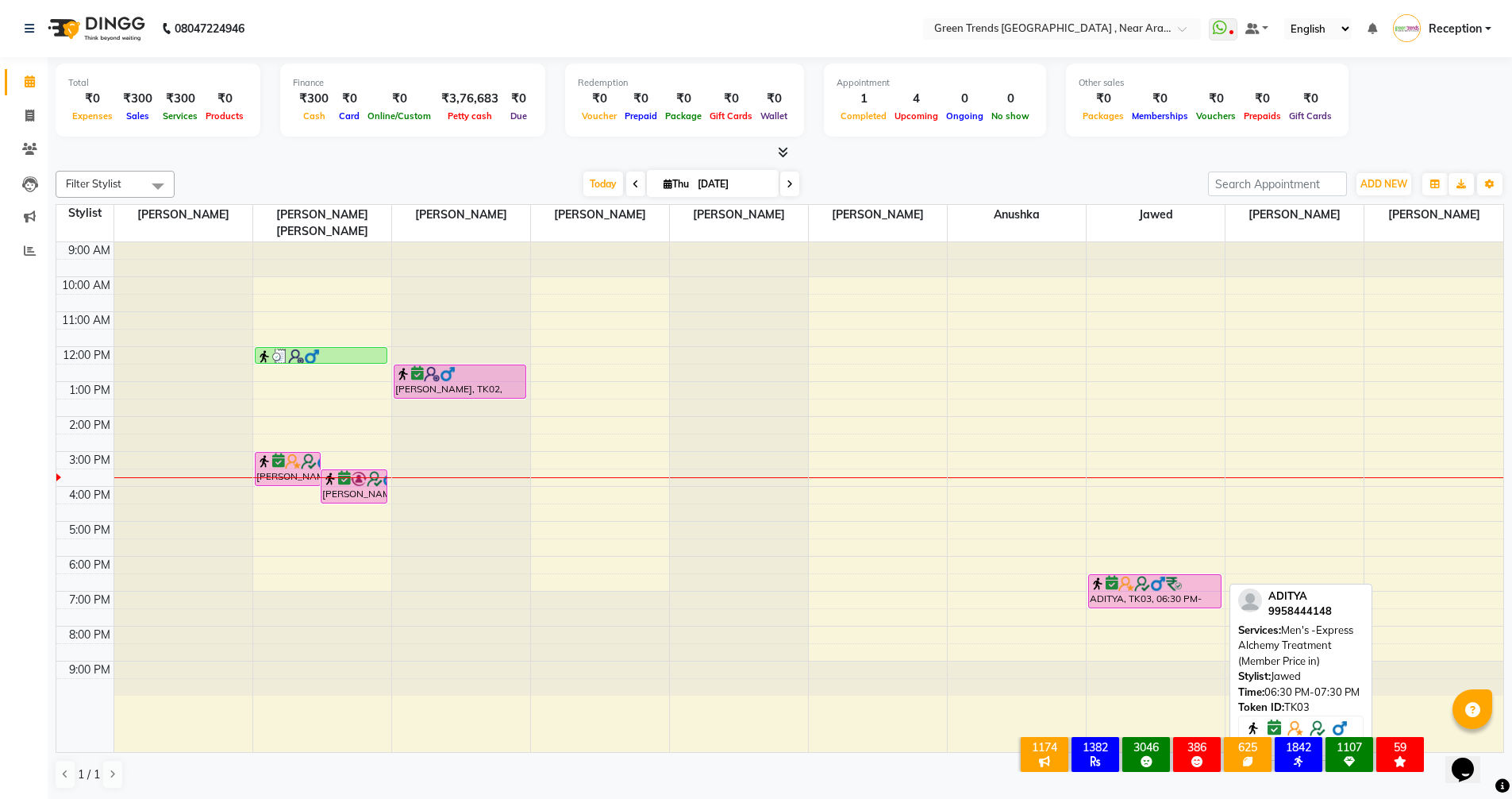
click at [1153, 576] on img at bounding box center [1158, 584] width 16 height 16
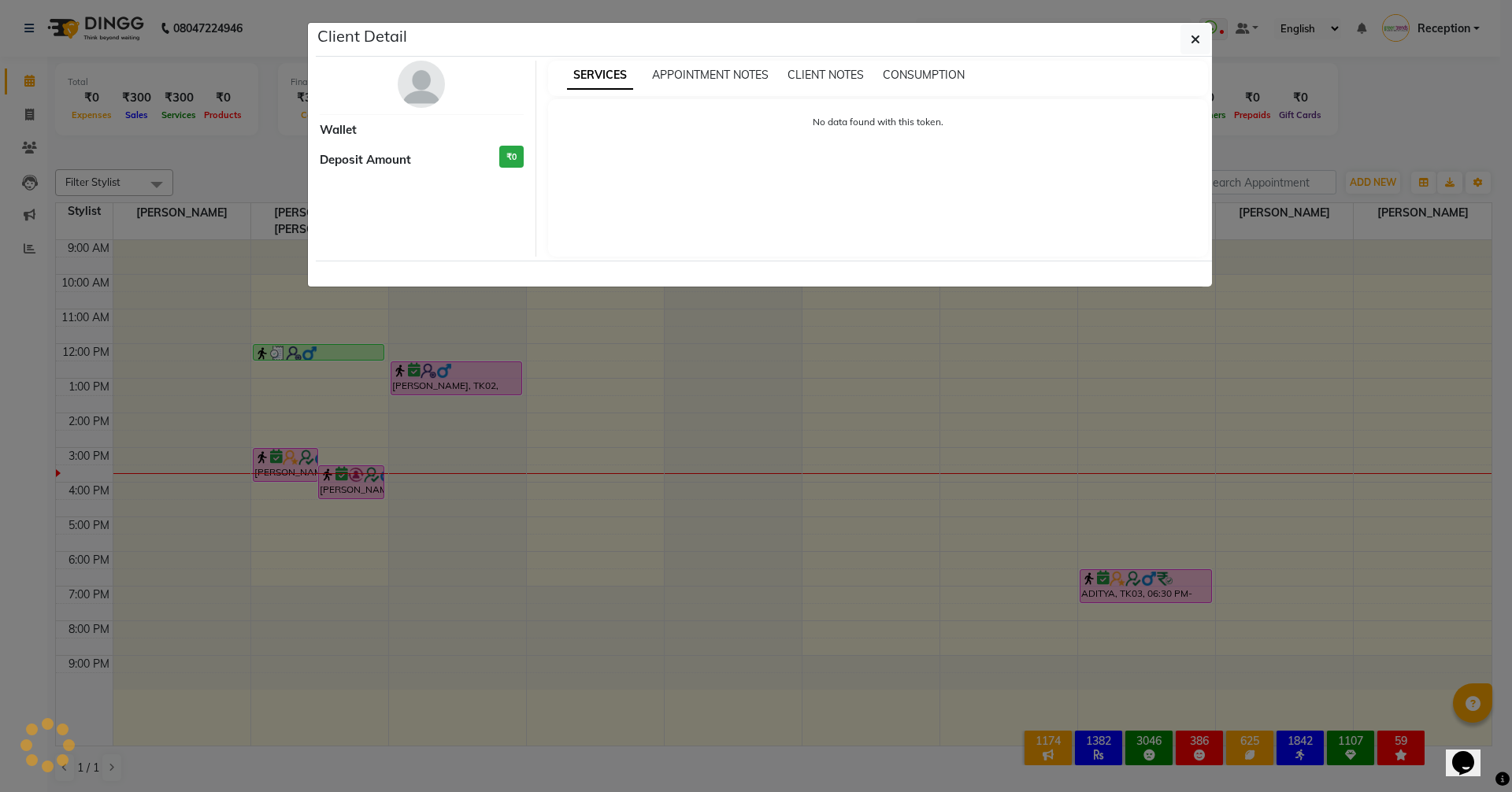
select select "6"
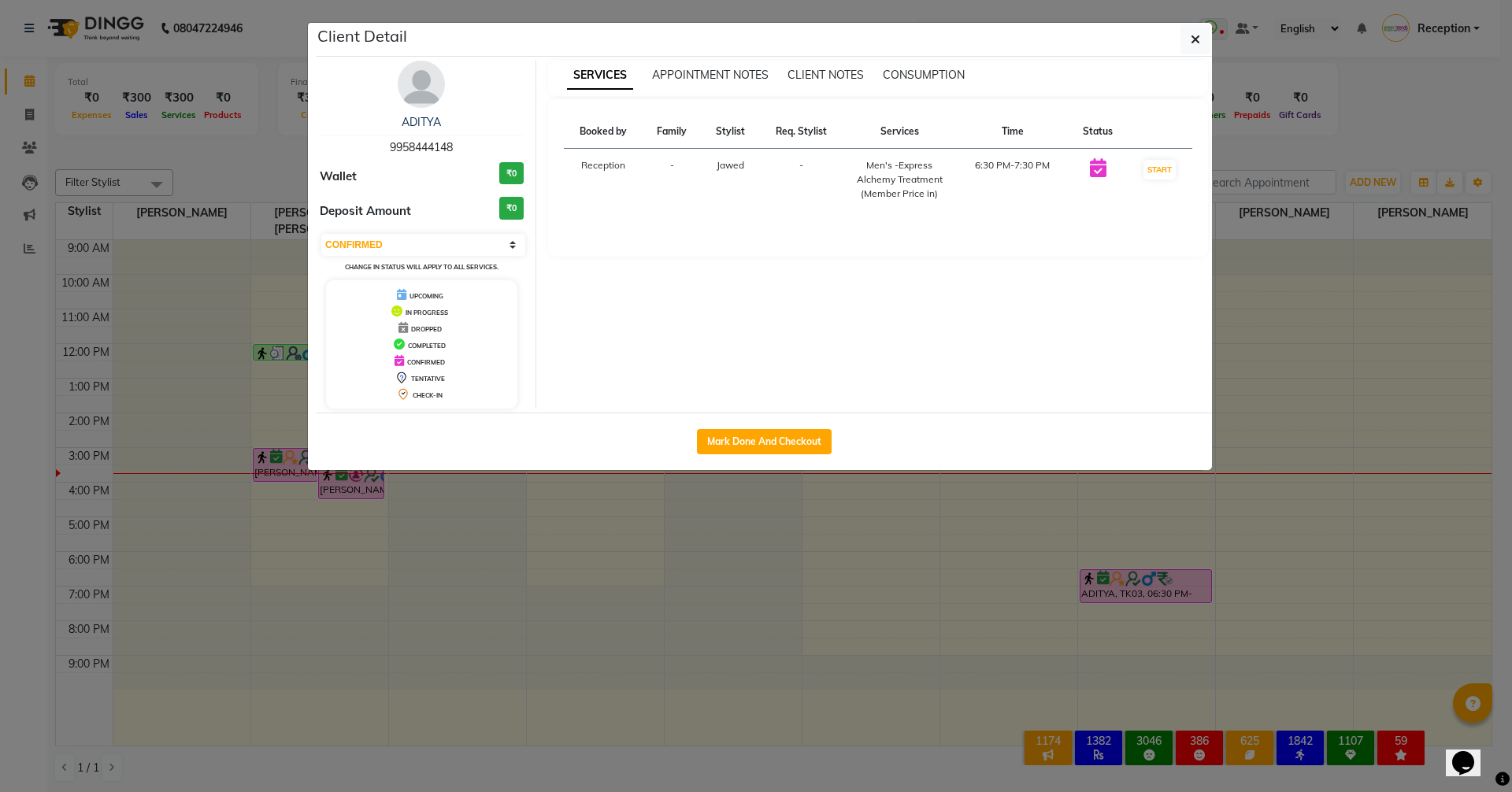
click at [415, 102] on img at bounding box center [421, 84] width 47 height 47
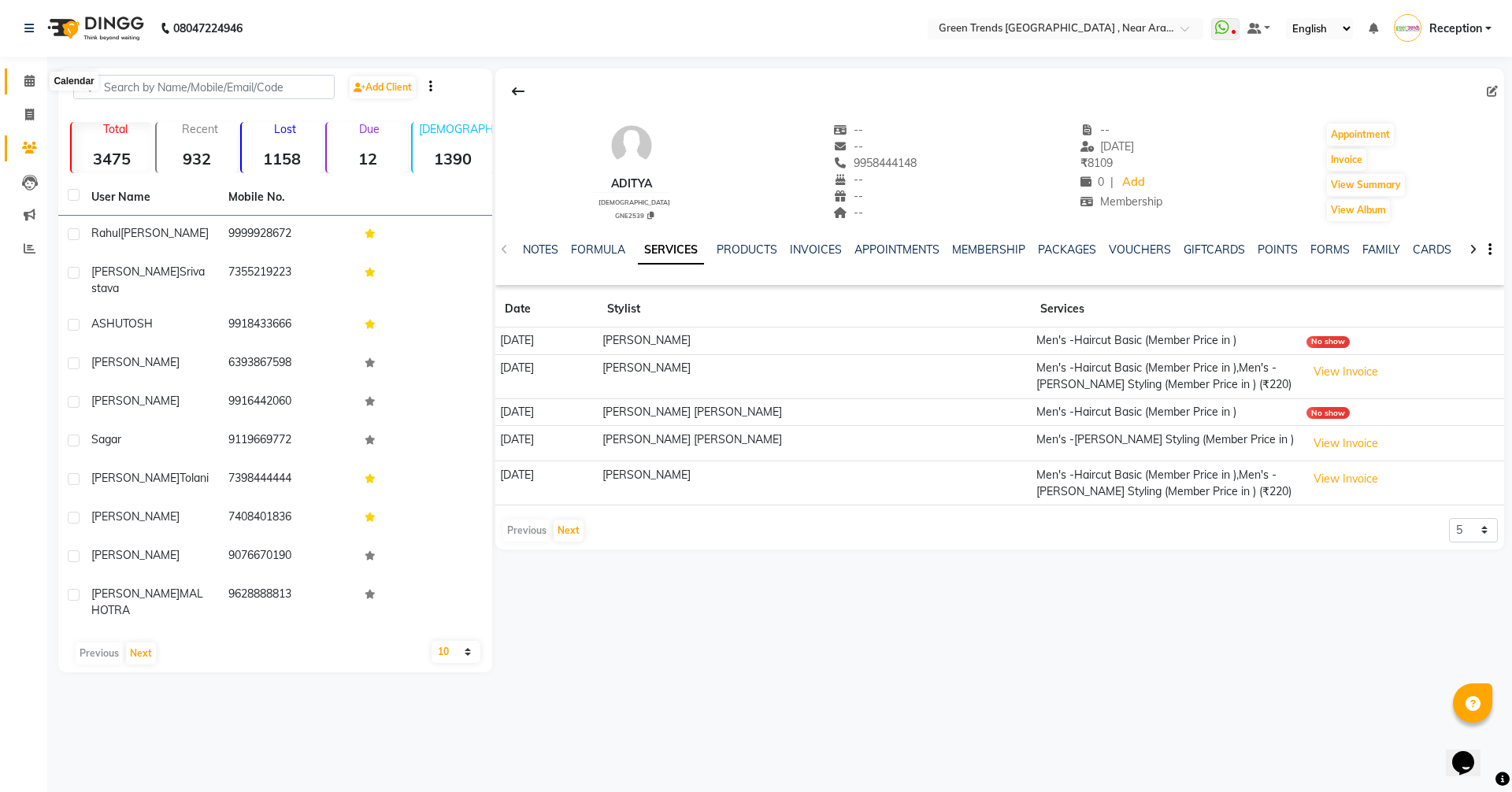
click at [26, 80] on icon at bounding box center [29, 81] width 10 height 12
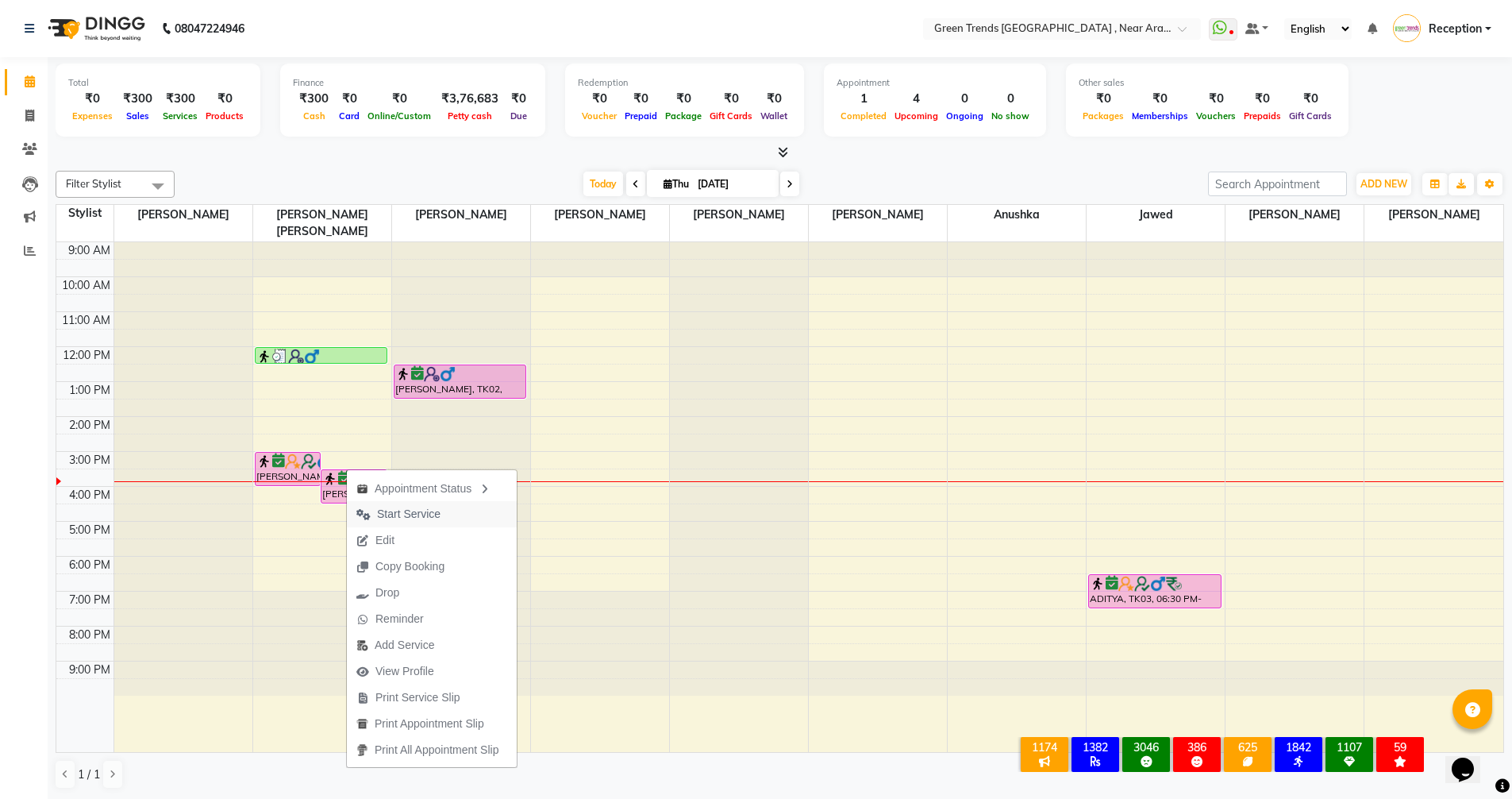
click at [393, 514] on span "Start Service" at bounding box center [408, 514] width 63 height 17
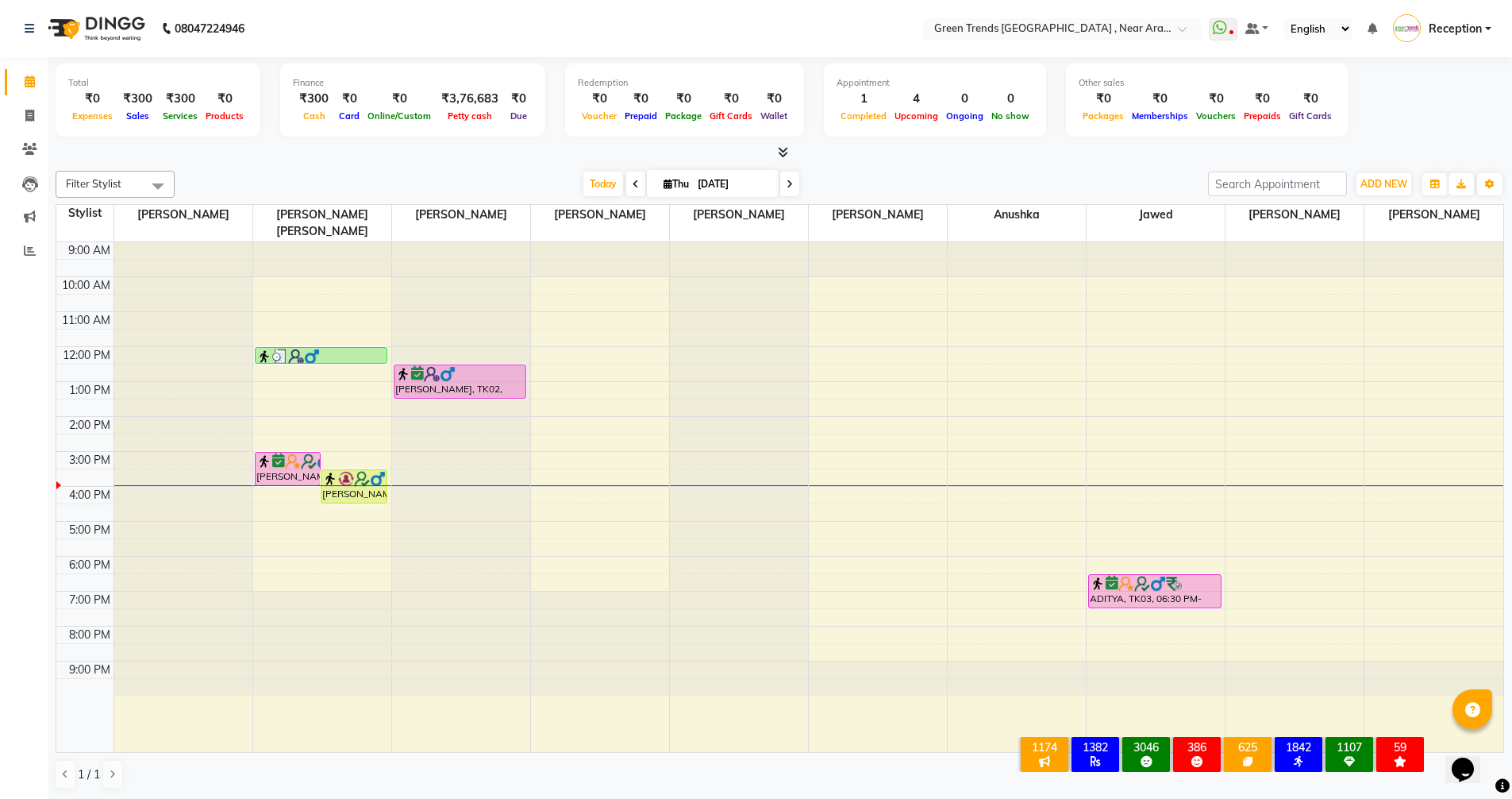
scroll to position [1, 0]
click at [158, 182] on span at bounding box center [158, 185] width 32 height 30
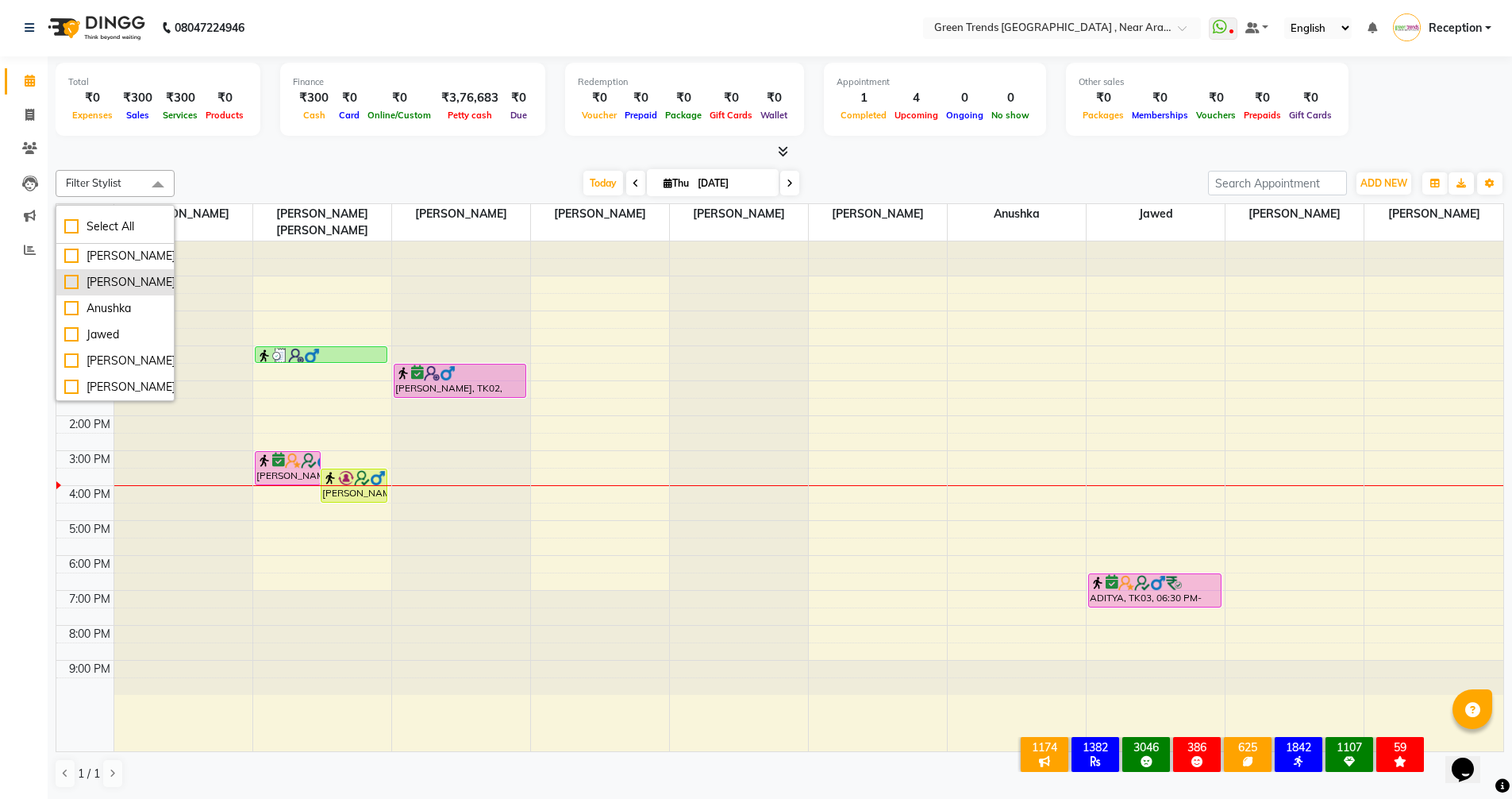
scroll to position [155, 0]
click at [209, 164] on div "Total ₹0 Expenses ₹300 Sales ₹300 Services ₹0 Products Finance ₹300 Cash ₹0 Car…" at bounding box center [780, 427] width 1465 height 743
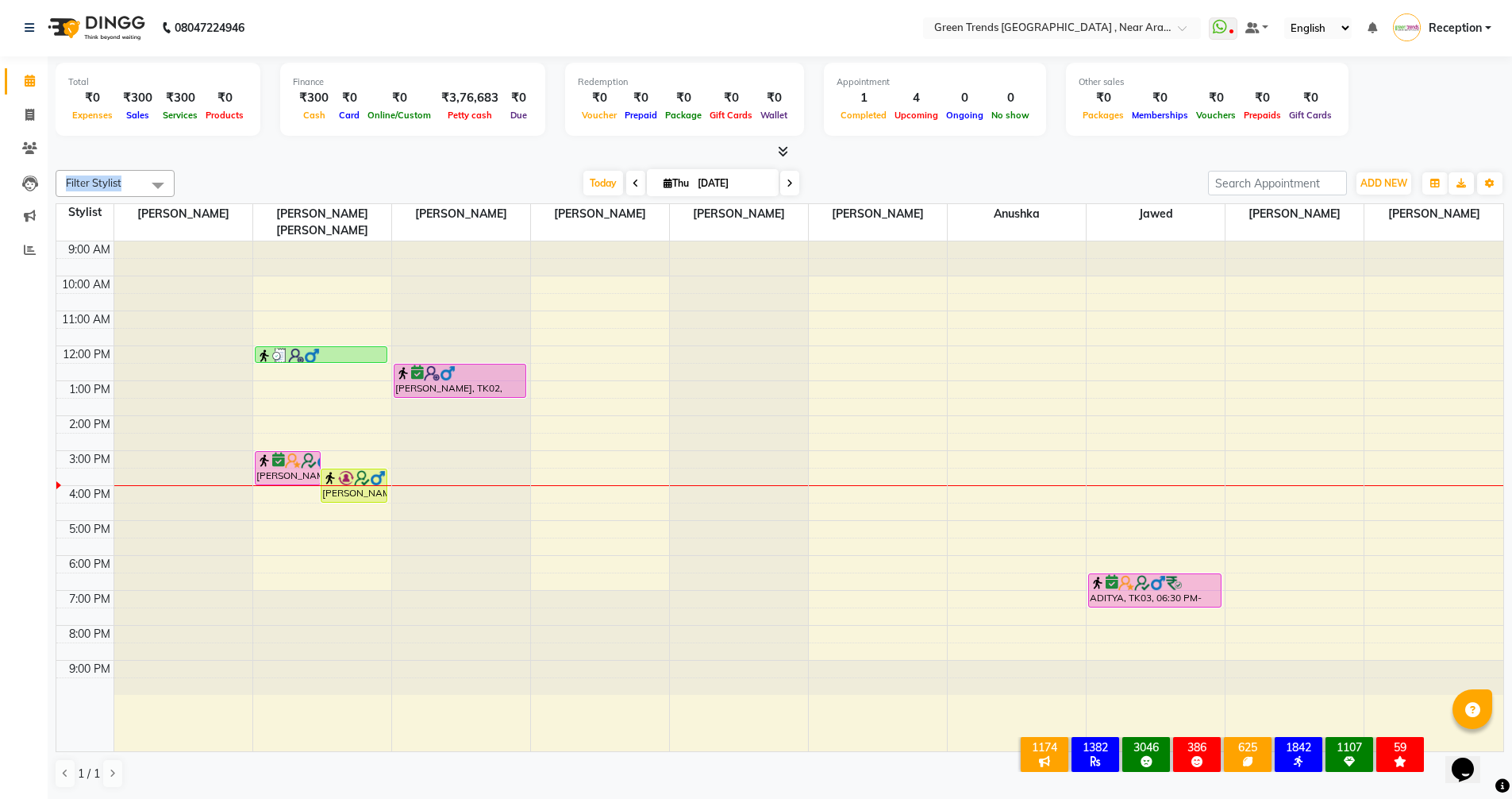
click at [210, 149] on div at bounding box center [779, 152] width 1449 height 17
click at [1232, 480] on div "9:00 AM 10:00 AM 11:00 AM 12:00 PM 1:00 PM 2:00 PM 3:00 PM 4:00 PM 5:00 PM 6:00…" at bounding box center [779, 496] width 1447 height 510
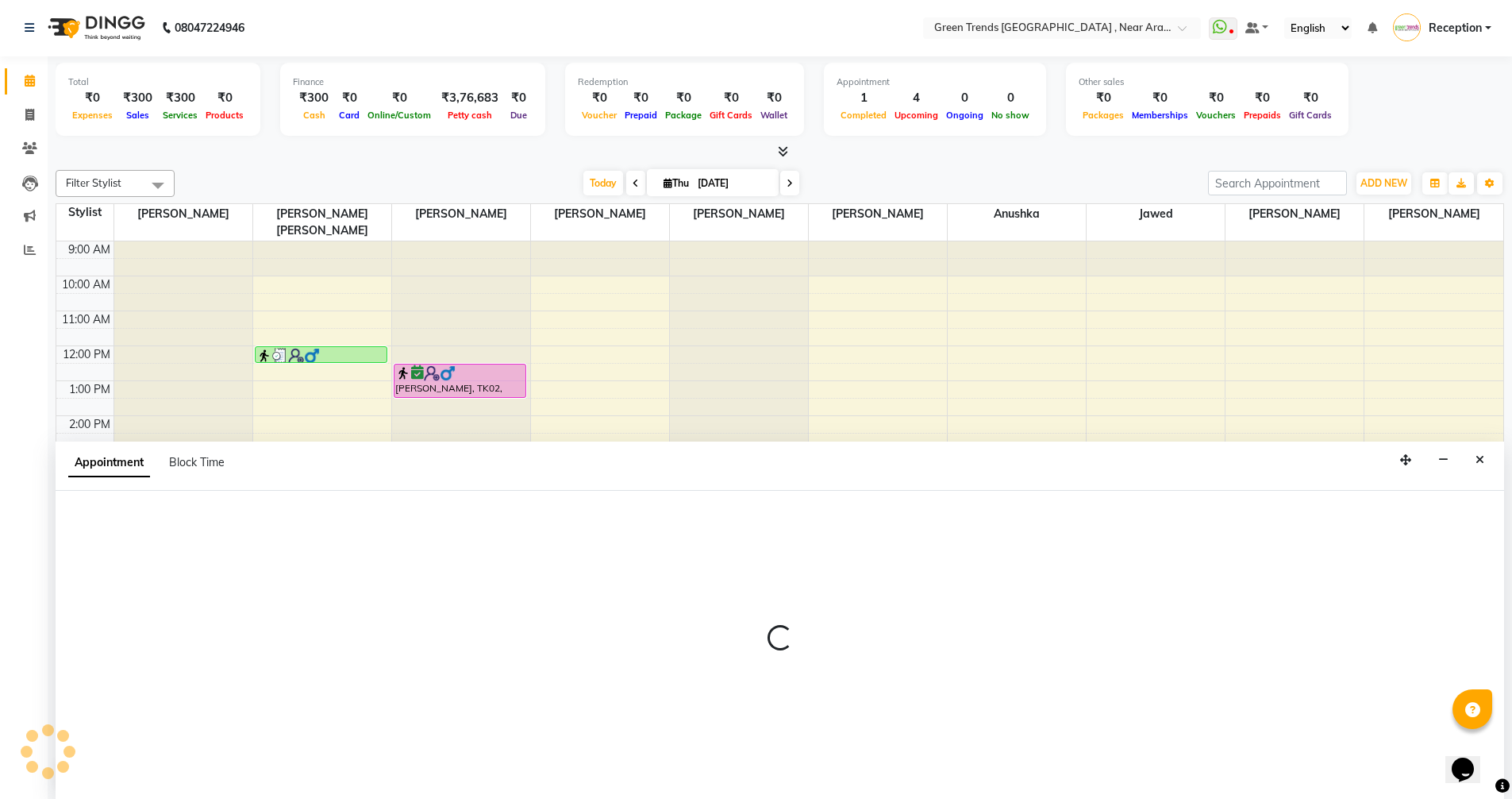
select select "88790"
select select "960"
select select "tentative"
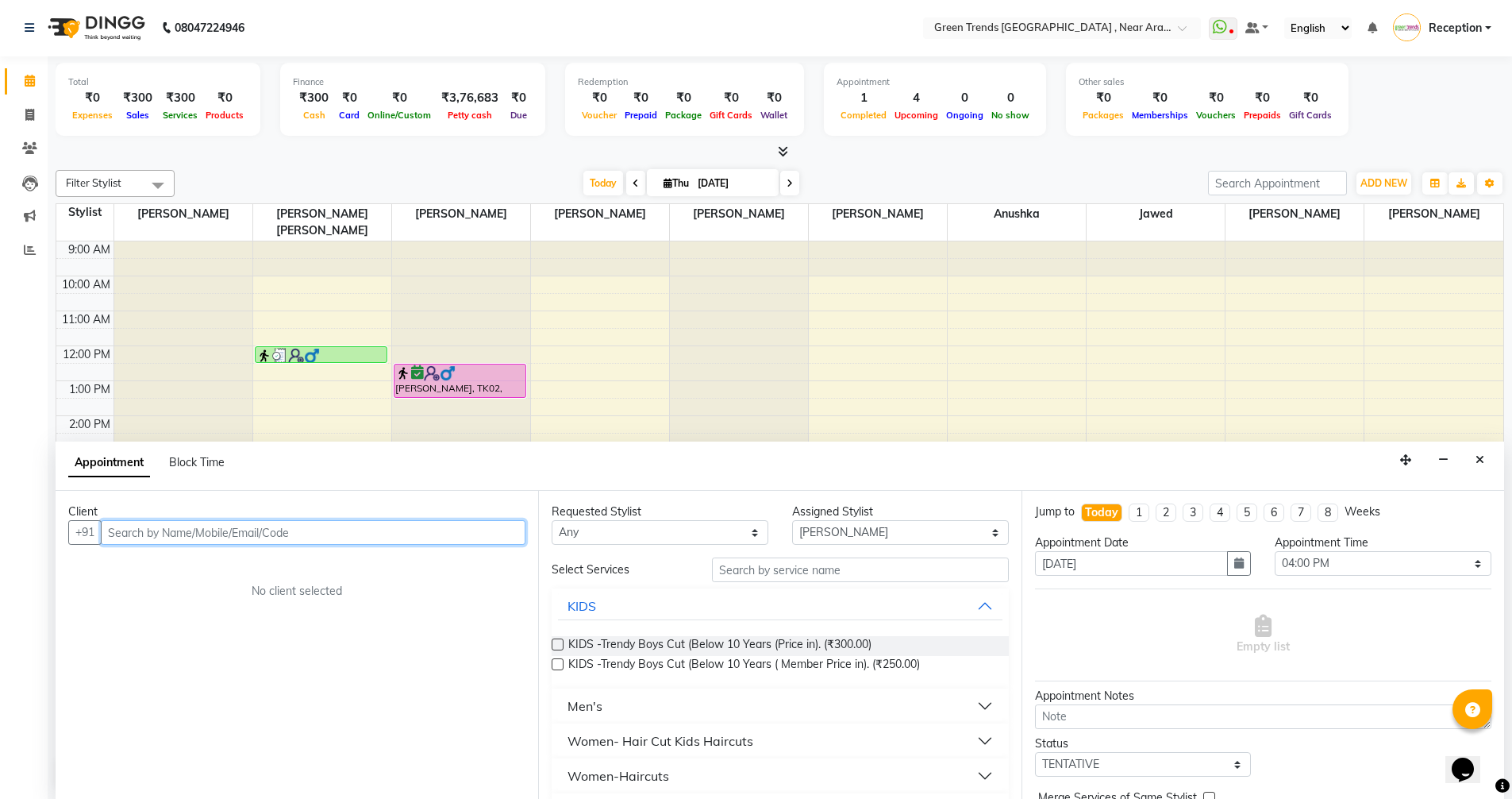
click at [233, 539] on input "text" at bounding box center [312, 532] width 424 height 24
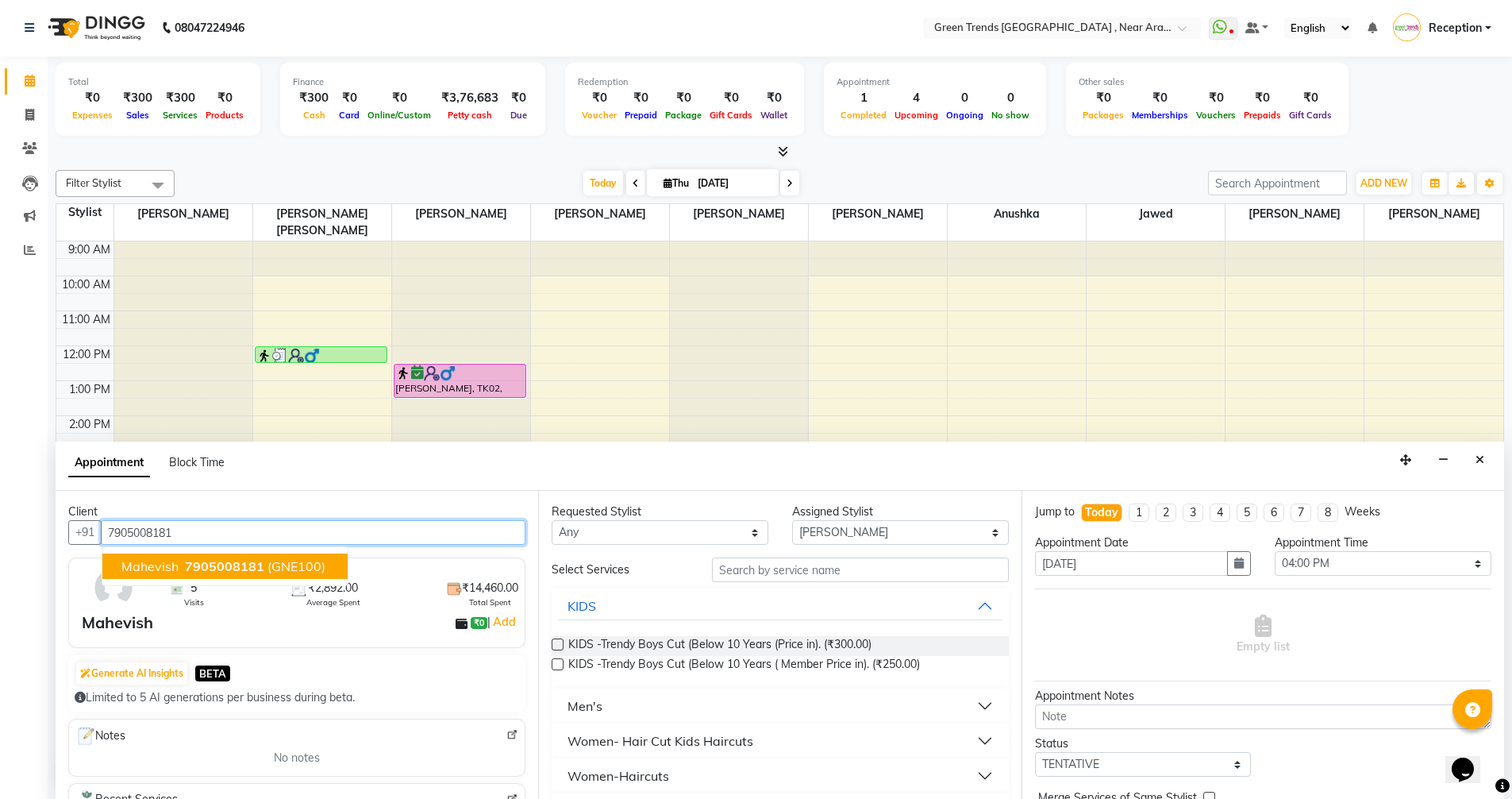
click at [235, 571] on span "7905008181" at bounding box center [224, 566] width 79 height 16
type input "7905008181"
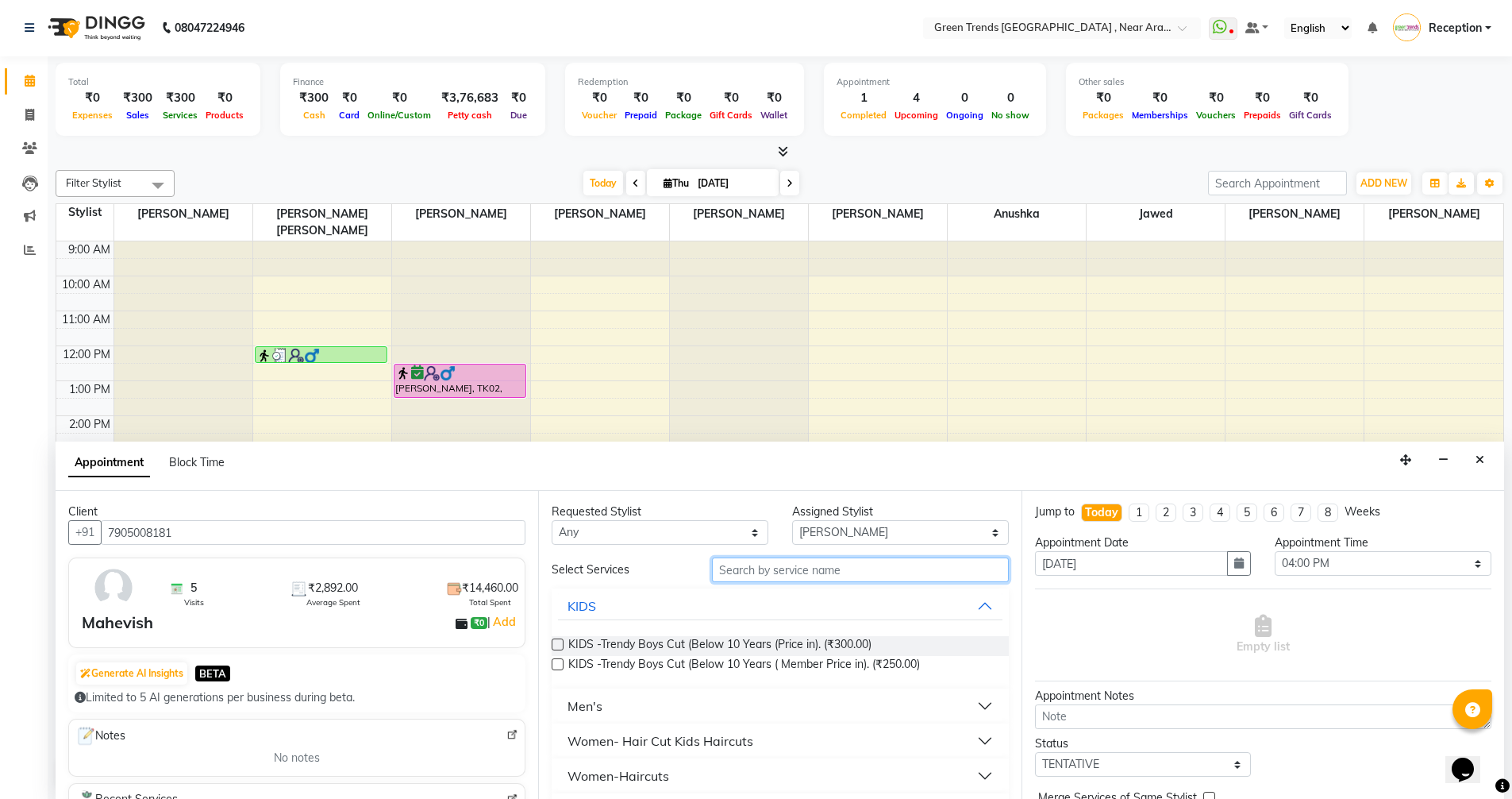
click at [811, 572] on input "text" at bounding box center [860, 570] width 297 height 24
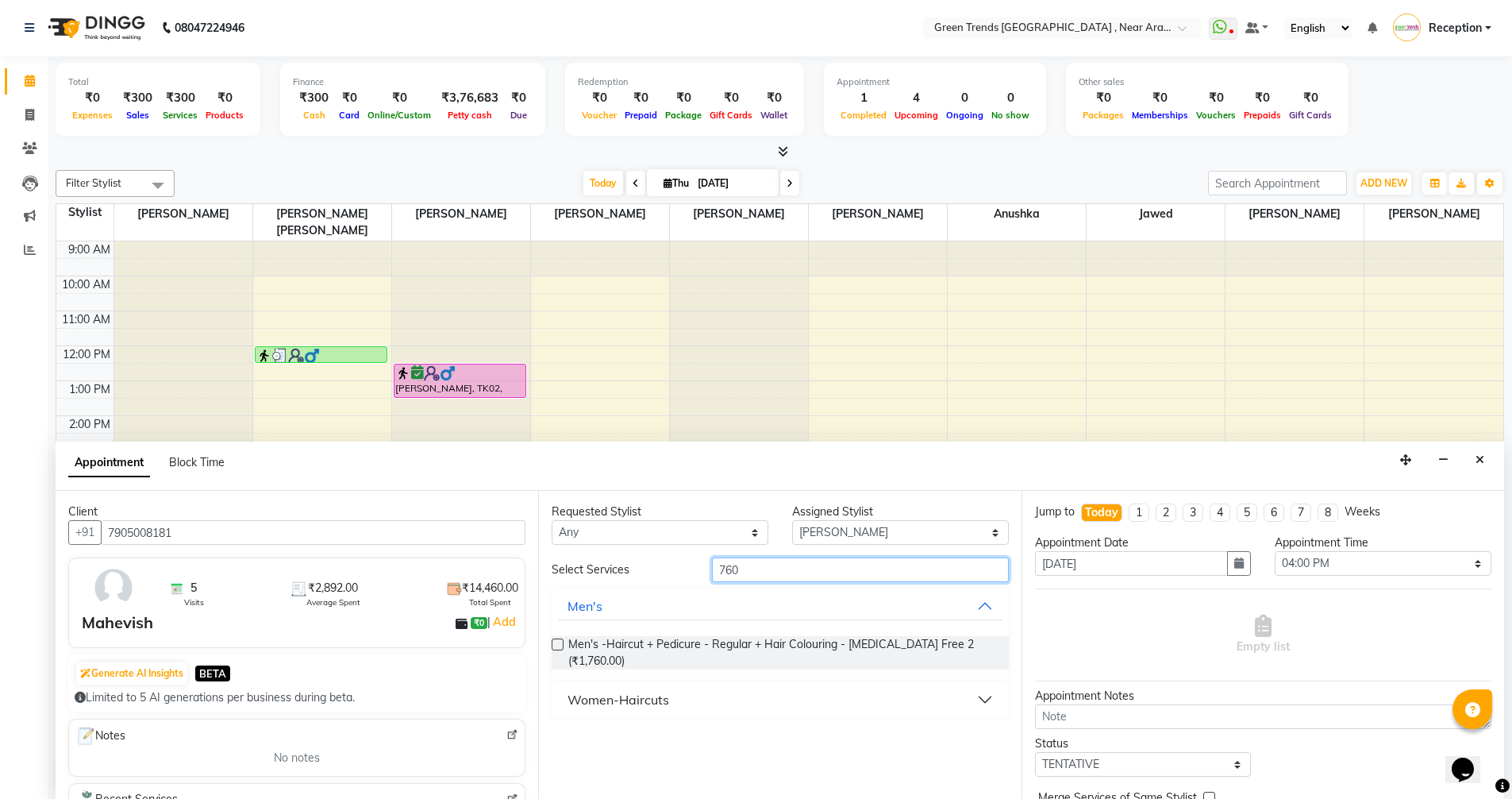
type input "760"
click at [654, 690] on div "Women-Haircuts" at bounding box center [618, 700] width 102 height 19
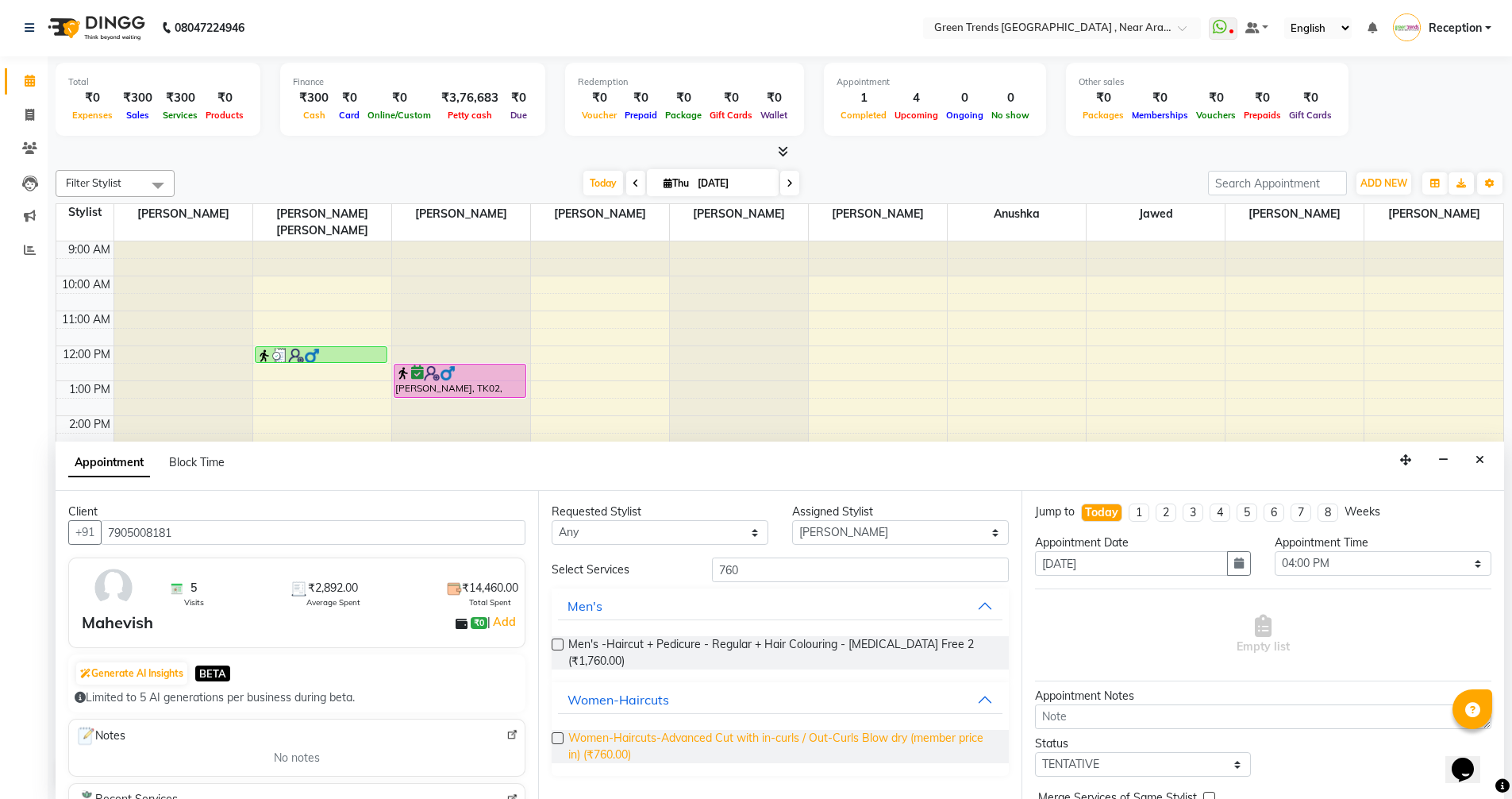
click at [651, 735] on span "Women-Haircuts-Advanced Cut with in-curls / Out-Curls Blow dry (member price in…" at bounding box center [782, 747] width 427 height 33
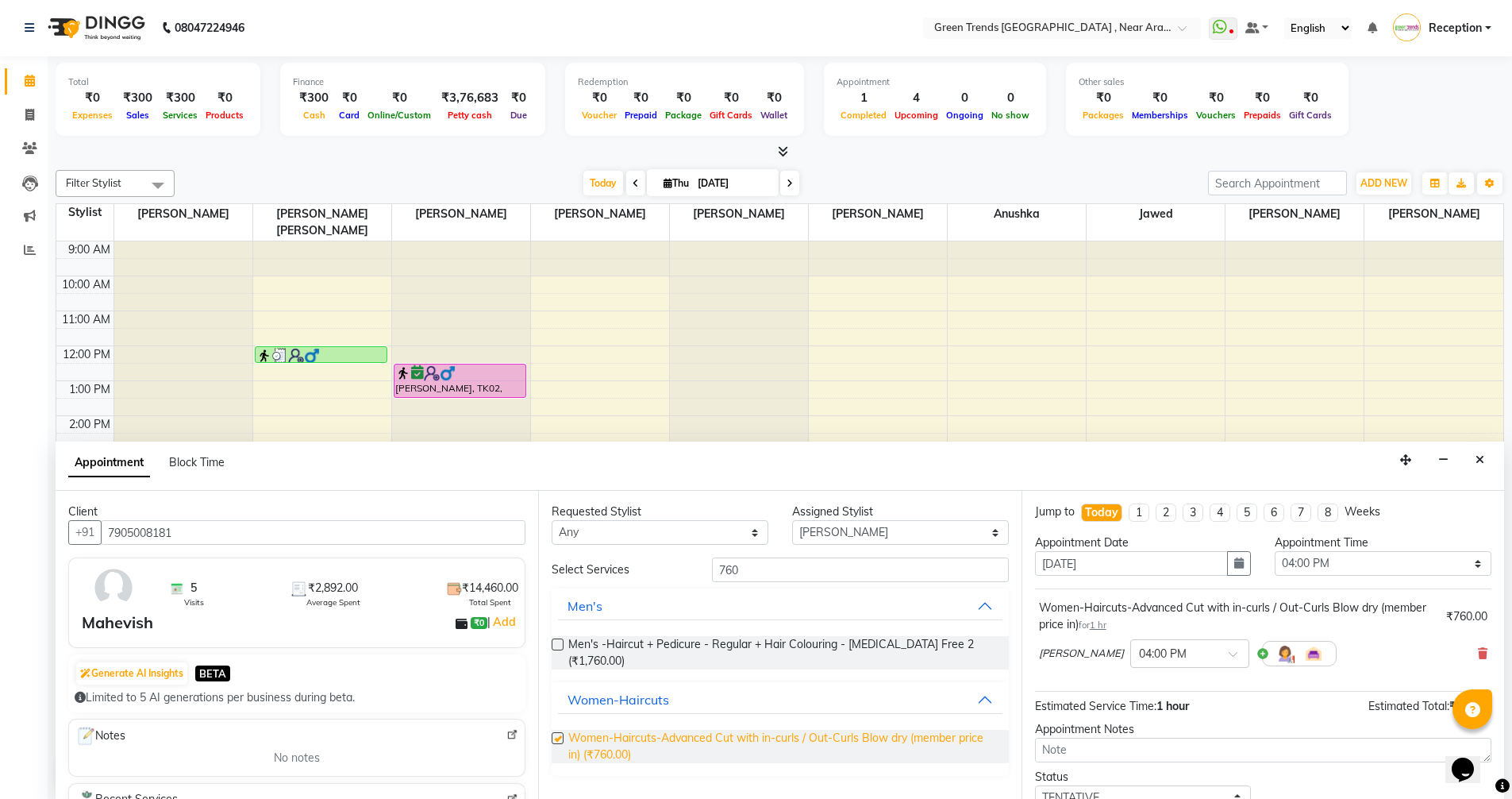
checkbox input "false"
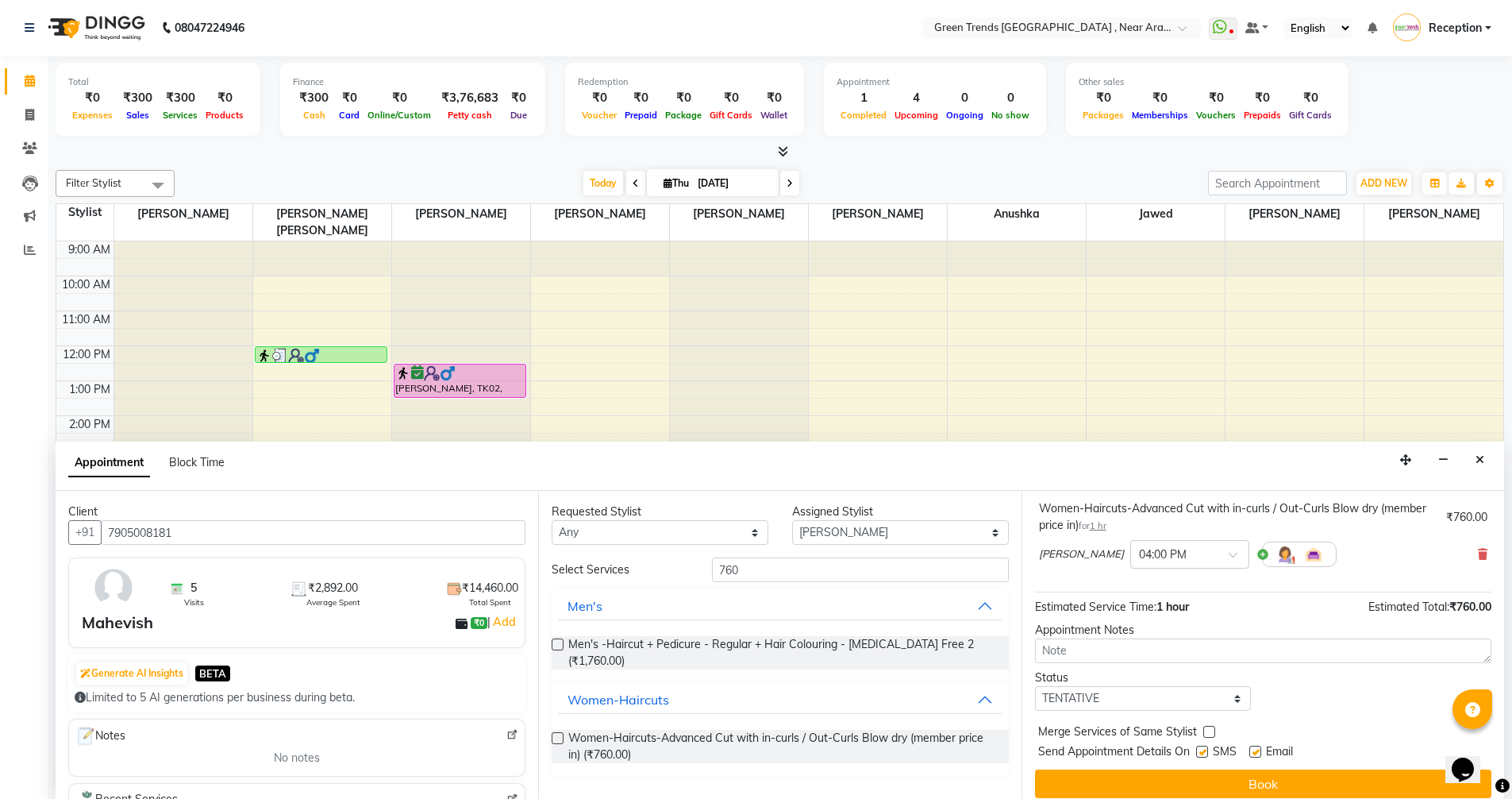
scroll to position [111, 0]
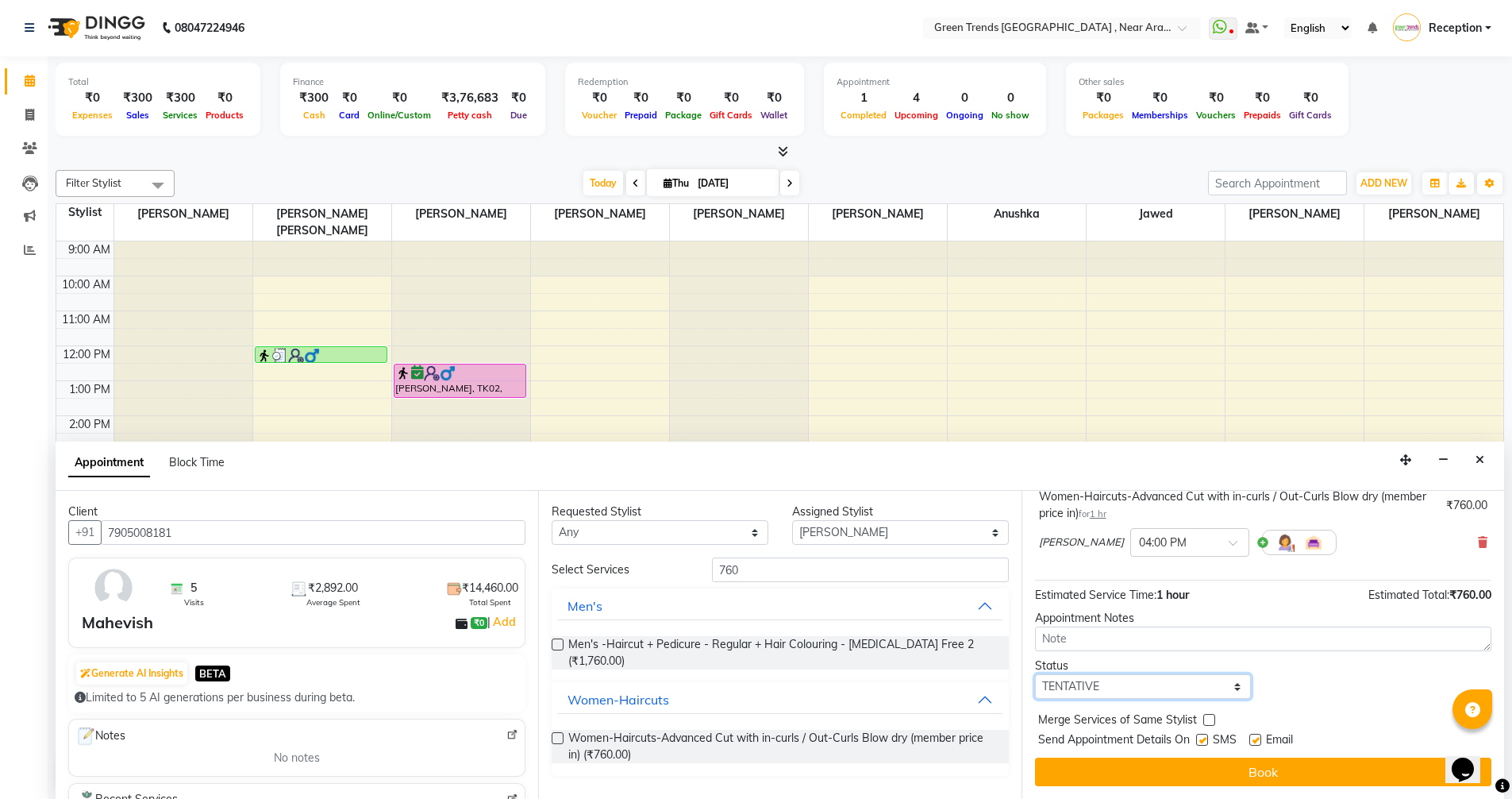
click at [1233, 687] on select "Select TENTATIVE CONFIRM CHECK-IN UPCOMING" at bounding box center [1144, 687] width 217 height 24
select select "confirm booking"
click at [1035, 675] on select "Select TENTATIVE CONFIRM CHECK-IN UPCOMING" at bounding box center [1144, 687] width 217 height 24
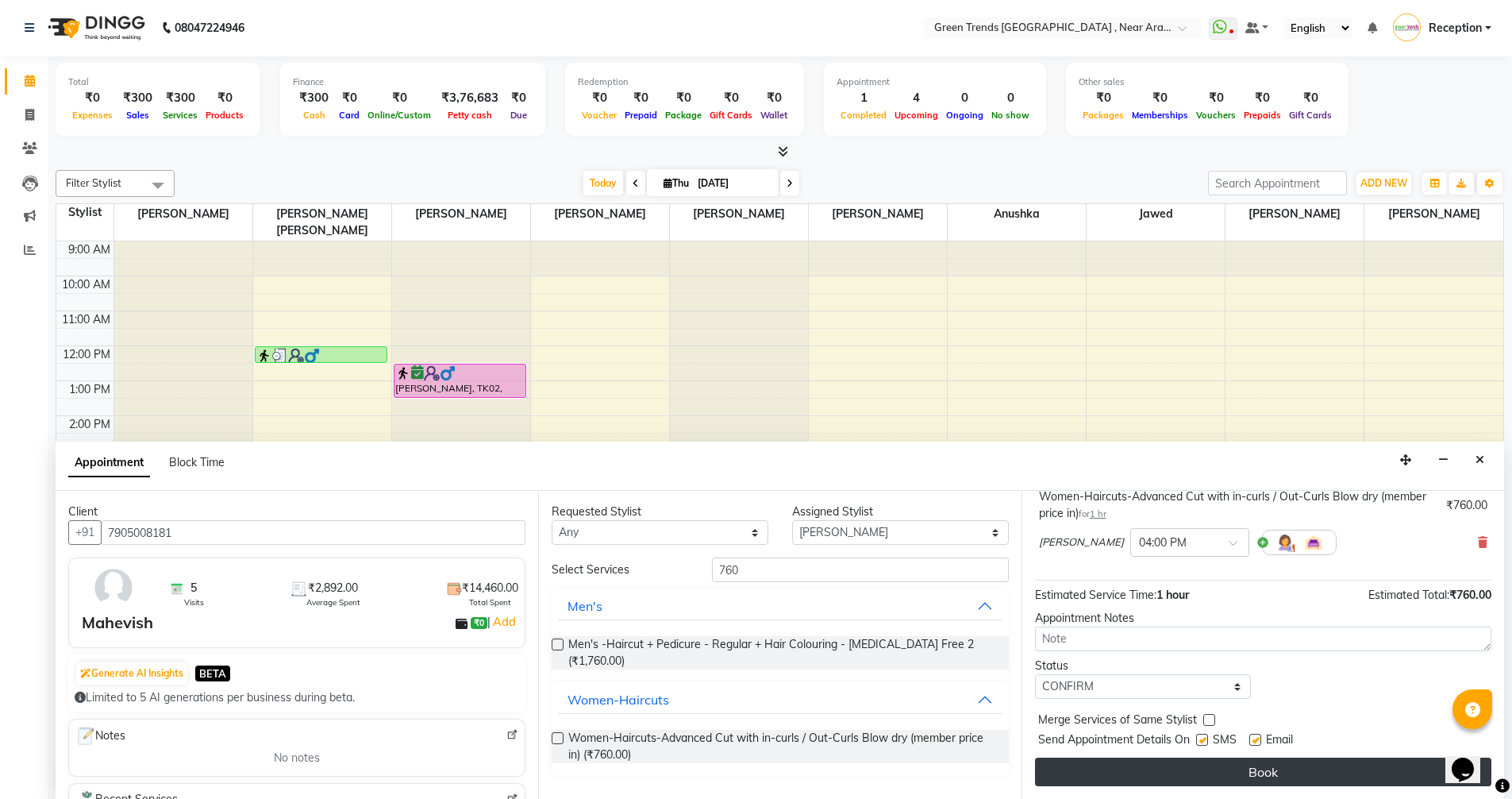
click at [1240, 768] on button "Book" at bounding box center [1264, 772] width 457 height 29
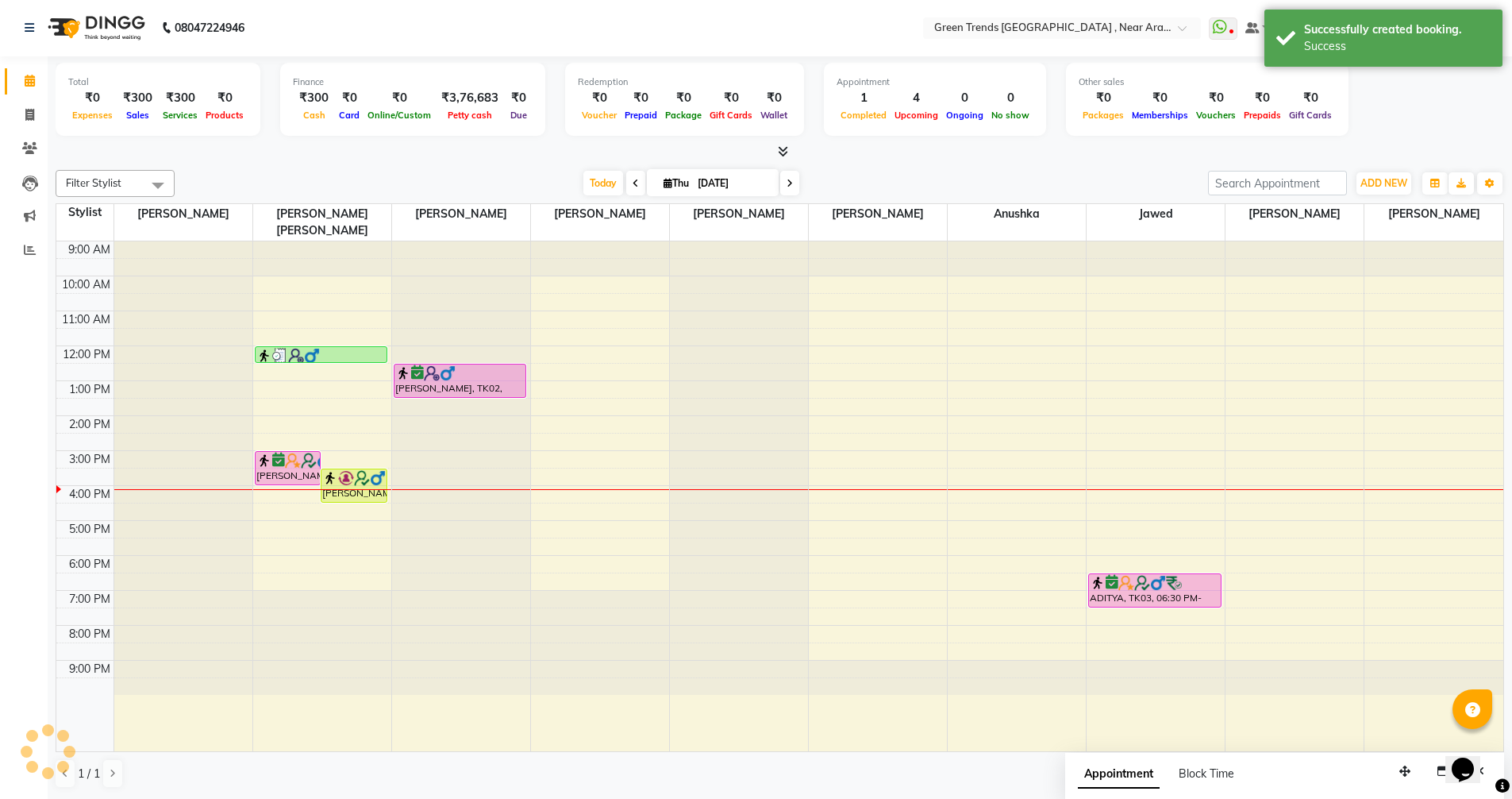
scroll to position [0, 0]
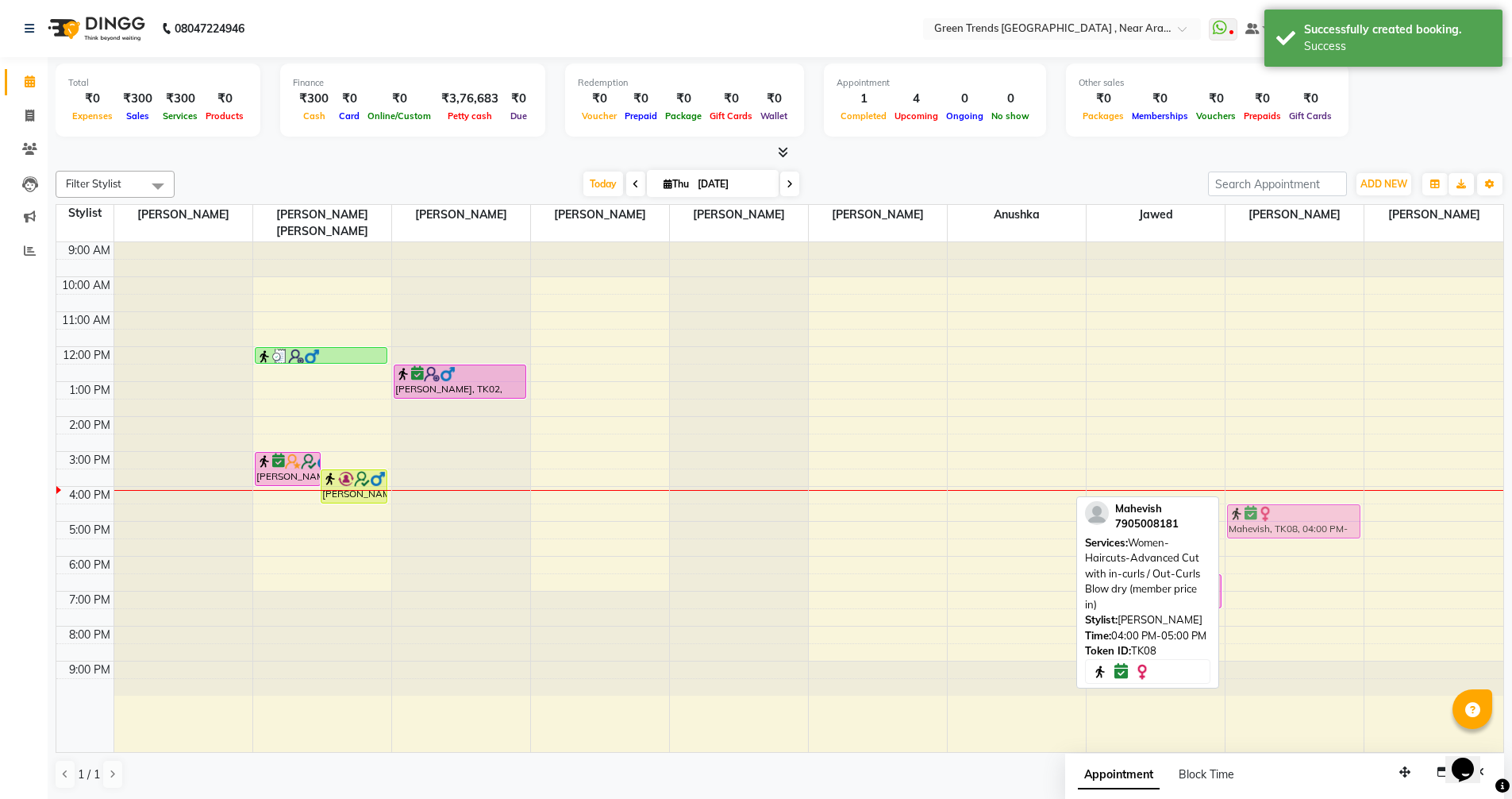
drag, startPoint x: 1274, startPoint y: 481, endPoint x: 1268, endPoint y: 494, distance: 14.3
click at [1268, 494] on div "Mahevish, TK08, 04:00 PM-05:00 PM, Women-Haircuts-Advanced Cut with in-curls / …" at bounding box center [1294, 497] width 138 height 510
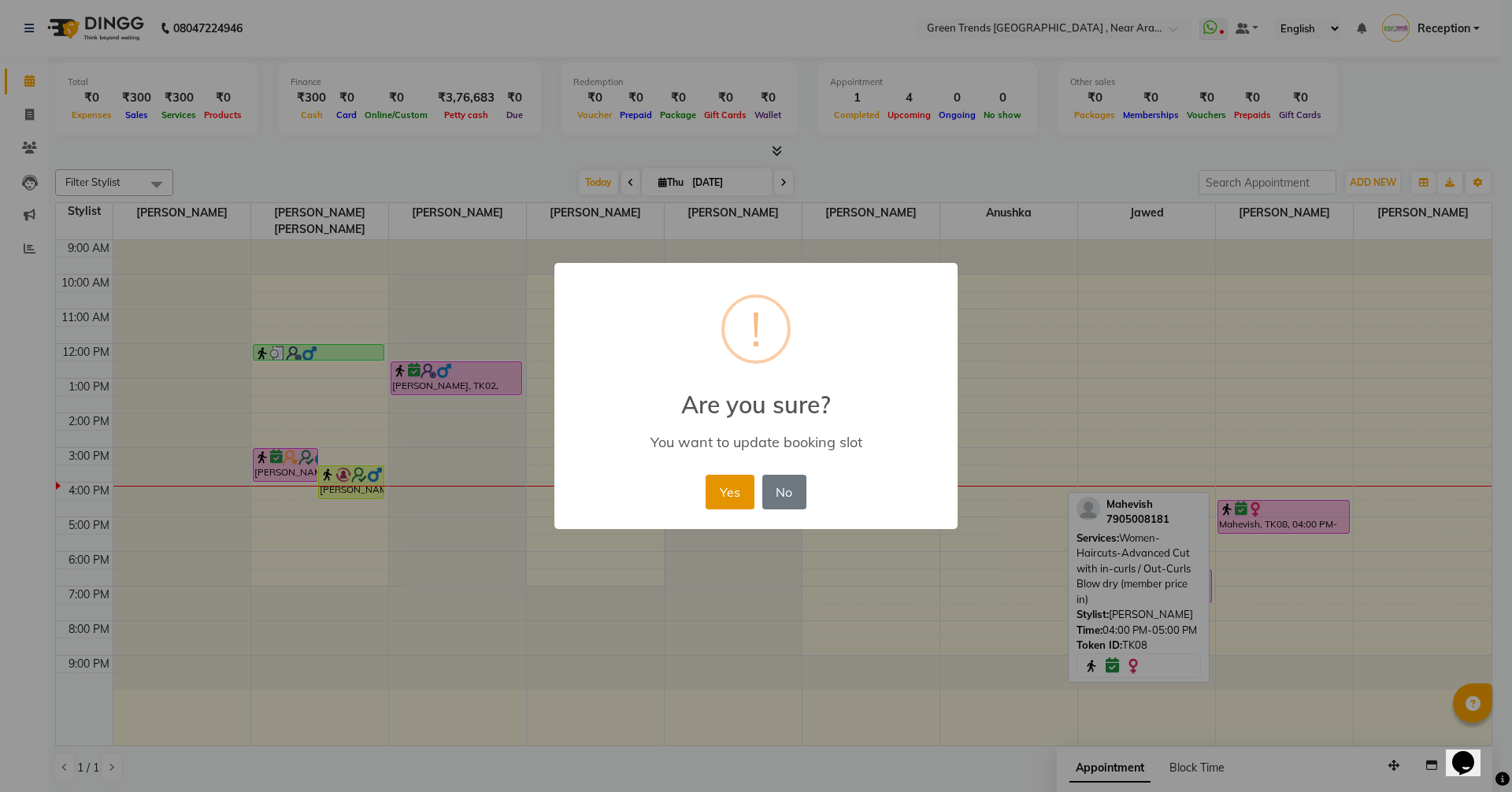
click at [728, 481] on button "Yes" at bounding box center [730, 492] width 48 height 34
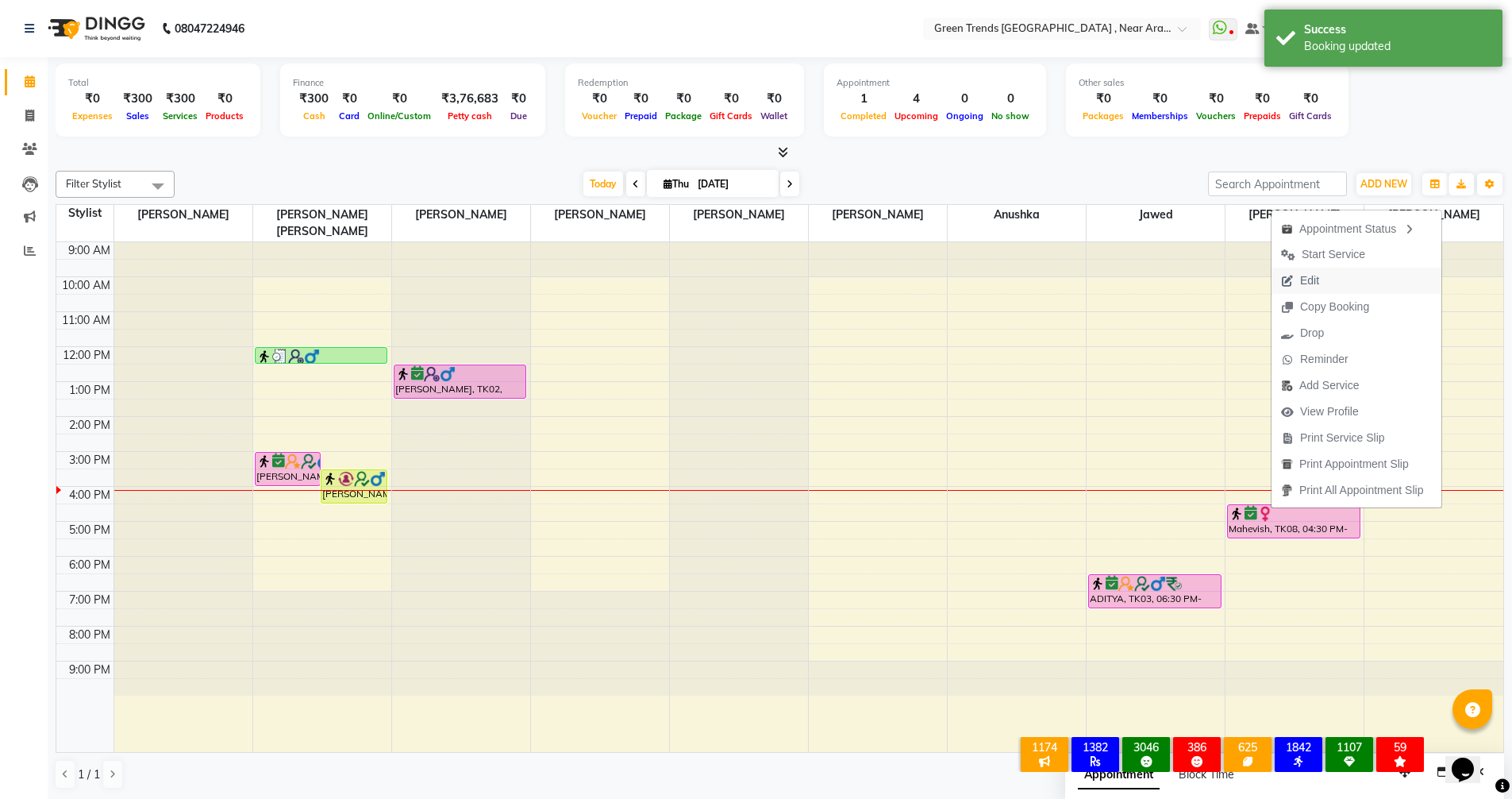
click at [1310, 284] on span "Edit" at bounding box center [1310, 281] width 19 height 17
select select "tentative"
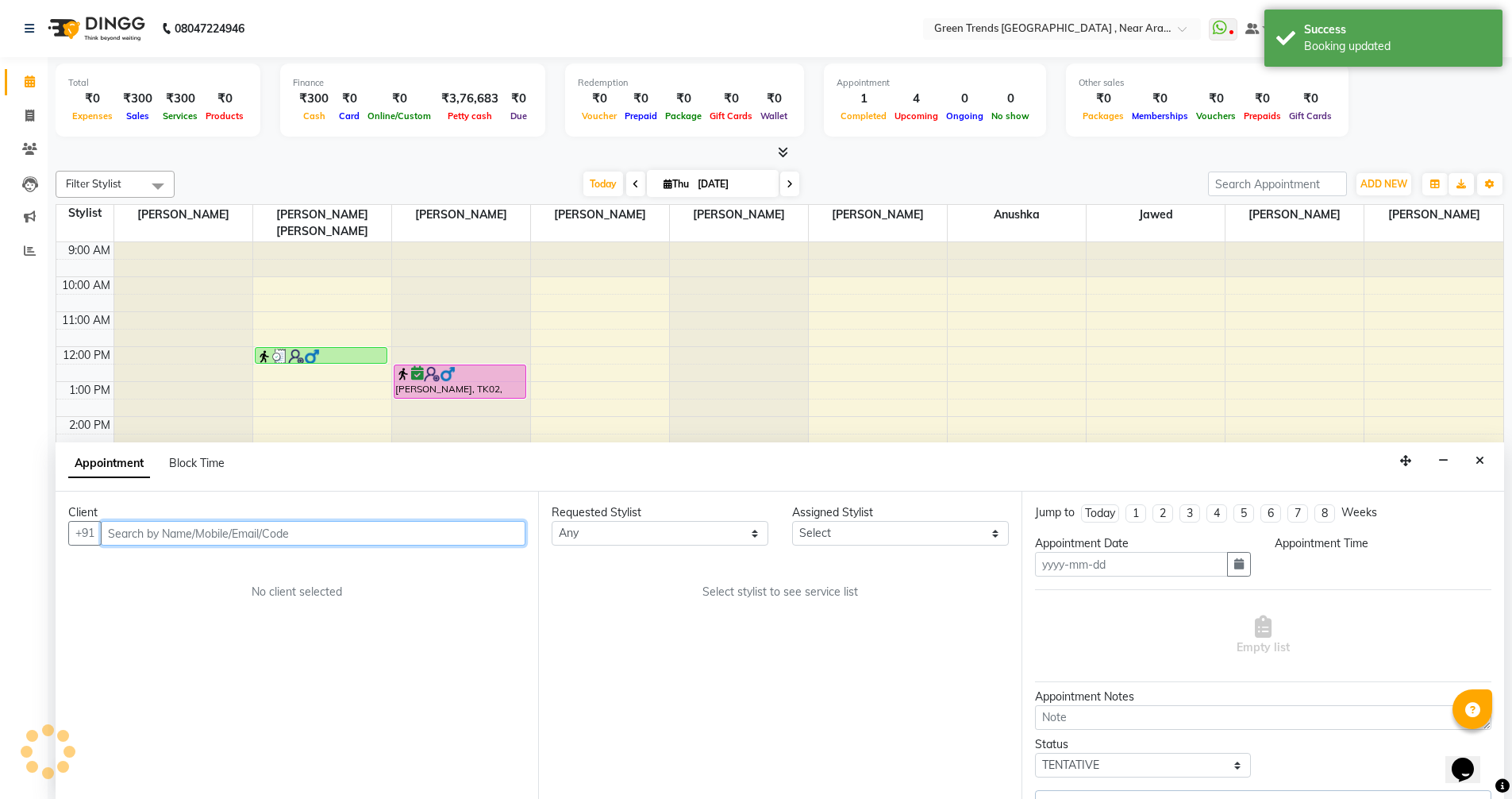
type input "[DATE]"
select select "confirm booking"
select select "990"
select select "88790"
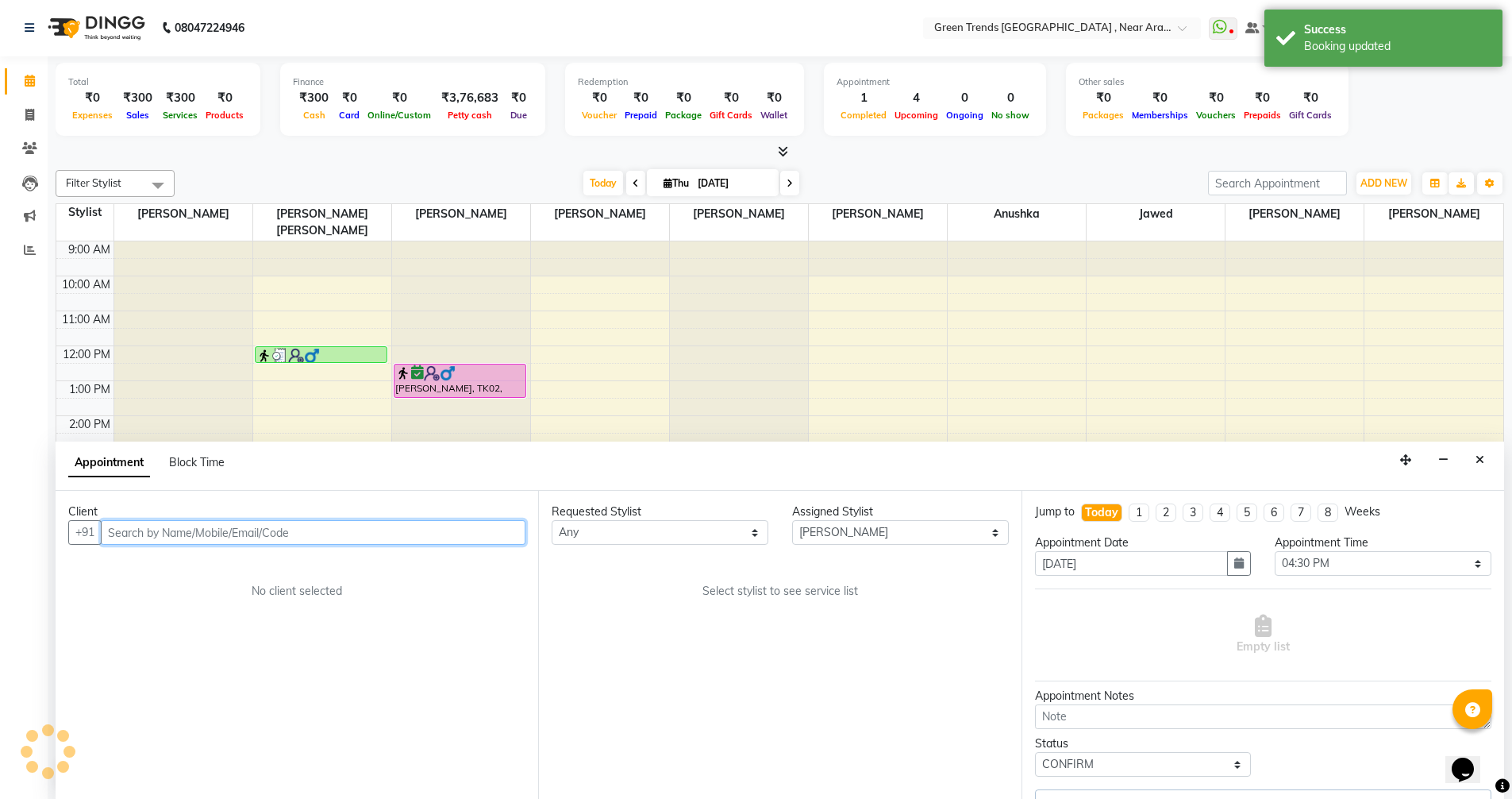
select select "4239"
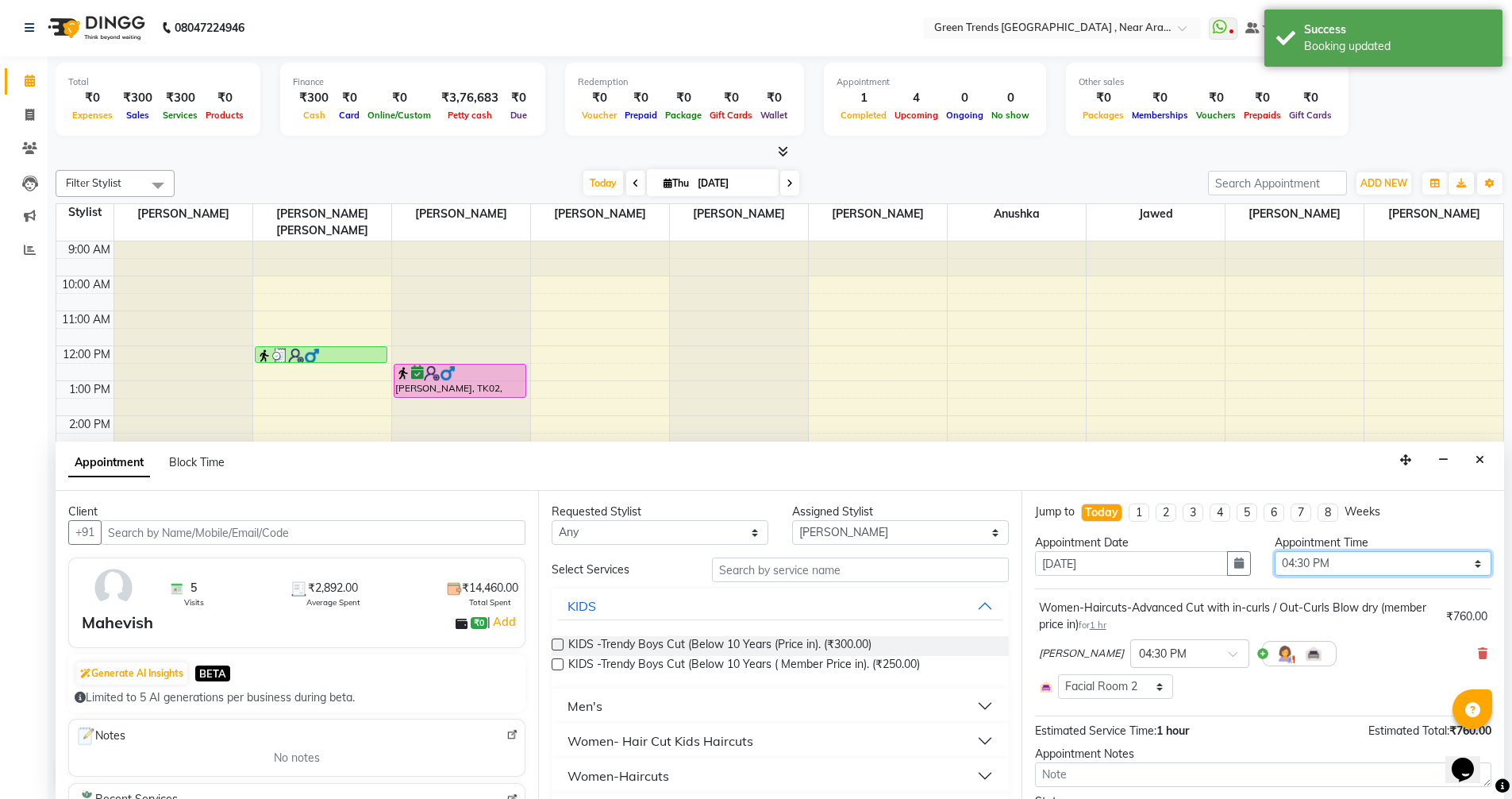
click at [1465, 563] on select "Select 10:00 AM 10:05 AM 10:10 AM 10:15 AM 10:20 AM 10:25 AM 10:30 AM 10:35 AM …" at bounding box center [1384, 564] width 217 height 24
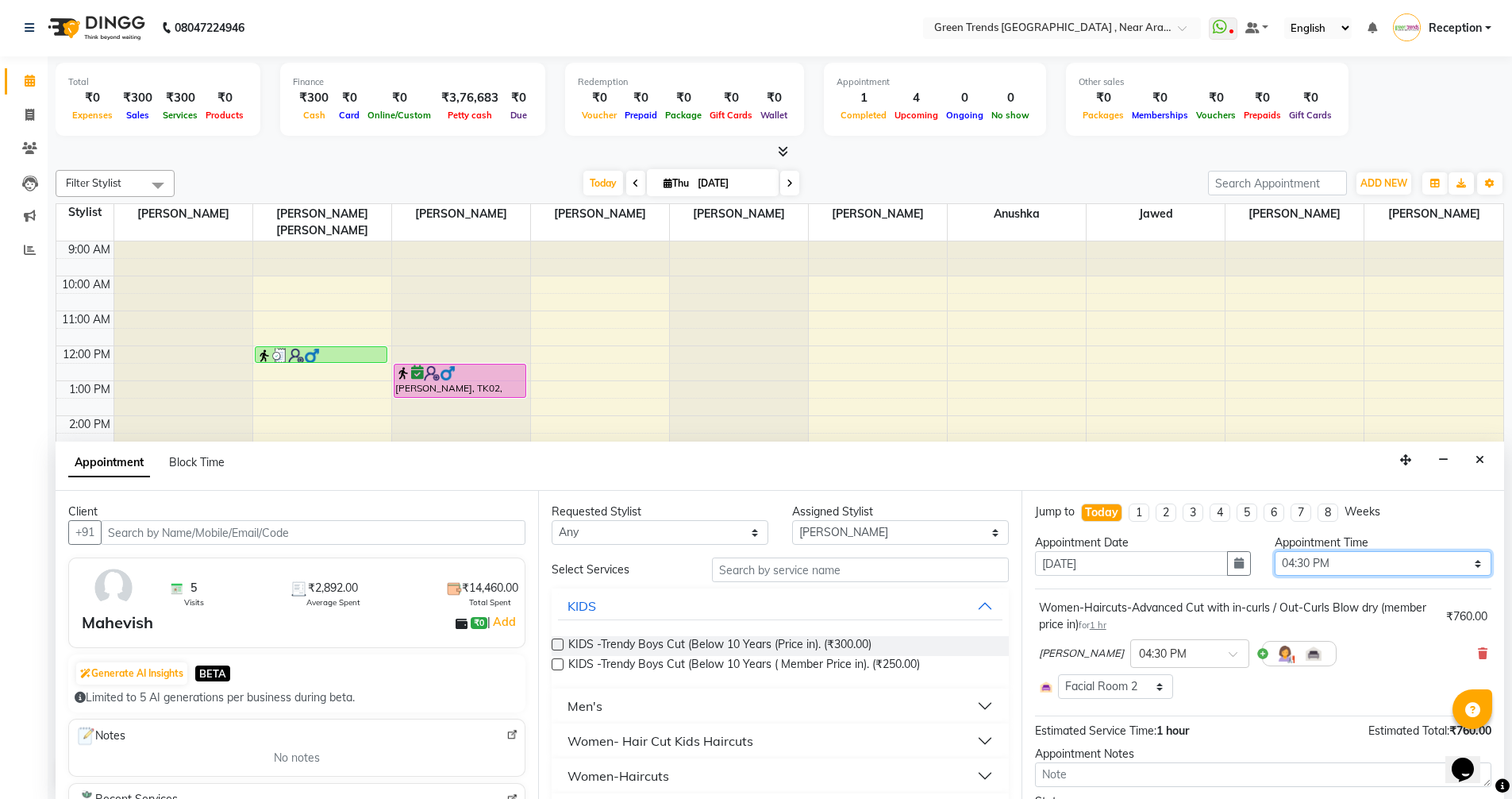
select select "1010"
click at [1275, 551] on select "Select 10:00 AM 10:05 AM 10:10 AM 10:15 AM 10:20 AM 10:25 AM 10:30 AM 10:35 AM …" at bounding box center [1384, 564] width 217 height 24
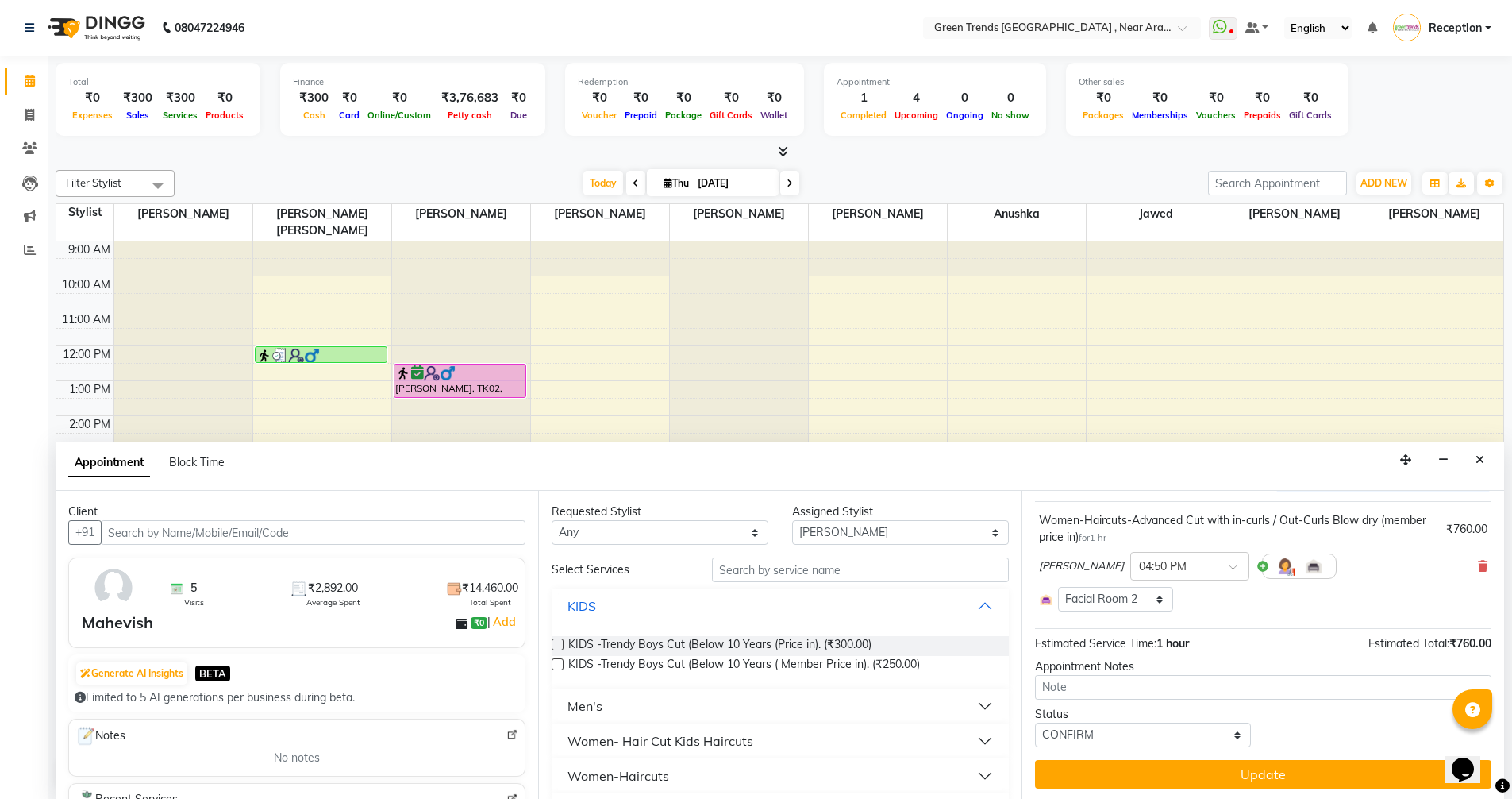
scroll to position [89, 0]
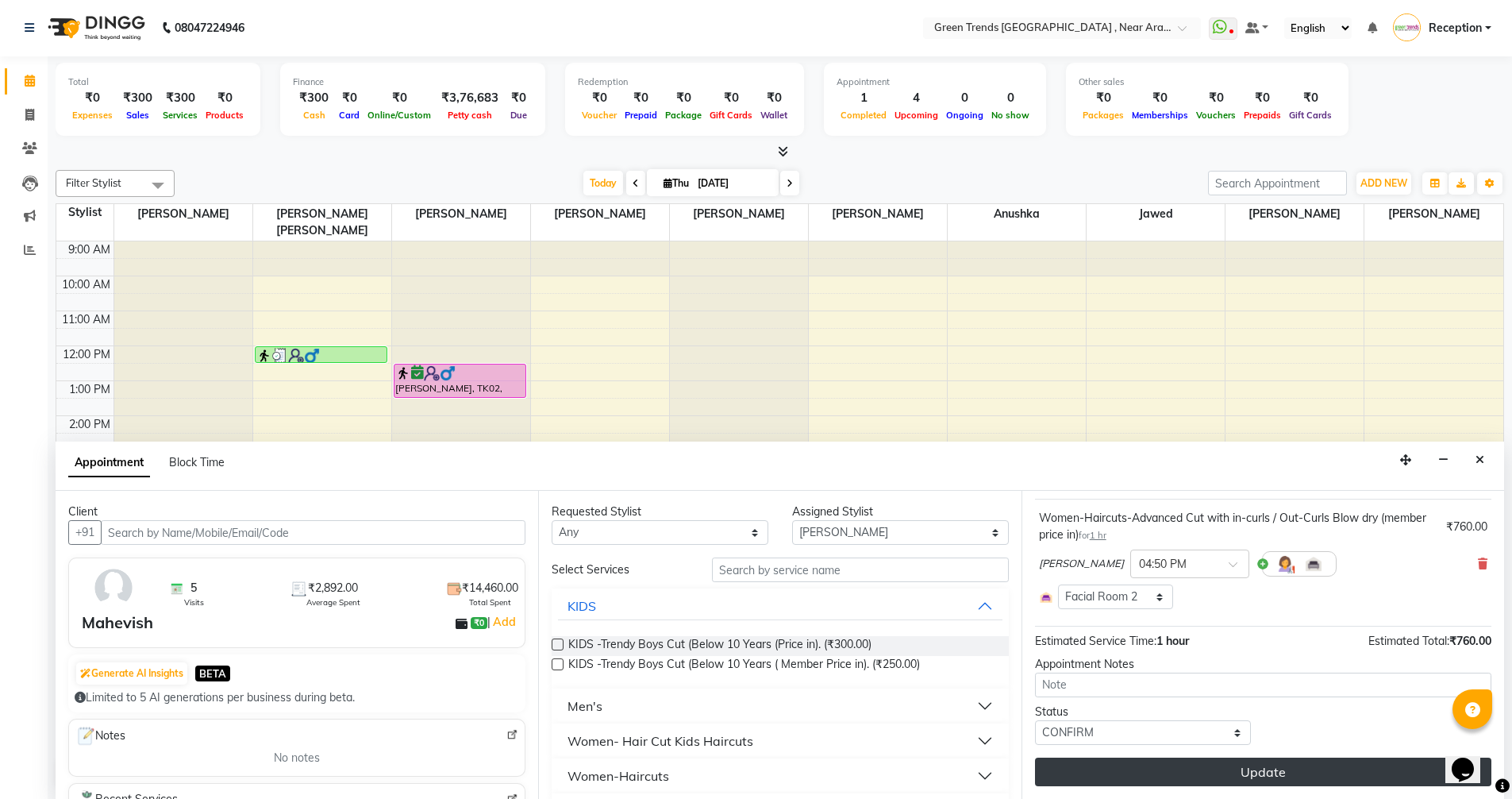
click at [1269, 770] on button "Update" at bounding box center [1264, 772] width 457 height 29
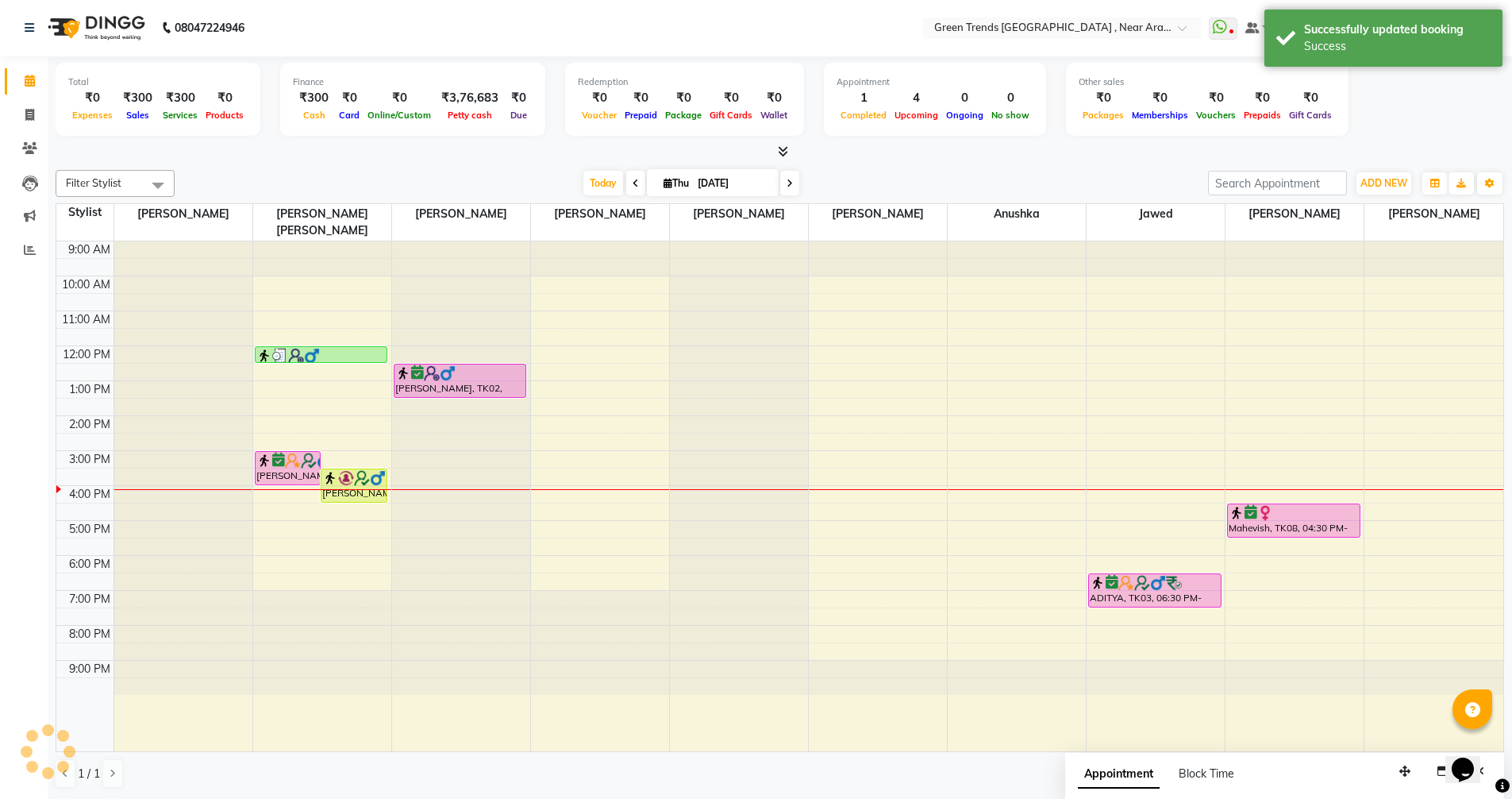
scroll to position [0, 0]
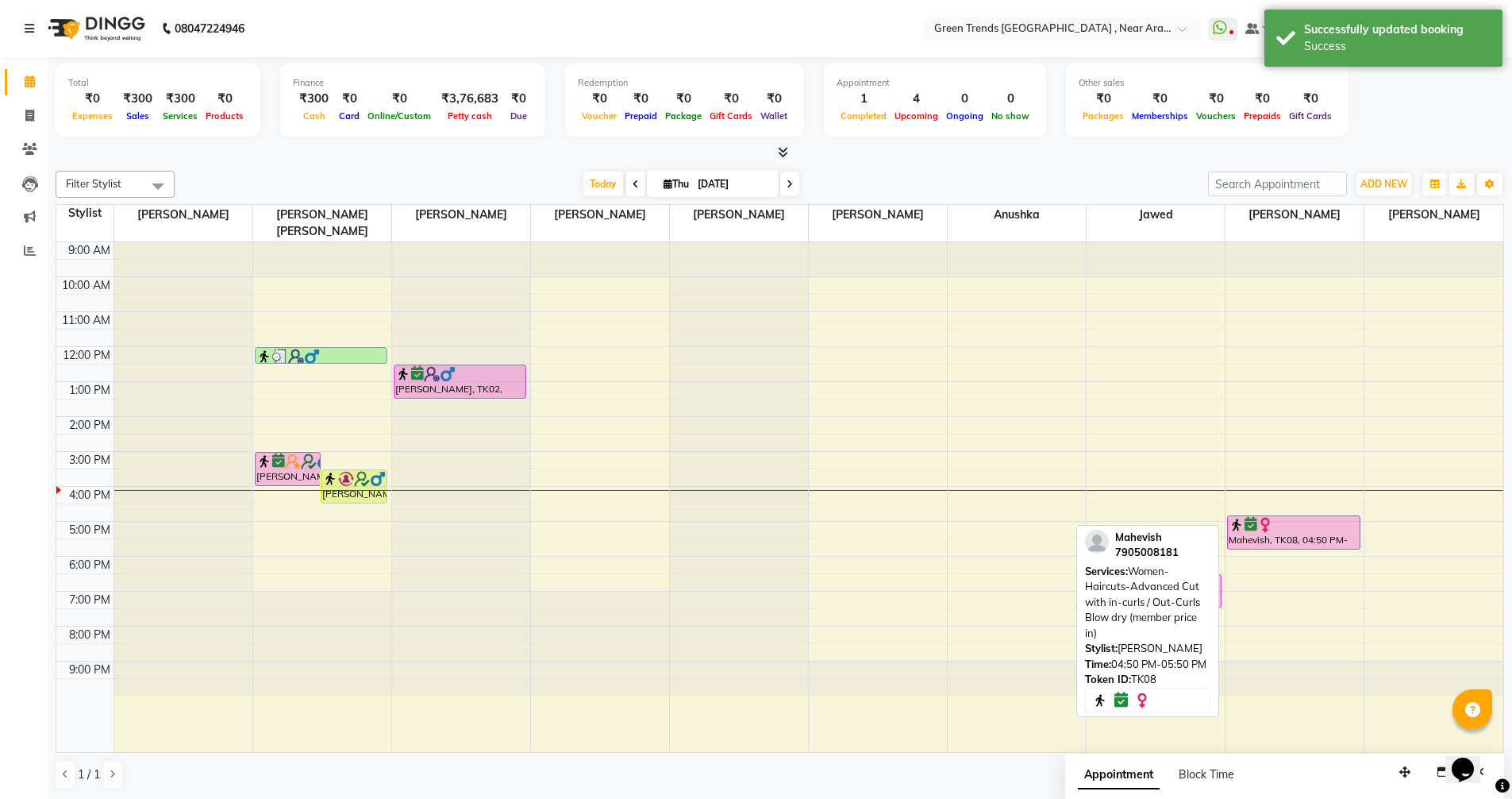
click at [1302, 517] on div "Mahevish, TK08, 04:50 PM-05:50 PM, Women-Haircuts-Advanced Cut with in-curls / …" at bounding box center [1294, 533] width 132 height 33
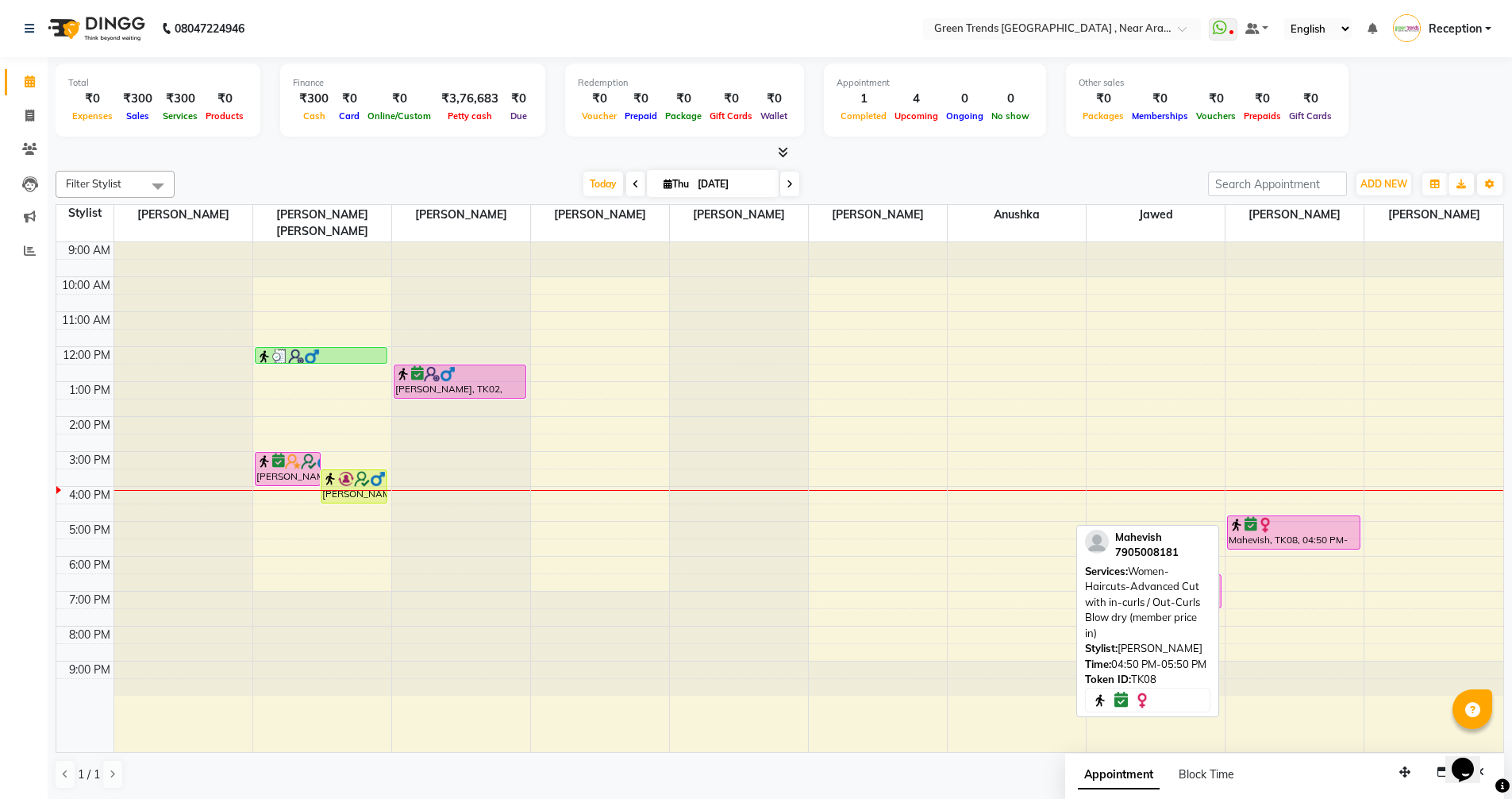
click at [1302, 517] on div "Mahevish, TK08, 04:50 PM-05:50 PM, Women-Haircuts-Advanced Cut with in-curls / …" at bounding box center [1294, 533] width 132 height 33
select select "6"
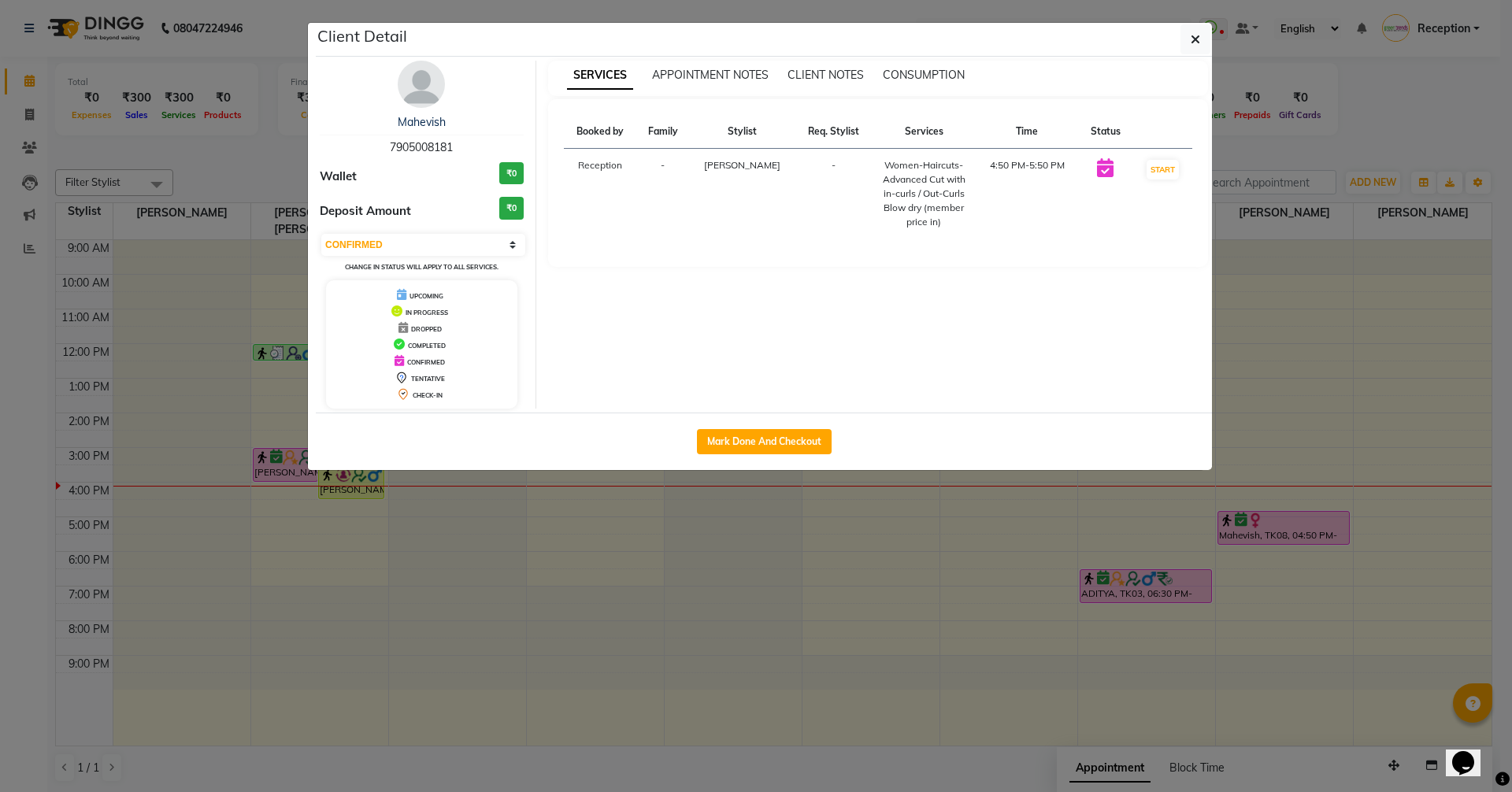
click at [1280, 513] on ngb-modal-window "Client Detail Mahevish 7905008181 Wallet ₹0 Deposit Amount ₹0 Select IN SERVICE…" at bounding box center [756, 396] width 1512 height 792
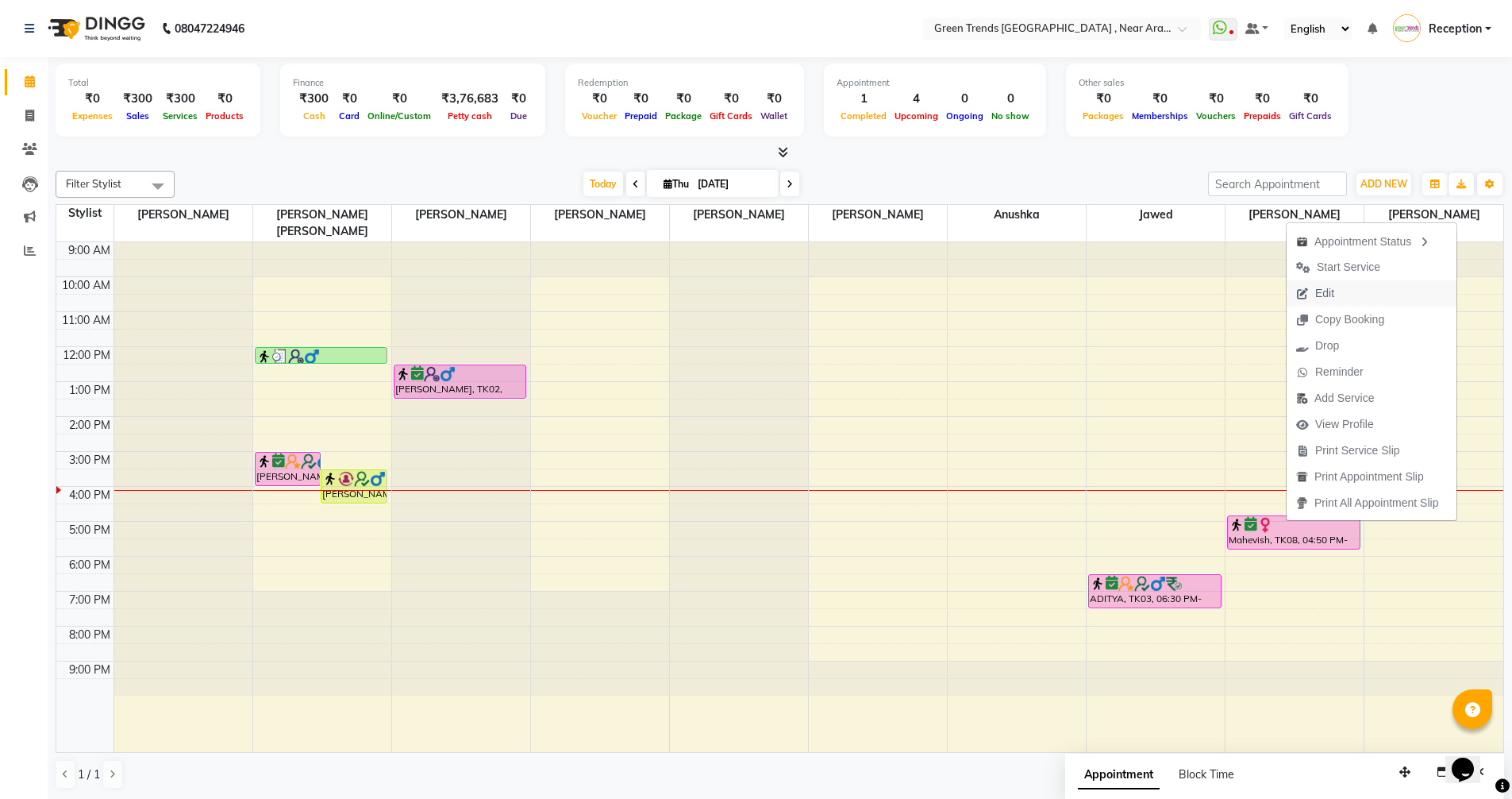
click at [1340, 294] on span "Edit" at bounding box center [1316, 294] width 57 height 26
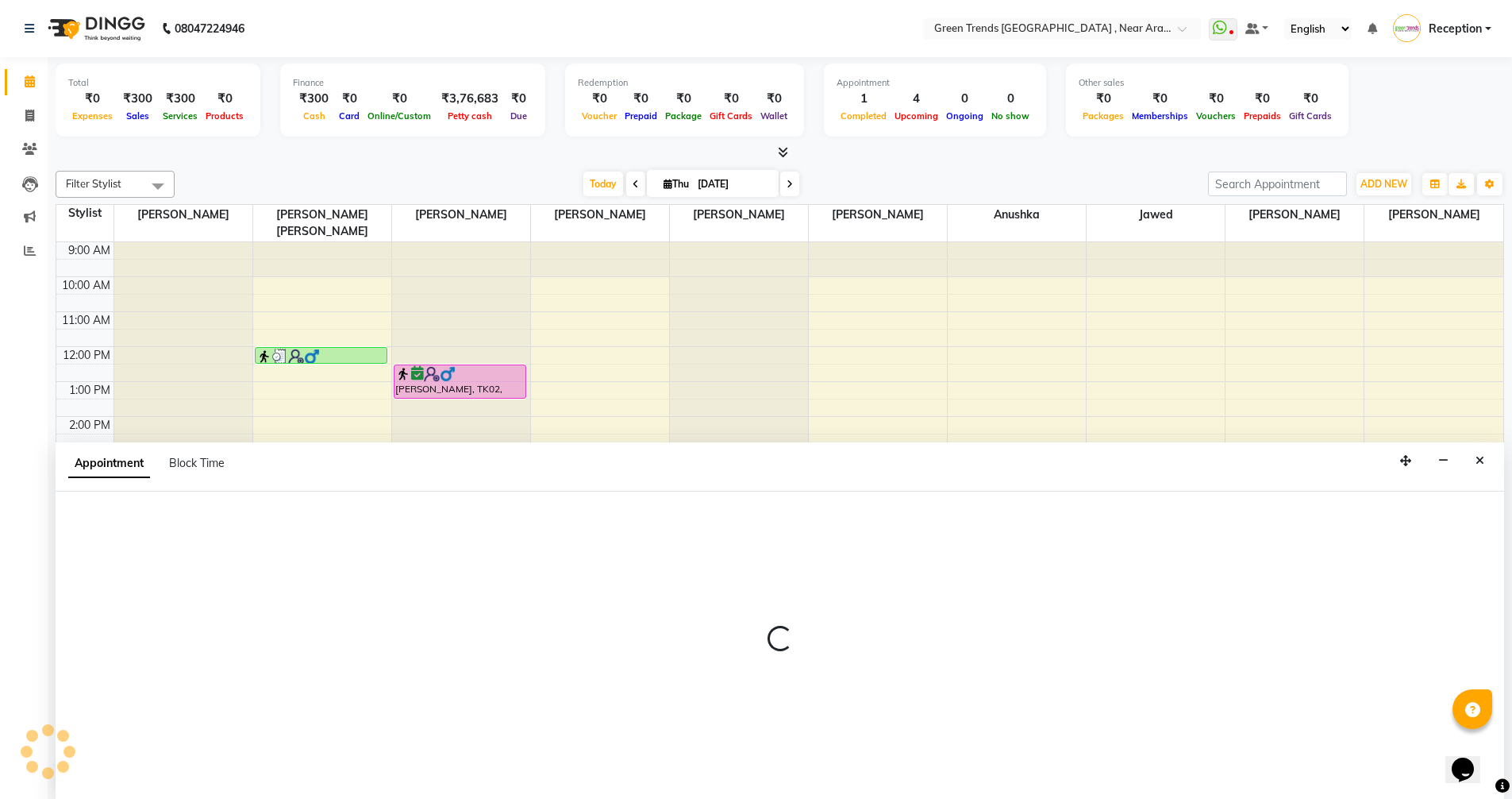
scroll to position [1, 0]
select select "1010"
select select "confirm booking"
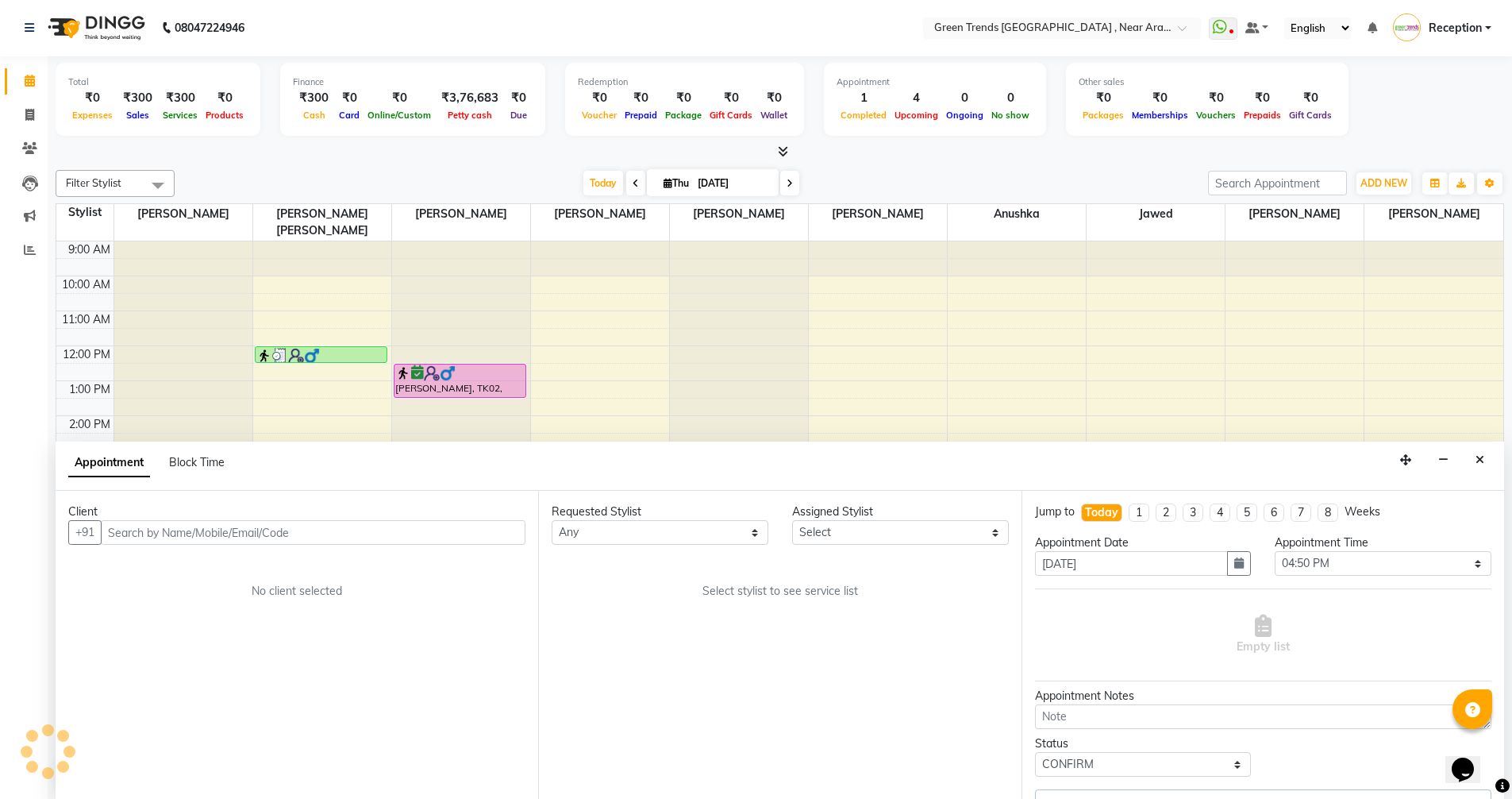
select select "88790"
select select "4239"
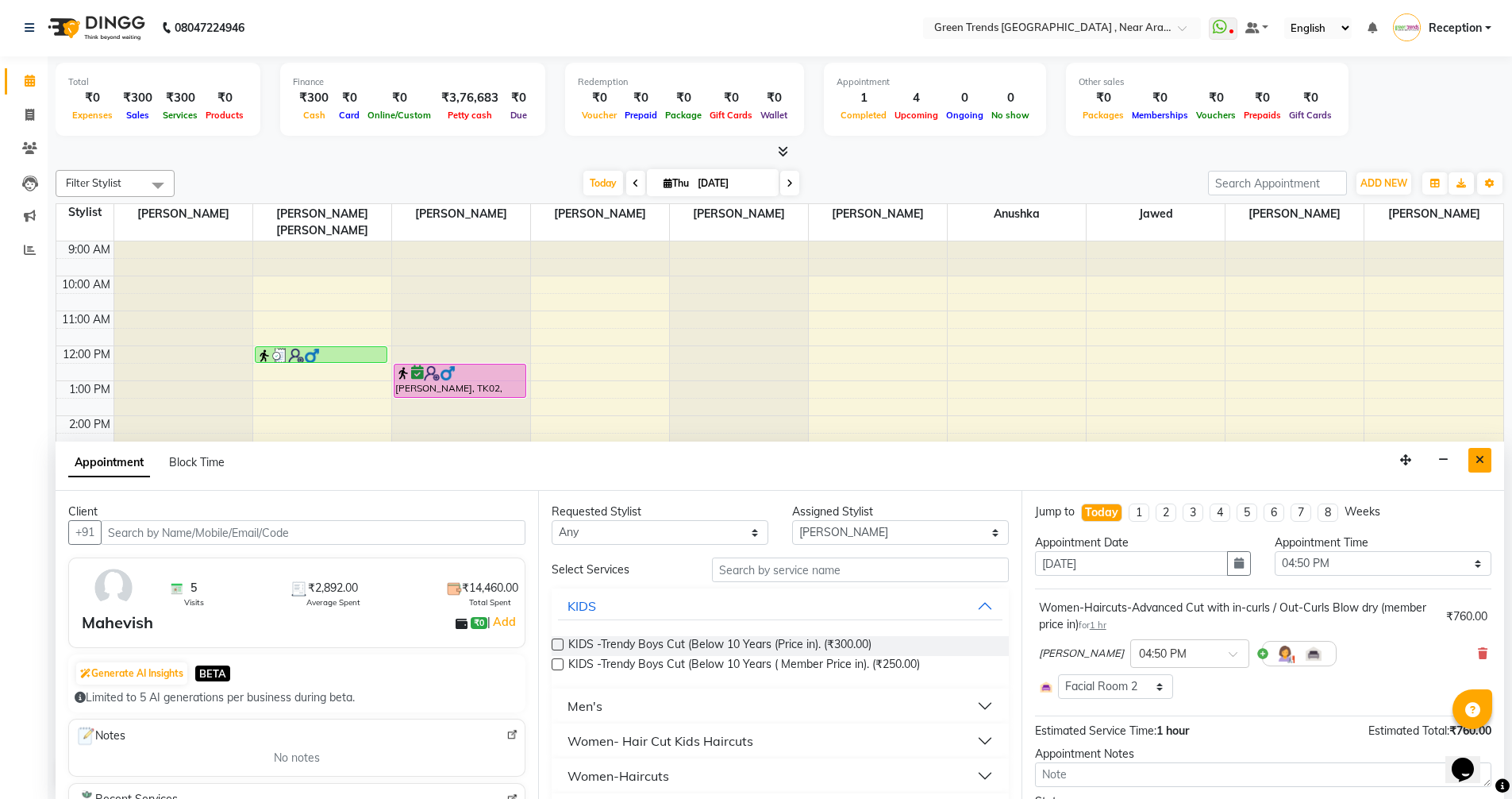
click at [1479, 461] on icon "Close" at bounding box center [1480, 459] width 9 height 11
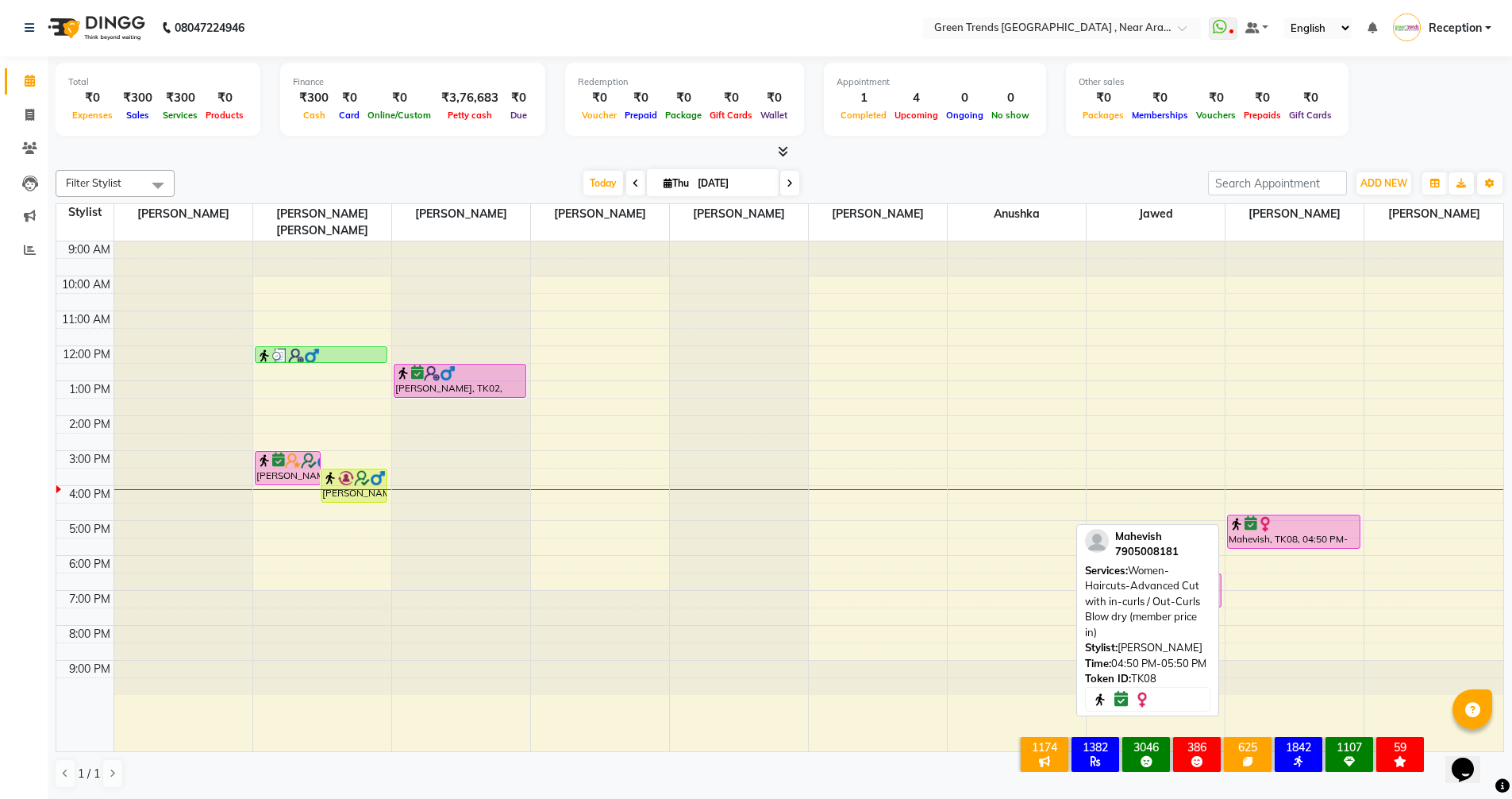
click at [1279, 517] on div at bounding box center [1294, 525] width 130 height 16
select select "6"
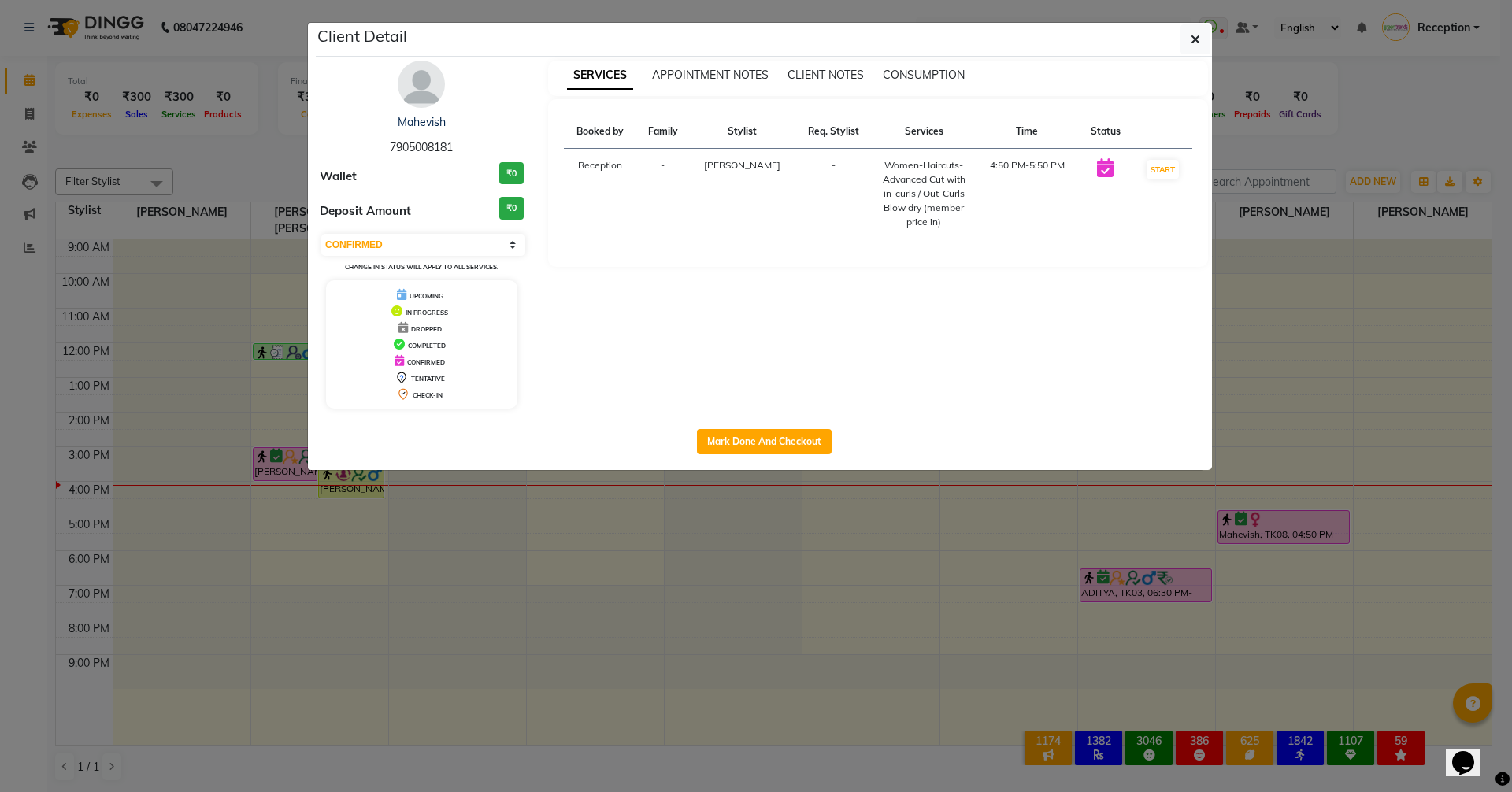
drag, startPoint x: 375, startPoint y: 143, endPoint x: 455, endPoint y: 143, distance: 80.0
click at [455, 143] on div "Mahevish 7905008181" at bounding box center [421, 135] width 204 height 41
copy span "7905008181"
click at [1198, 40] on icon "button" at bounding box center [1195, 39] width 9 height 13
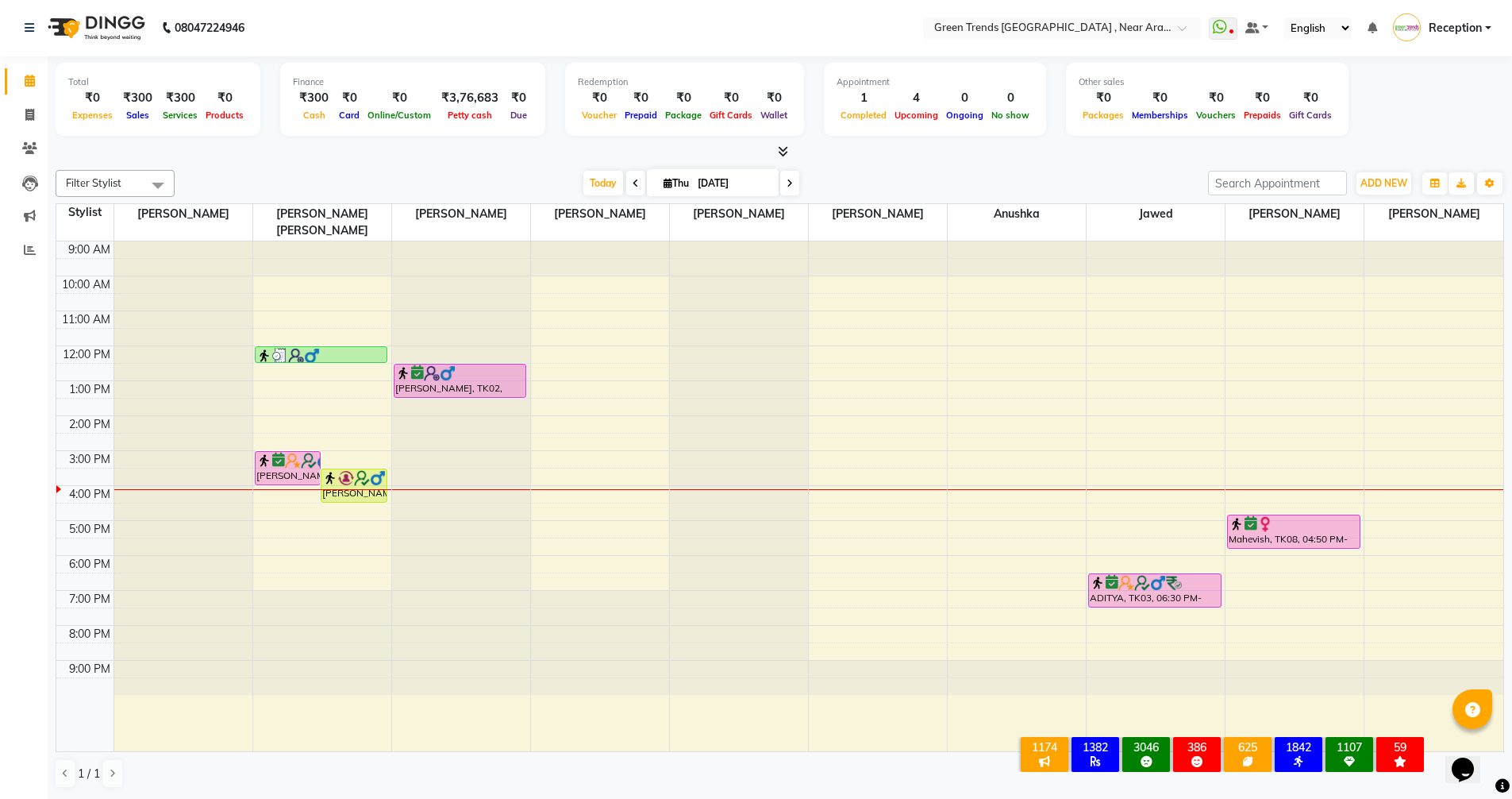
click at [1167, 502] on div "9:00 AM 10:00 AM 11:00 AM 12:00 PM 1:00 PM 2:00 PM 3:00 PM 4:00 PM 5:00 PM 6:00…" at bounding box center [779, 496] width 1447 height 510
select select "82690"
select select "990"
select select "tentative"
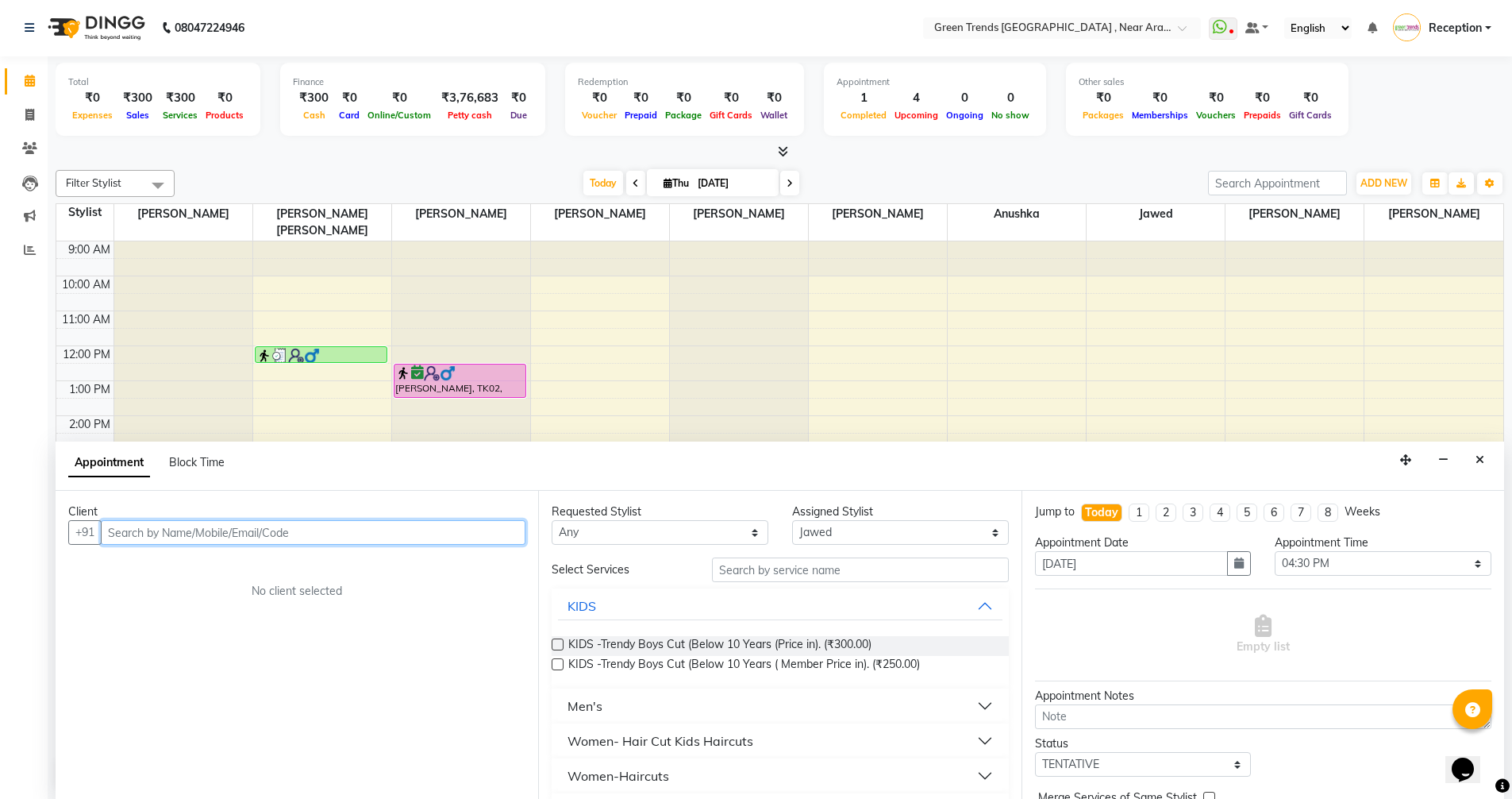
paste input "7905008181"
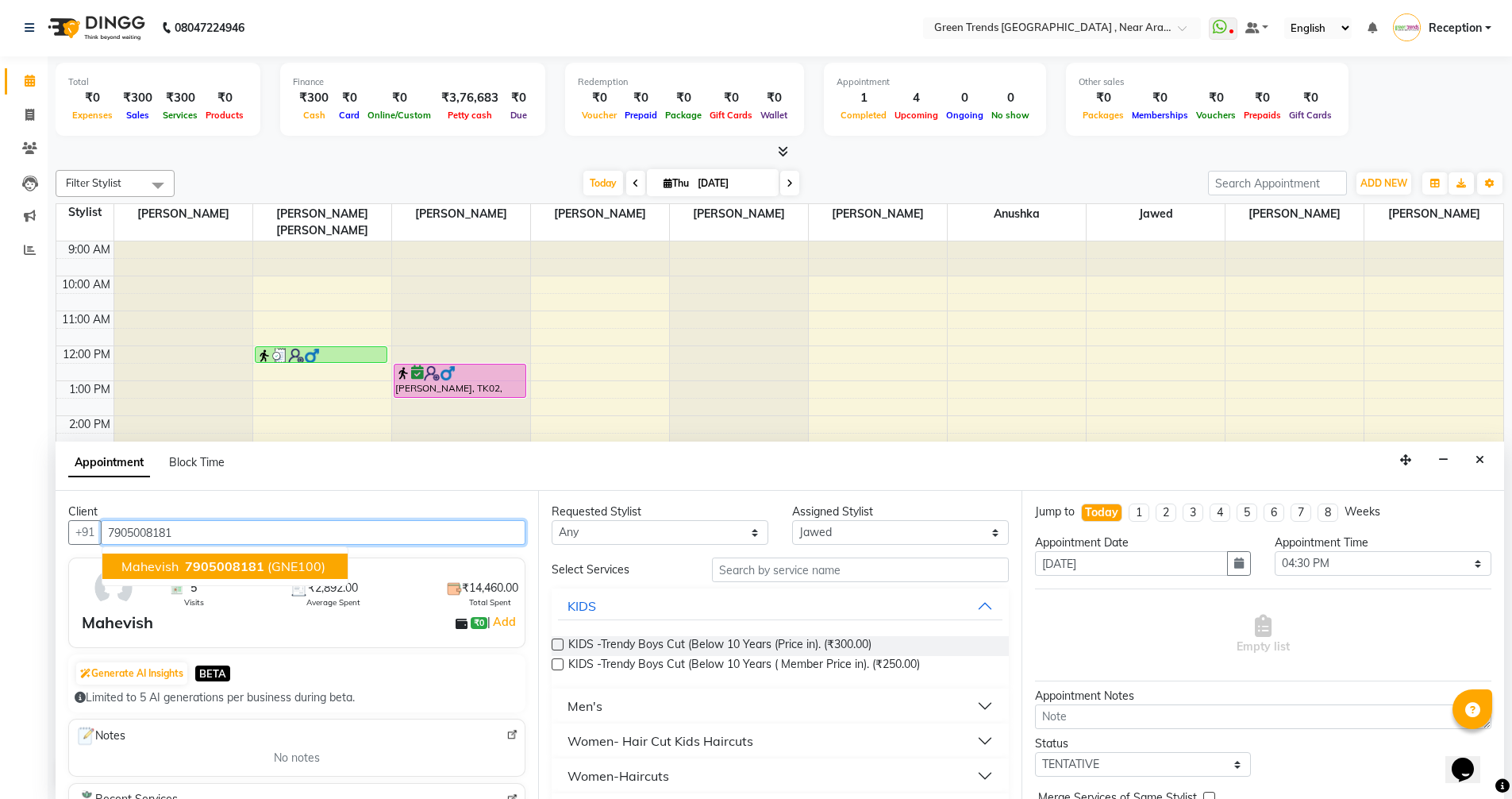
click at [179, 572] on button "[DEMOGRAPHIC_DATA] 7905008181 (GNE100)" at bounding box center [225, 566] width 246 height 25
type input "7905008181"
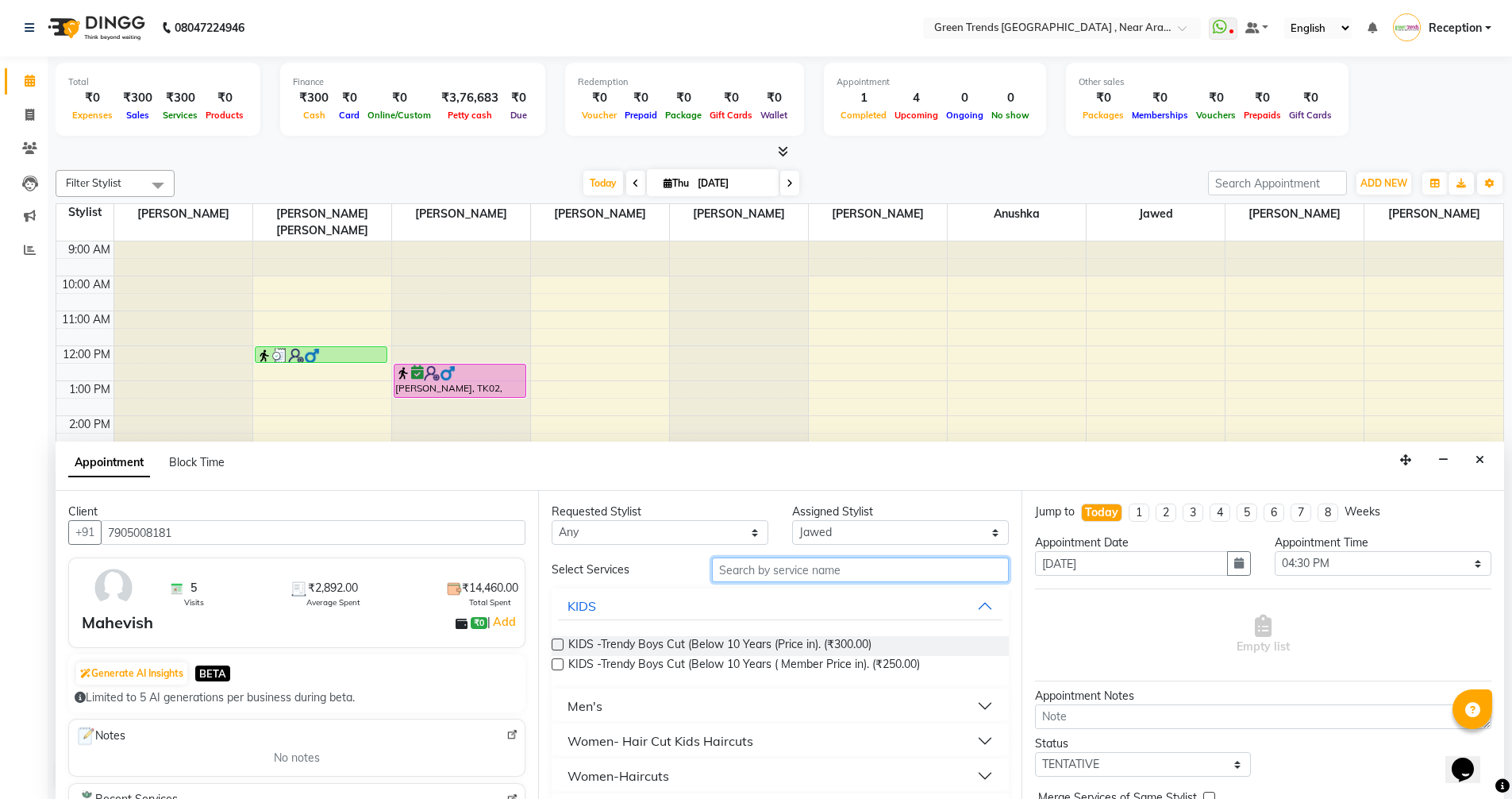
click at [790, 567] on input "text" at bounding box center [860, 570] width 297 height 24
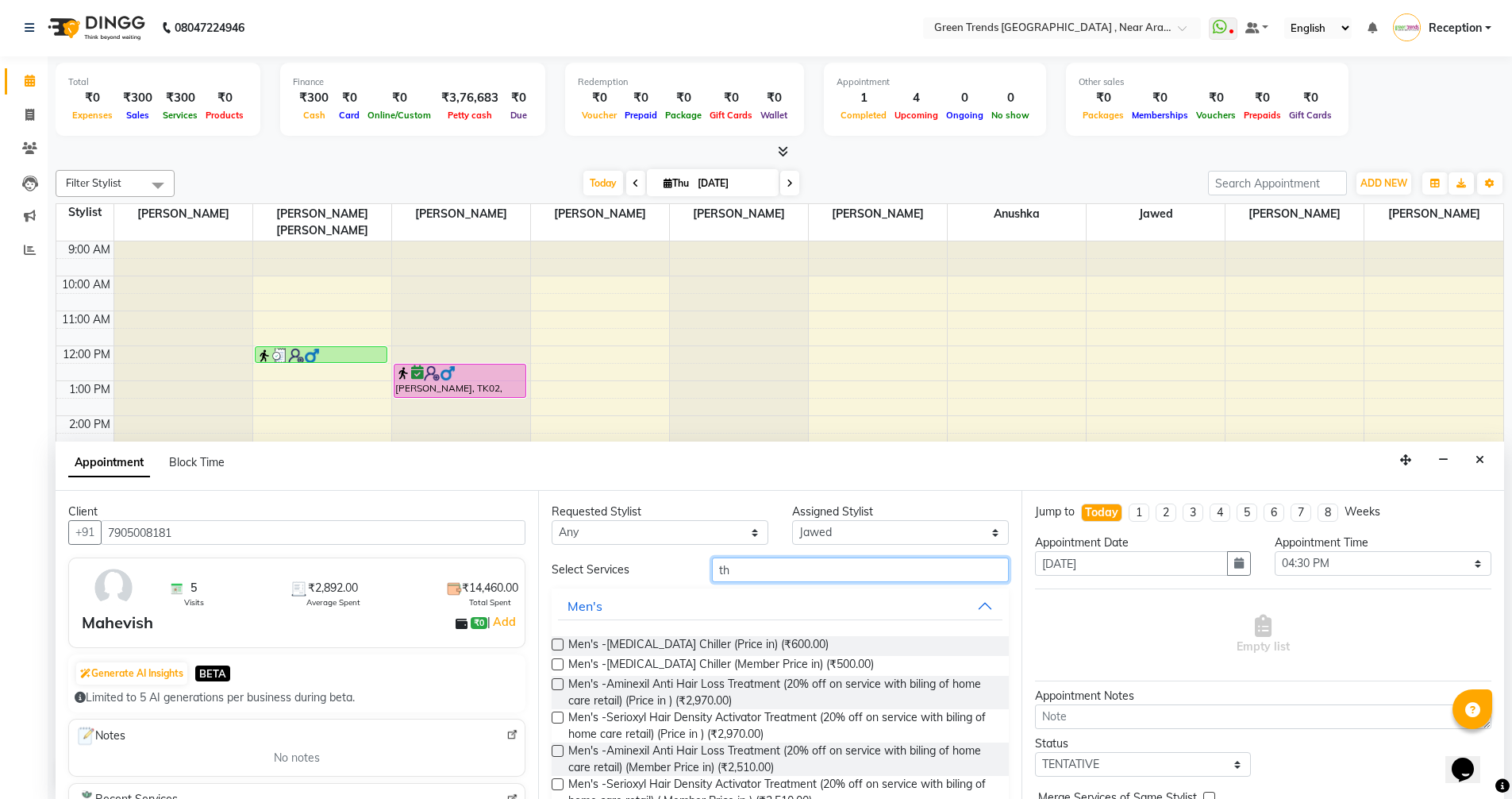
type input "t"
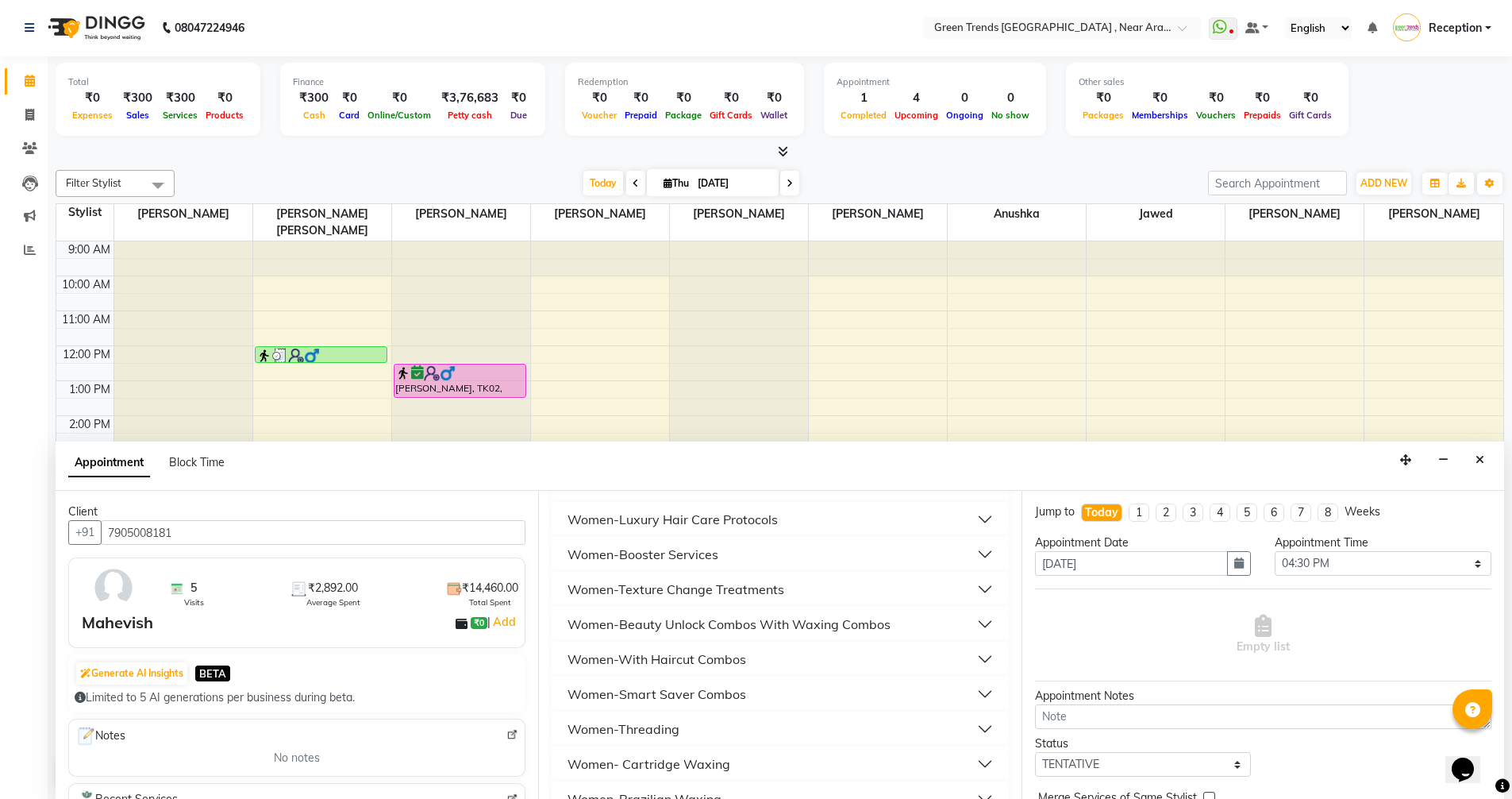
scroll to position [318, 0]
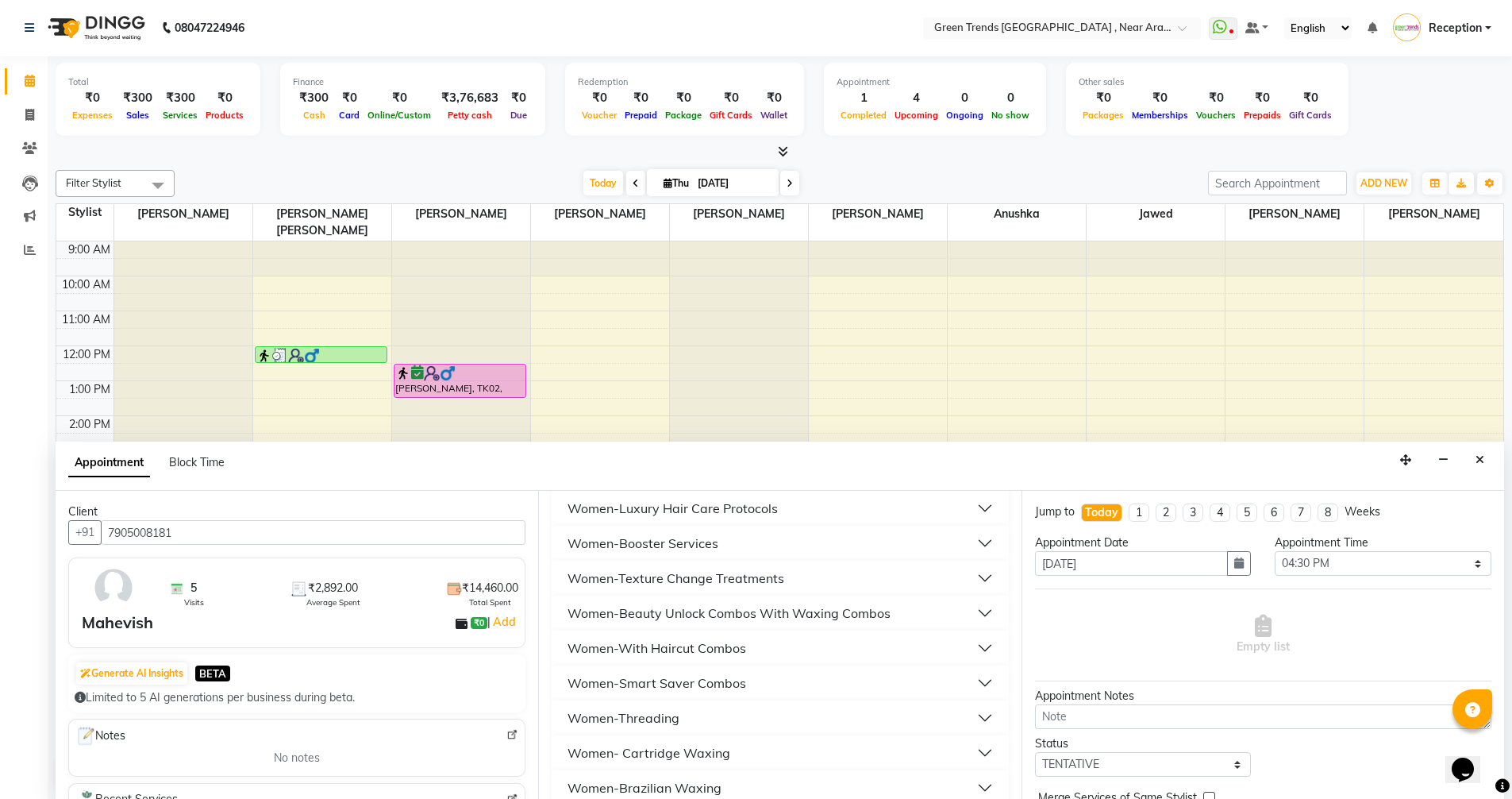
type input "50"
click at [726, 720] on button "Women-Threading" at bounding box center [779, 717] width 444 height 29
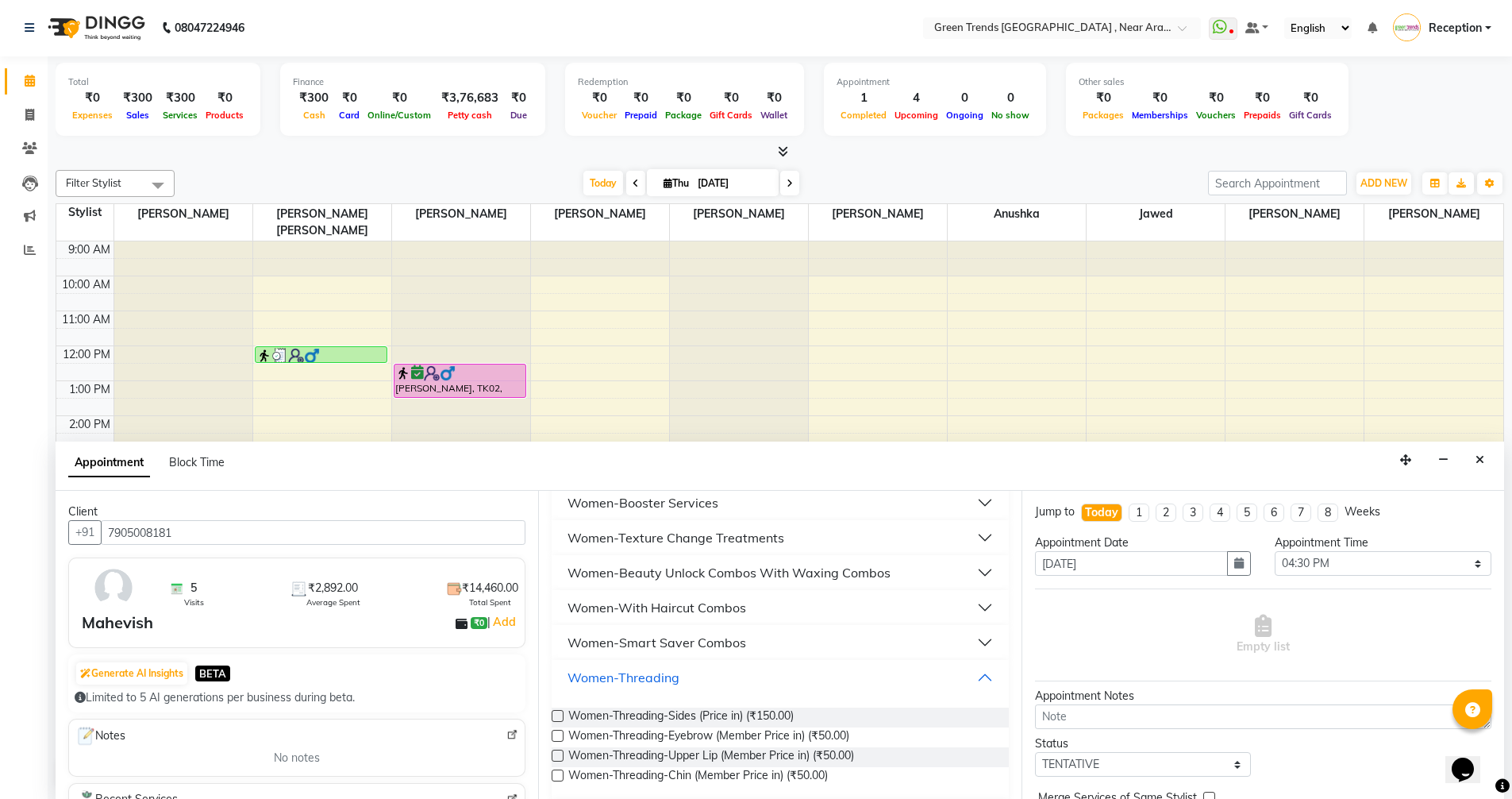
scroll to position [397, 0]
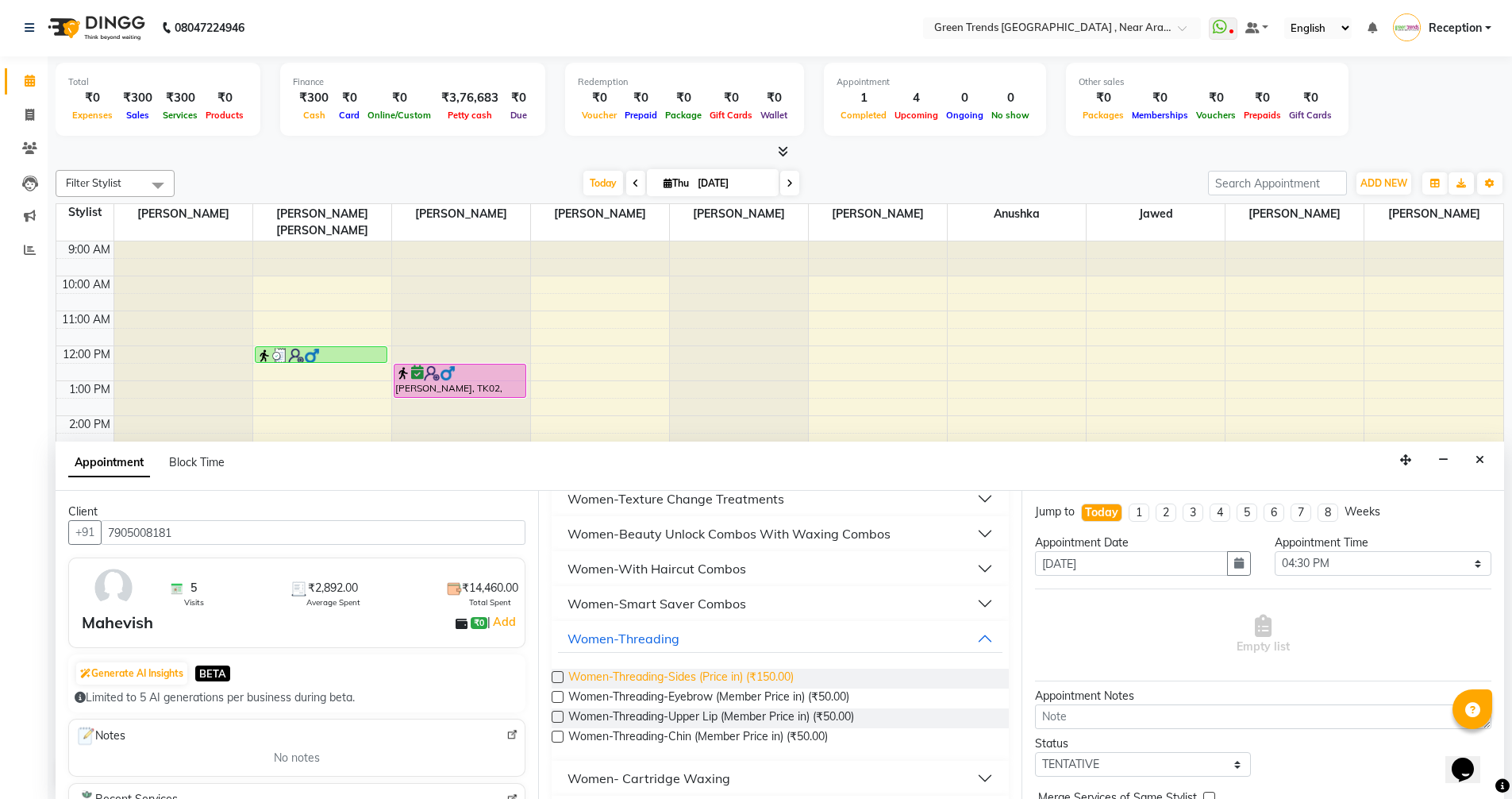
click at [749, 684] on span "Women-Threading-Sides (Price in) (₹150.00)" at bounding box center [681, 678] width 226 height 20
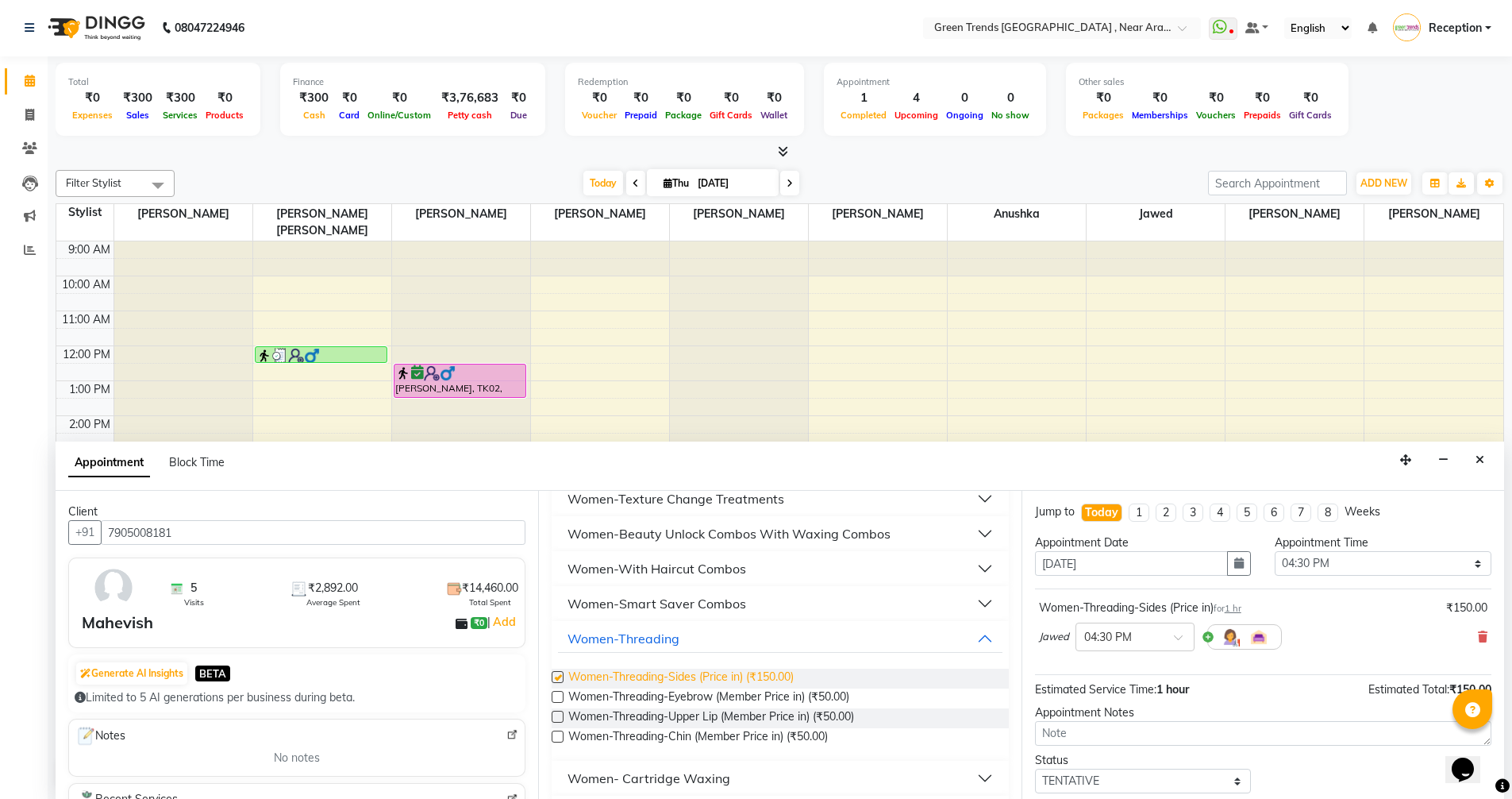
checkbox input "false"
click at [761, 697] on span "Women-Threading-Eyebrow (Member Price in) (₹50.00)" at bounding box center [709, 698] width 281 height 20
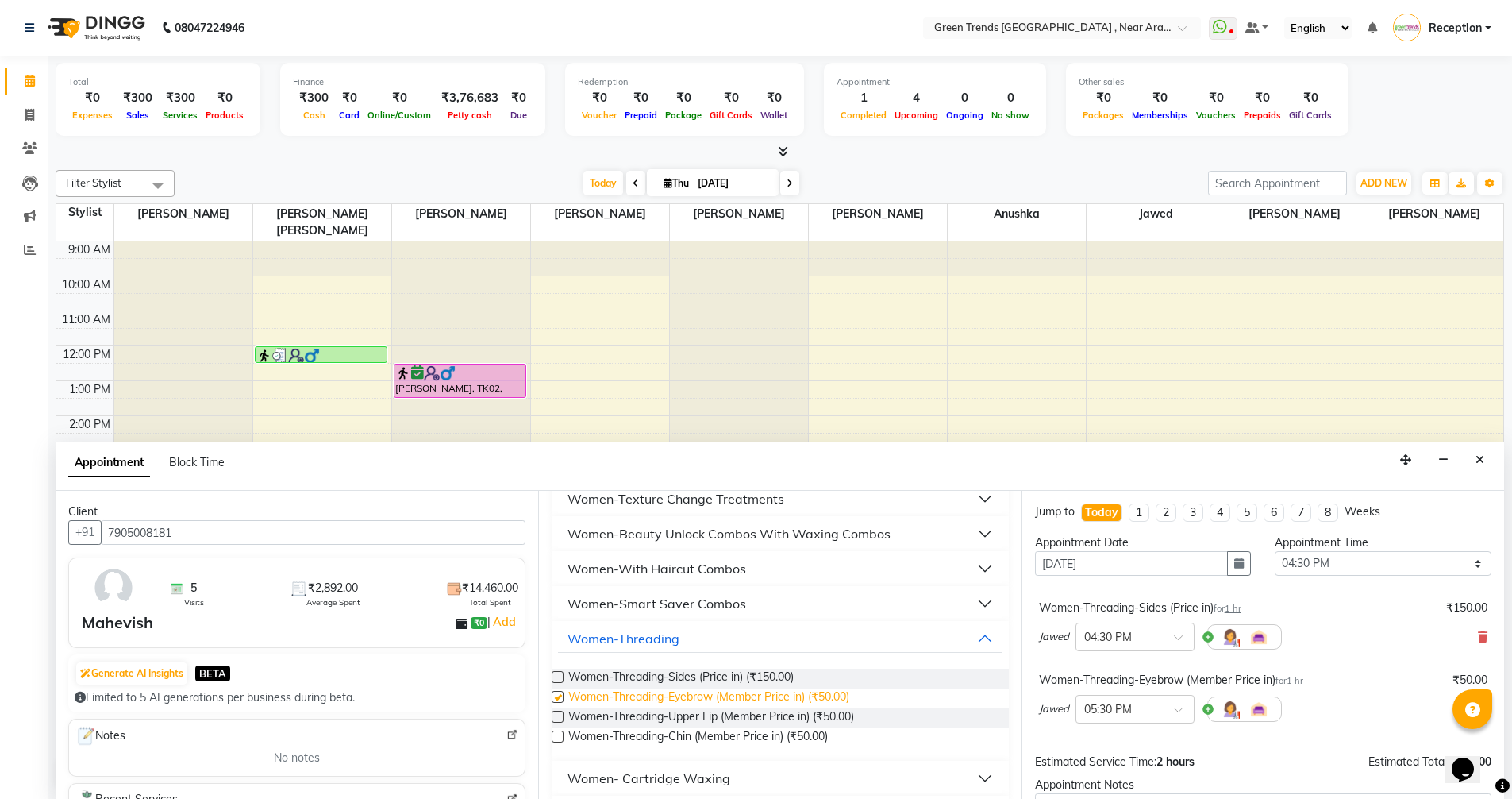
checkbox input "false"
click at [1478, 633] on icon at bounding box center [1482, 637] width 10 height 11
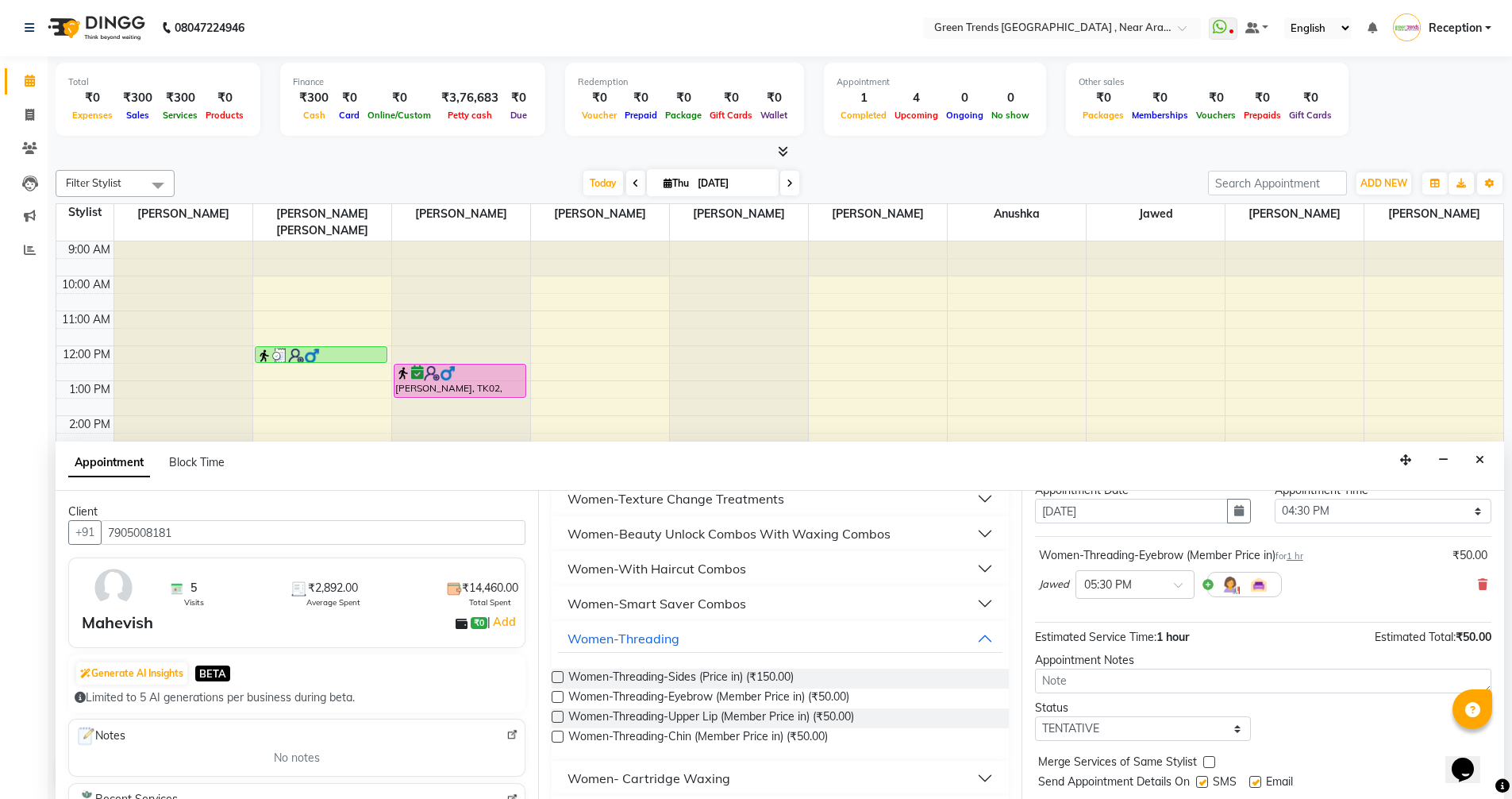
scroll to position [0, 0]
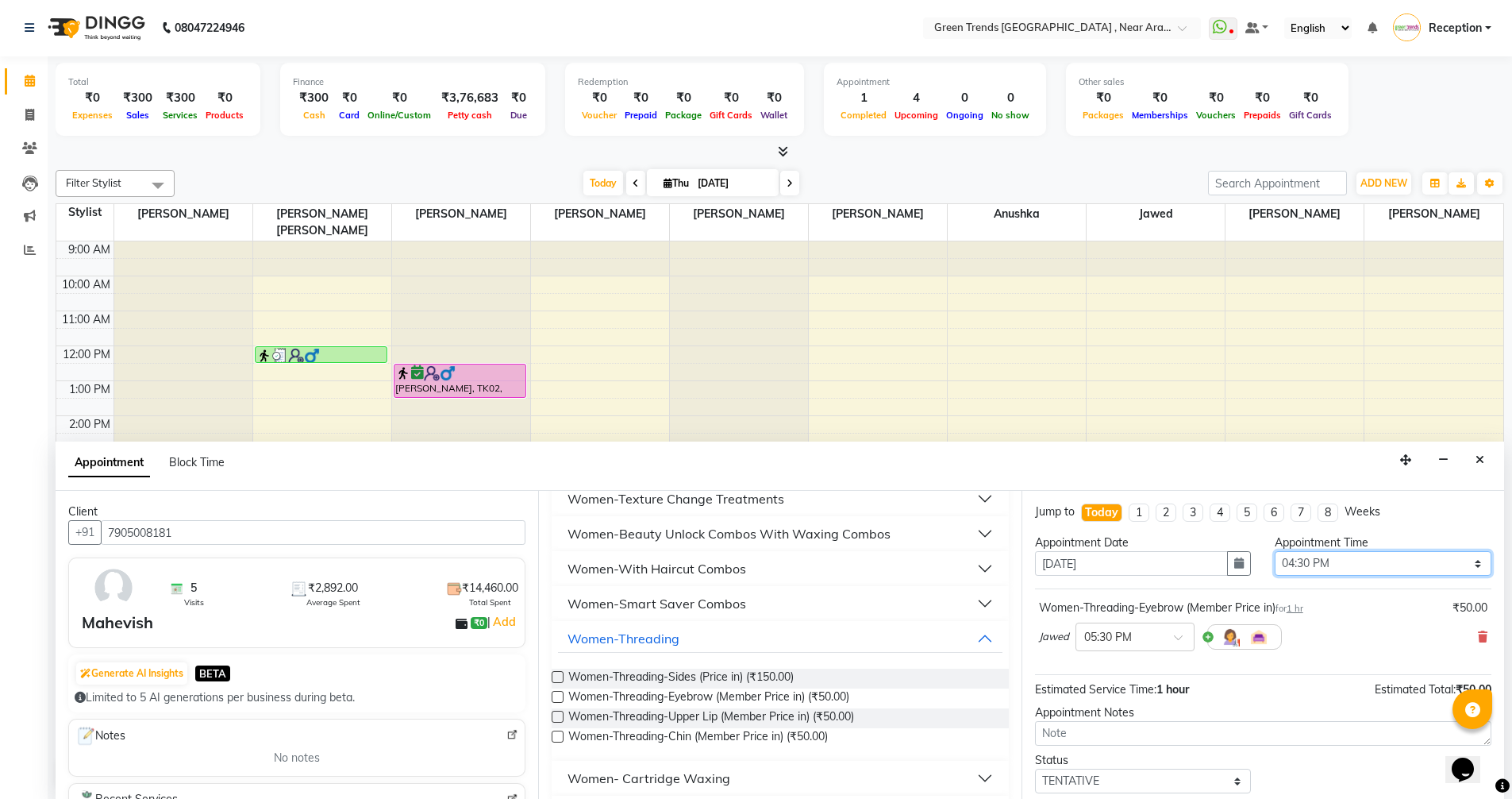
click at [1461, 555] on select "Select 10:00 AM 10:05 AM 10:10 AM 10:15 AM 10:20 AM 10:25 AM 10:30 AM 10:35 AM …" at bounding box center [1384, 564] width 217 height 24
select select "1010"
click at [1275, 551] on select "Select 10:00 AM 10:05 AM 10:10 AM 10:15 AM 10:20 AM 10:25 AM 10:30 AM 10:35 AM …" at bounding box center [1384, 564] width 217 height 24
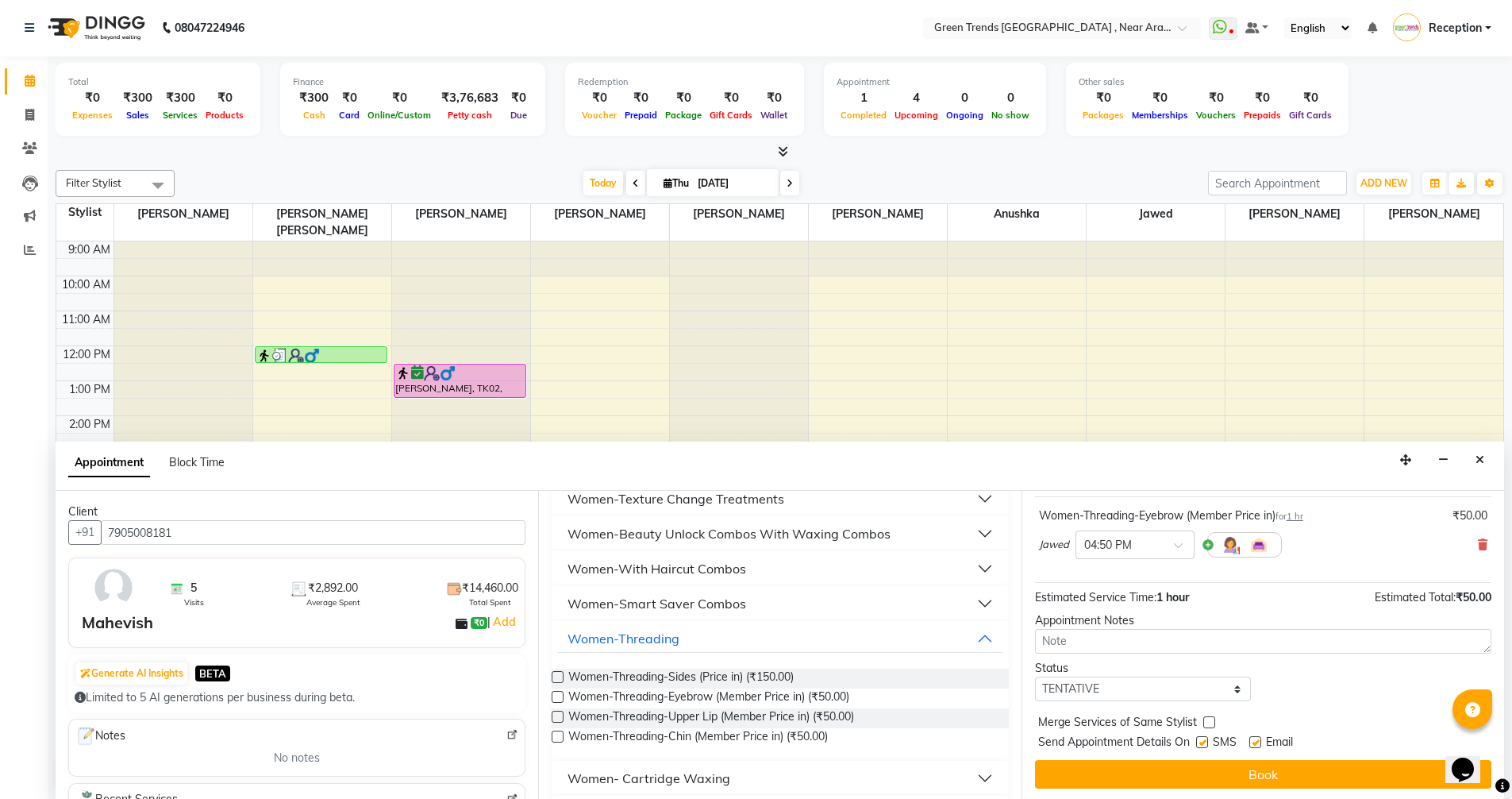
scroll to position [95, 0]
click at [1226, 686] on select "Select TENTATIVE CONFIRM CHECK-IN UPCOMING" at bounding box center [1144, 687] width 217 height 24
select select "confirm booking"
click at [1035, 675] on select "Select TENTATIVE CONFIRM CHECK-IN UPCOMING" at bounding box center [1144, 687] width 217 height 24
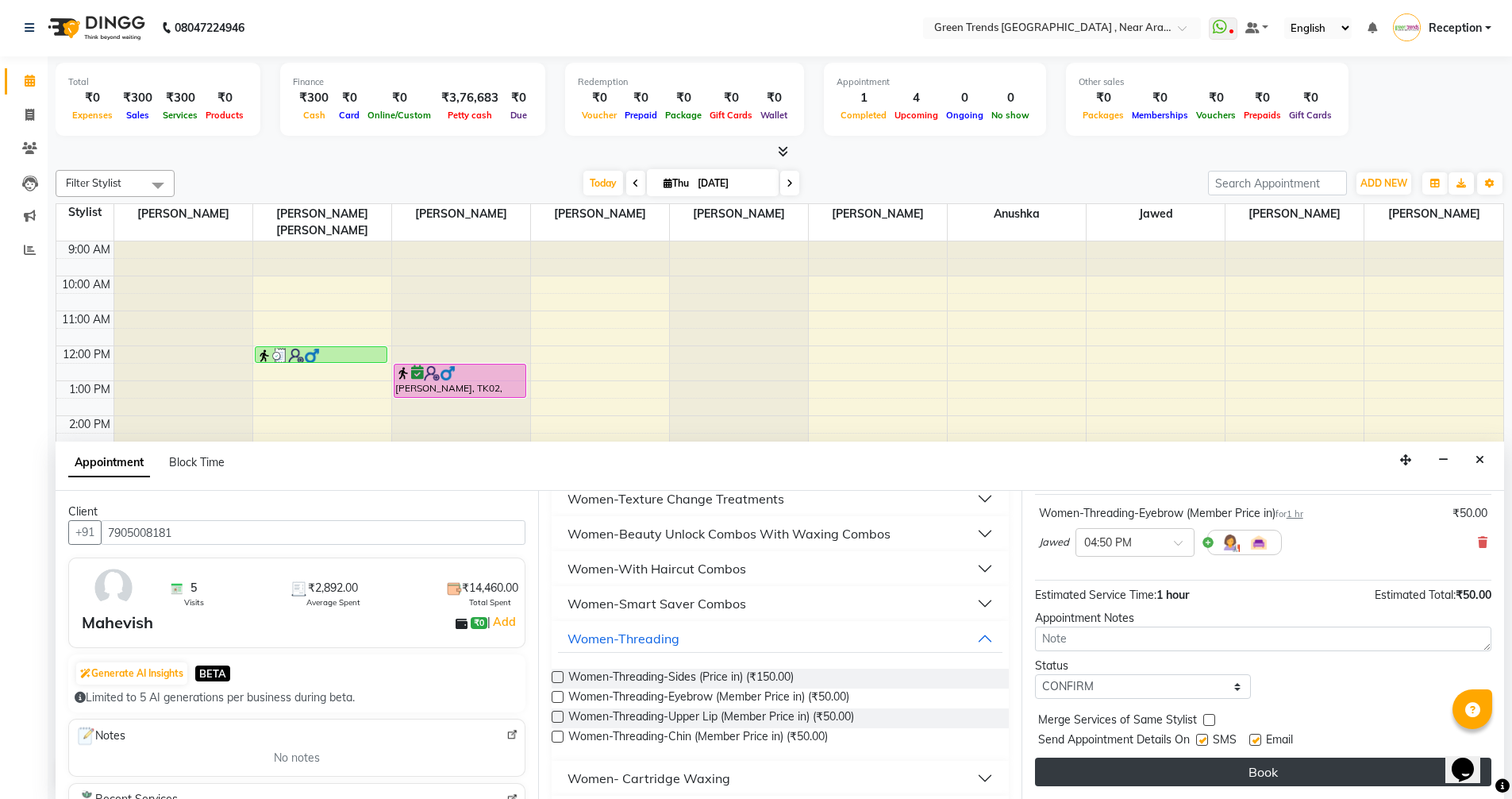
click at [1250, 770] on button "Book" at bounding box center [1264, 772] width 457 height 29
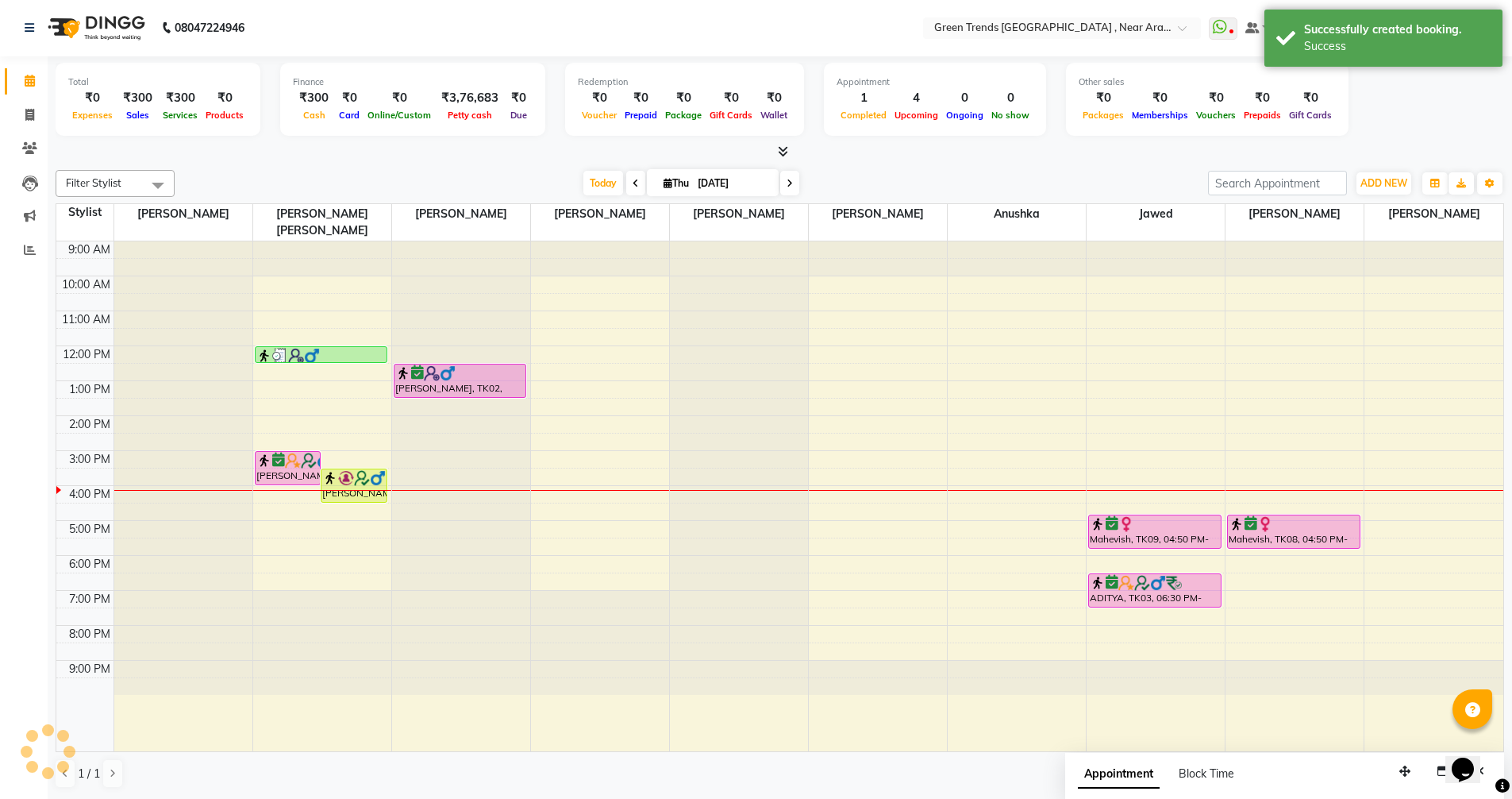
scroll to position [0, 0]
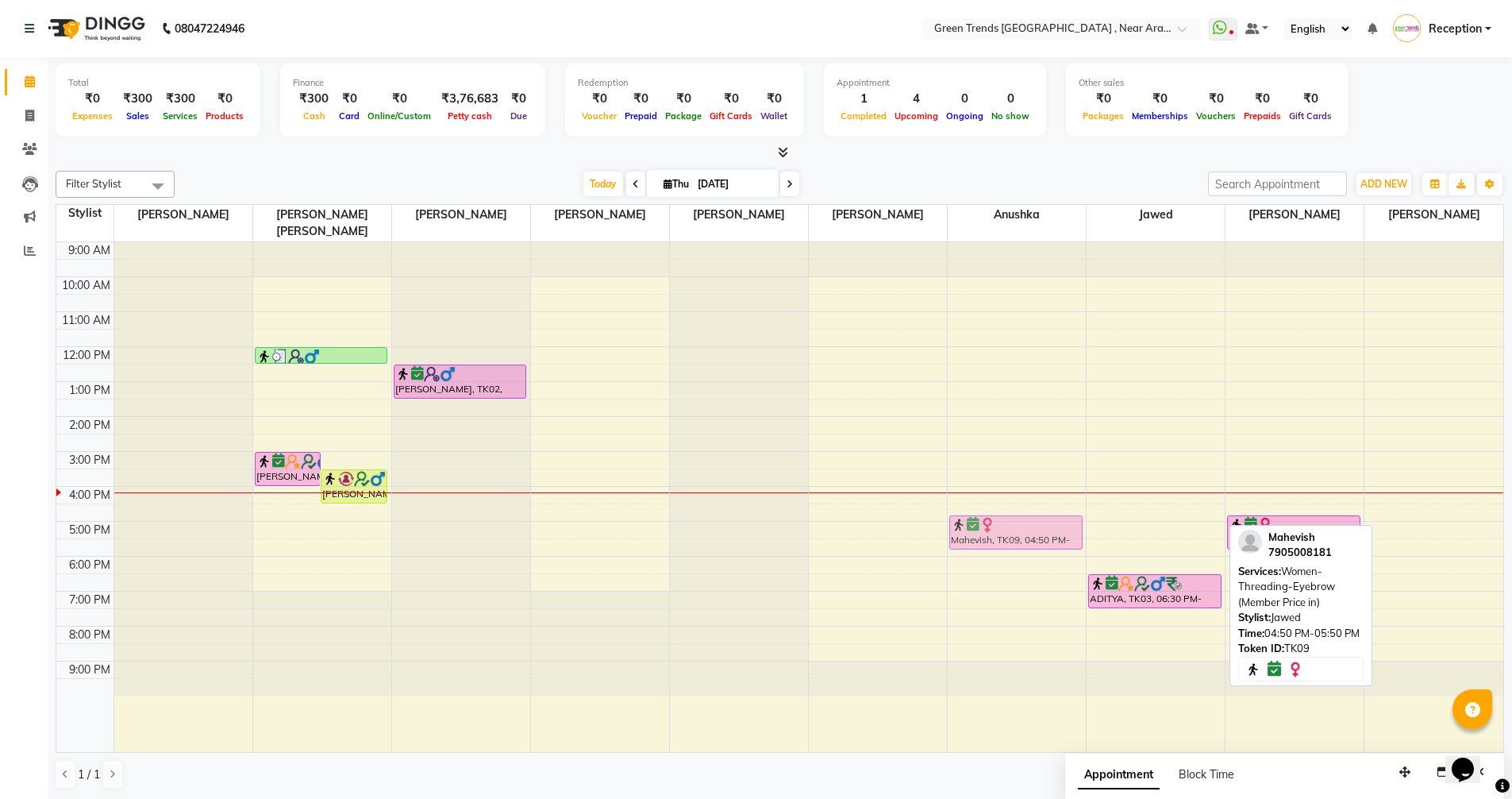
drag, startPoint x: 1142, startPoint y: 518, endPoint x: 1055, endPoint y: 518, distance: 87.0
click at [1055, 518] on tr "[PERSON_NAME], TK07, 03:00 PM-04:00 PM, Men's -Shave (Member Price in ) [PERSON…" at bounding box center [779, 497] width 1447 height 510
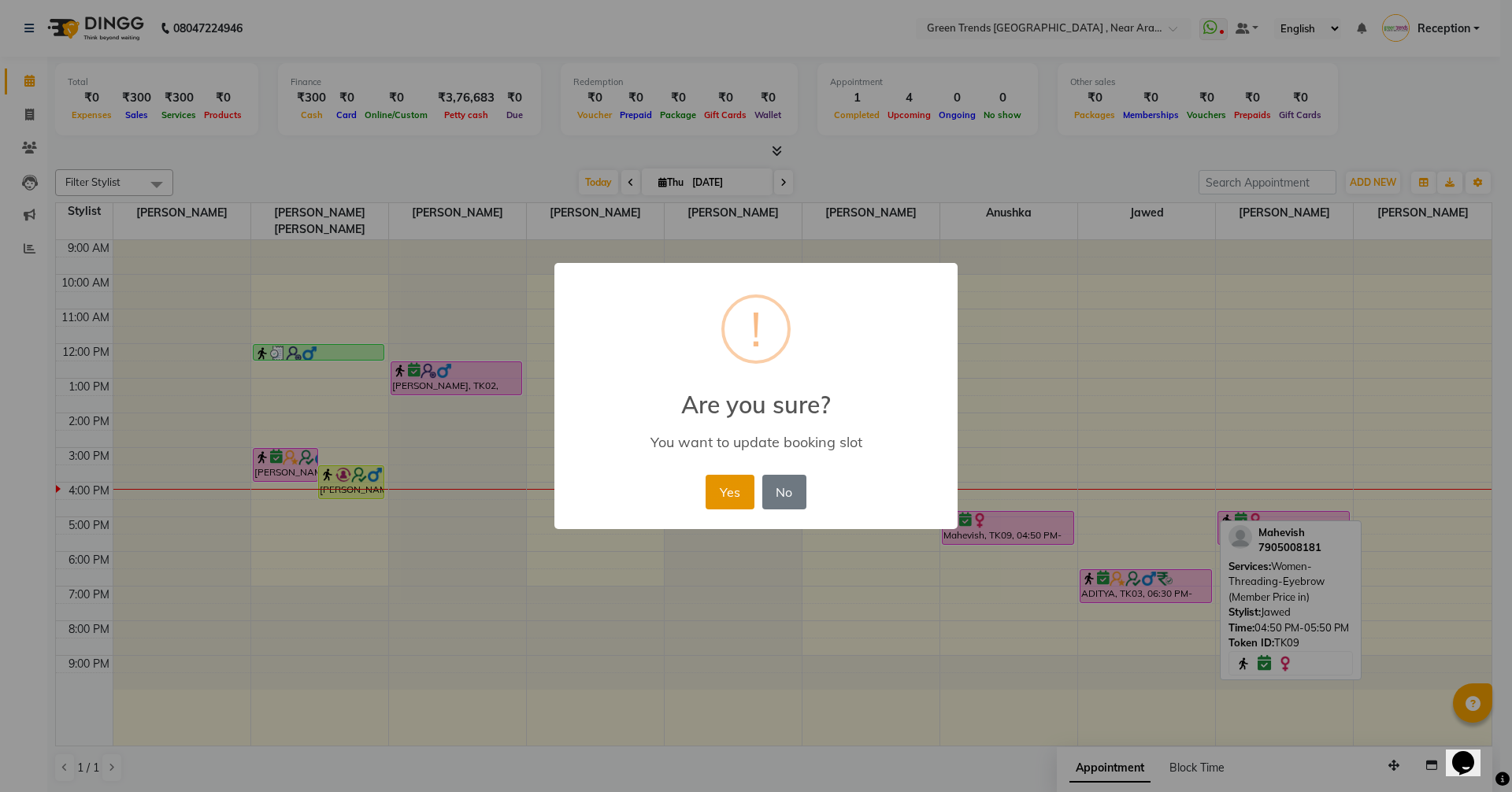
click at [728, 495] on button "Yes" at bounding box center [730, 492] width 48 height 34
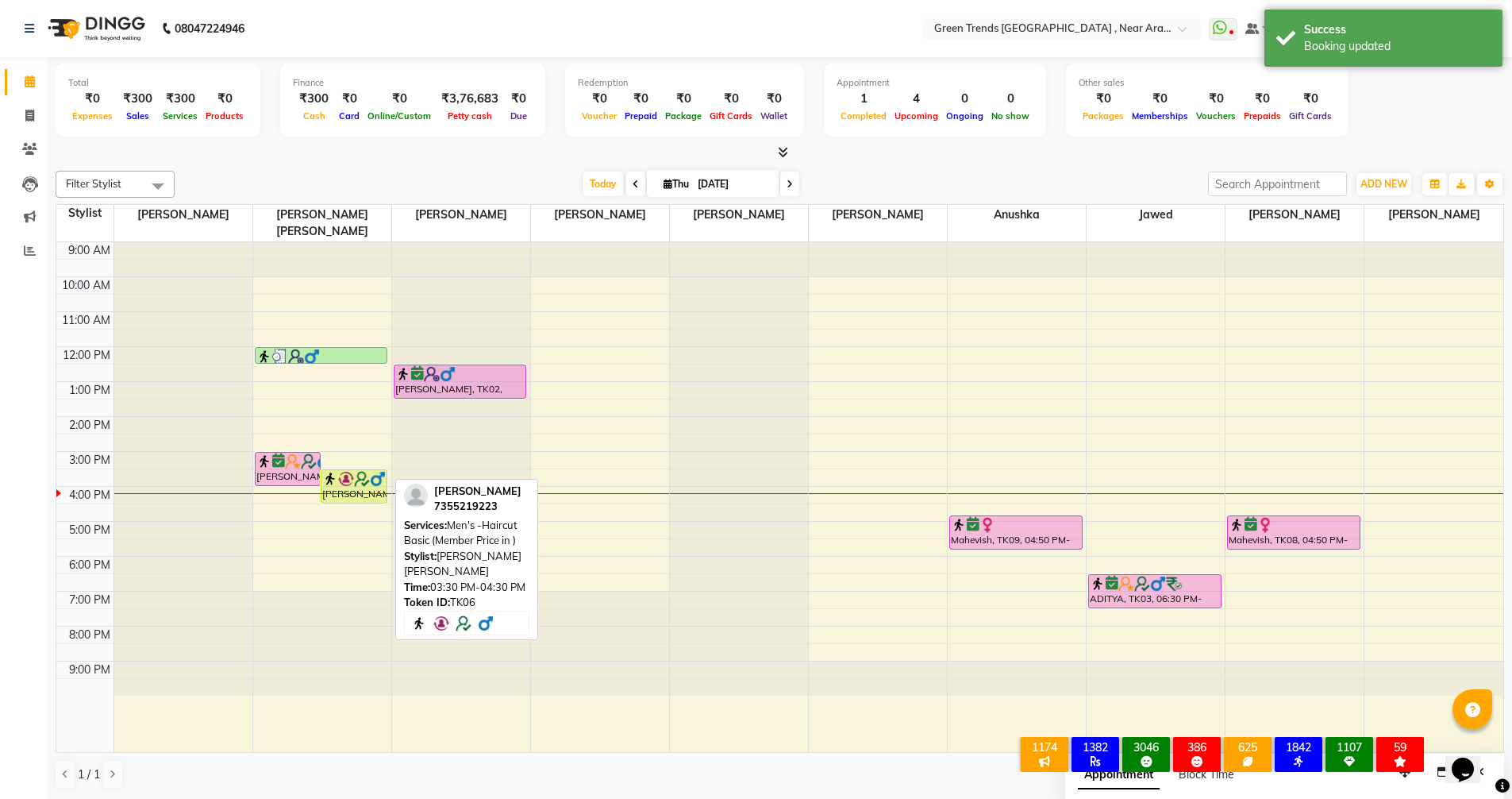
click at [345, 472] on div "[PERSON_NAME], TK06, 03:30 PM-04:30 PM, Men's -Haircut Basic (Member Price in )" at bounding box center [353, 486] width 65 height 33
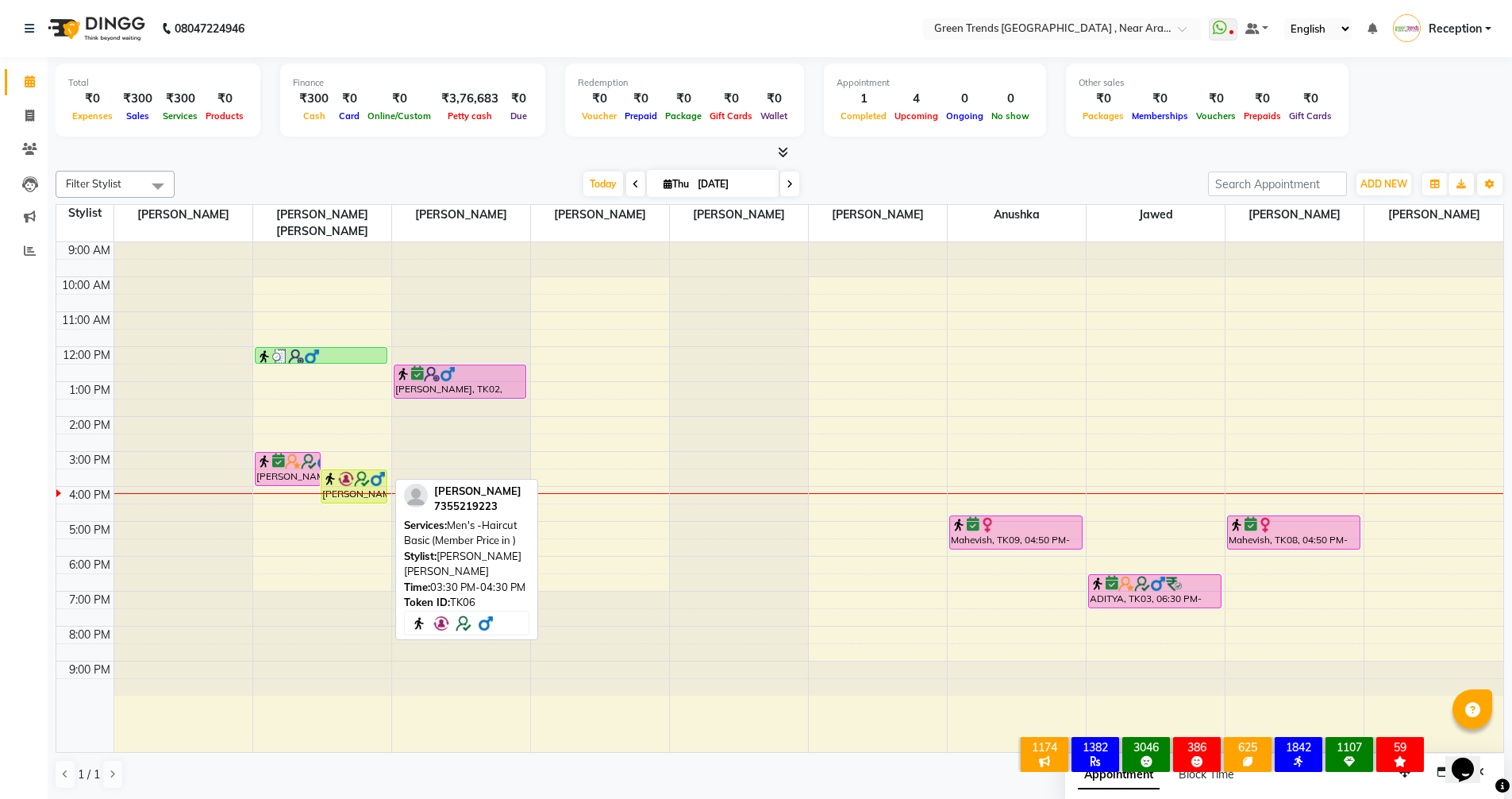
click at [367, 471] on img at bounding box center [362, 479] width 16 height 16
select select "1"
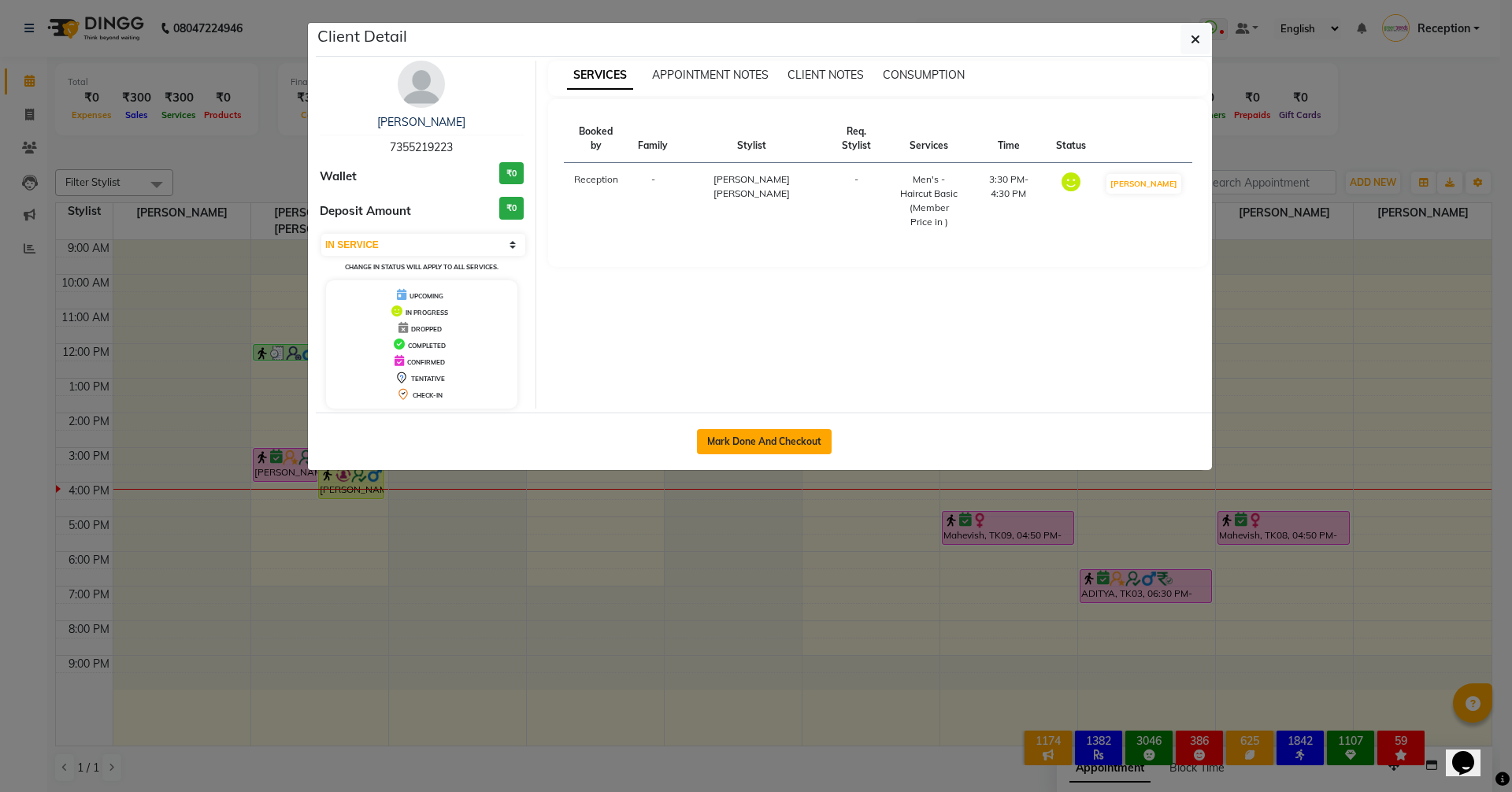
click at [736, 443] on button "Mark Done And Checkout" at bounding box center [764, 441] width 134 height 25
select select "7005"
select select "service"
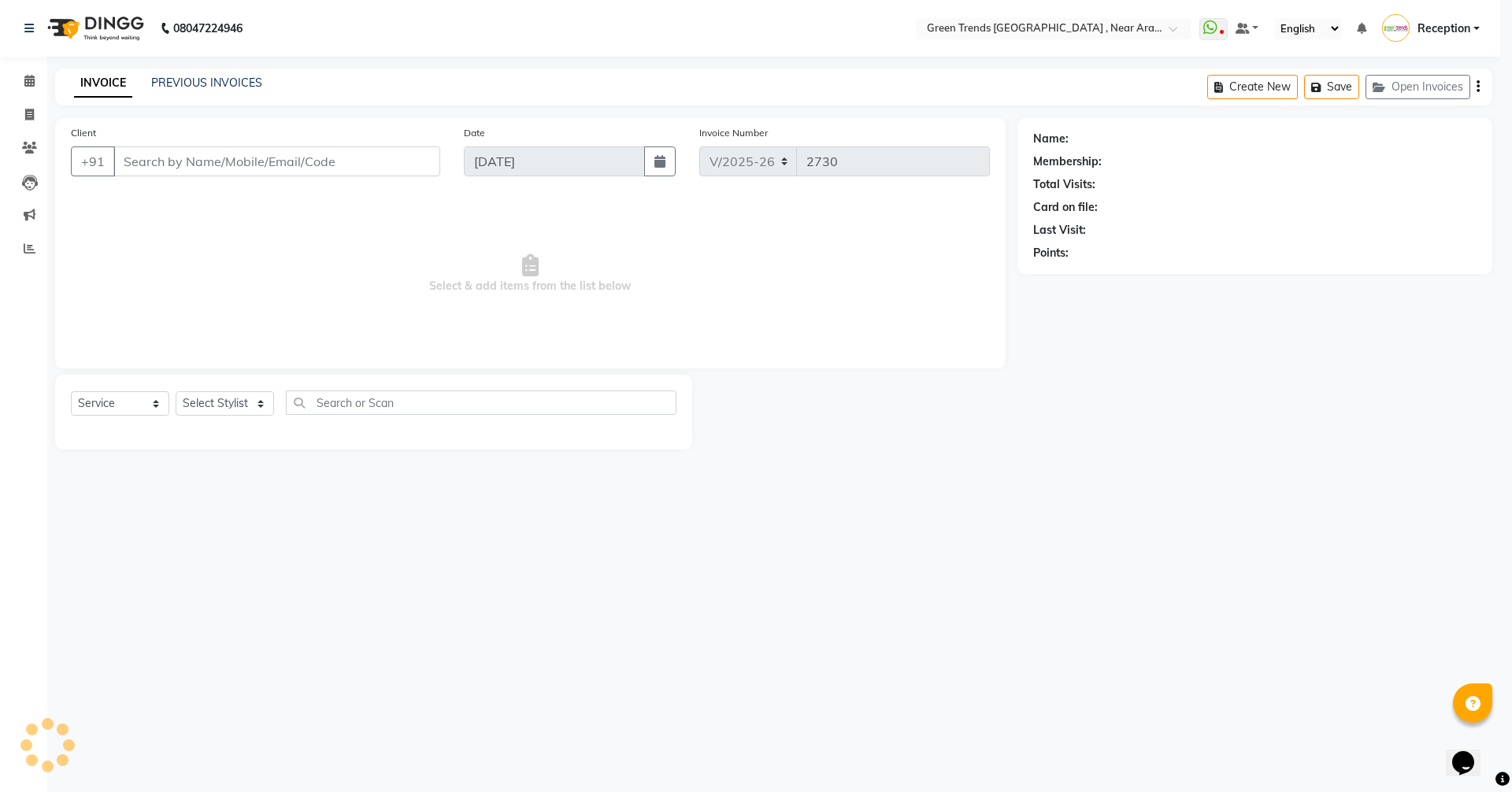
select select "3"
type input "7355219223"
select select "57698"
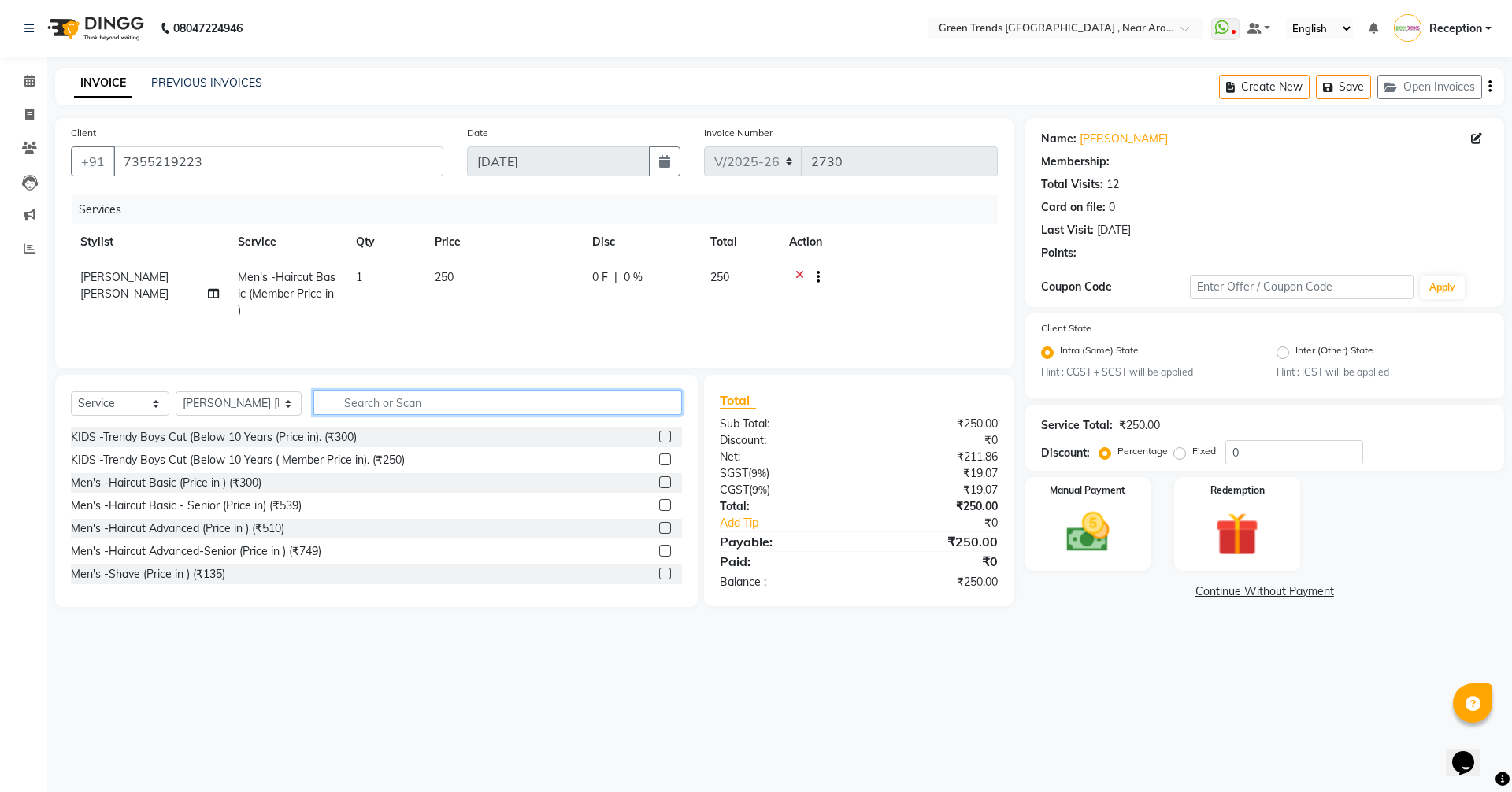
click at [553, 406] on input "text" at bounding box center [498, 403] width 369 height 24
select select "1: Object"
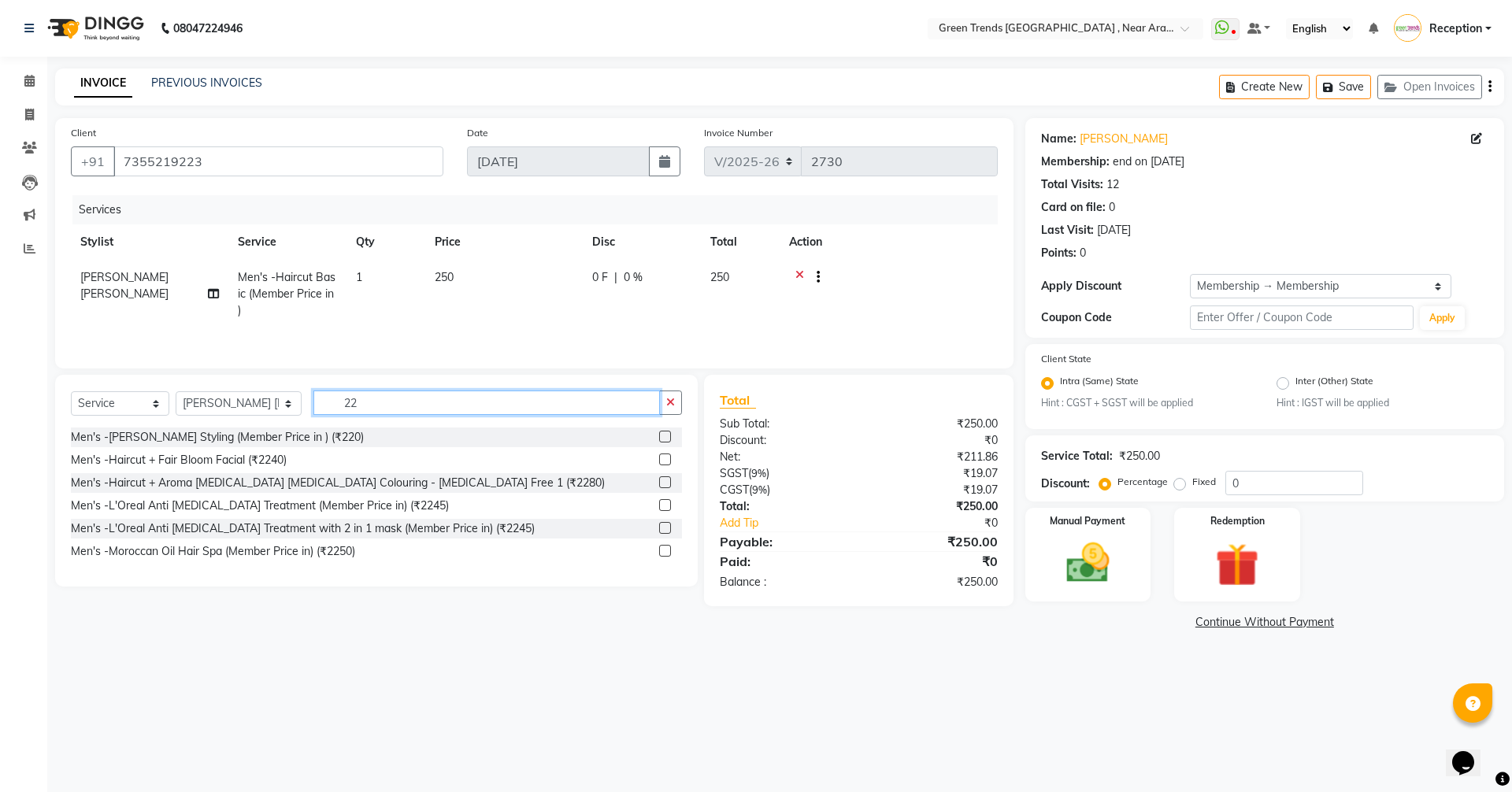
type input "220"
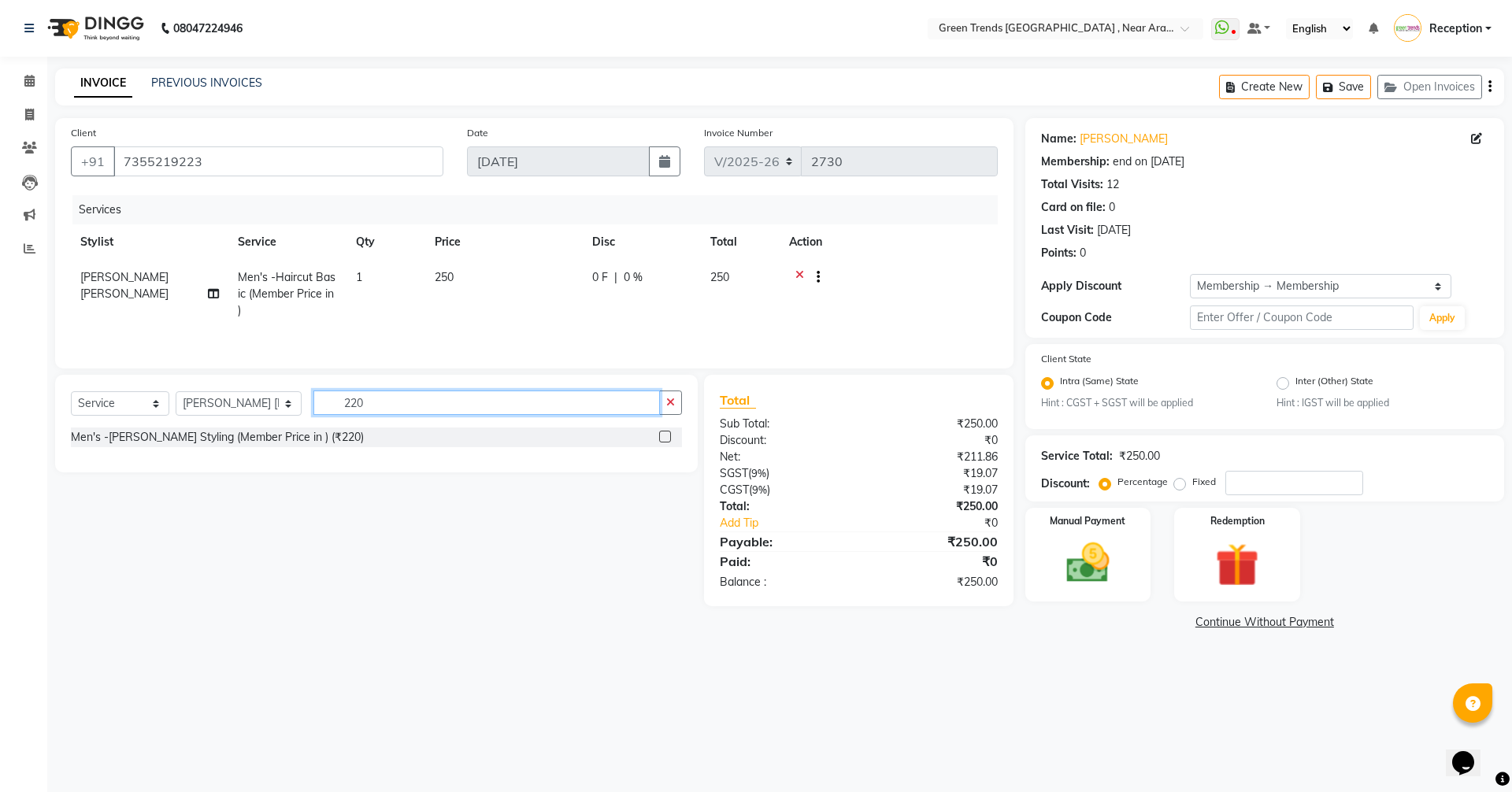
type input "220"
click at [664, 436] on label at bounding box center [666, 436] width 12 height 12
click at [664, 436] on input "checkbox" at bounding box center [665, 437] width 10 height 10
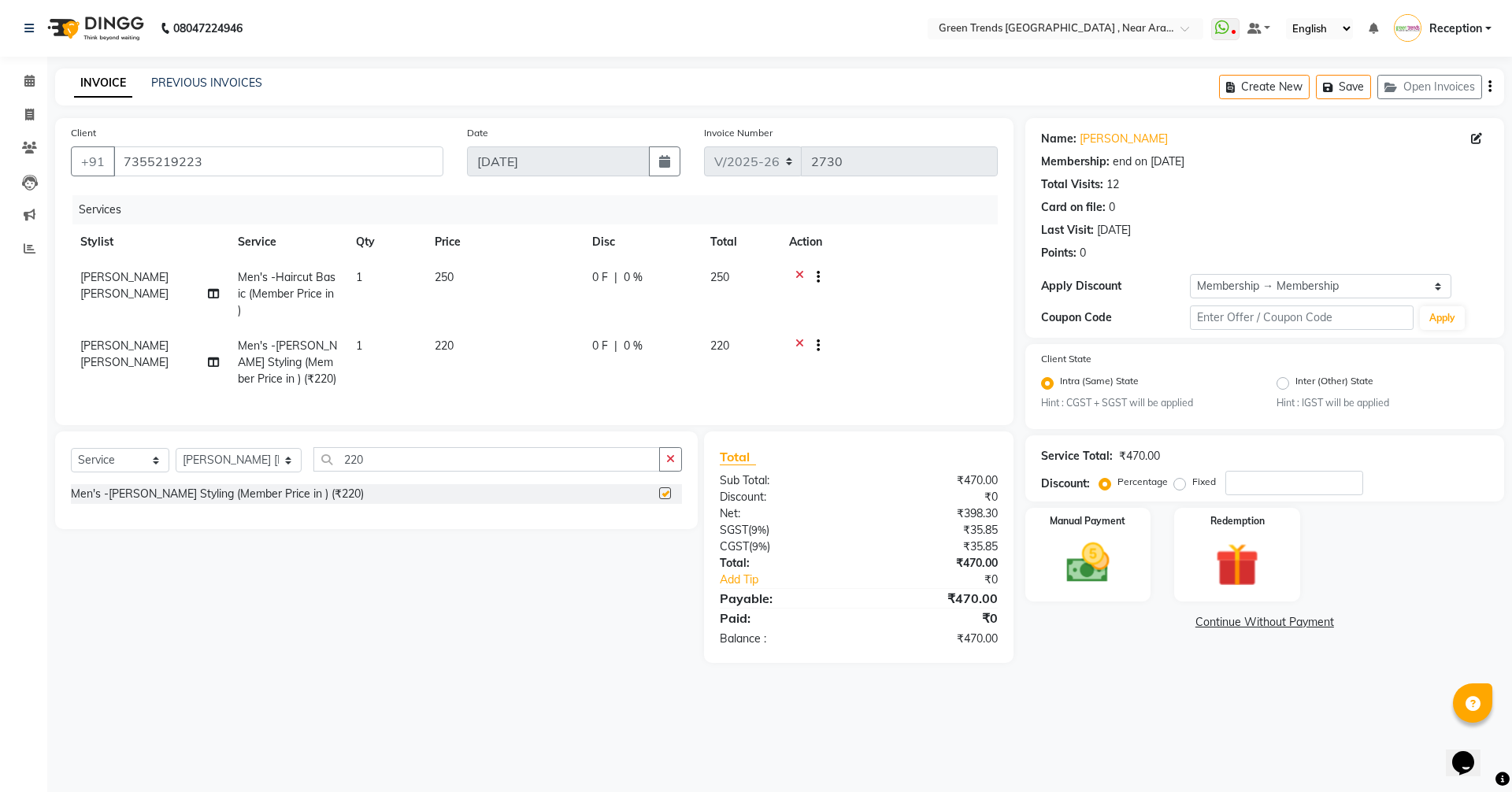
checkbox input "false"
click at [797, 274] on icon at bounding box center [800, 279] width 9 height 20
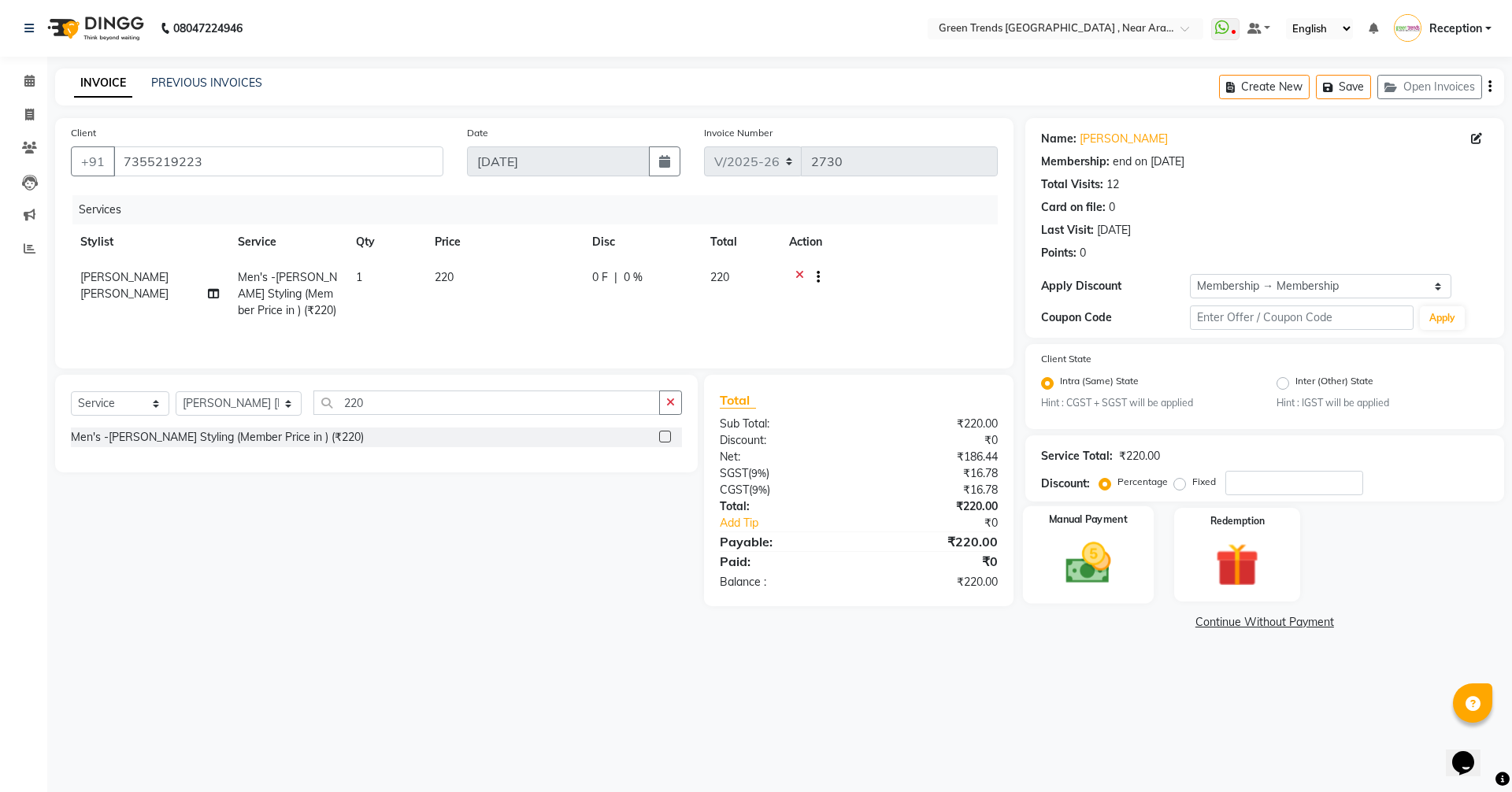
click at [1084, 560] on img at bounding box center [1088, 564] width 73 height 52
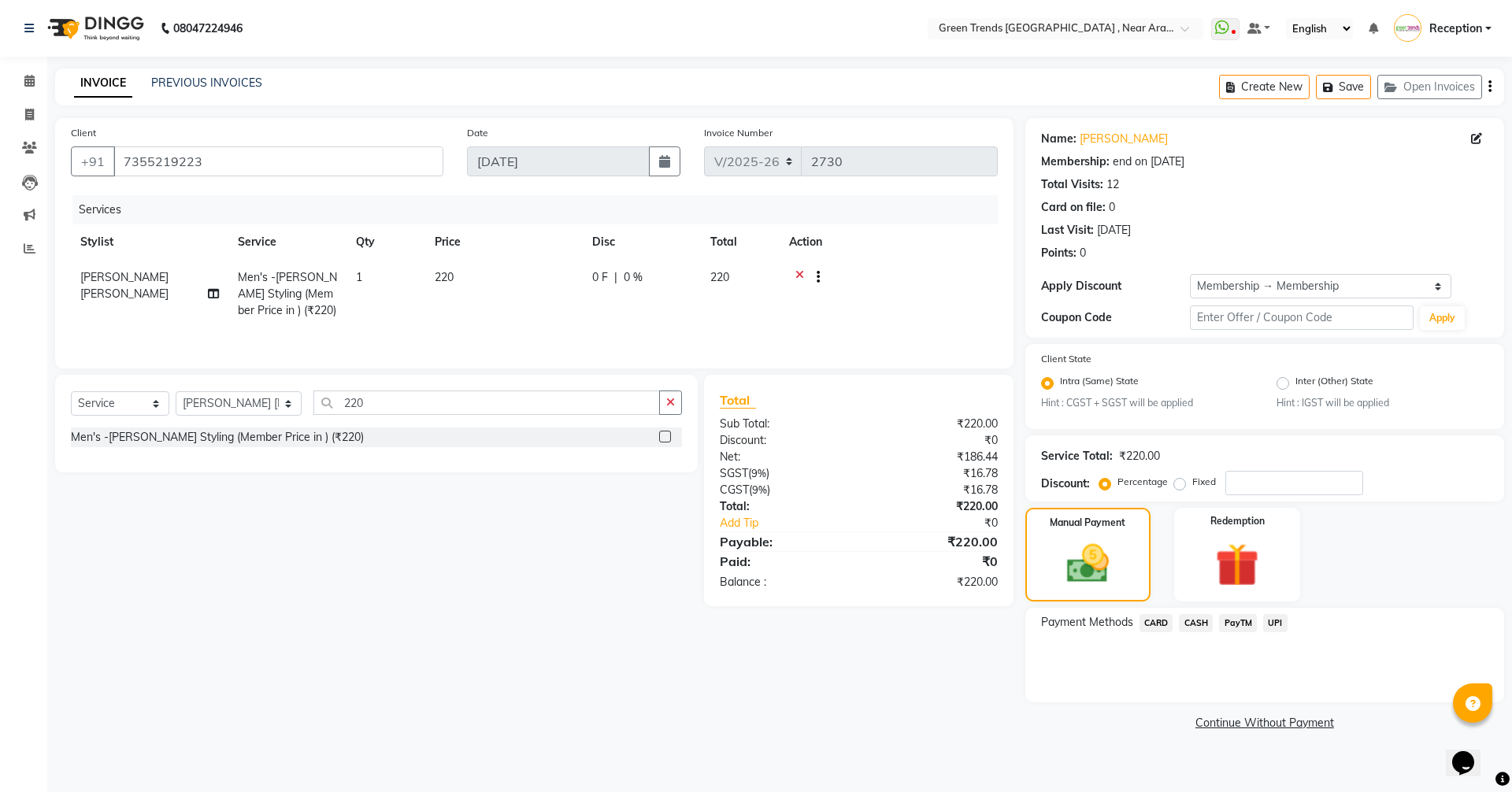
click at [1278, 621] on span "UPI" at bounding box center [1275, 622] width 24 height 18
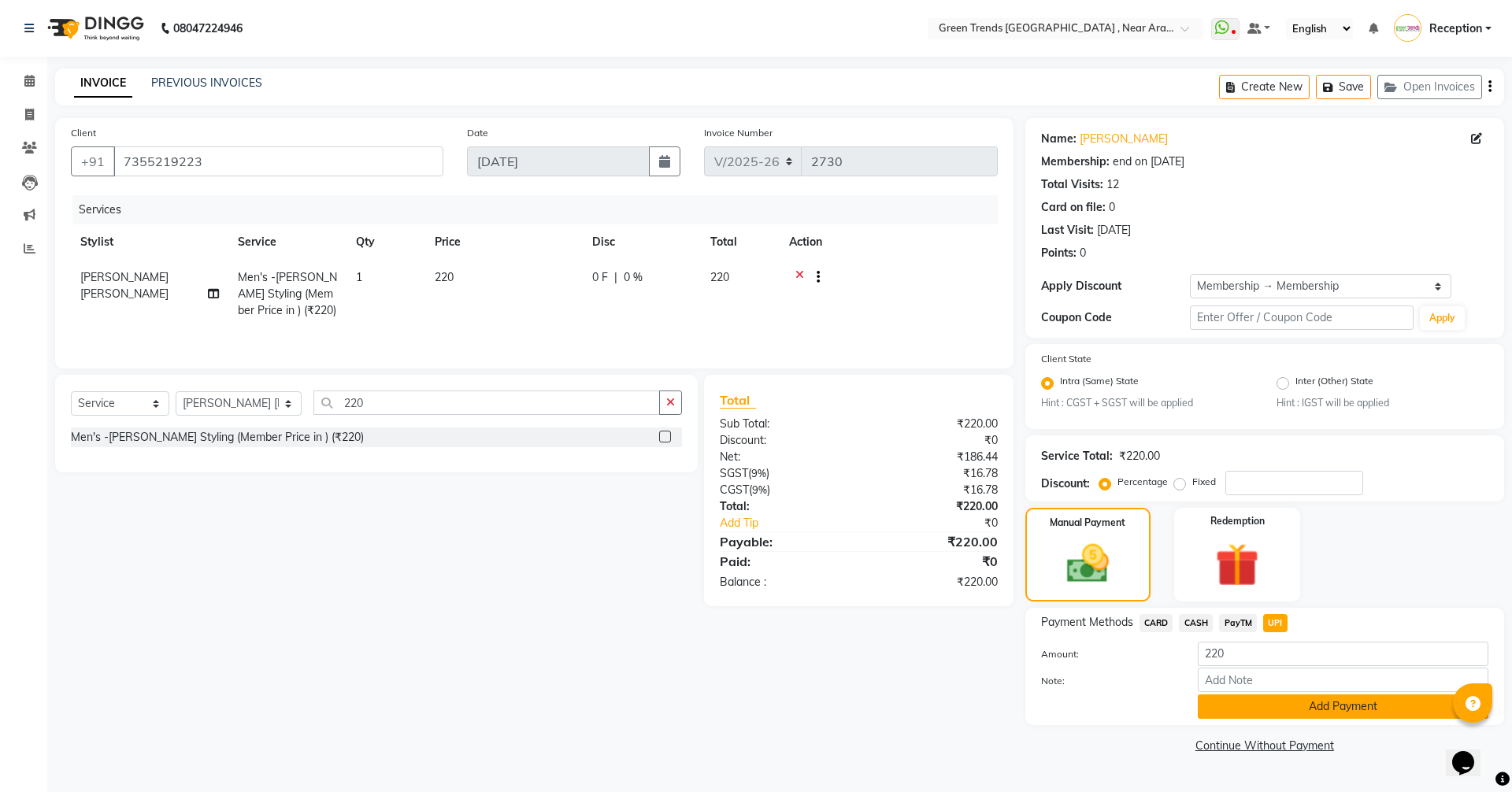
click at [1348, 711] on button "Add Payment" at bounding box center [1343, 707] width 291 height 24
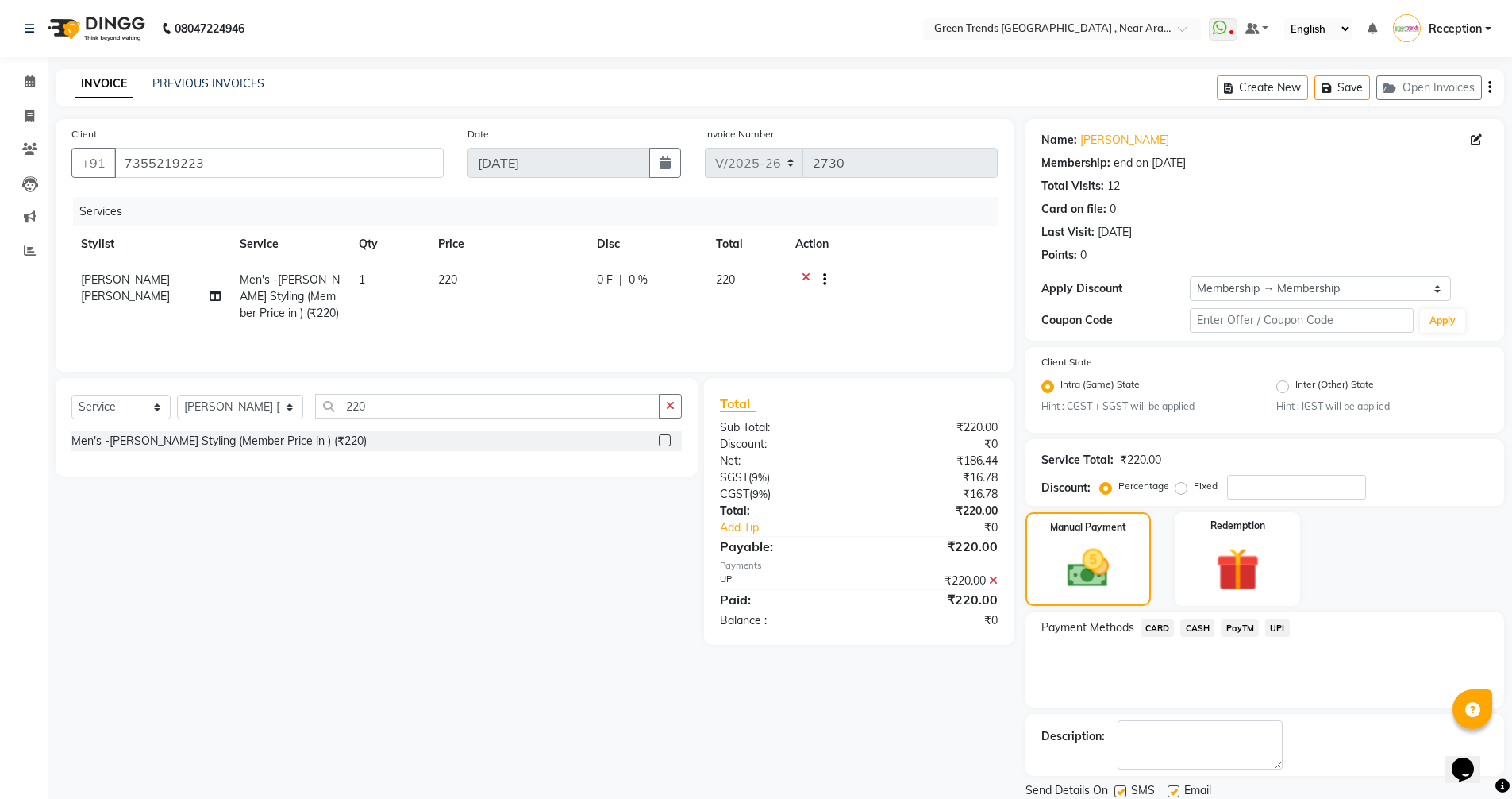
scroll to position [55, 0]
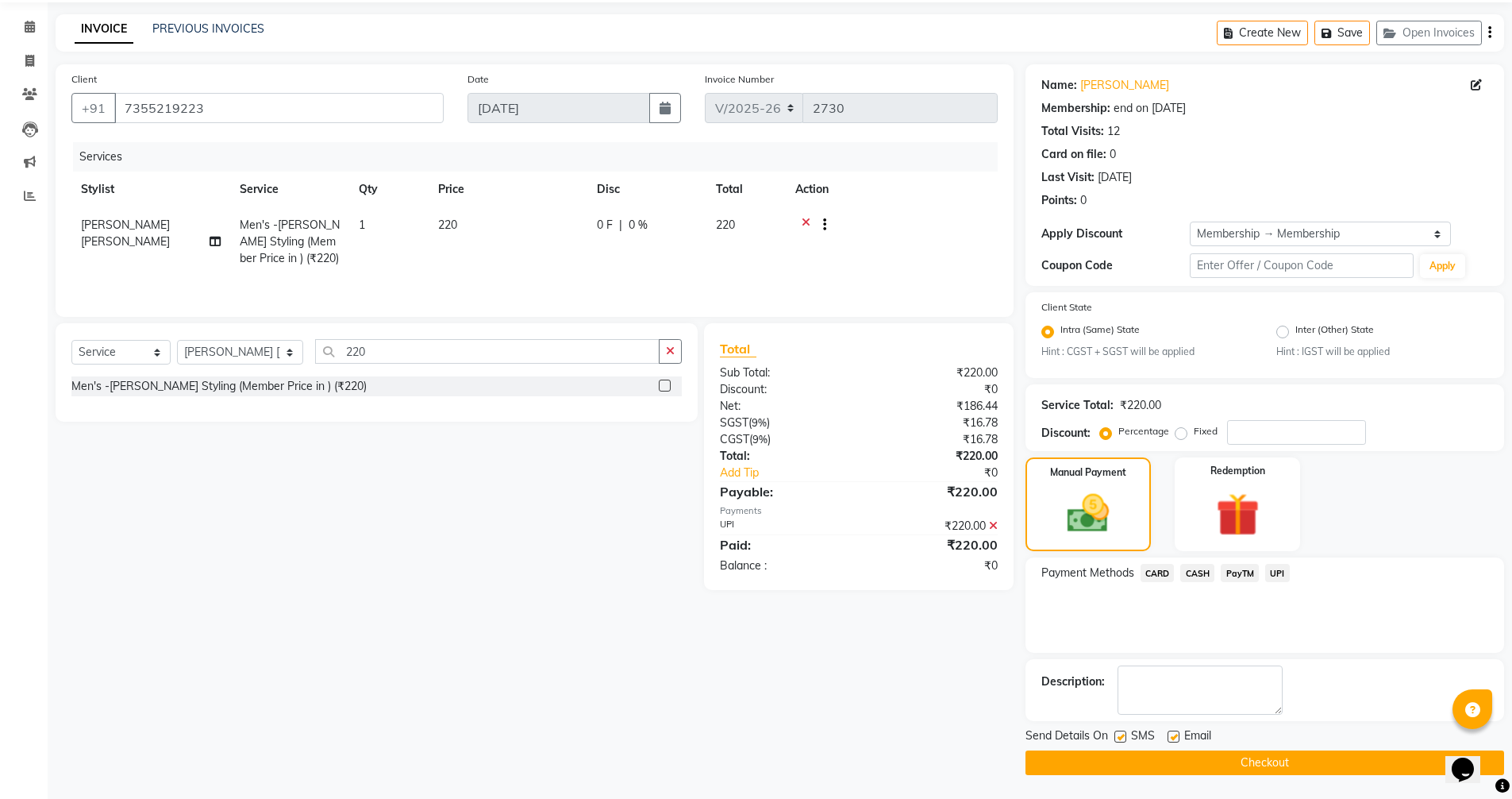
click at [1274, 763] on button "Checkout" at bounding box center [1265, 763] width 479 height 24
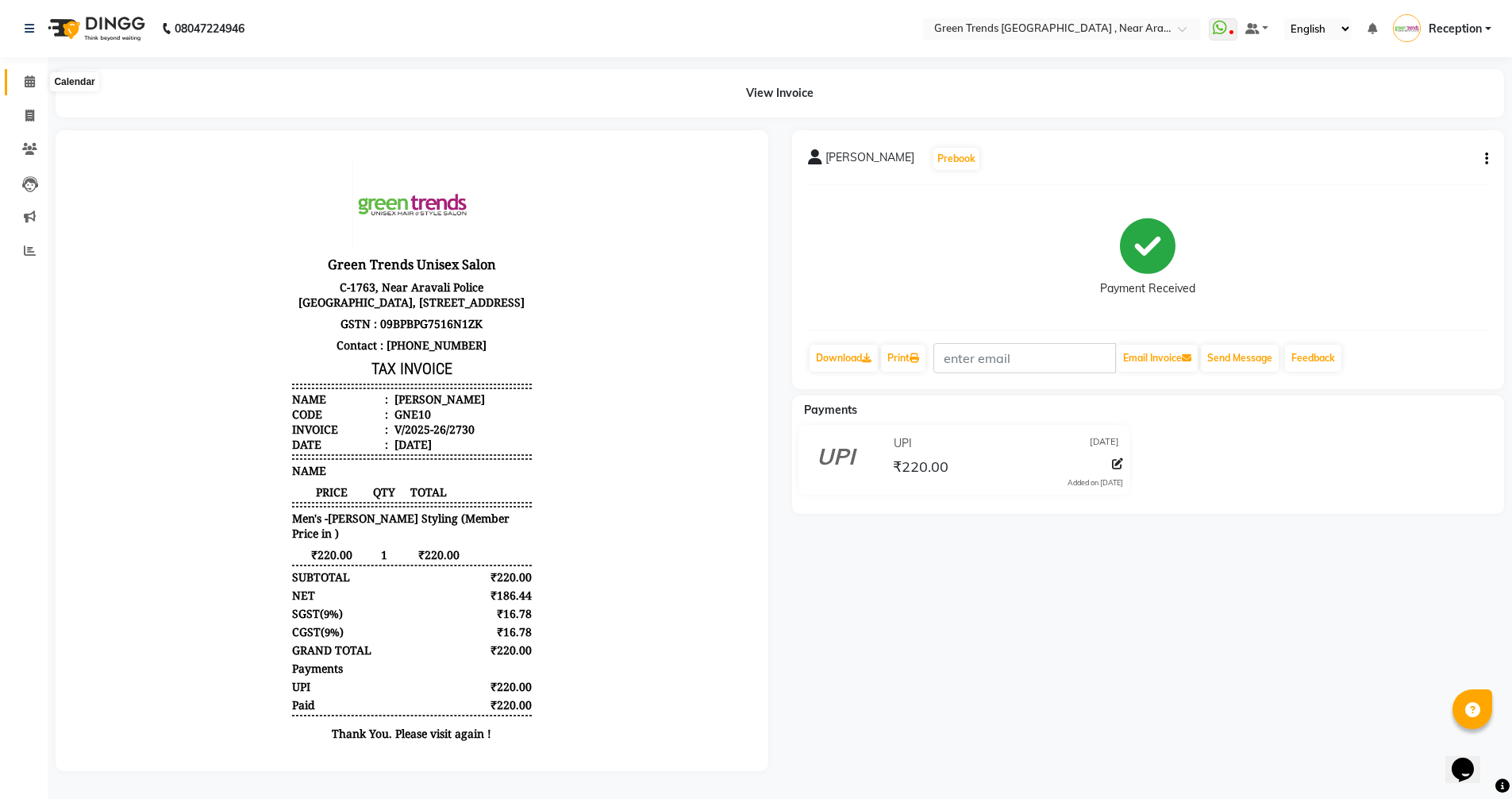
click at [29, 82] on icon at bounding box center [30, 82] width 10 height 12
